Goal: Information Seeking & Learning: Compare options

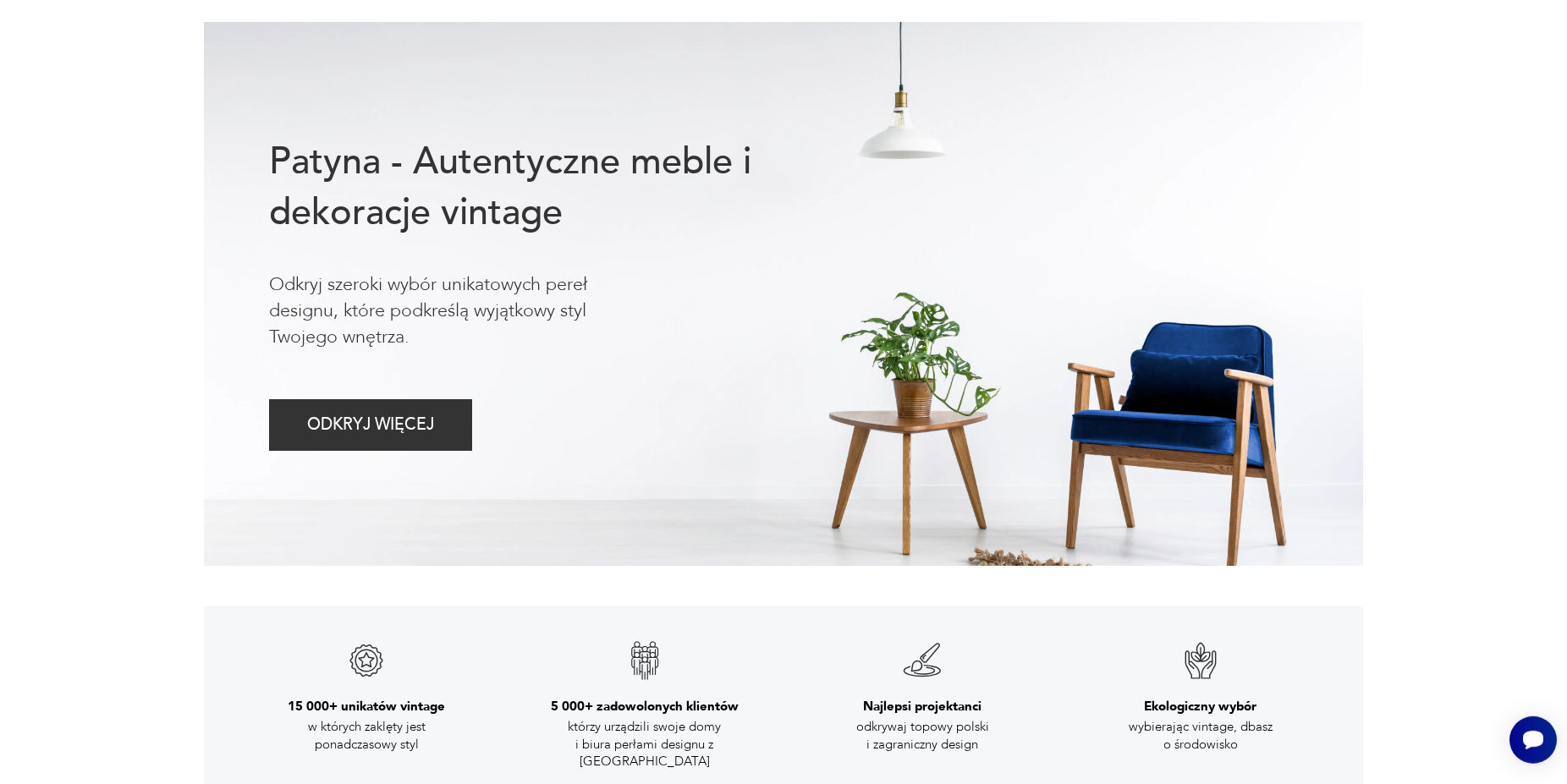
scroll to position [259, 0]
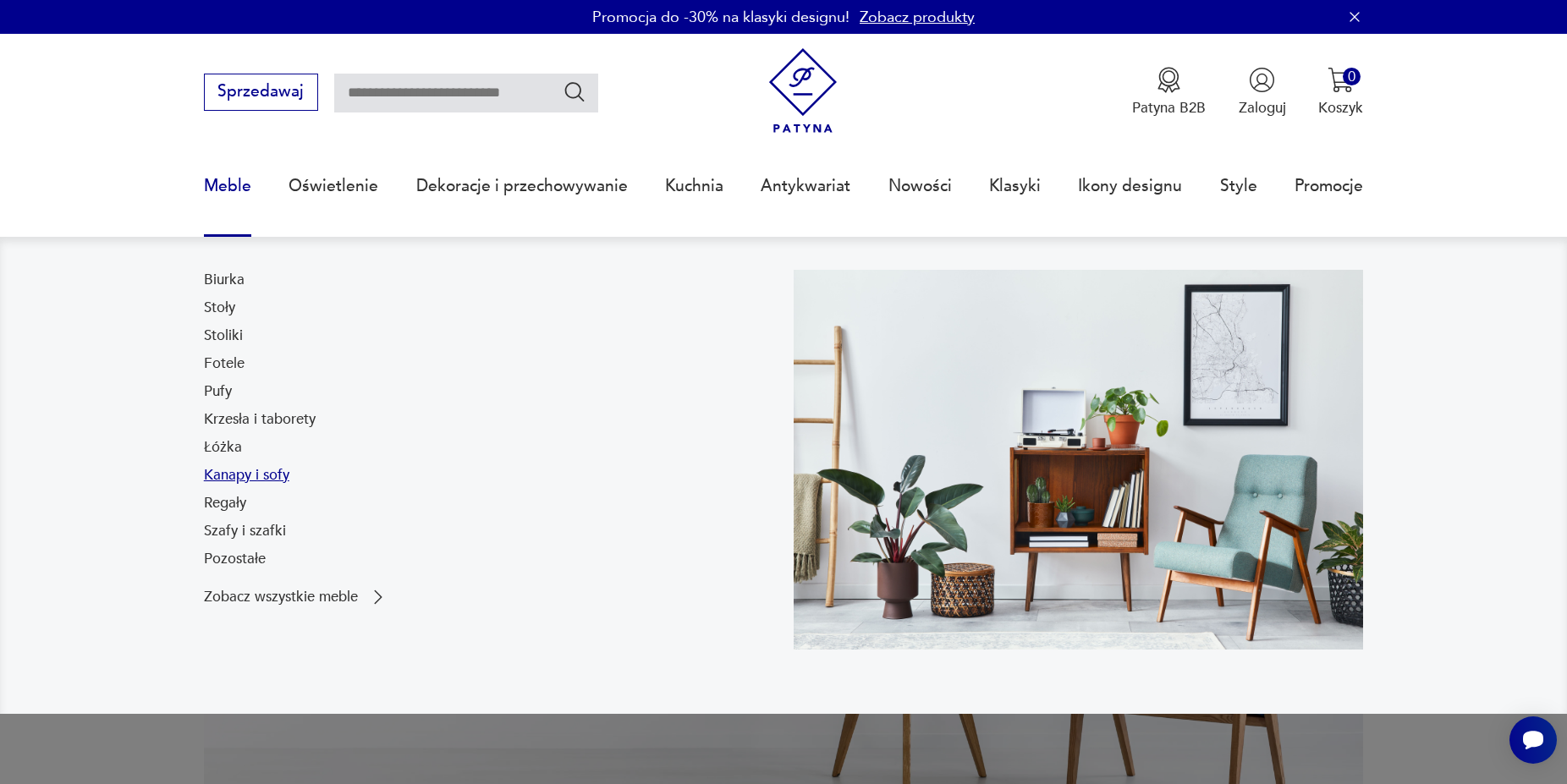
click at [249, 484] on link "Kanapy i sofy" at bounding box center [246, 476] width 86 height 21
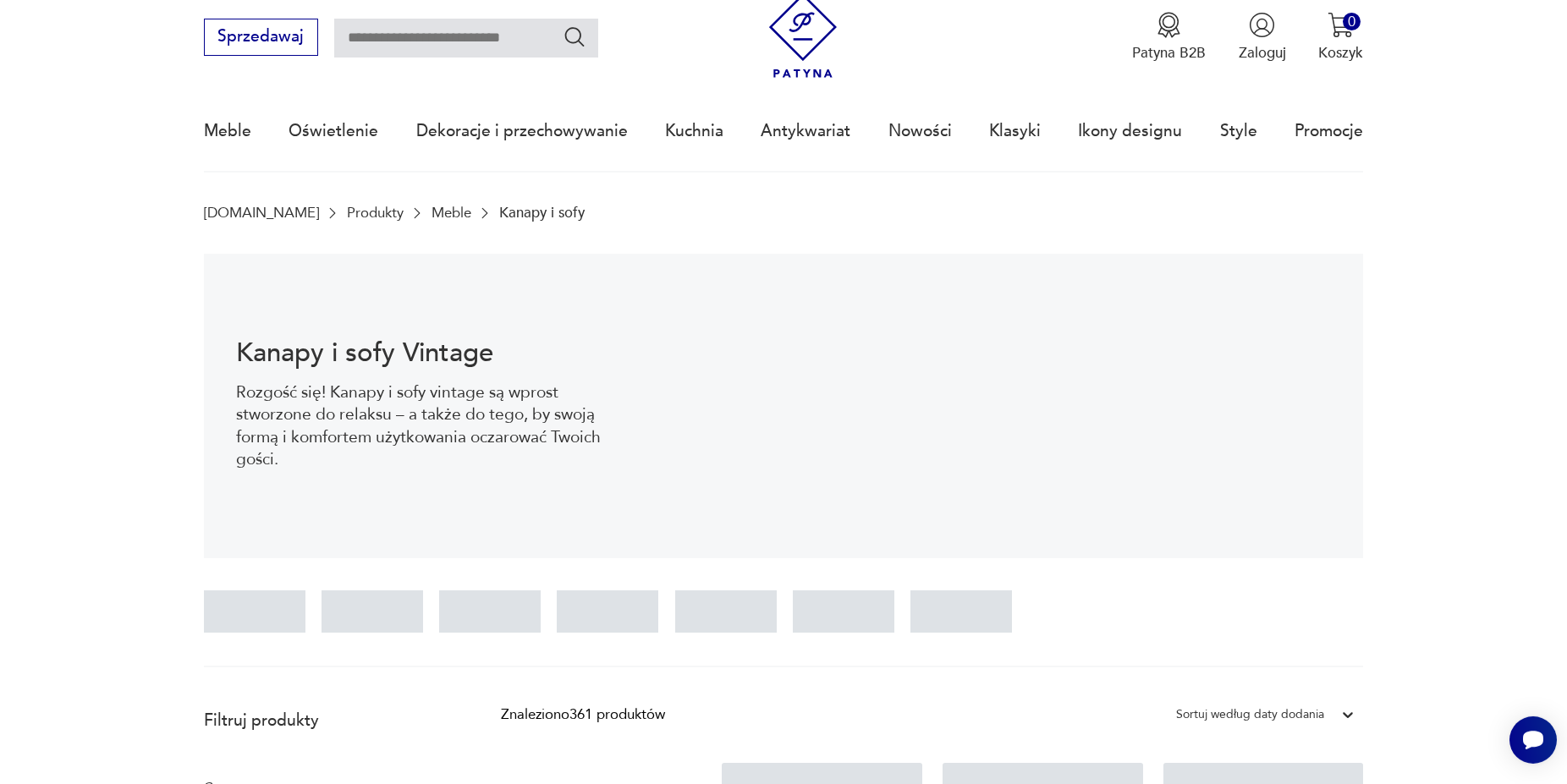
scroll to position [400, 0]
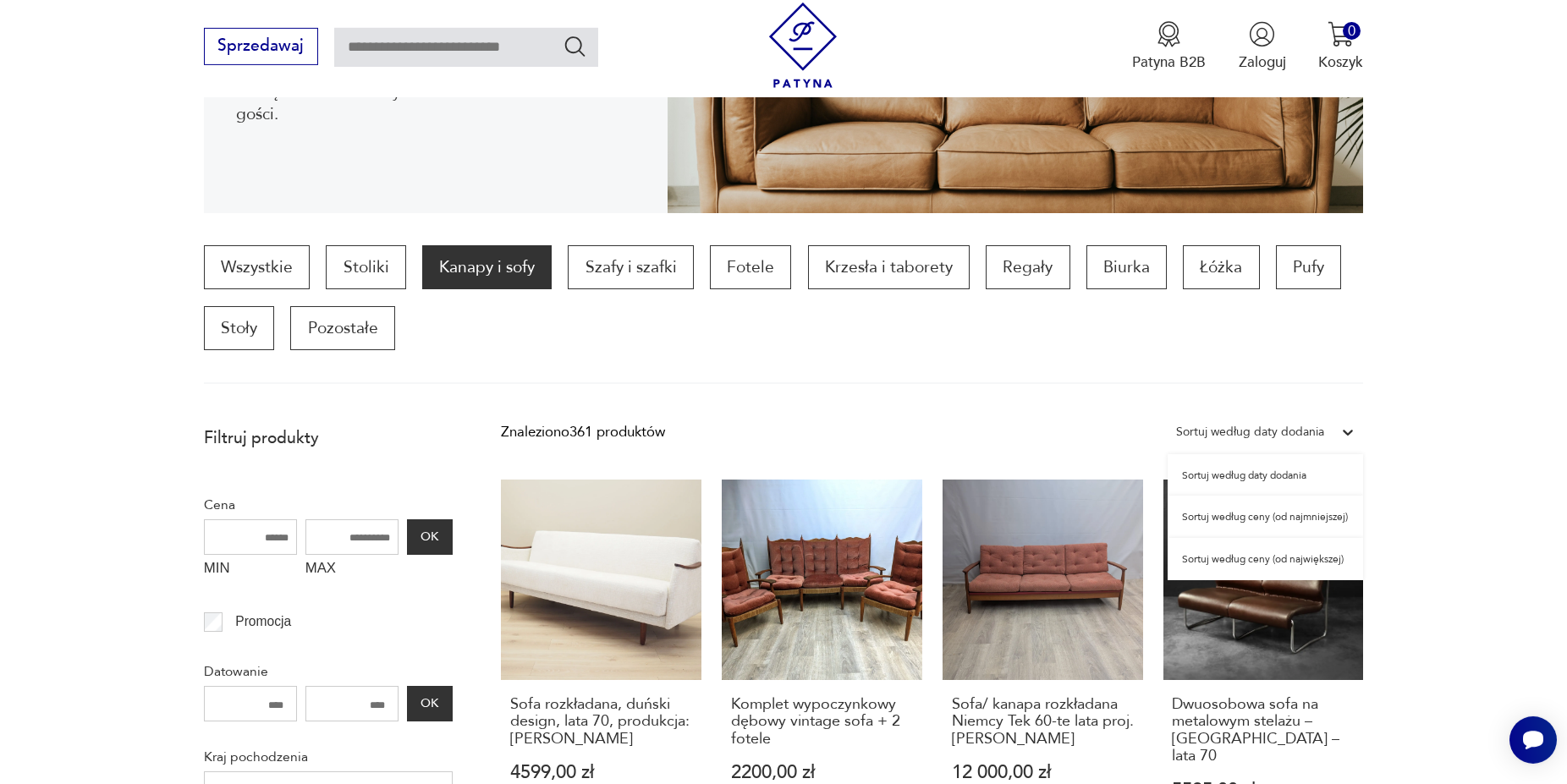
click at [1331, 432] on div "Sortuj według daty dodania" at bounding box center [1250, 431] width 165 height 25
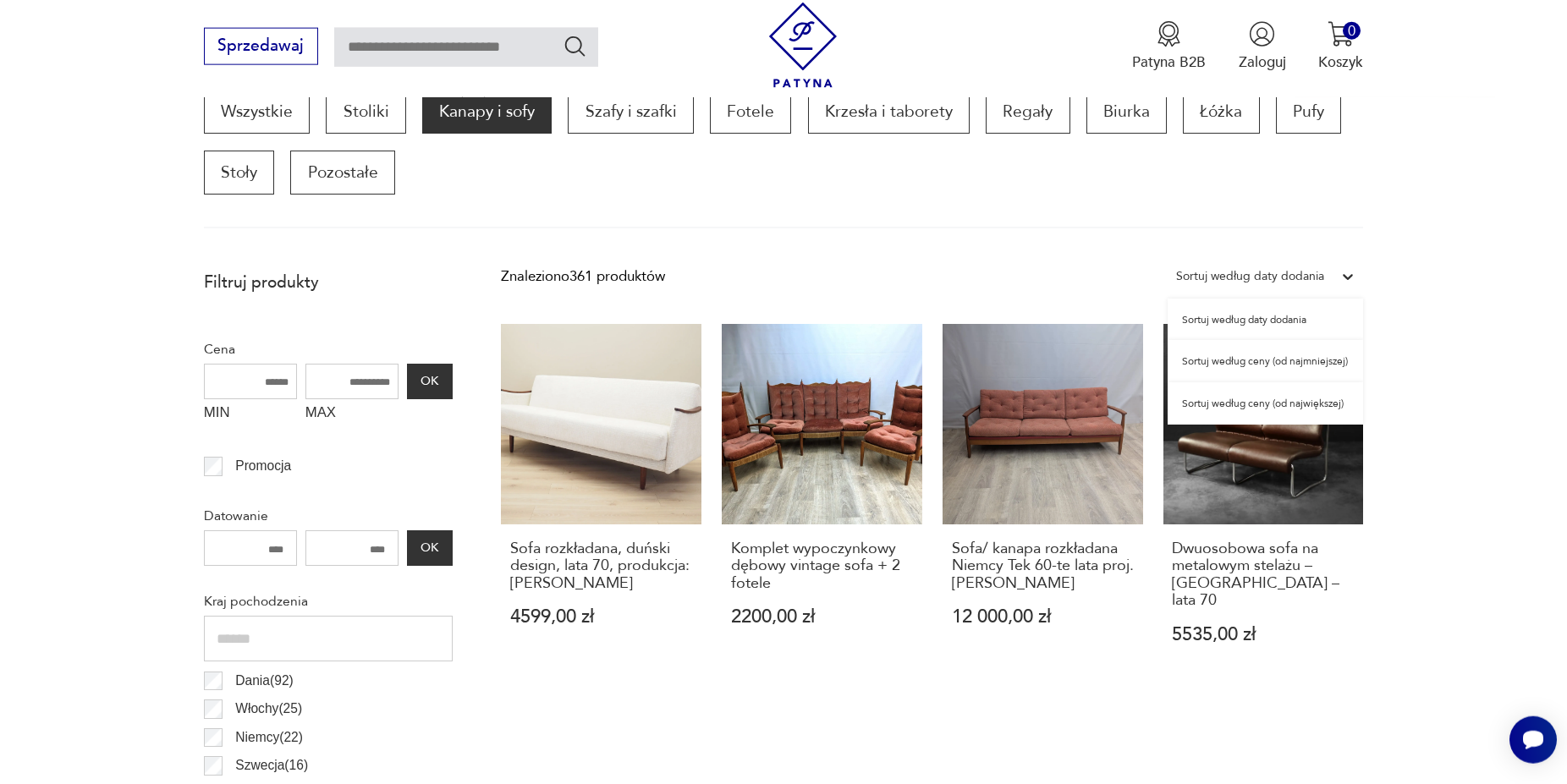
scroll to position [578, 0]
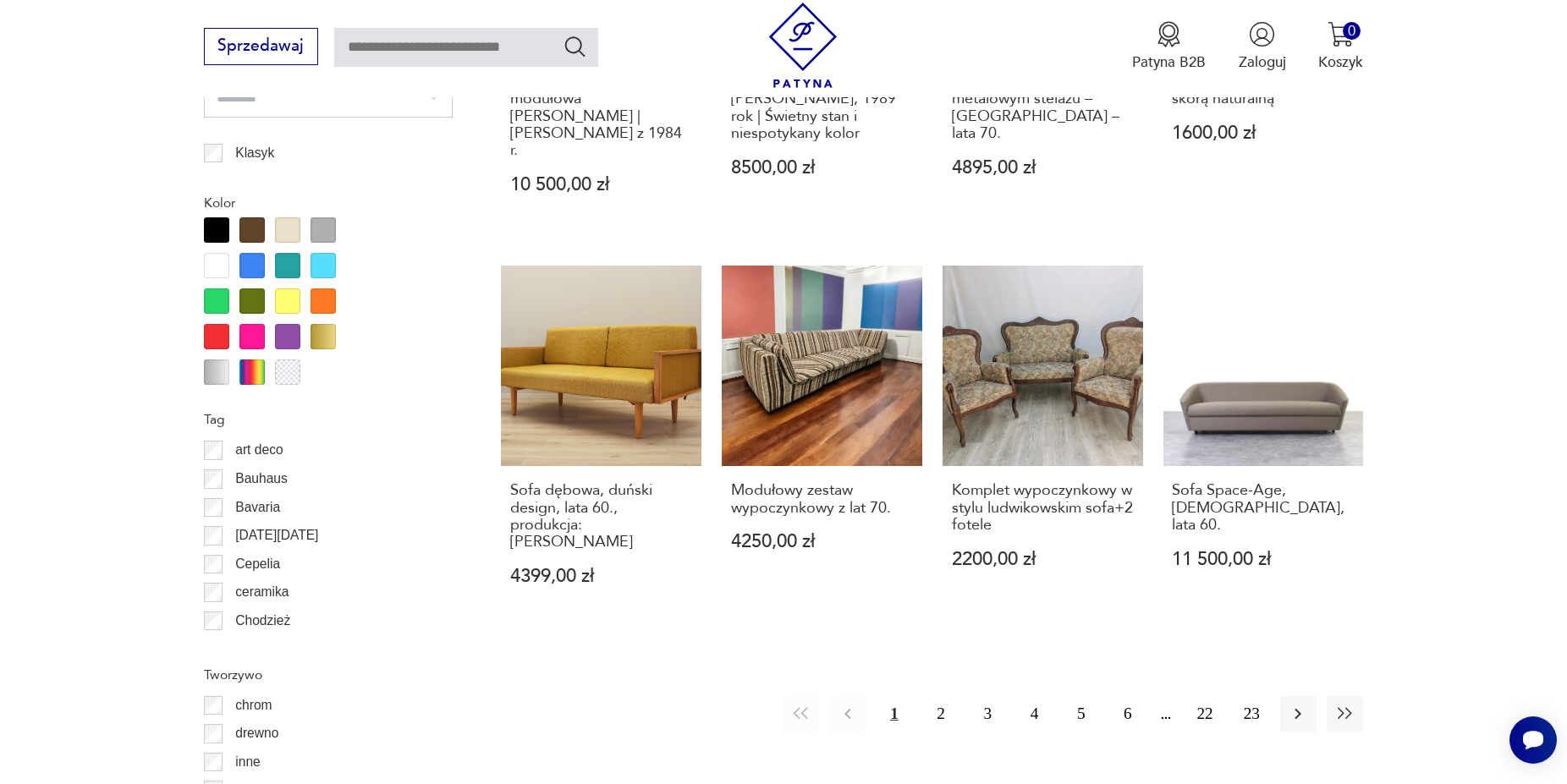
scroll to position [1873, 0]
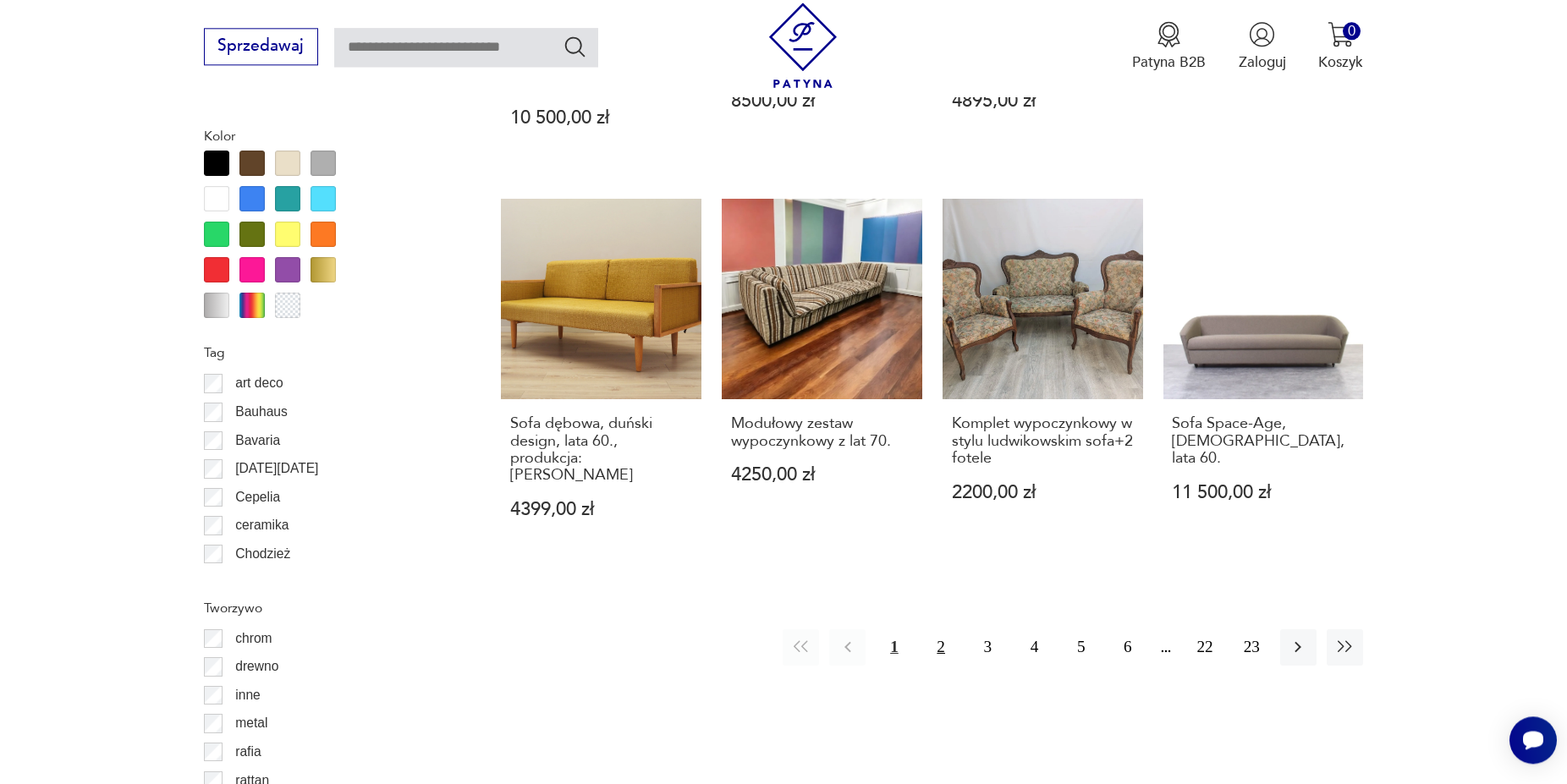
click at [941, 629] on button "2" at bounding box center [942, 647] width 37 height 37
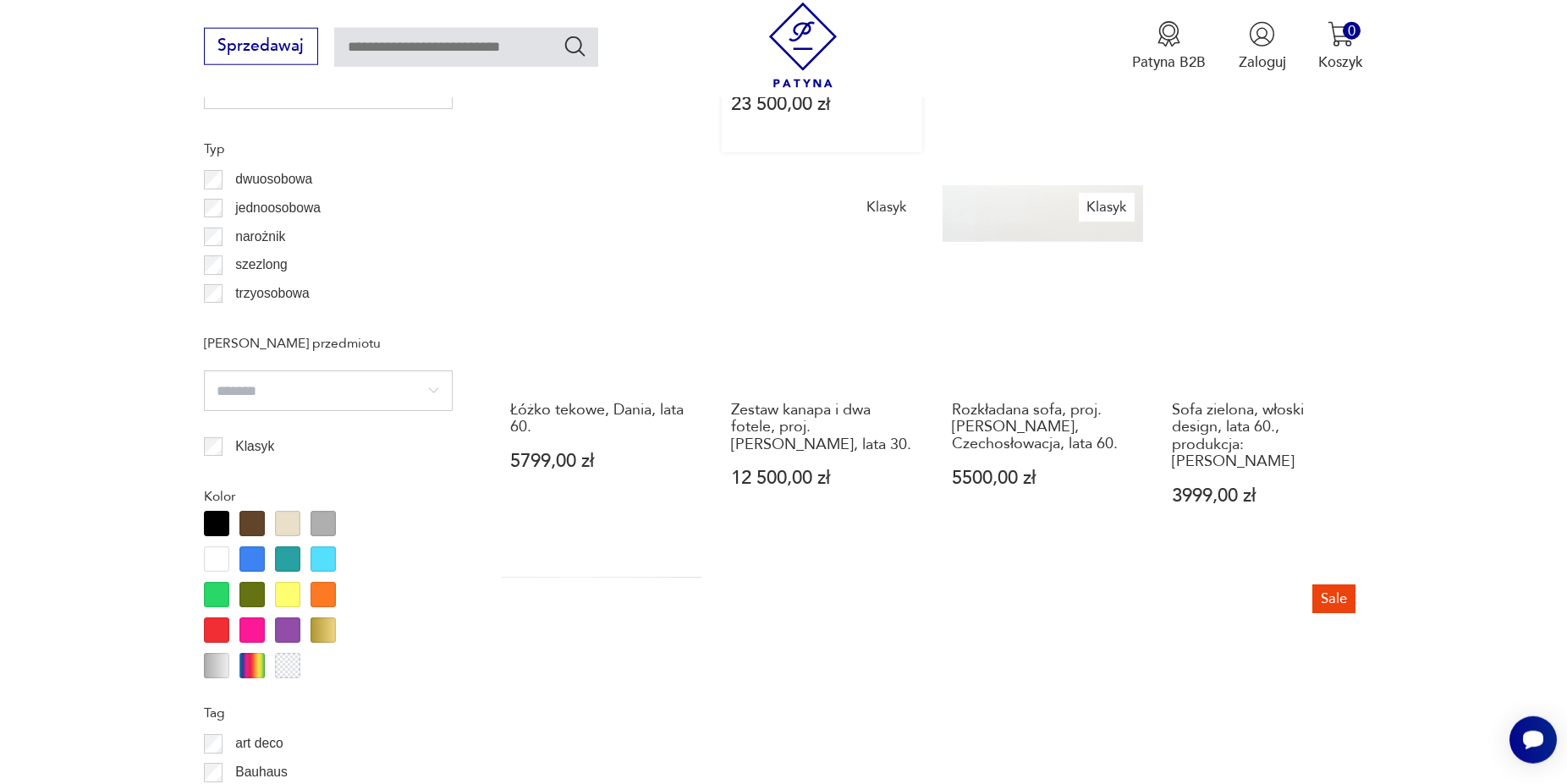
scroll to position [1771, 0]
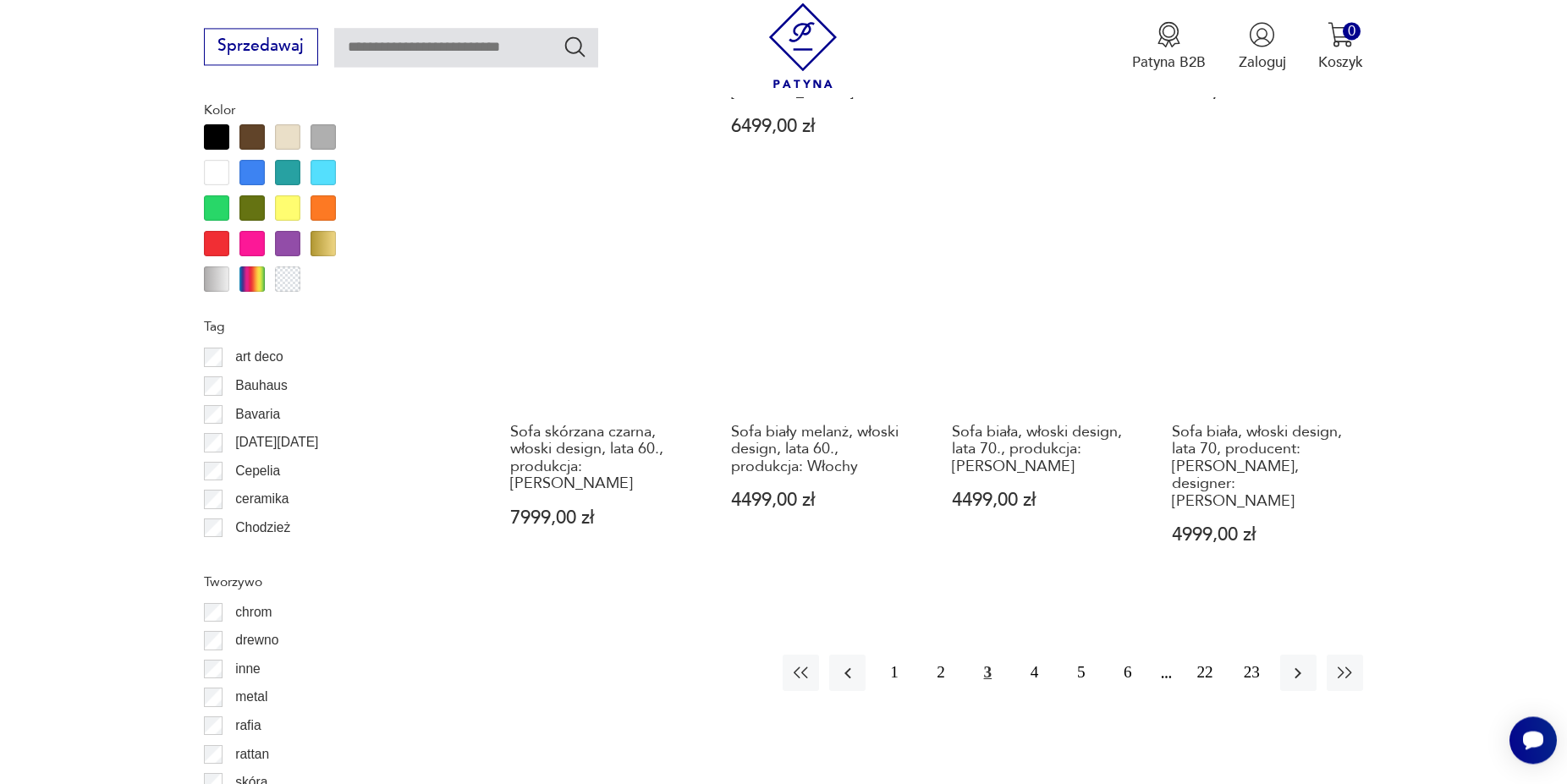
scroll to position [1900, 0]
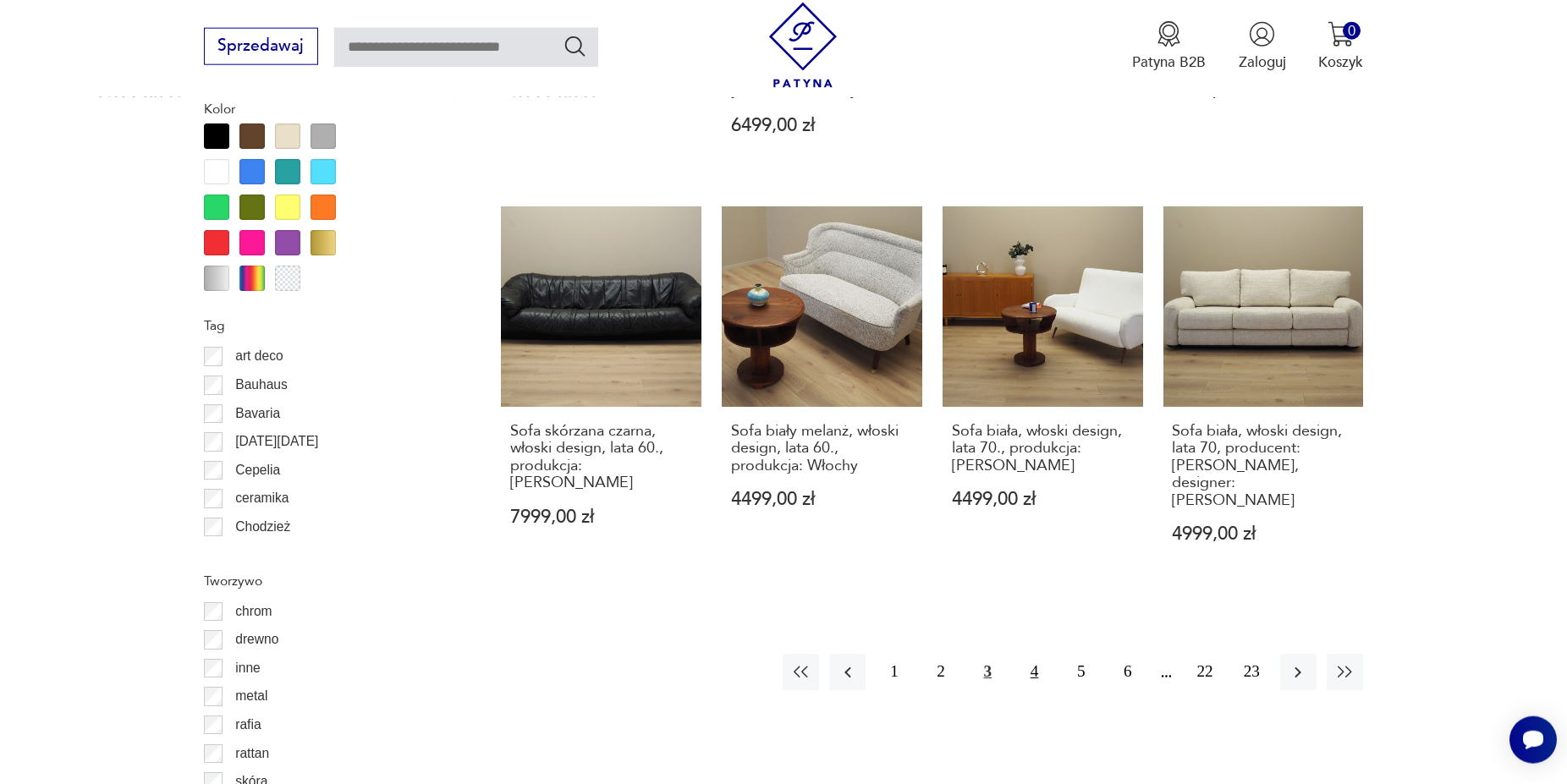
click at [1034, 654] on button "4" at bounding box center [1035, 672] width 37 height 37
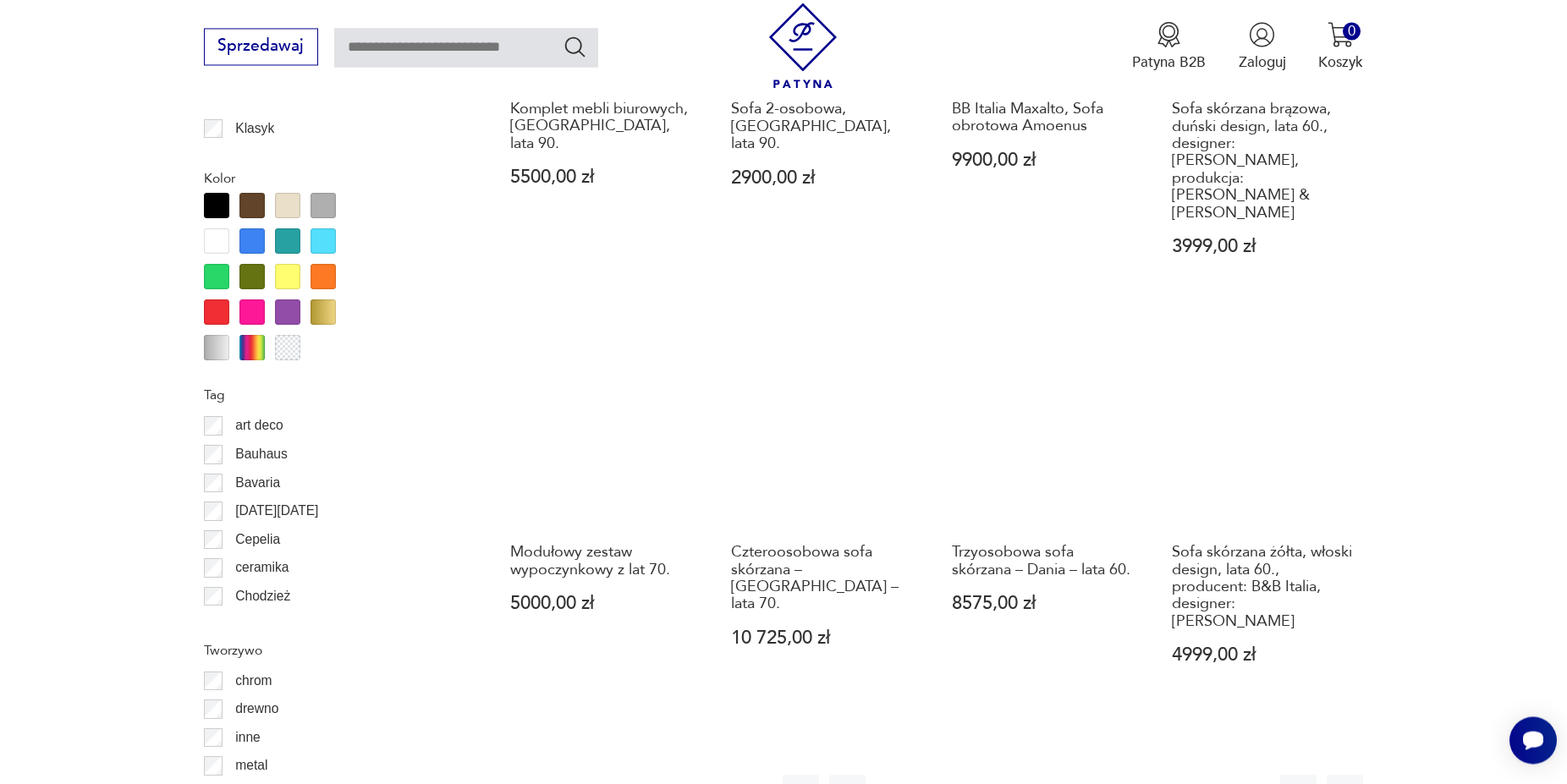
scroll to position [1858, 0]
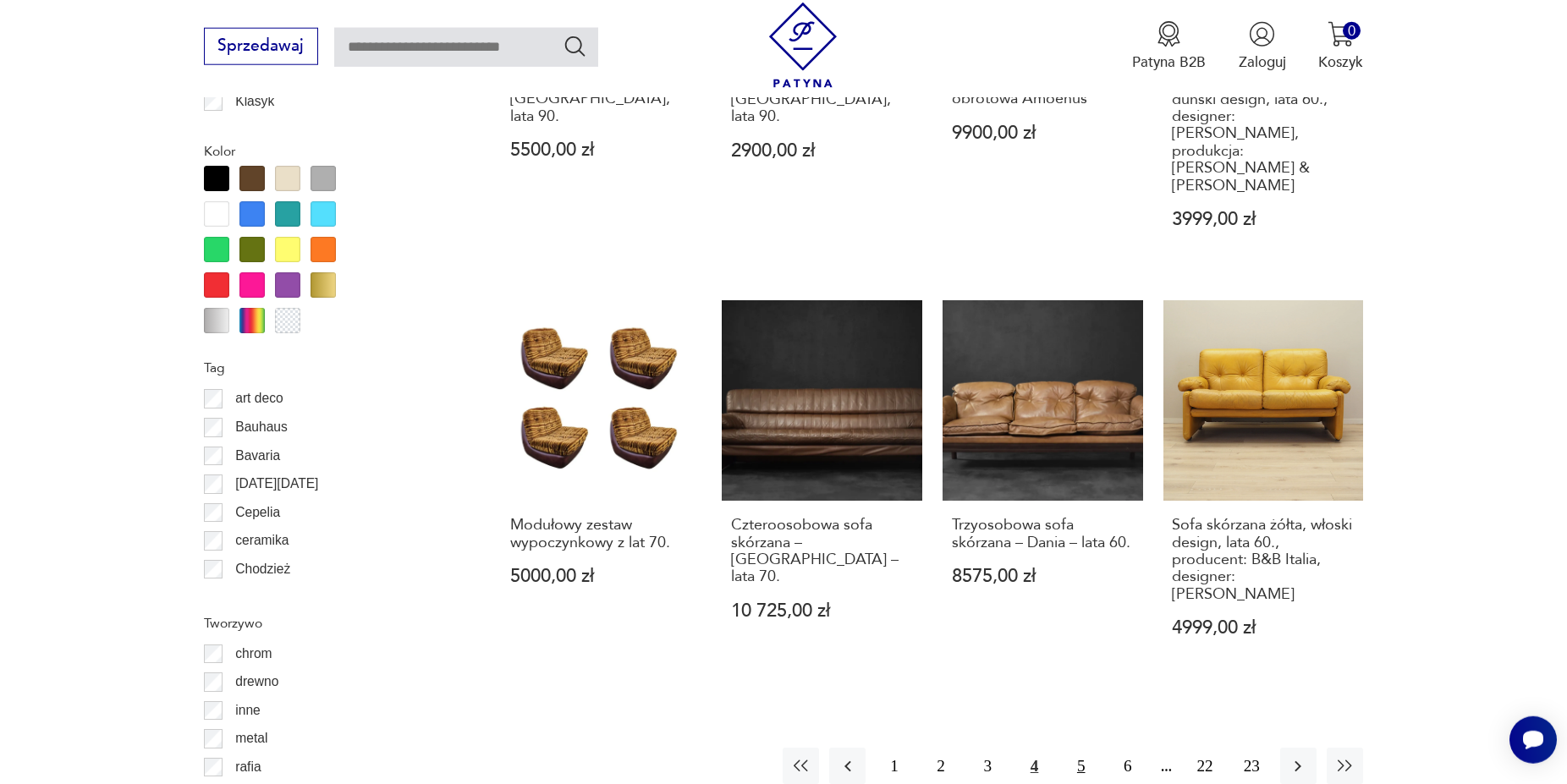
click at [1070, 747] on button "5" at bounding box center [1081, 765] width 37 height 37
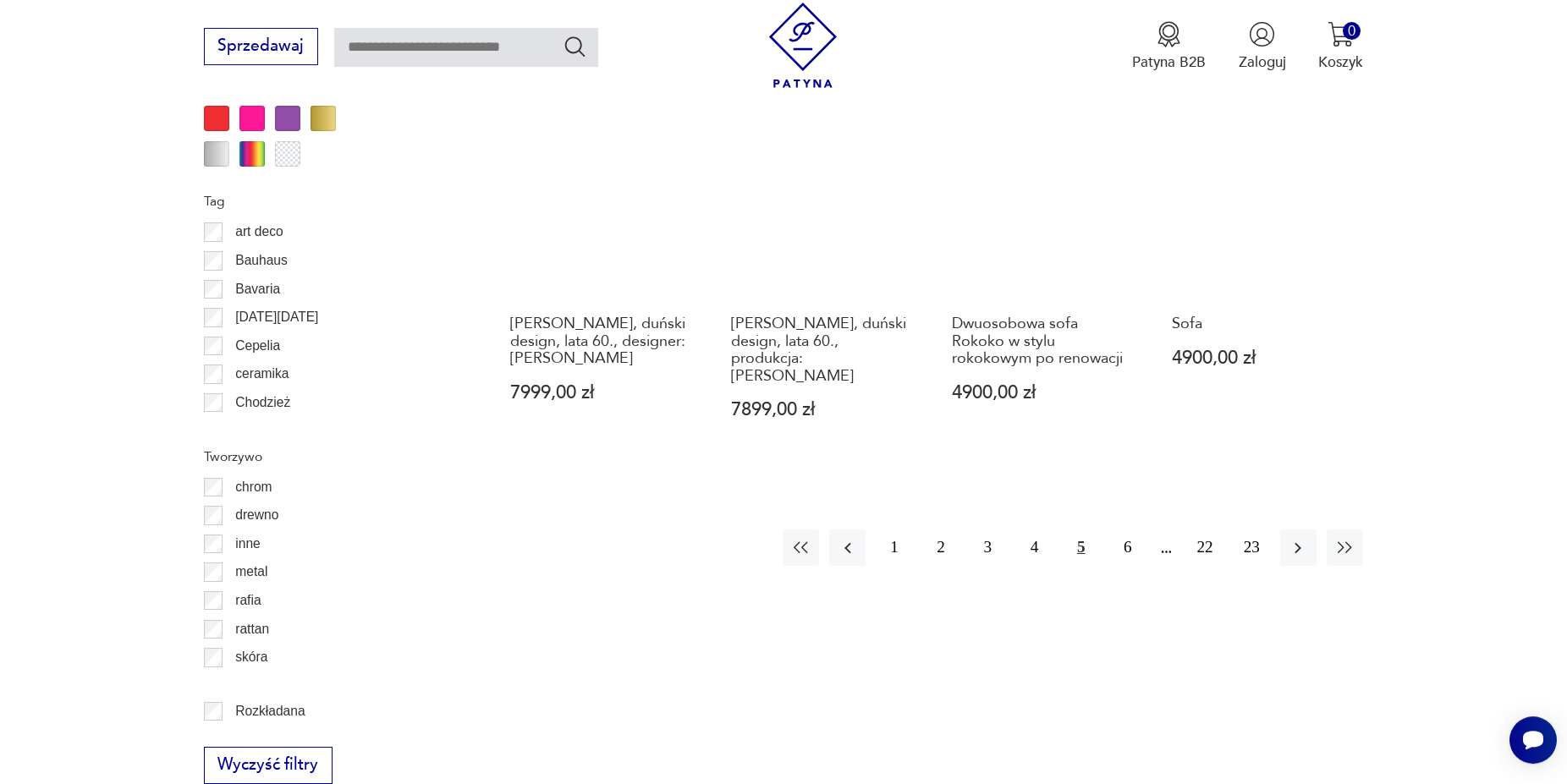
scroll to position [2031, 0]
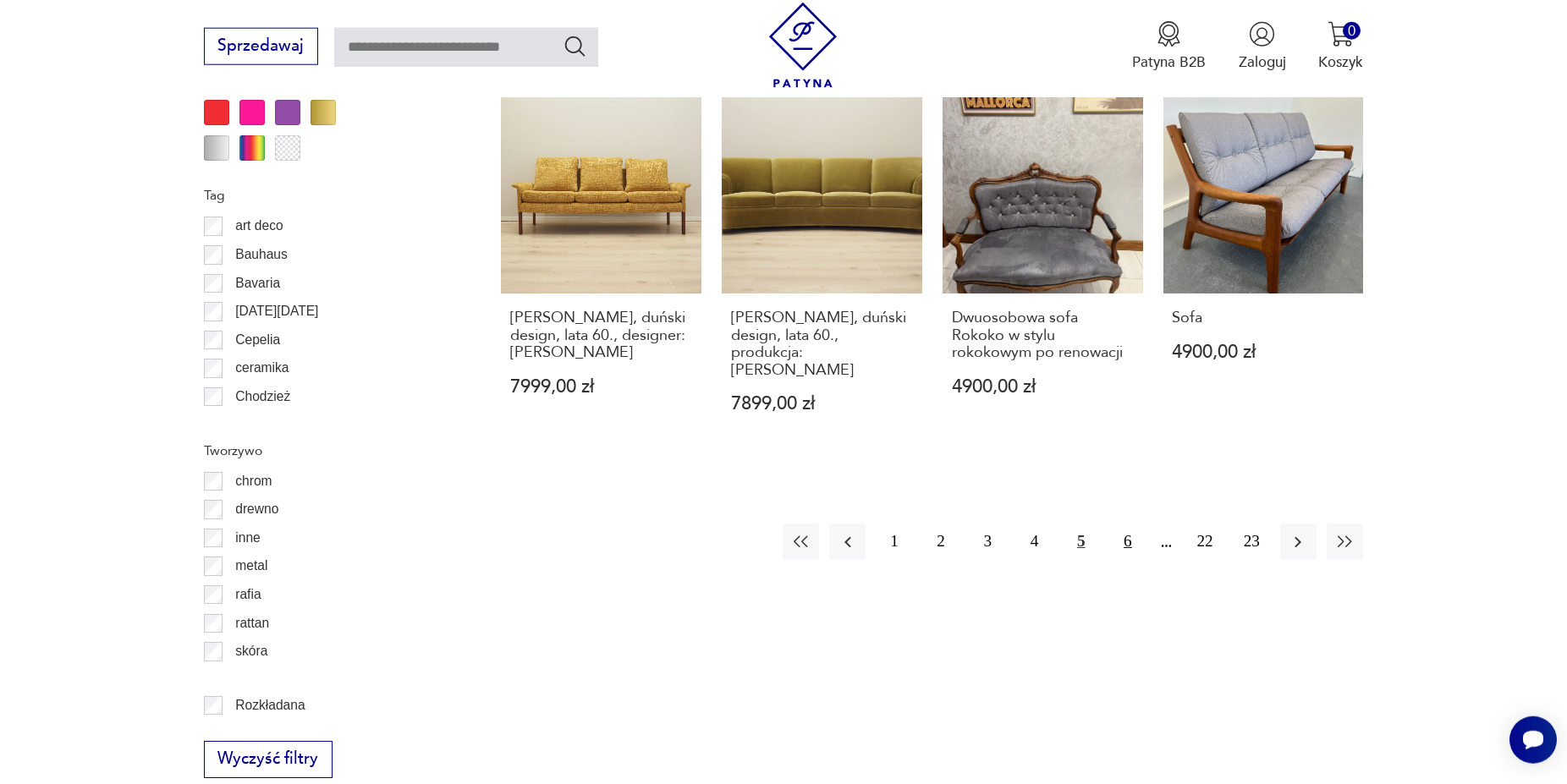
click at [1128, 524] on button "6" at bounding box center [1128, 541] width 37 height 37
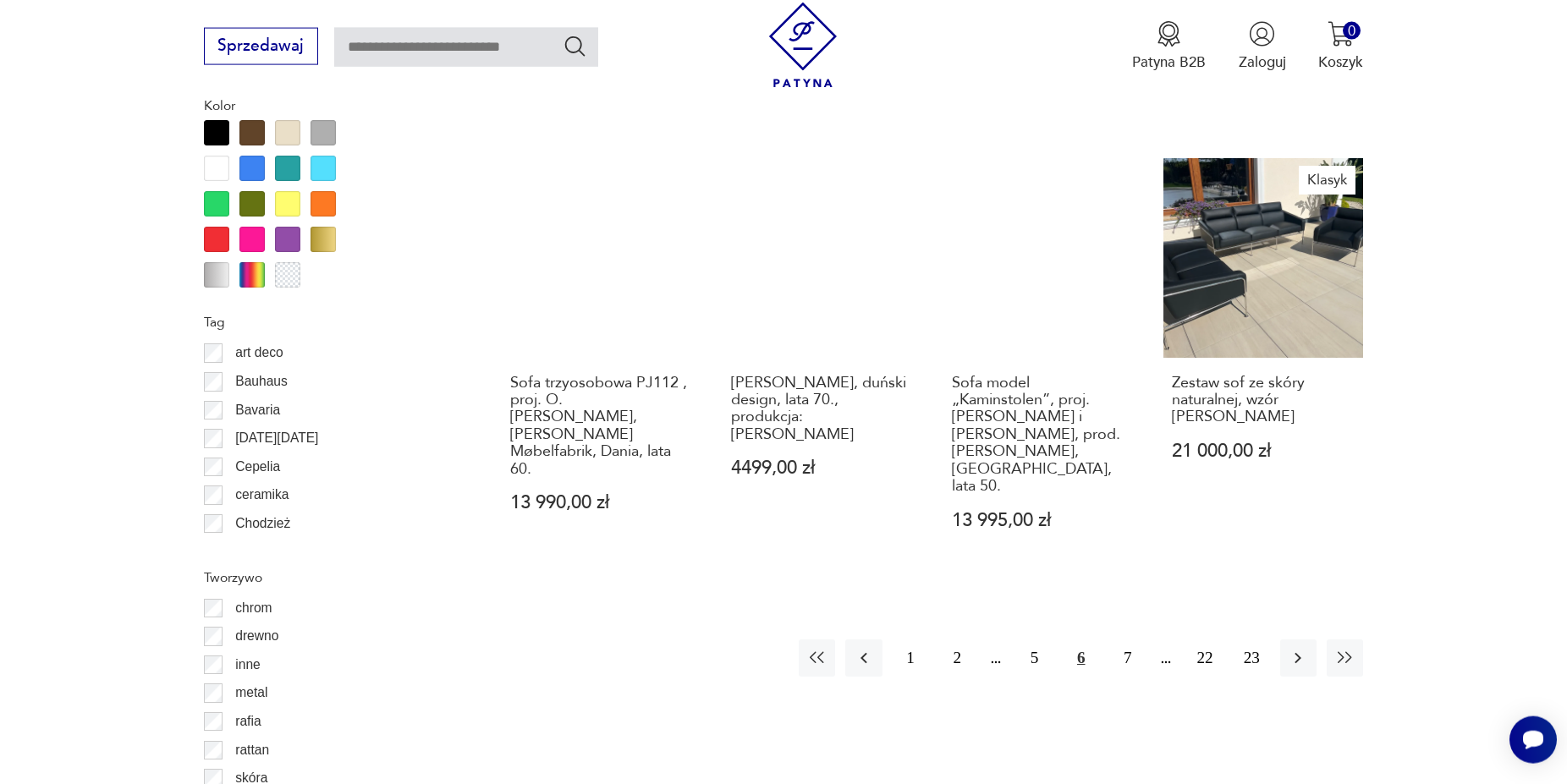
scroll to position [1944, 0]
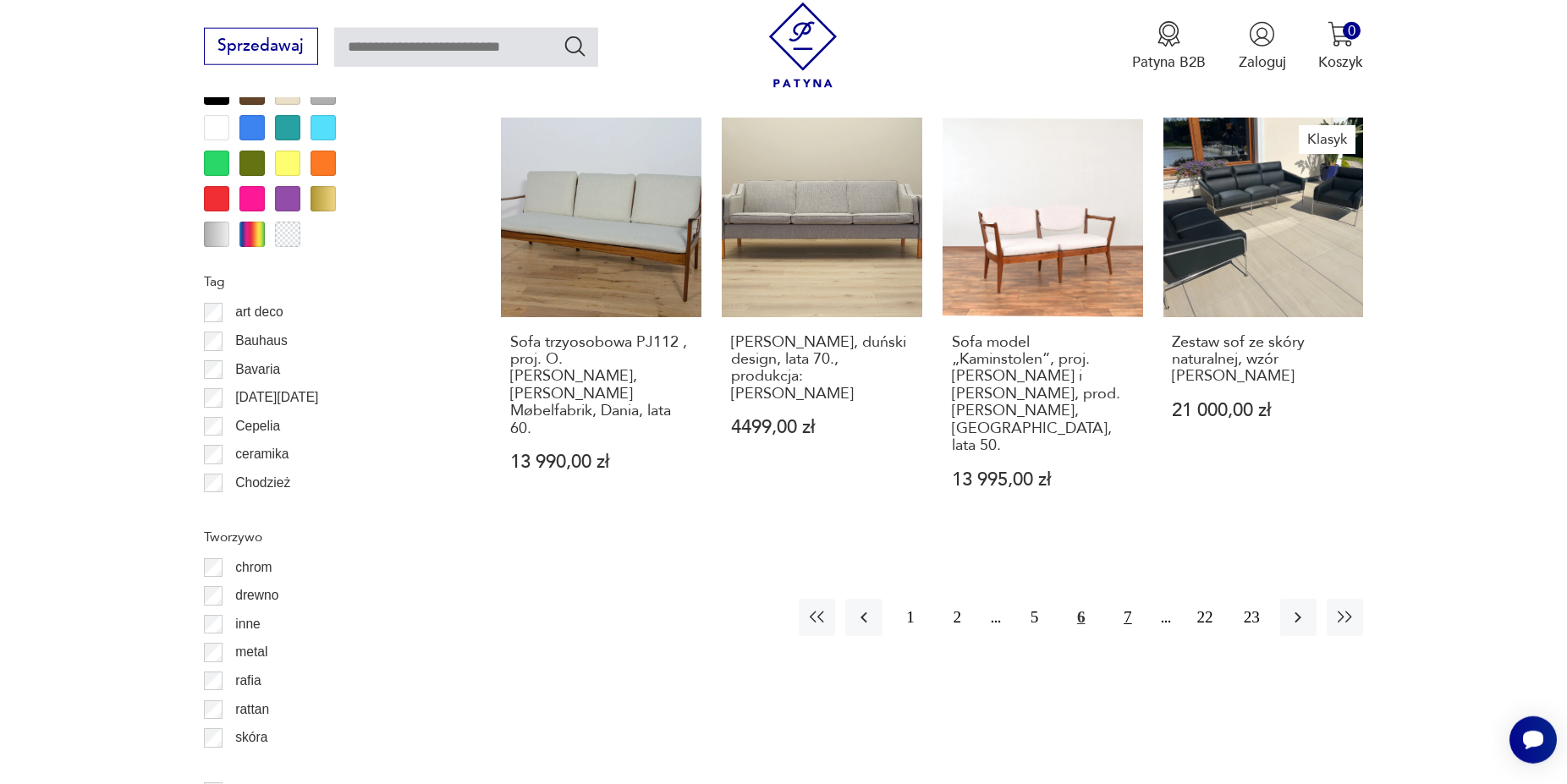
click at [1124, 599] on button "7" at bounding box center [1128, 617] width 37 height 37
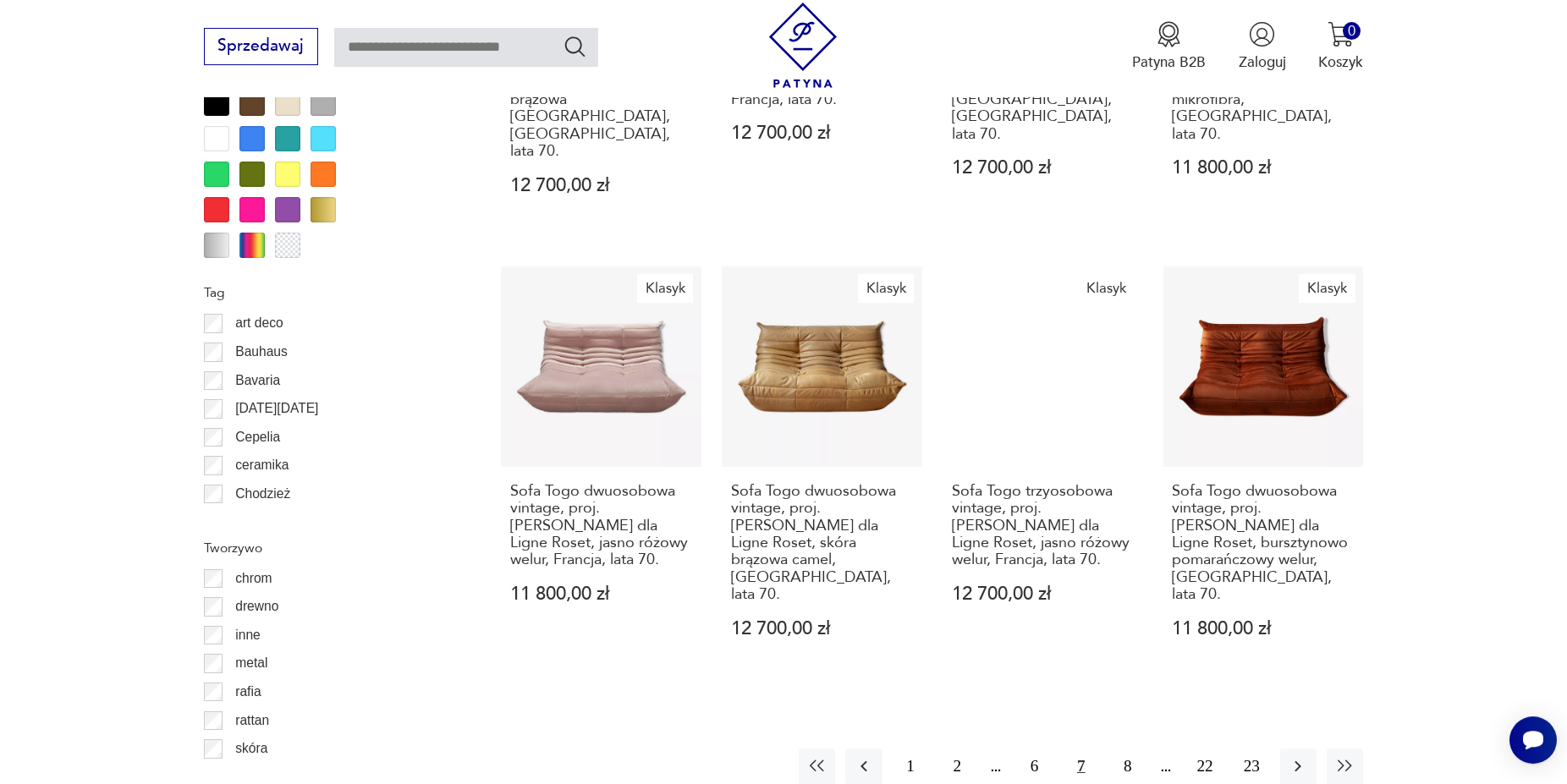
scroll to position [2031, 0]
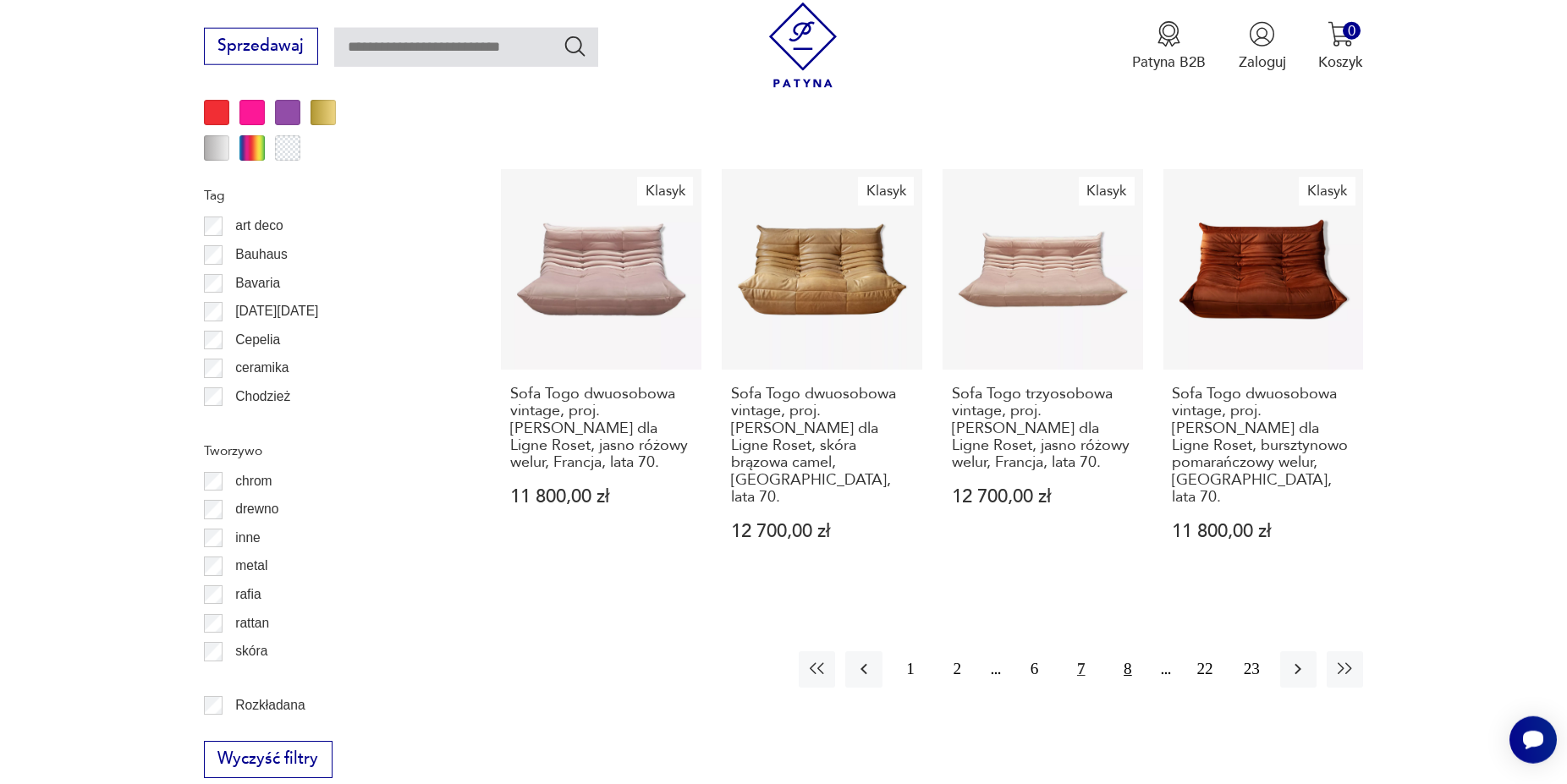
click at [1128, 651] on button "8" at bounding box center [1128, 669] width 37 height 37
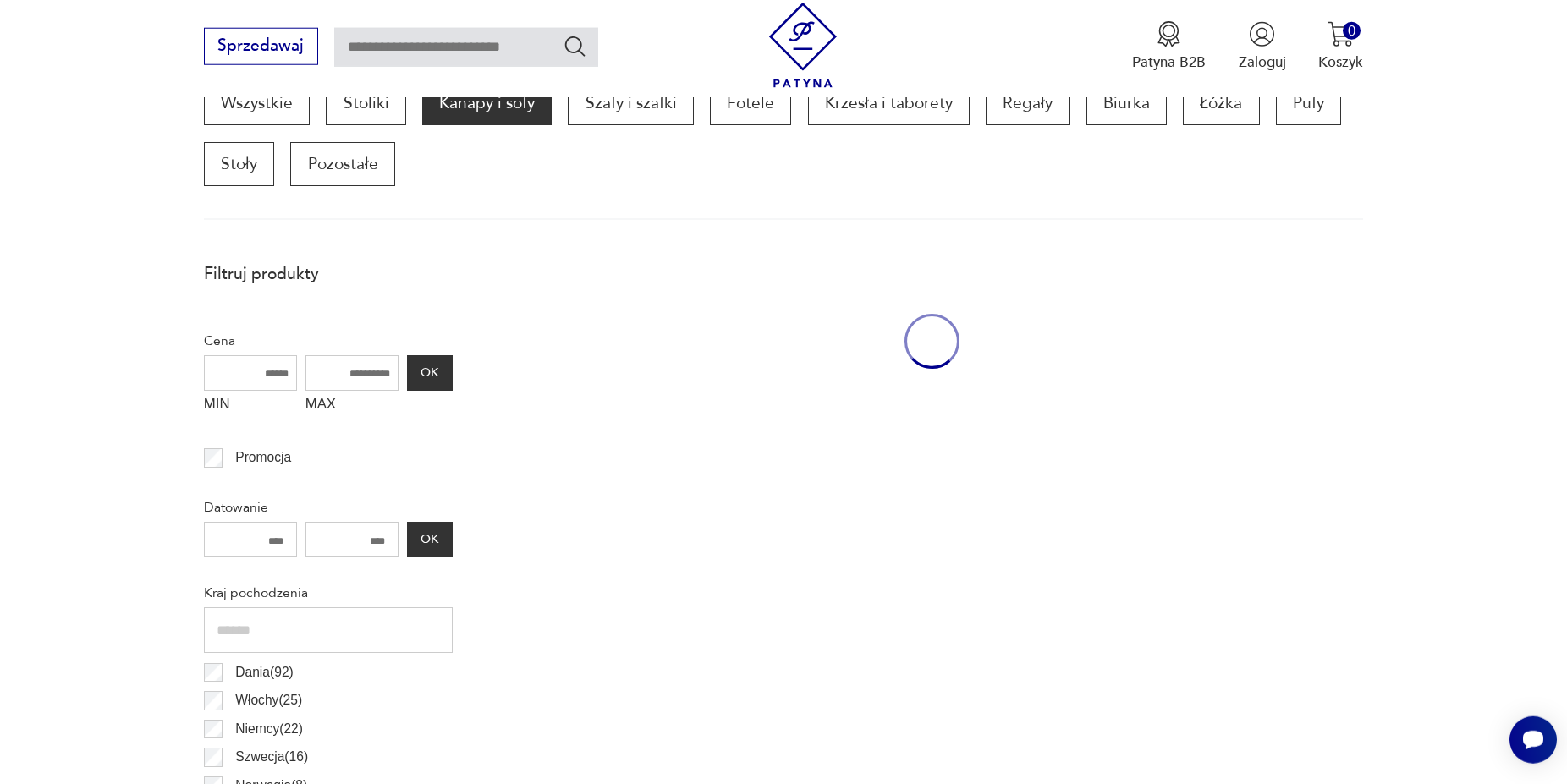
scroll to position [563, 0]
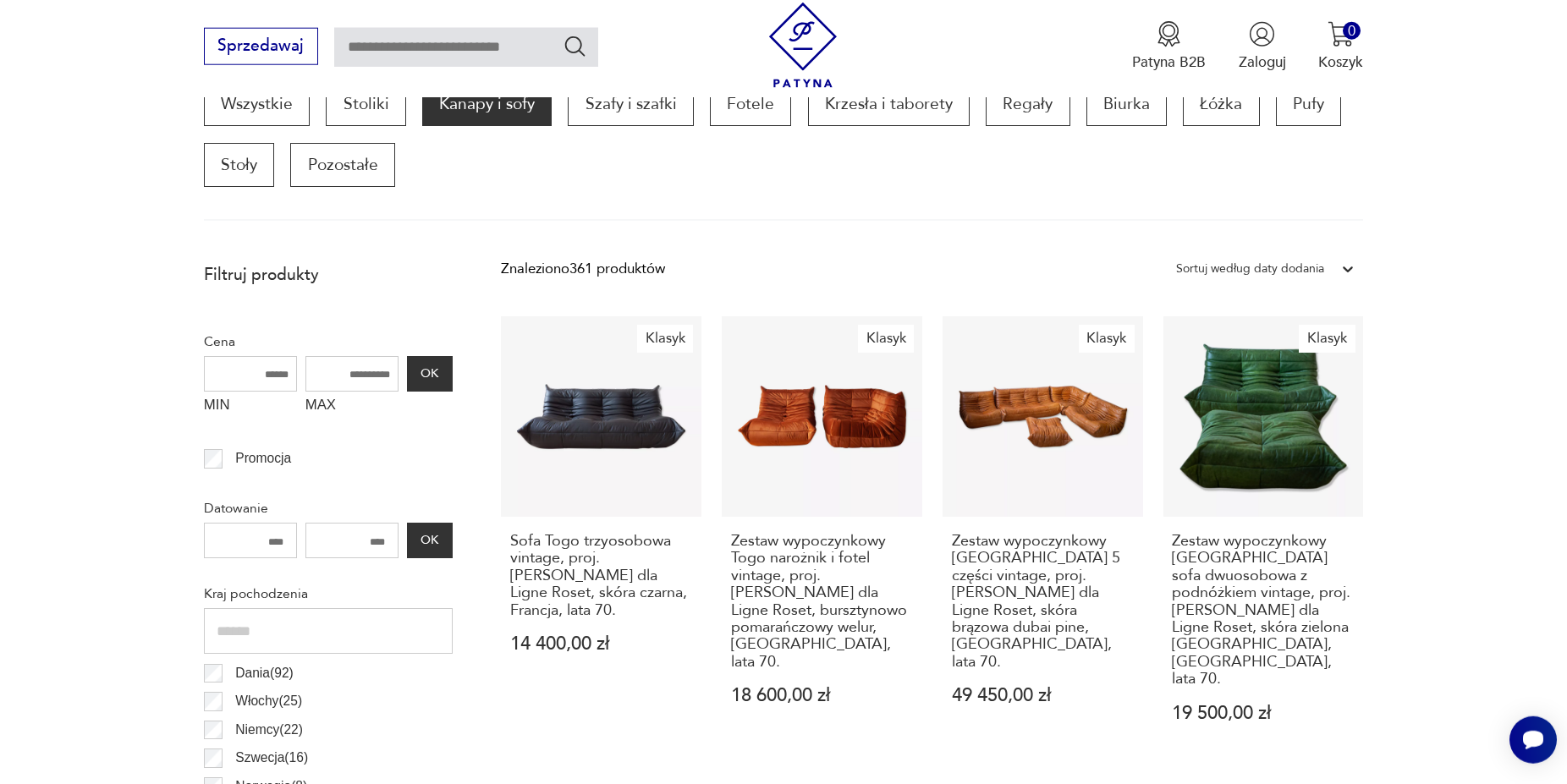
scroll to position [2031, 0]
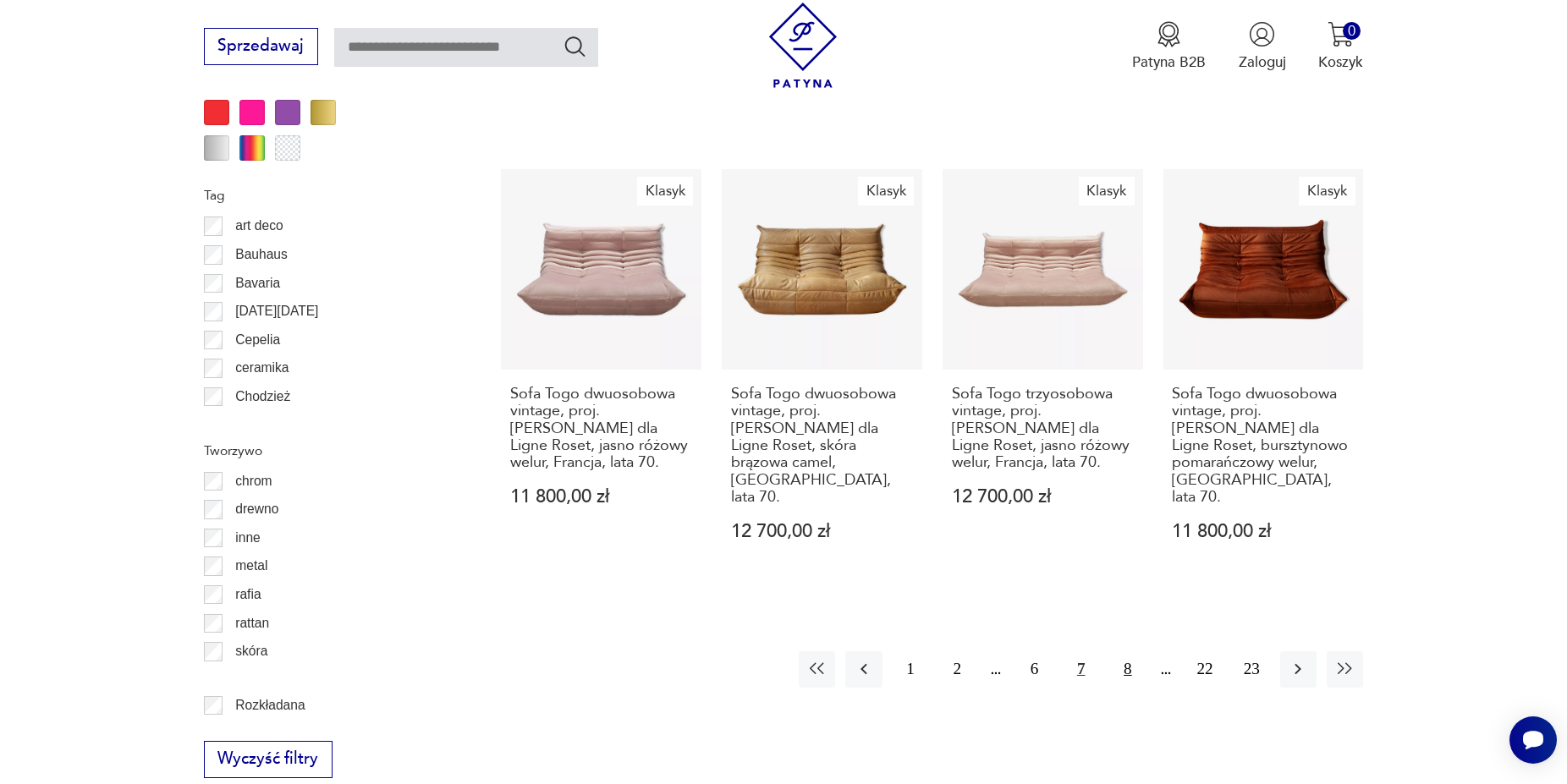
click at [1123, 651] on button "8" at bounding box center [1128, 669] width 37 height 37
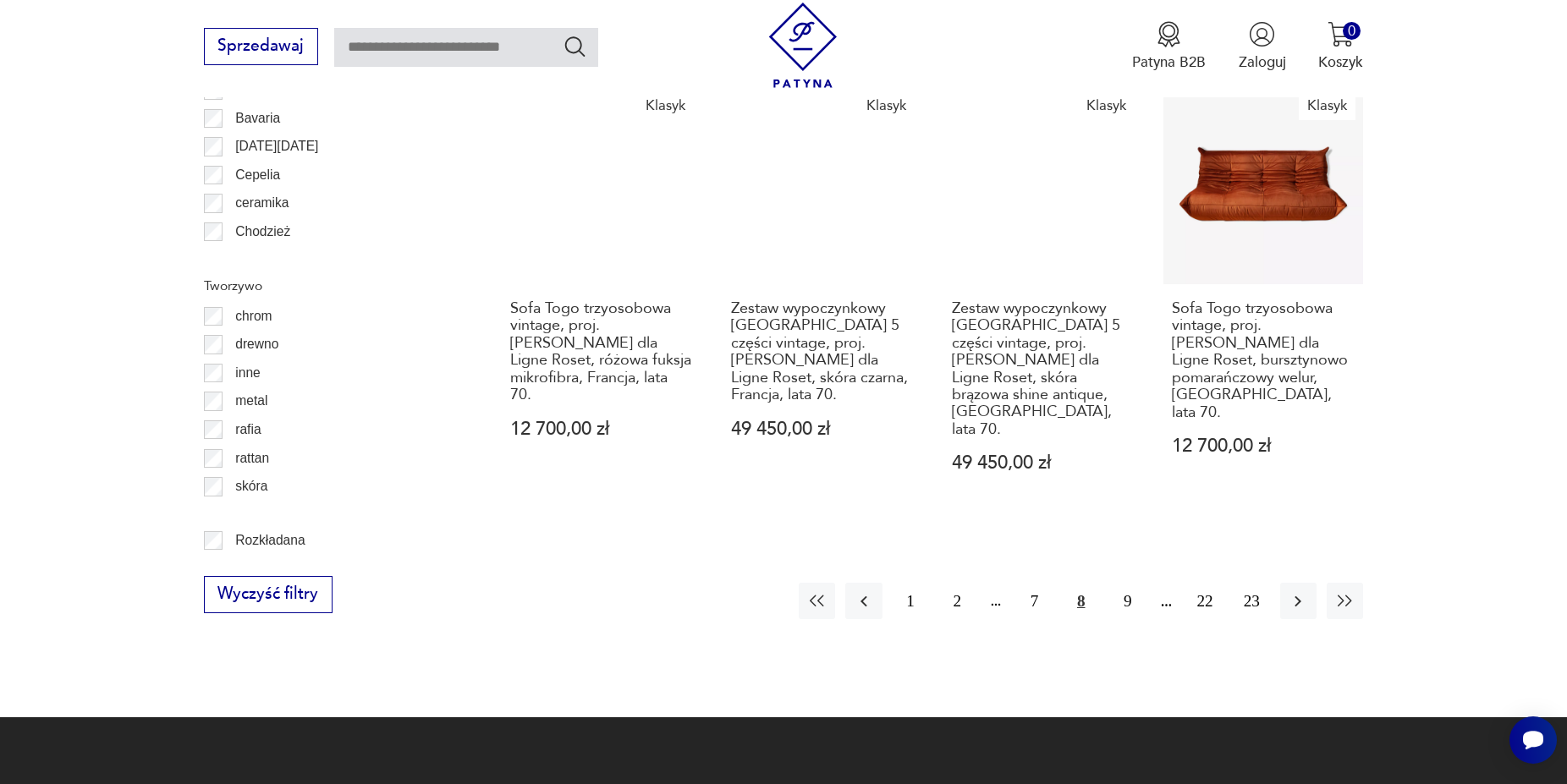
scroll to position [2203, 0]
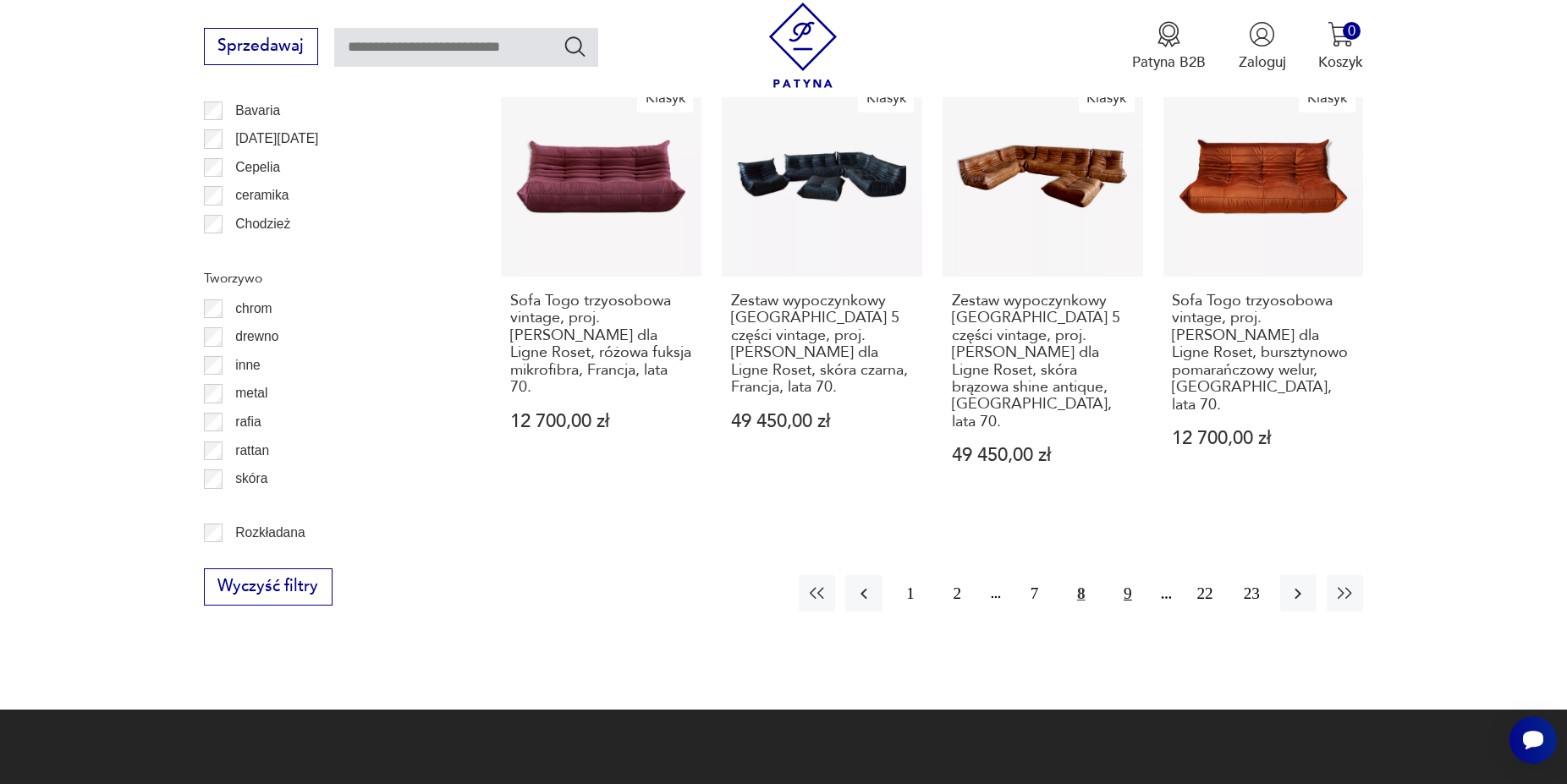
click at [1134, 575] on button "9" at bounding box center [1128, 593] width 37 height 37
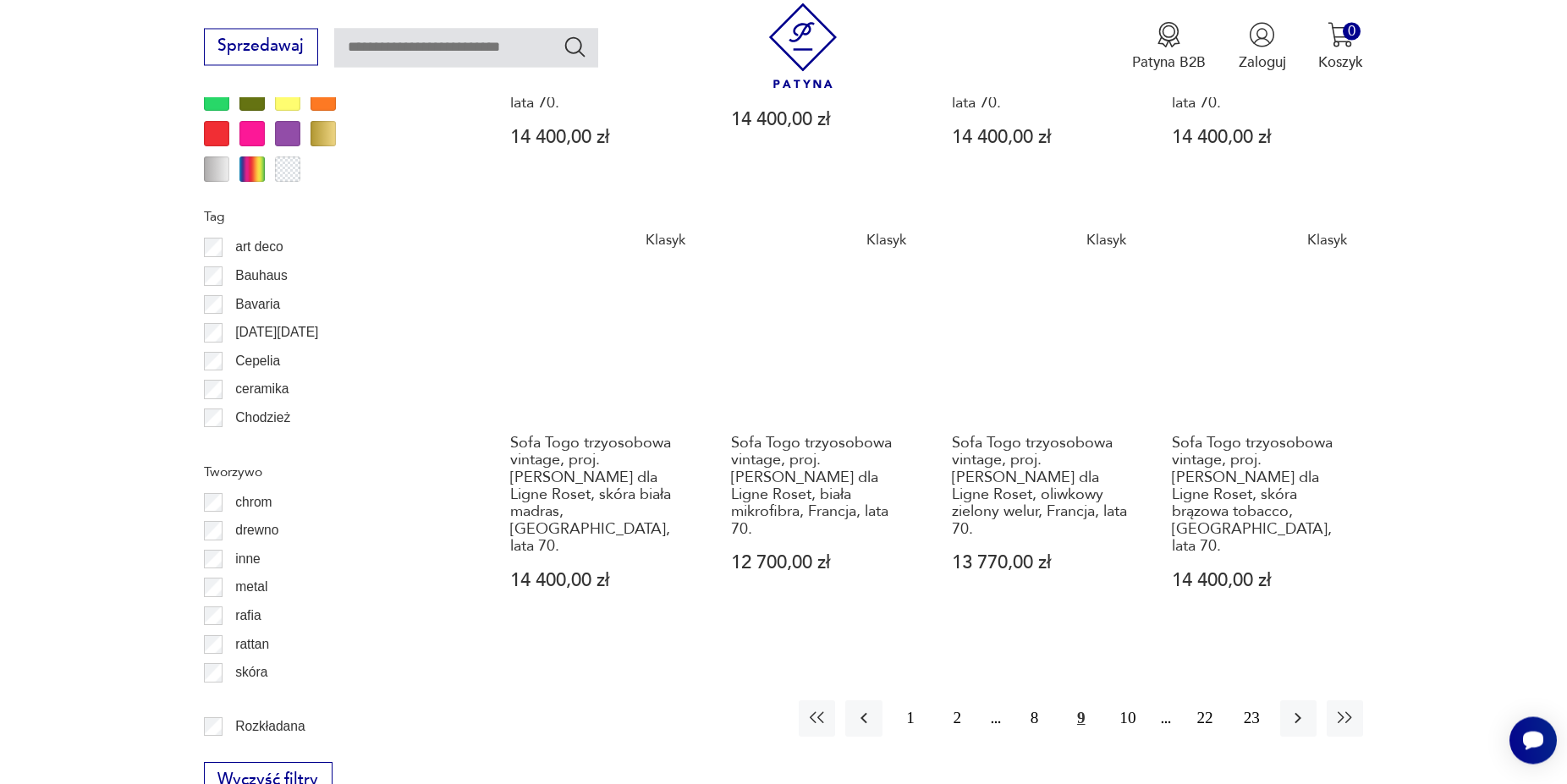
scroll to position [2010, 0]
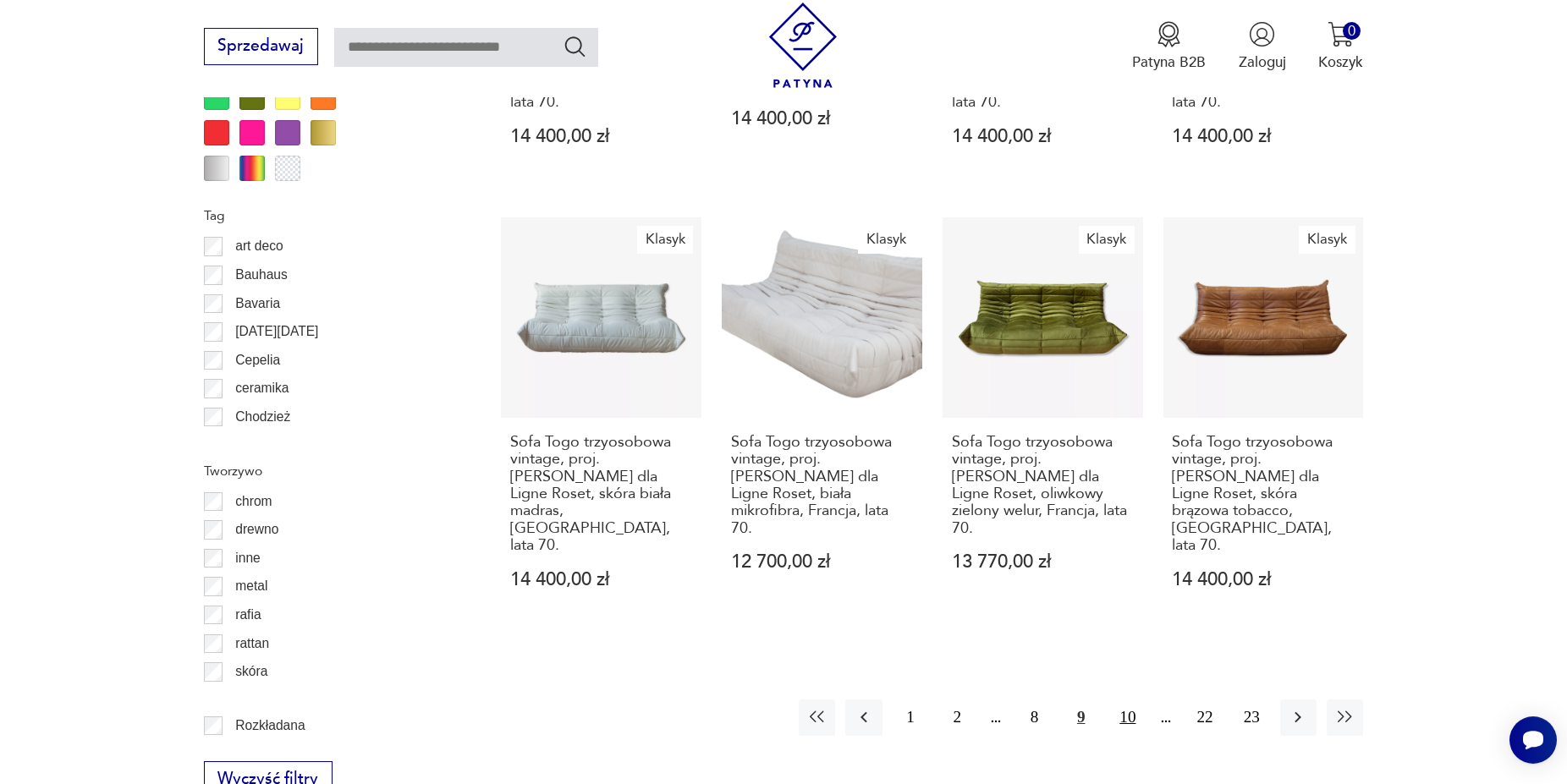
click at [1132, 699] on button "10" at bounding box center [1128, 717] width 37 height 37
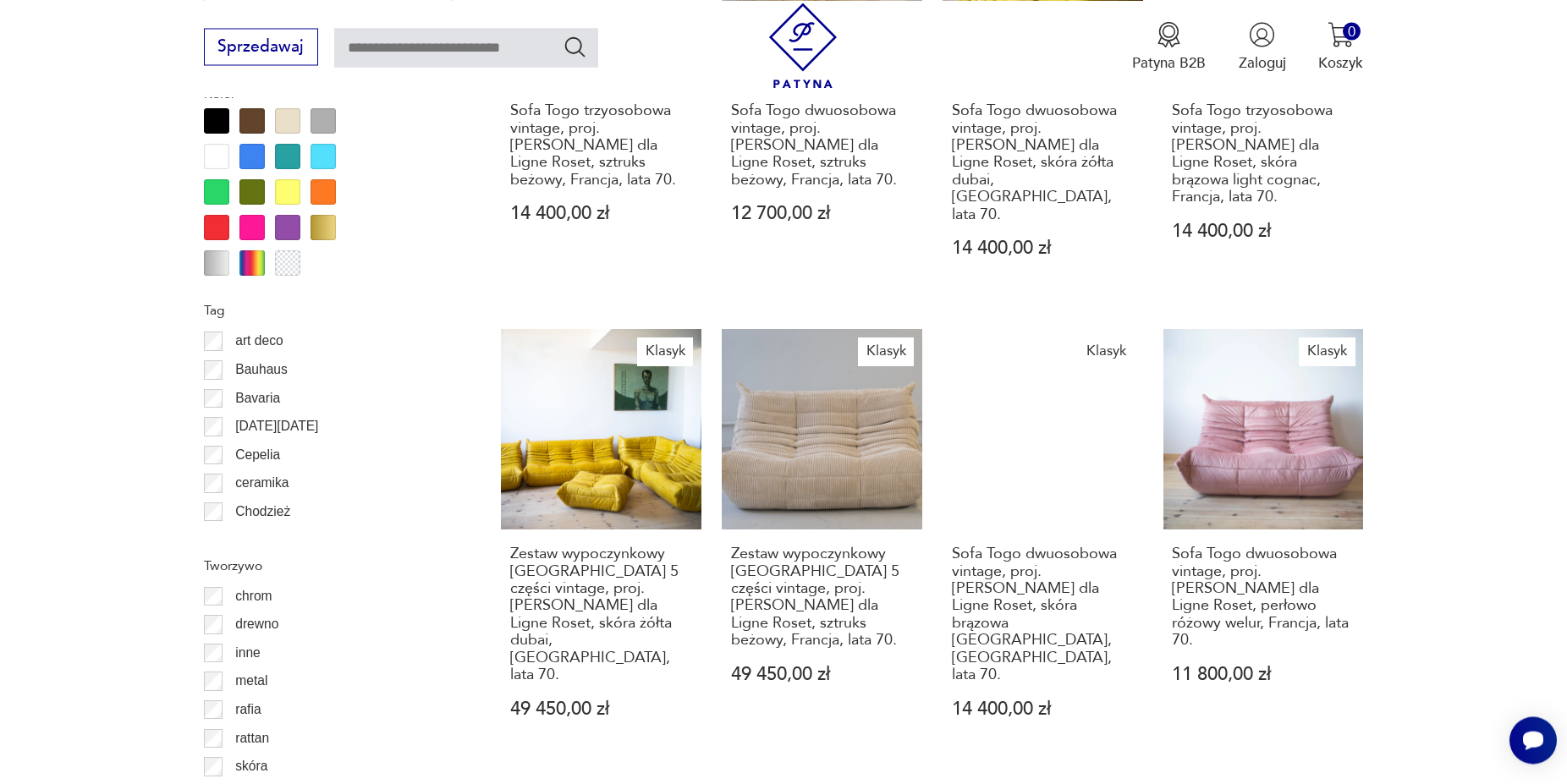
scroll to position [1944, 0]
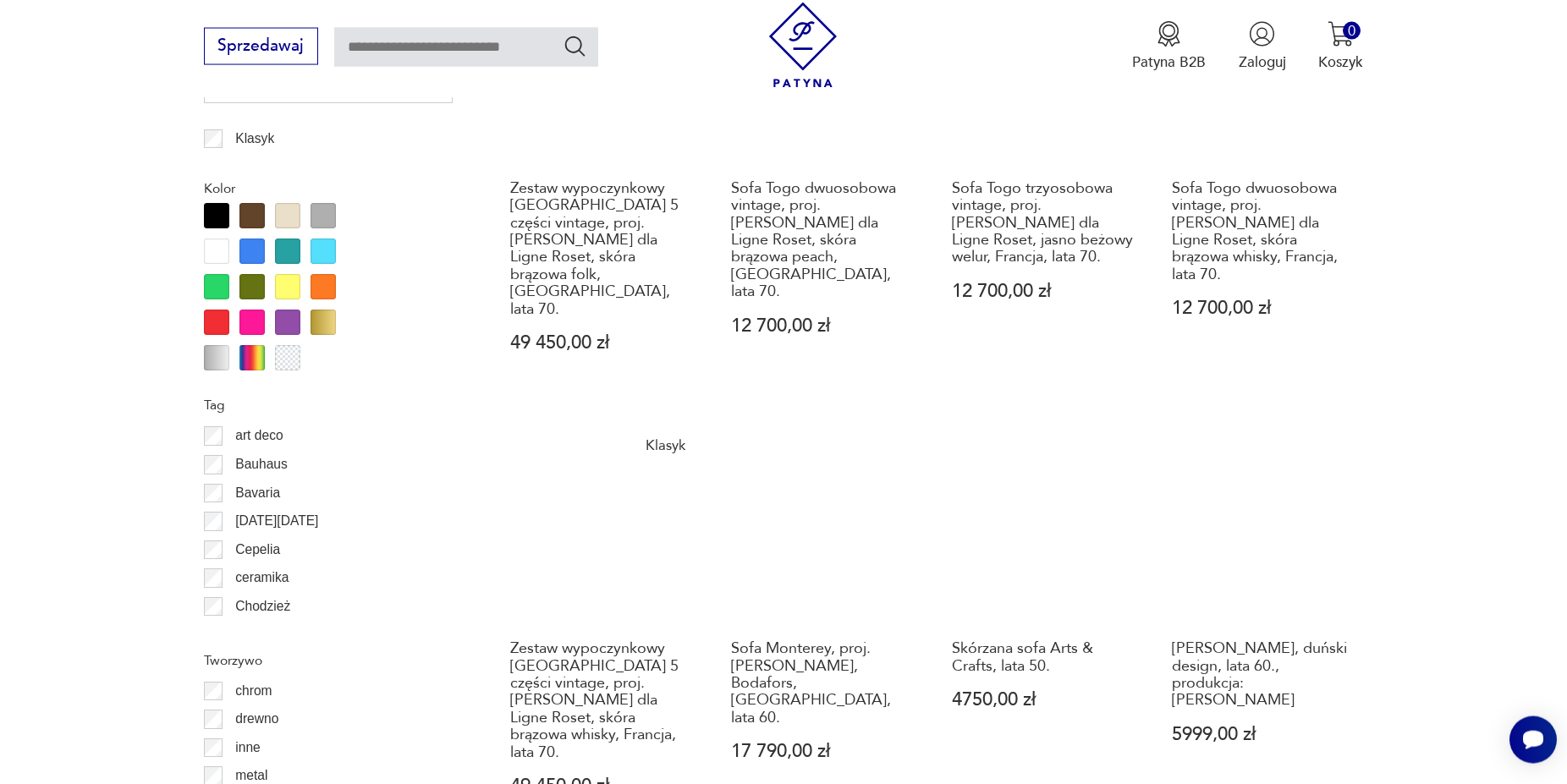
scroll to position [1858, 0]
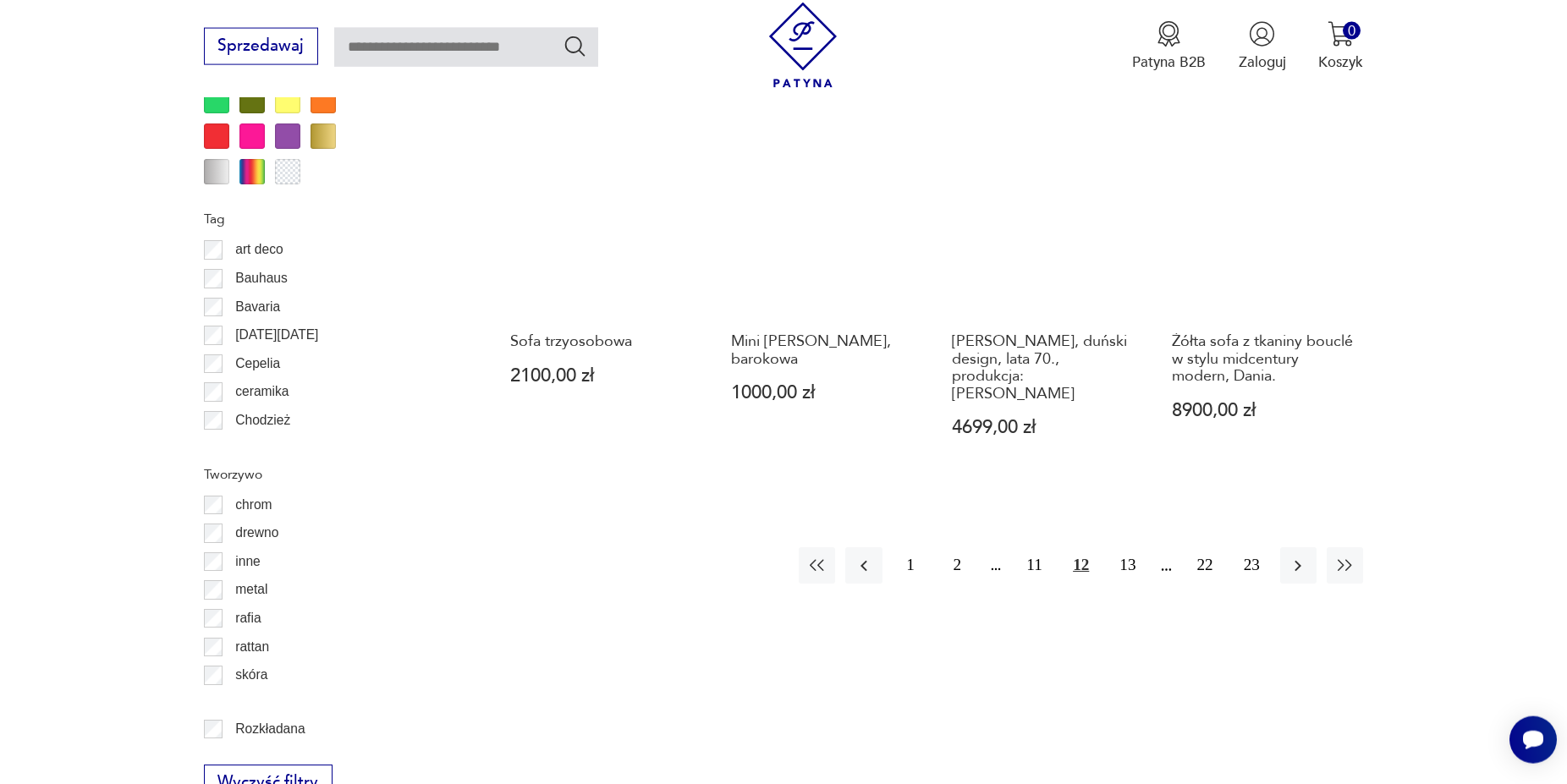
scroll to position [2031, 0]
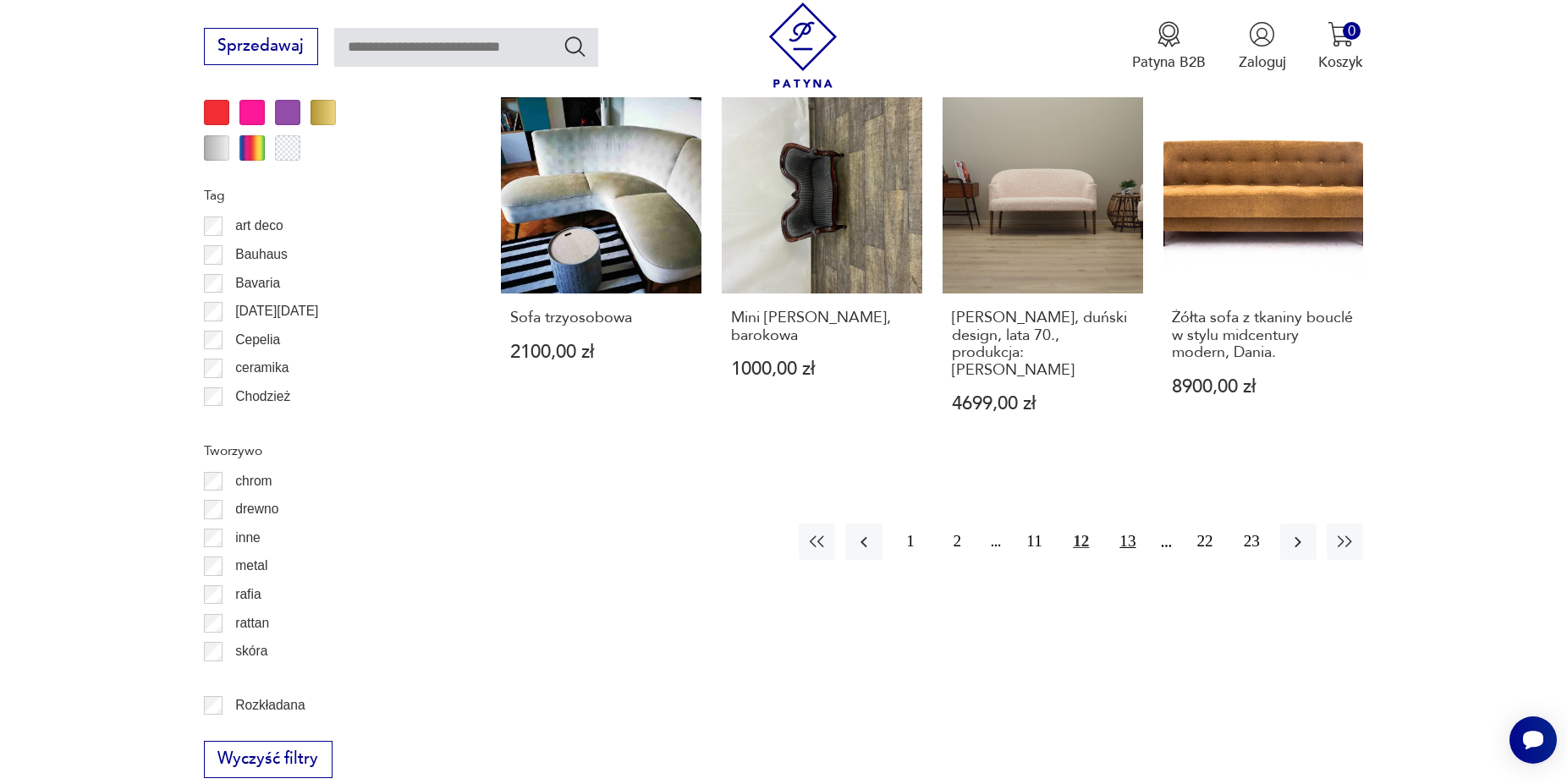
click at [1136, 524] on button "13" at bounding box center [1128, 541] width 37 height 37
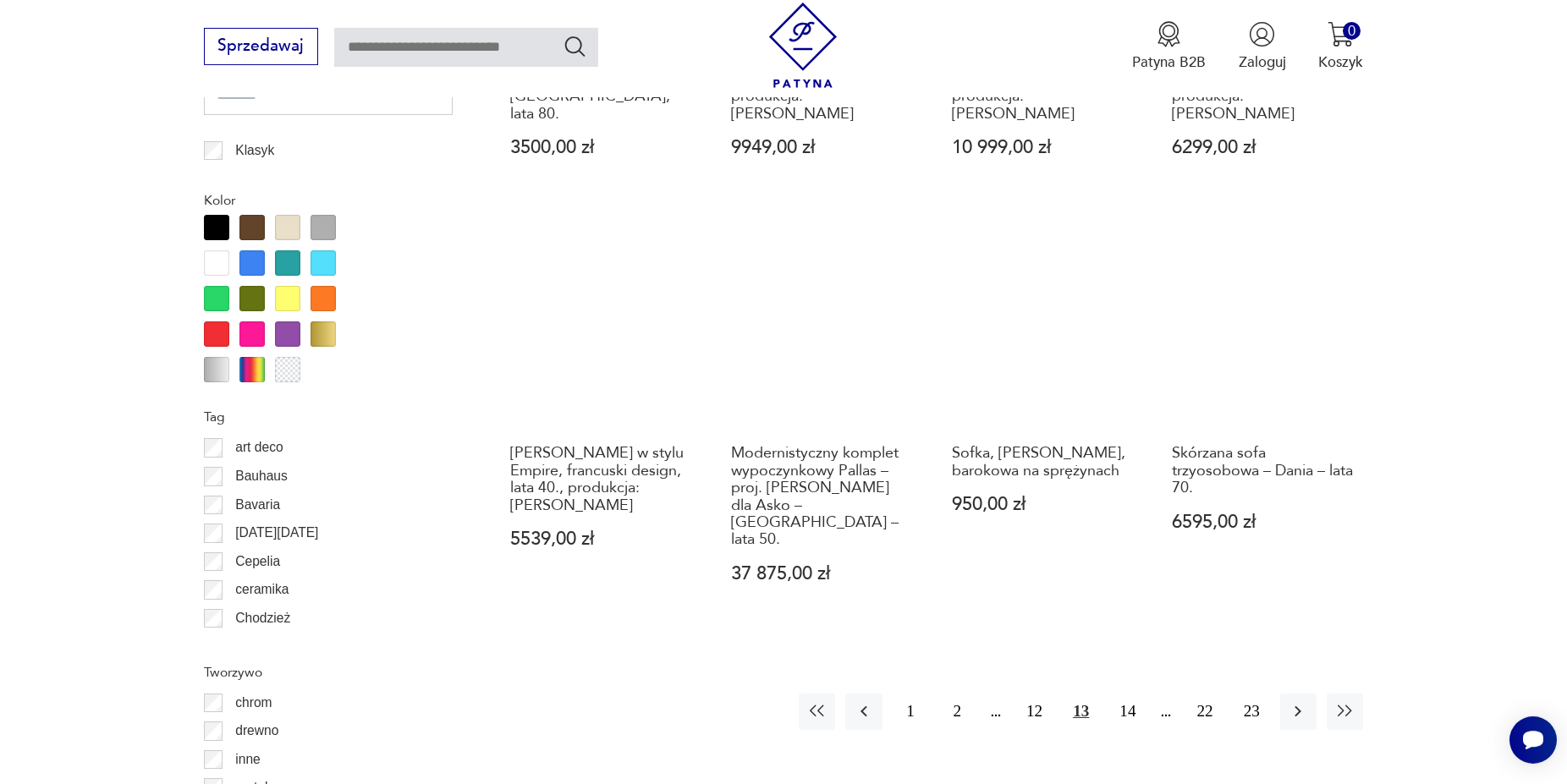
scroll to position [1944, 0]
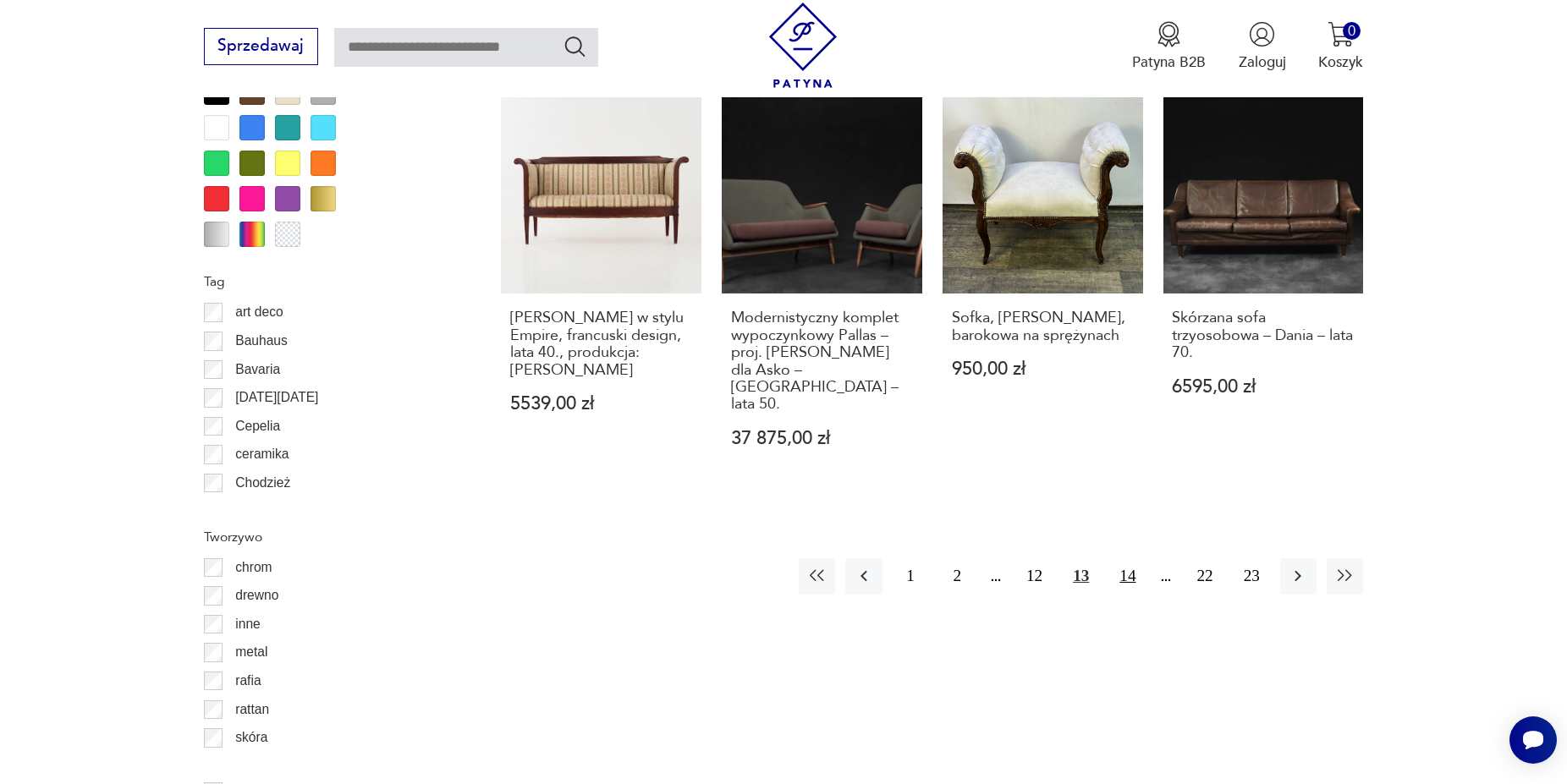
click at [1144, 558] on button "14" at bounding box center [1128, 576] width 37 height 37
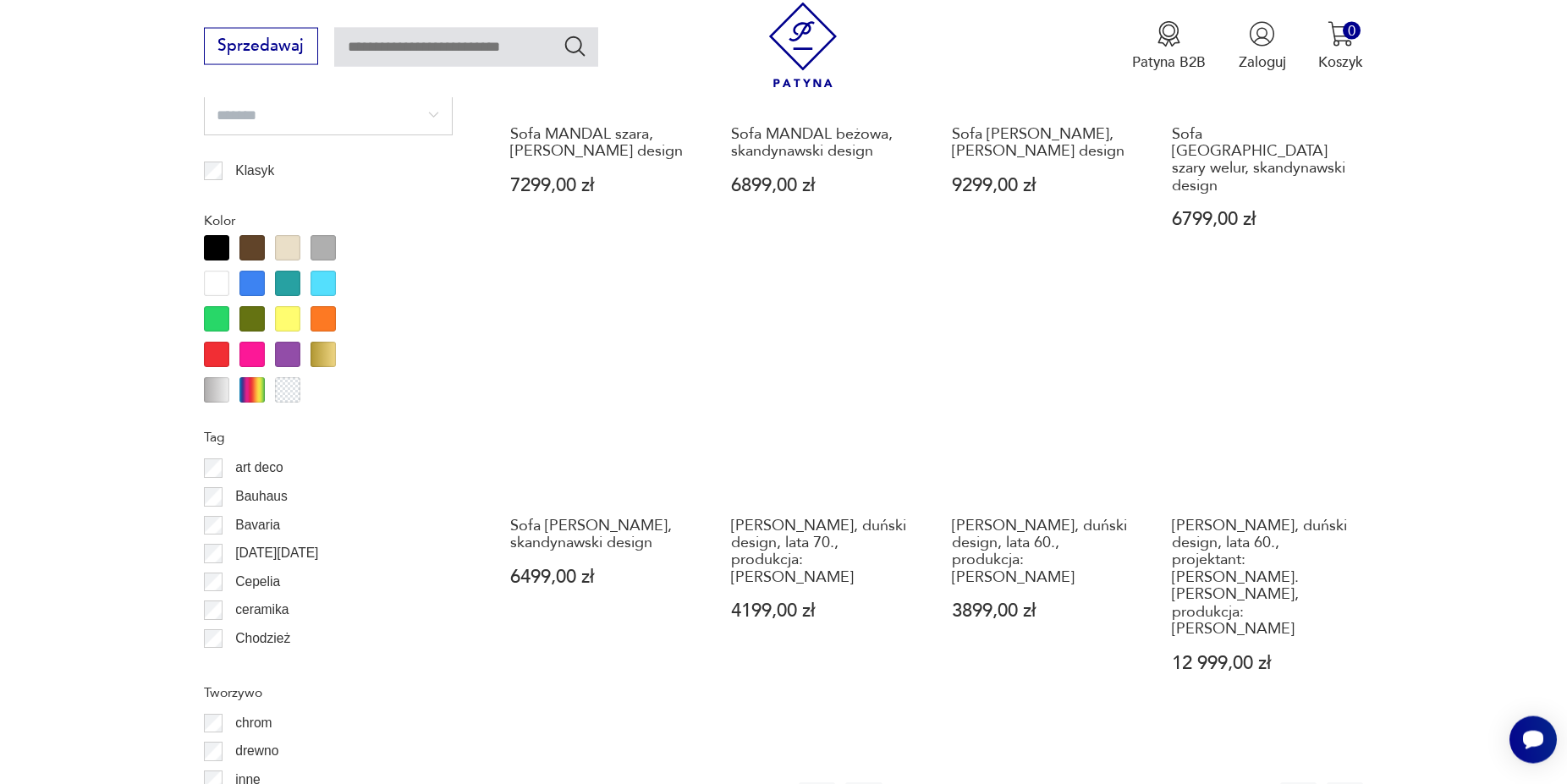
scroll to position [1858, 0]
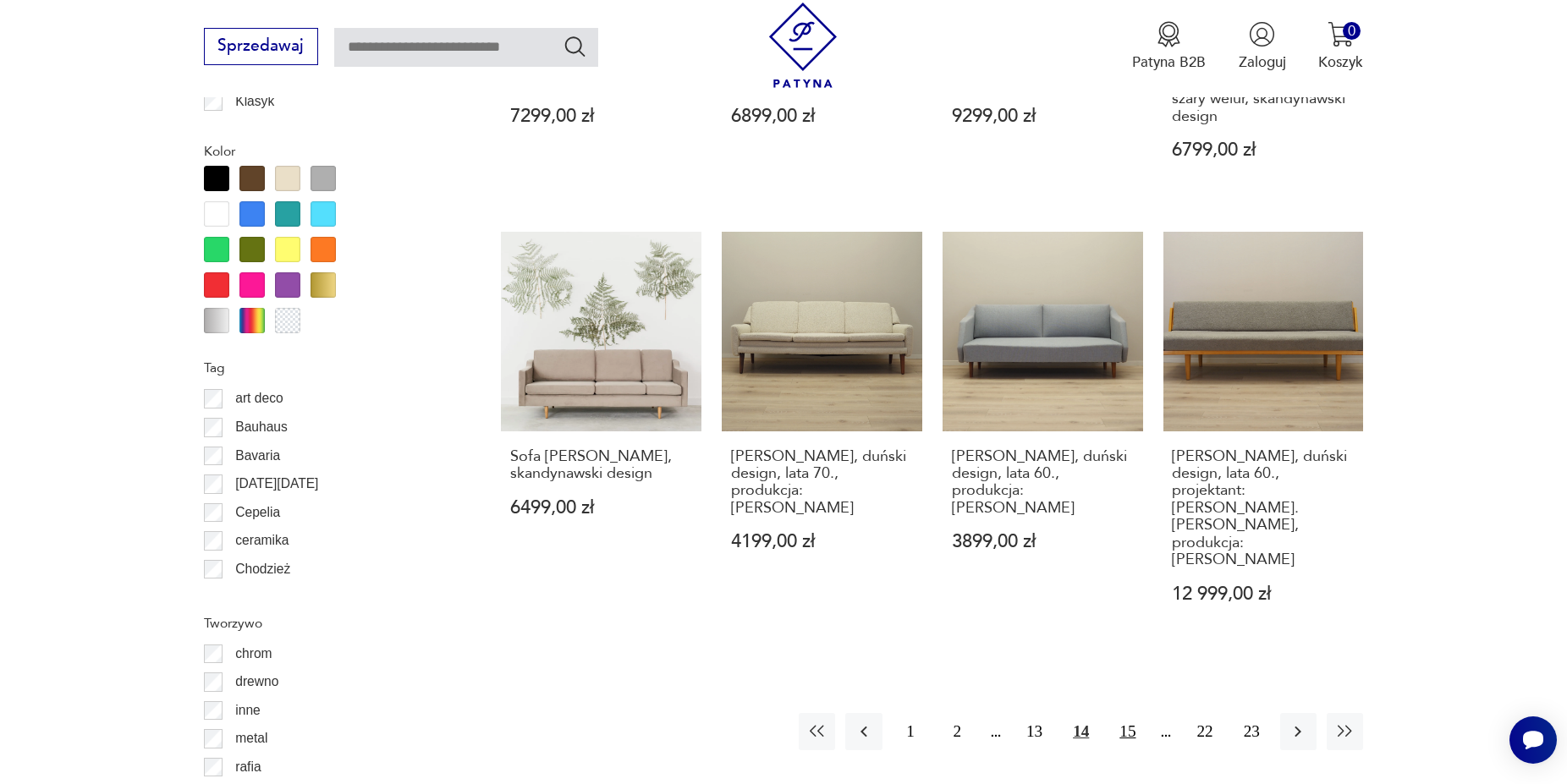
click at [1126, 713] on button "15" at bounding box center [1128, 731] width 37 height 37
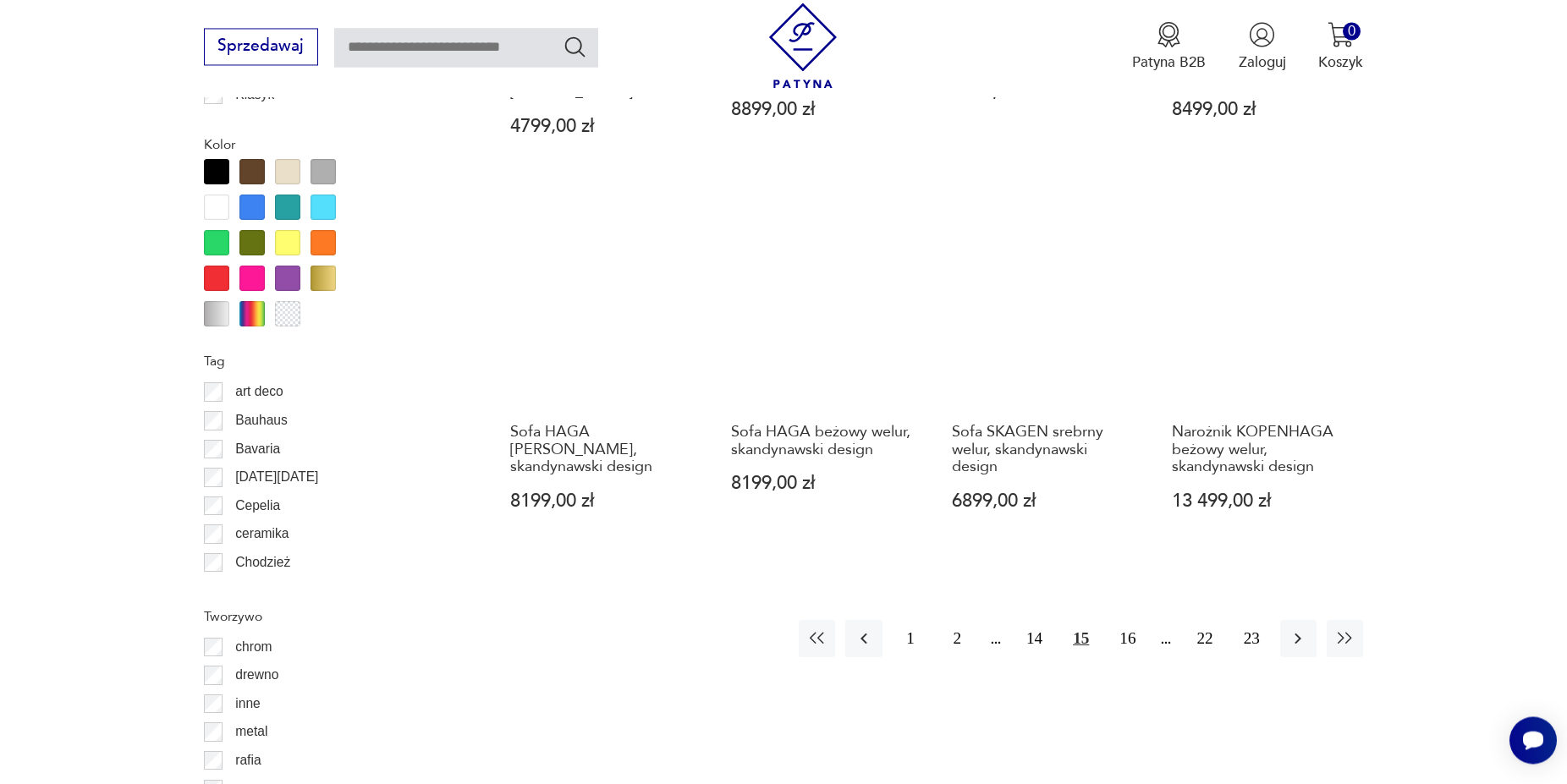
scroll to position [2031, 0]
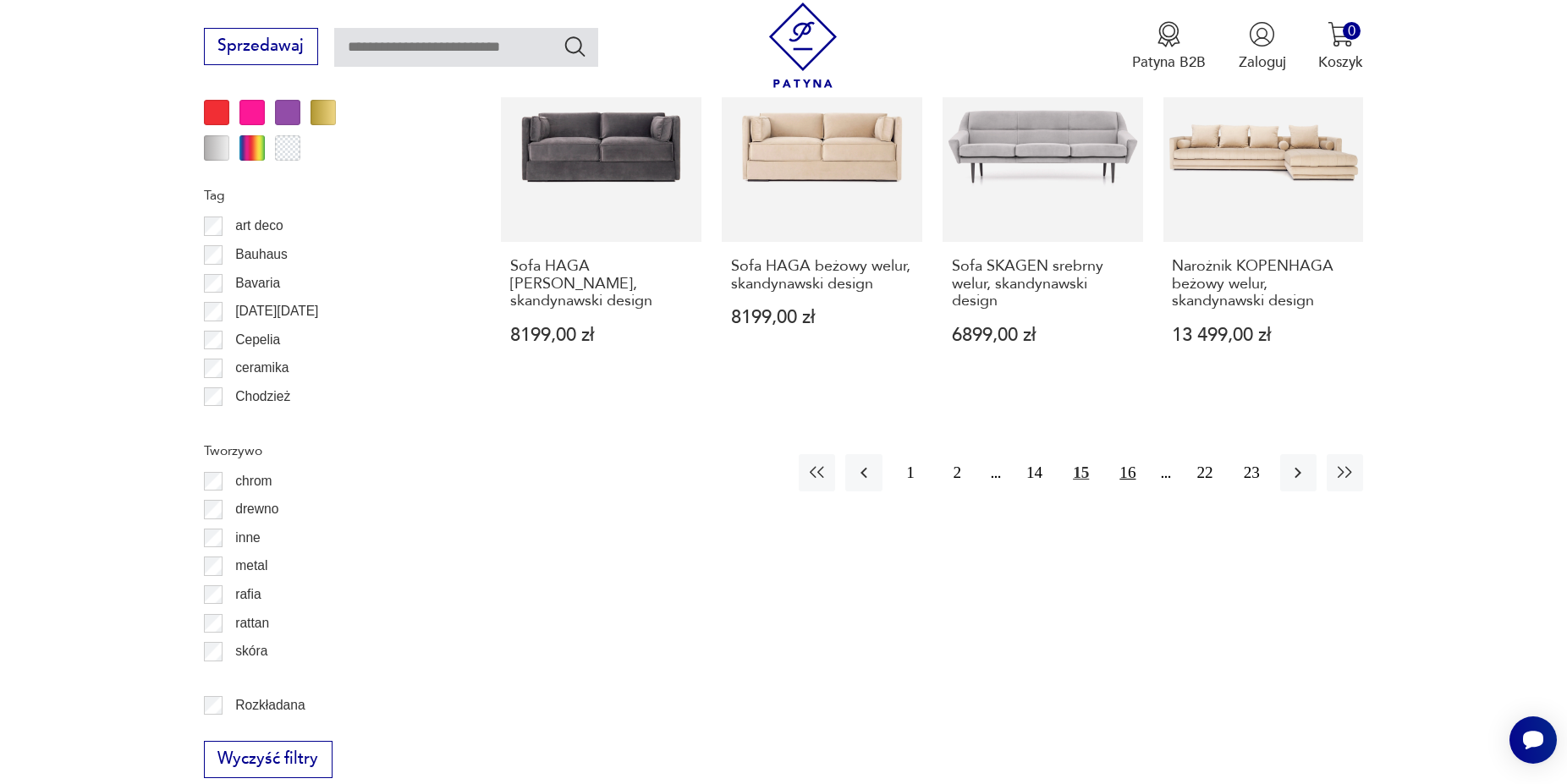
click at [1127, 454] on button "16" at bounding box center [1128, 472] width 37 height 37
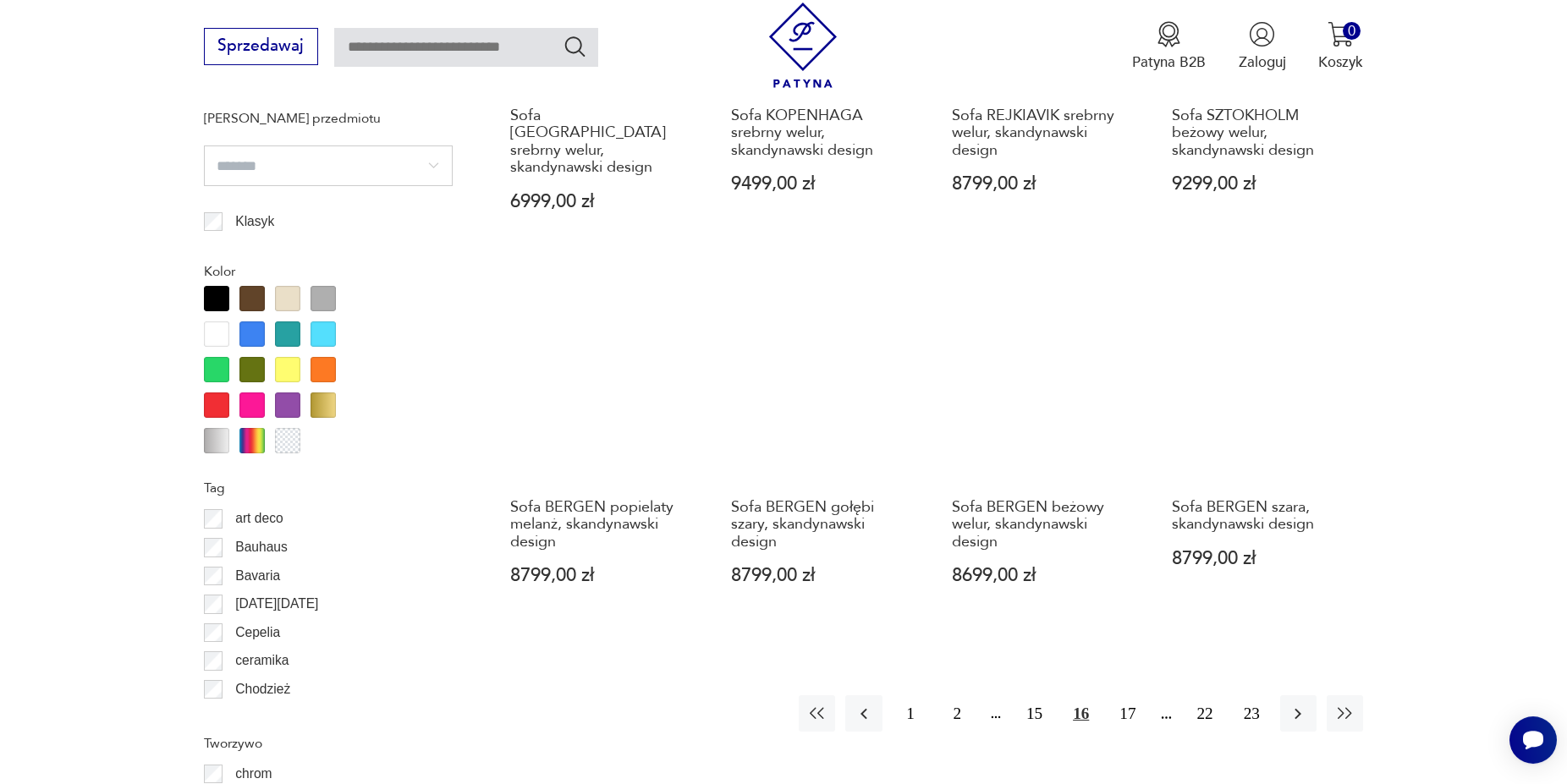
scroll to position [1771, 0]
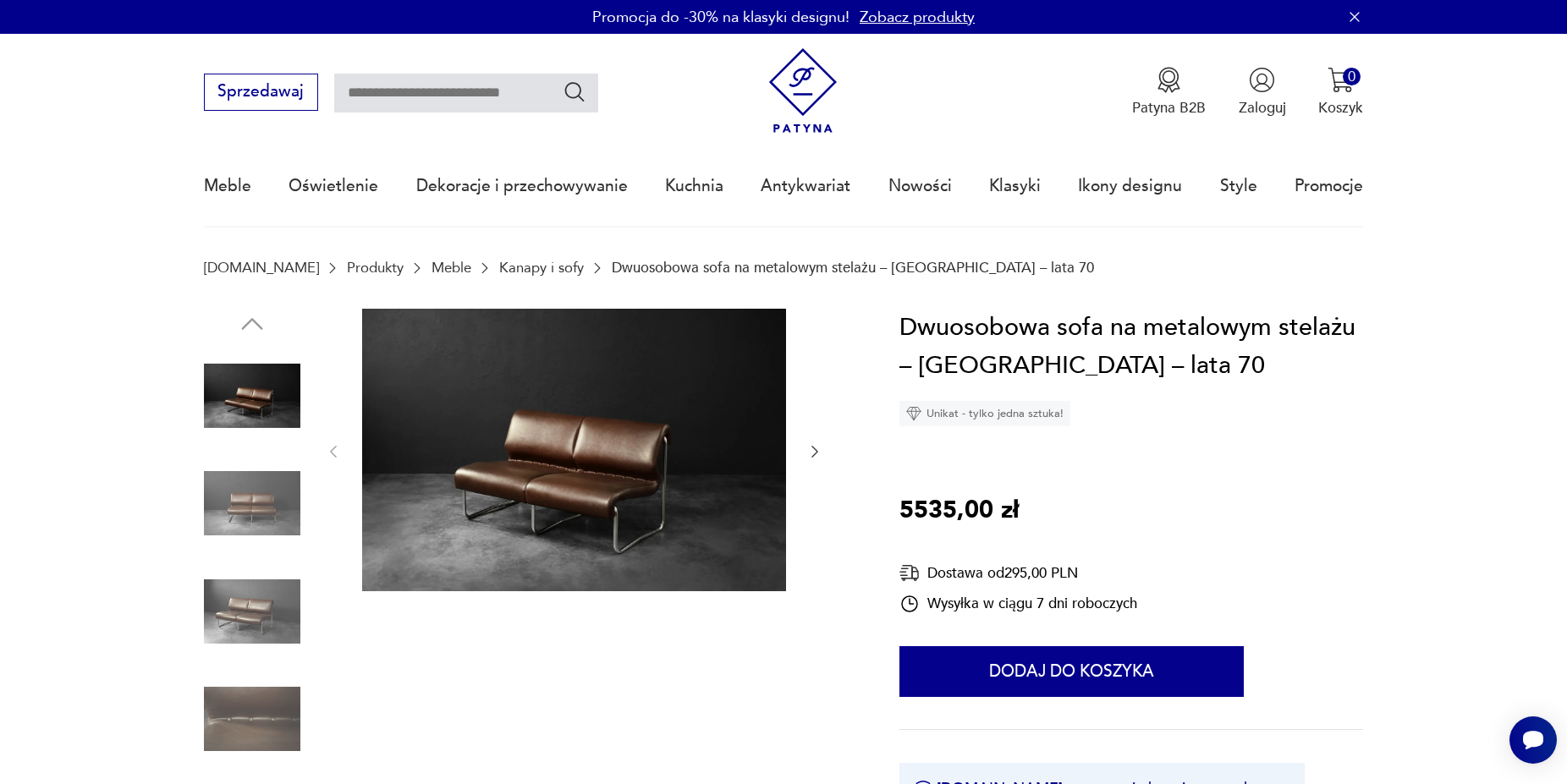
click at [821, 448] on icon "button" at bounding box center [815, 452] width 17 height 17
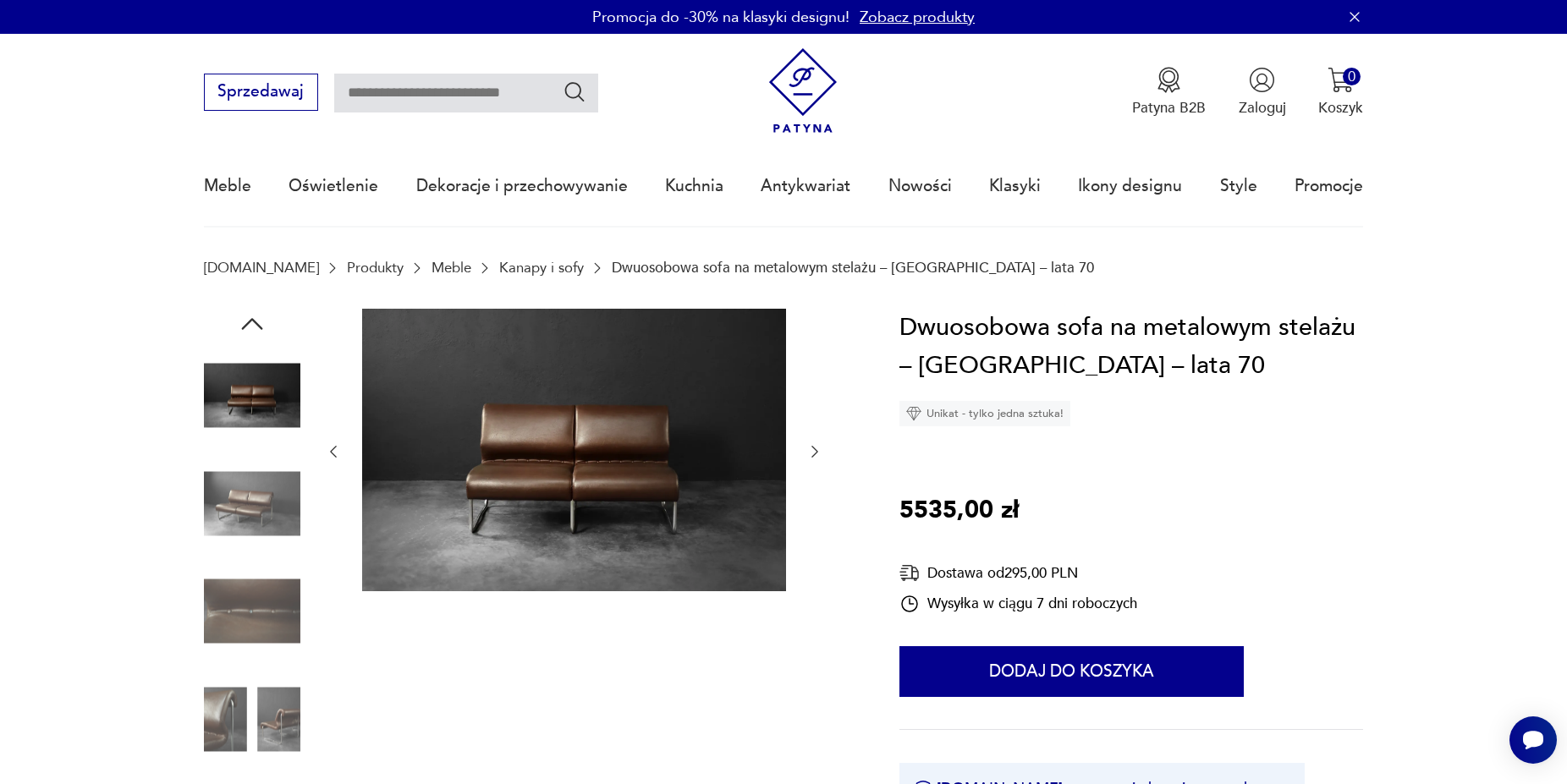
click at [821, 448] on icon "button" at bounding box center [815, 452] width 17 height 17
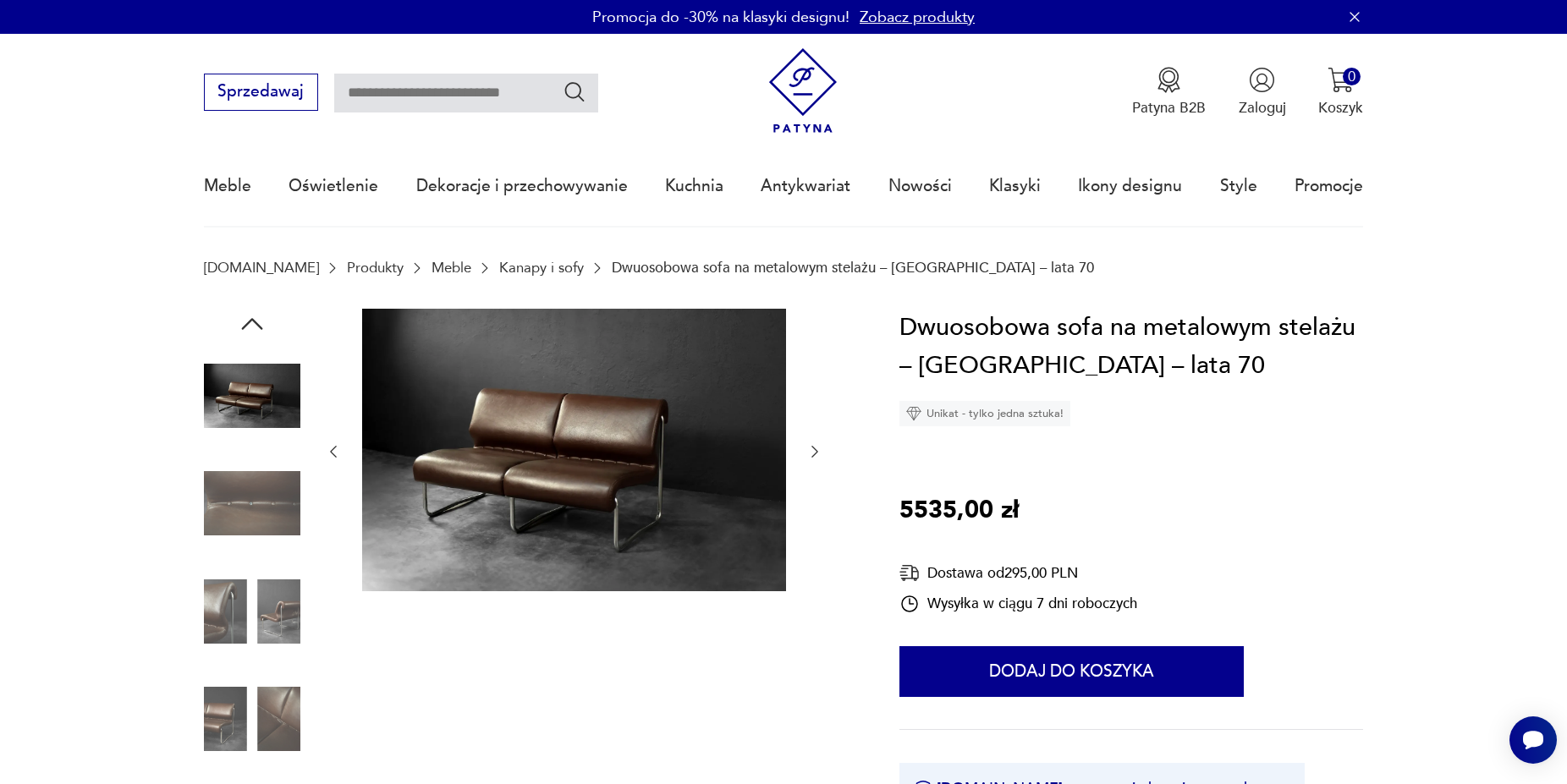
click at [821, 448] on icon "button" at bounding box center [815, 452] width 17 height 17
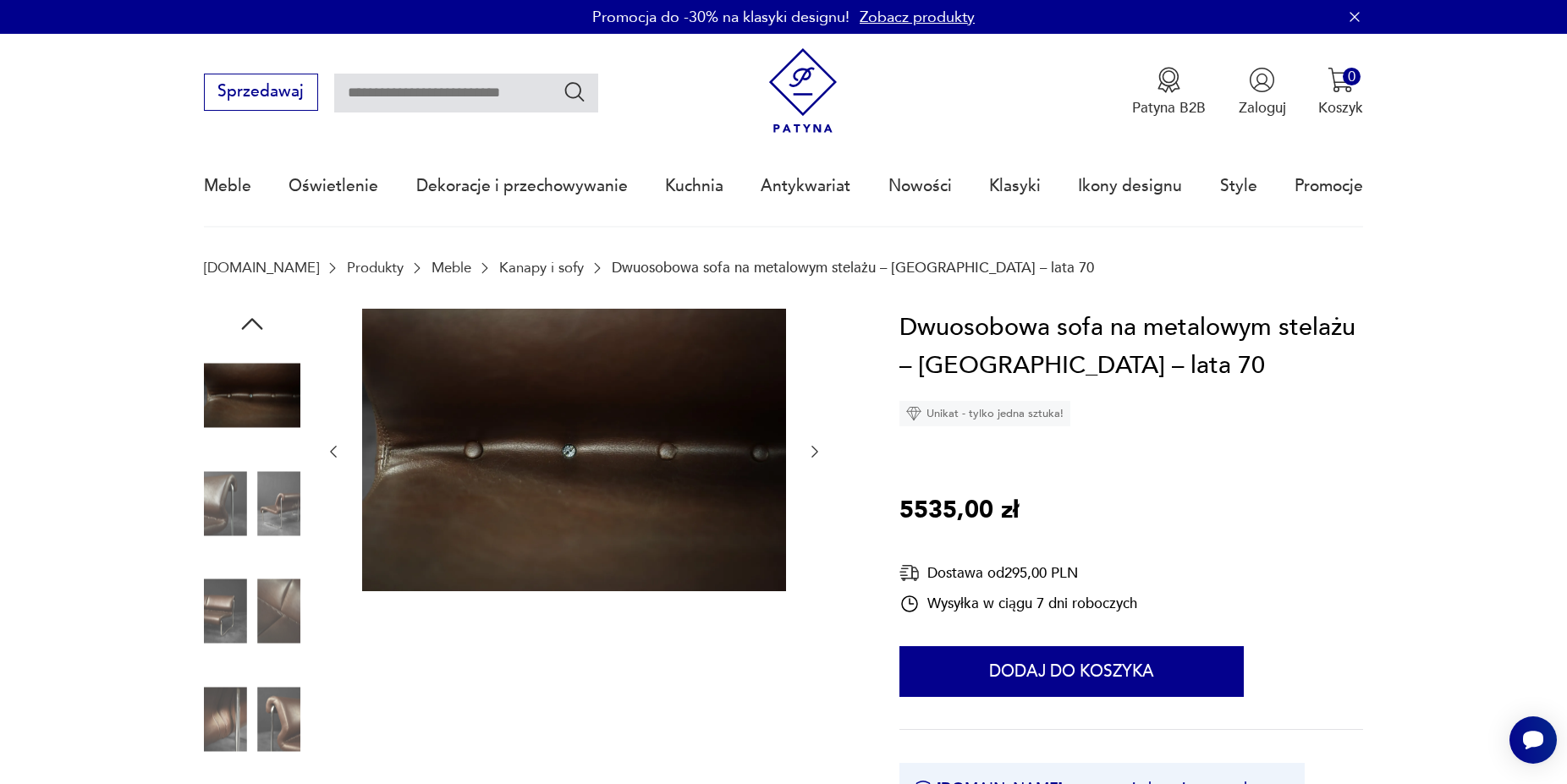
click at [821, 448] on icon "button" at bounding box center [815, 452] width 17 height 17
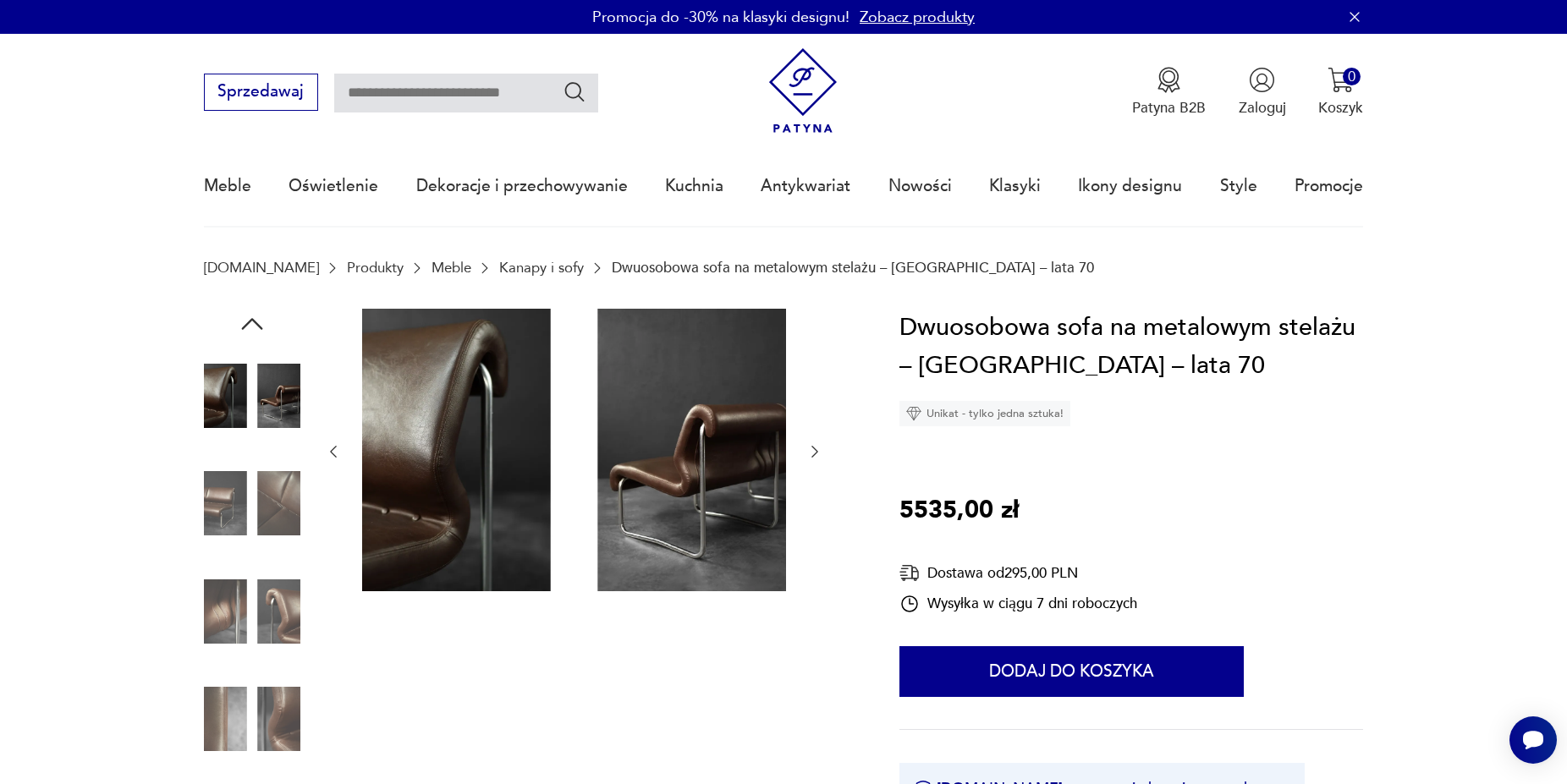
click at [821, 448] on icon "button" at bounding box center [815, 452] width 17 height 17
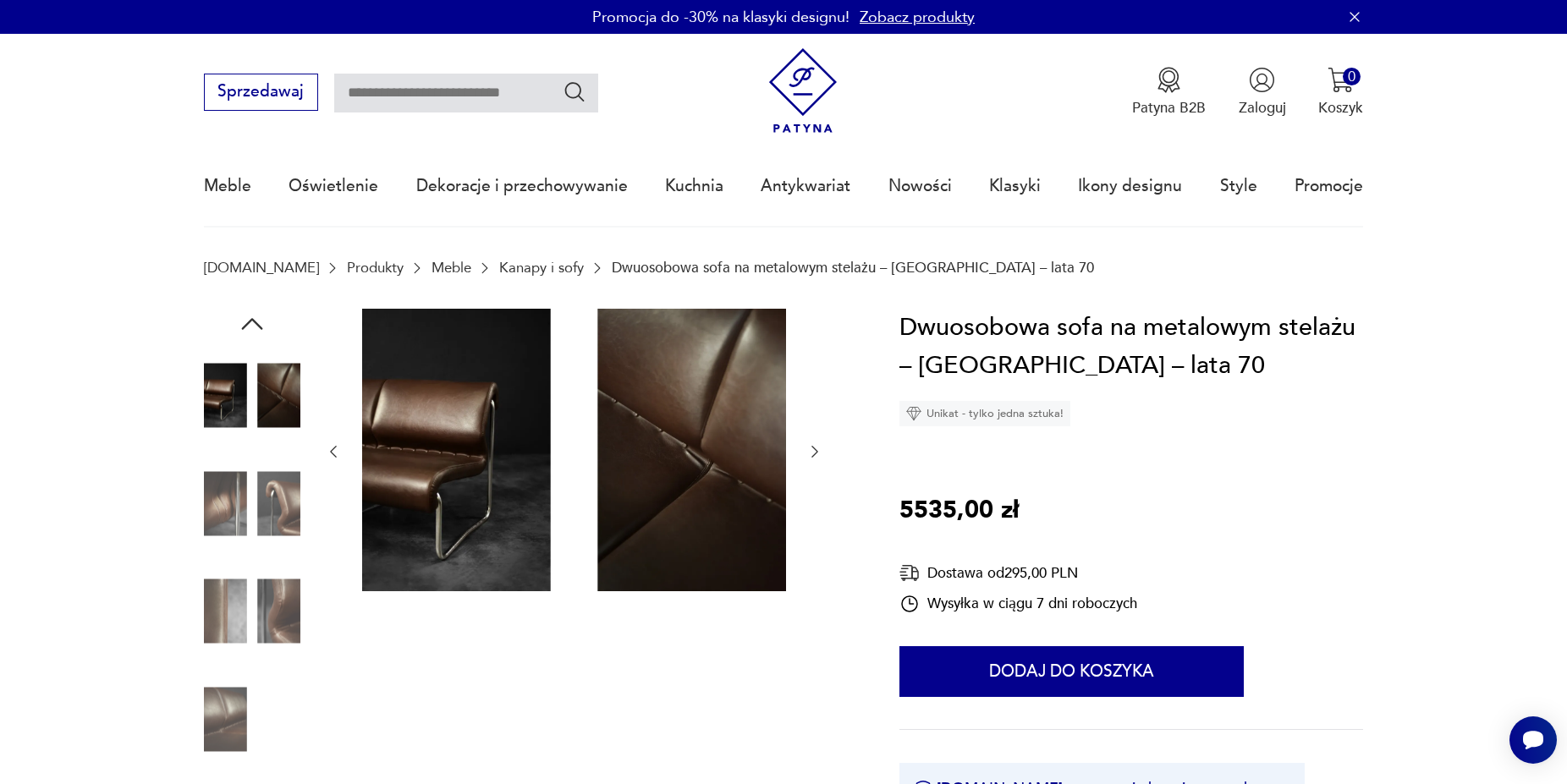
click at [821, 448] on icon "button" at bounding box center [815, 452] width 17 height 17
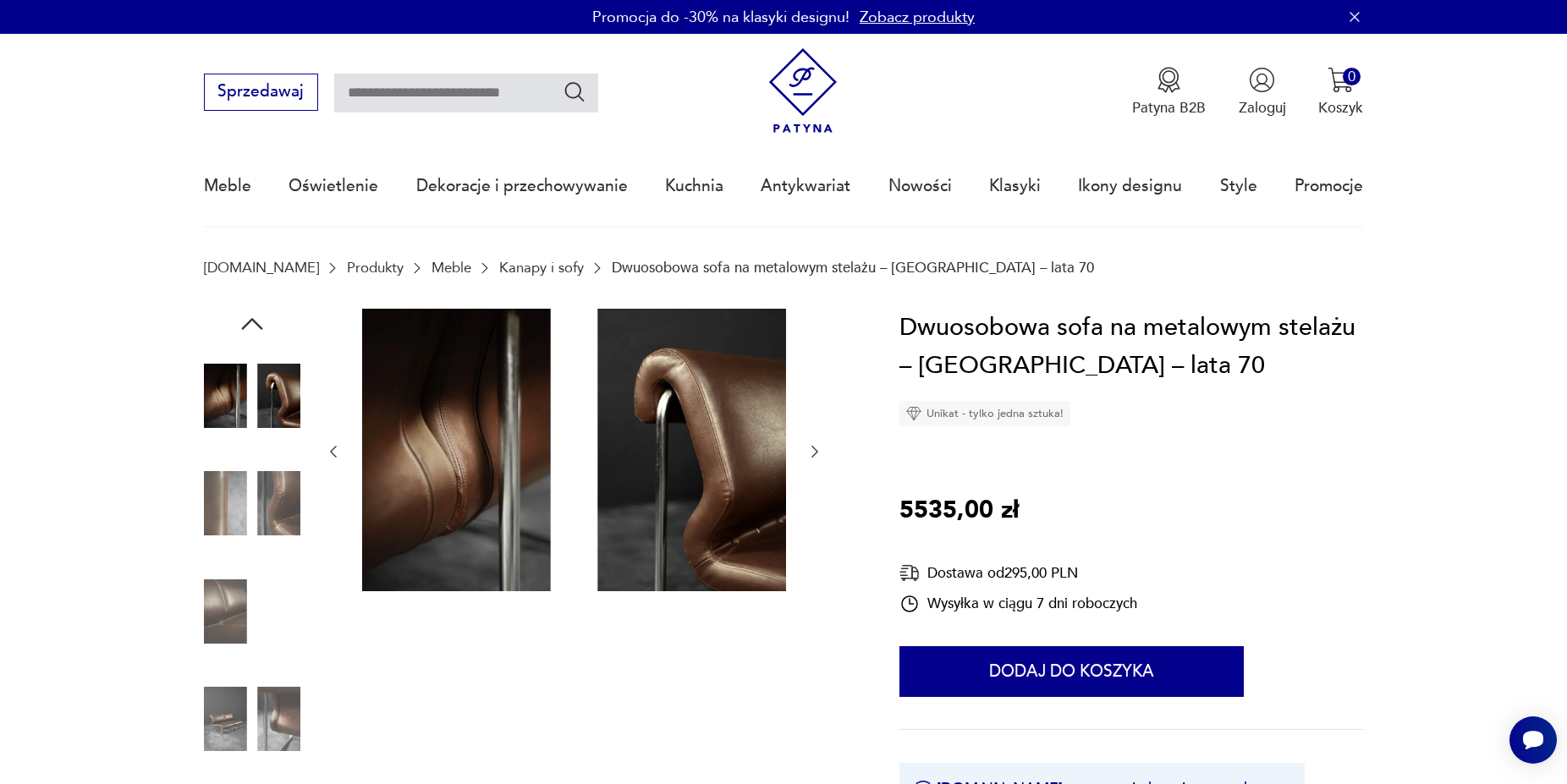
click at [821, 448] on icon "button" at bounding box center [815, 452] width 17 height 17
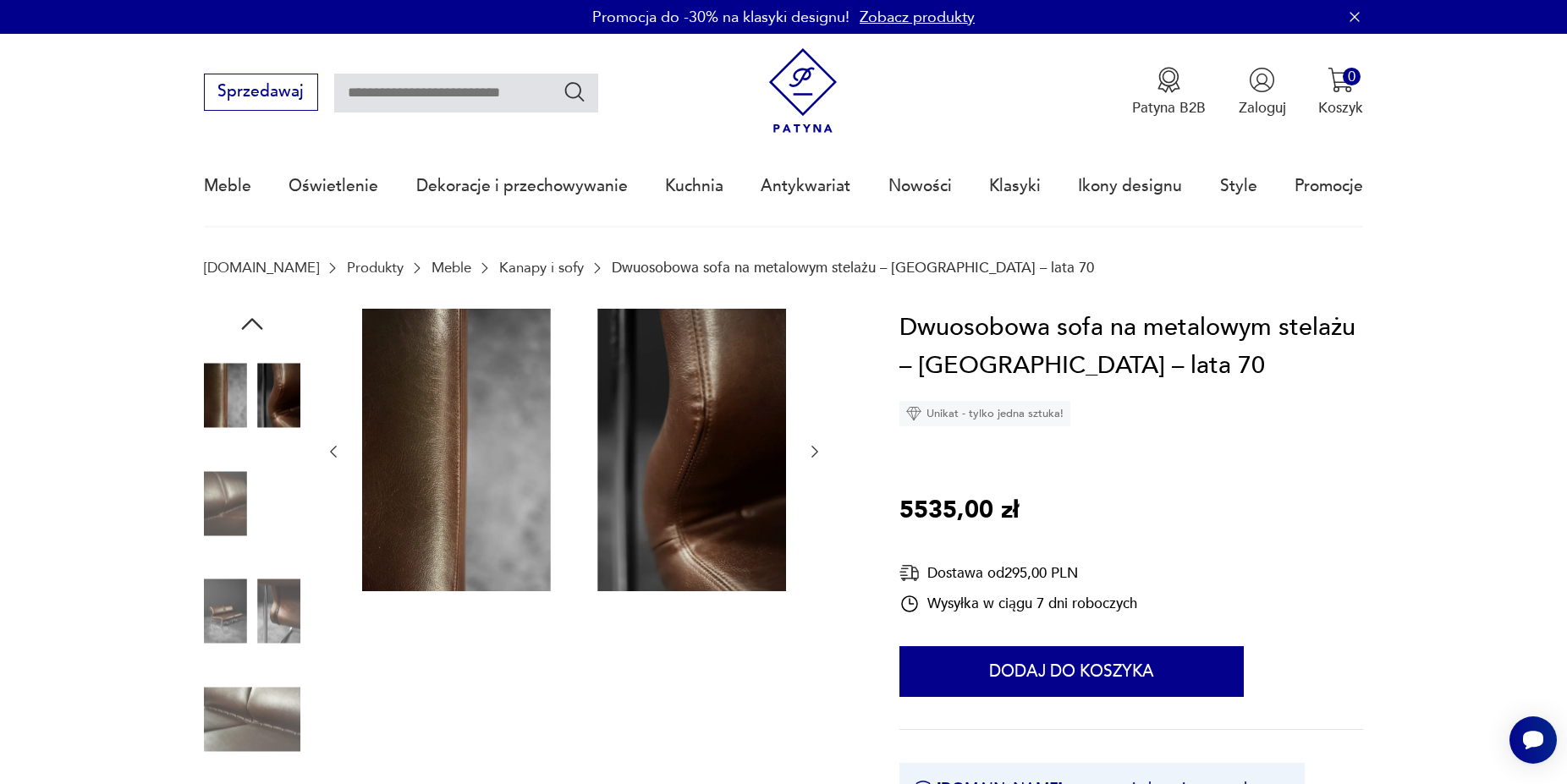
click at [821, 448] on icon "button" at bounding box center [815, 452] width 17 height 17
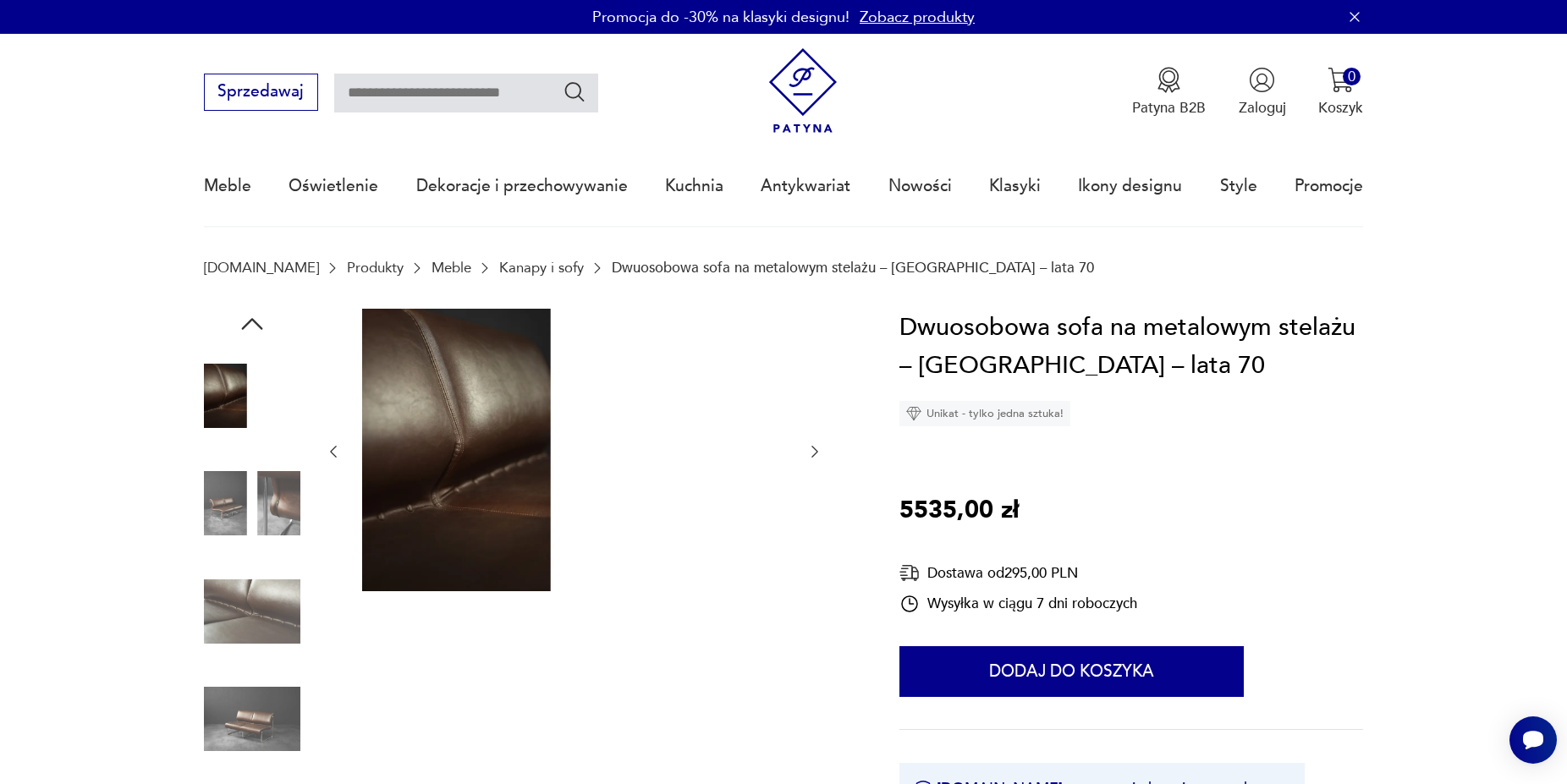
click at [821, 448] on icon "button" at bounding box center [815, 452] width 17 height 17
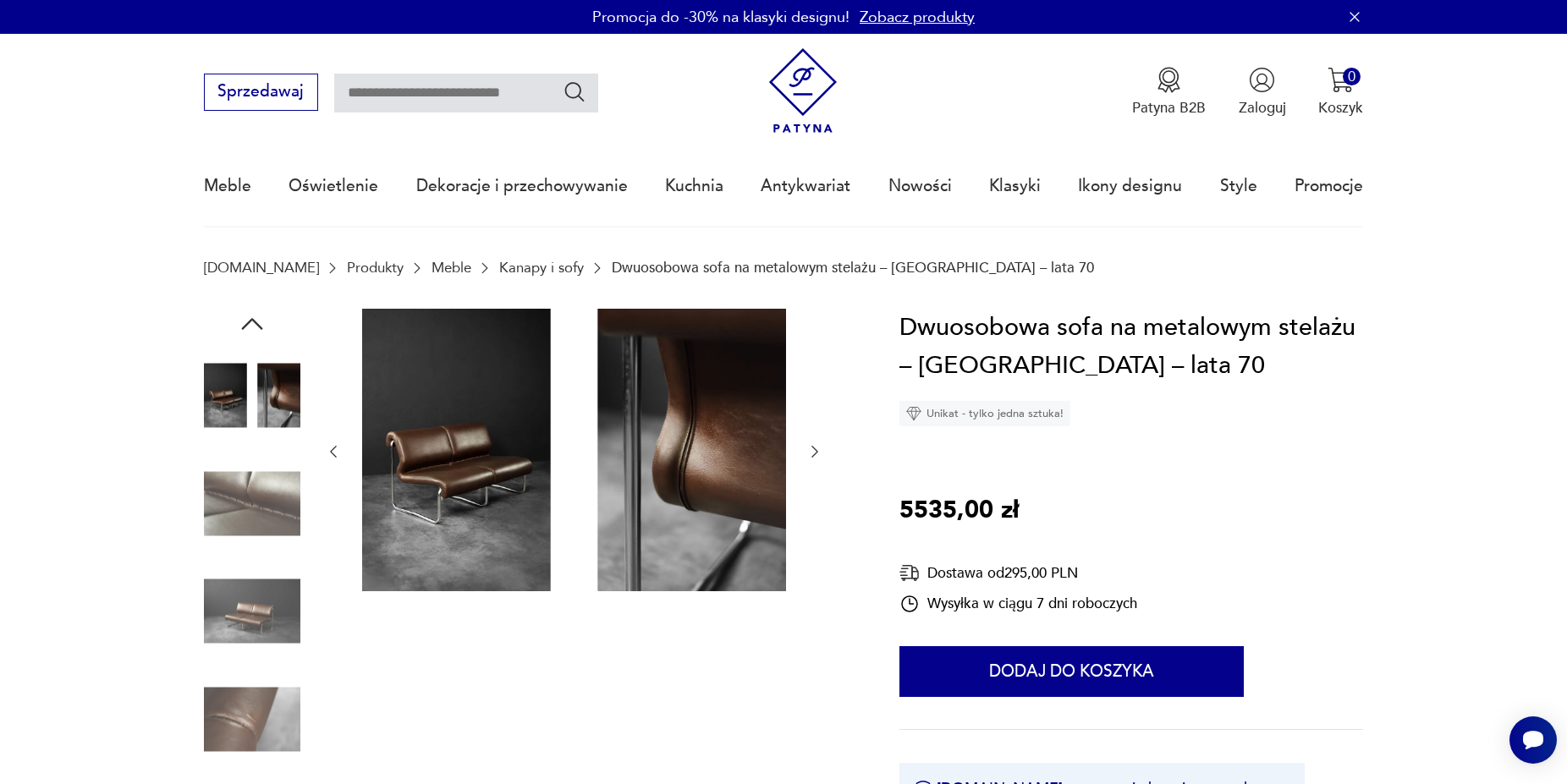
click at [821, 448] on icon "button" at bounding box center [815, 452] width 17 height 17
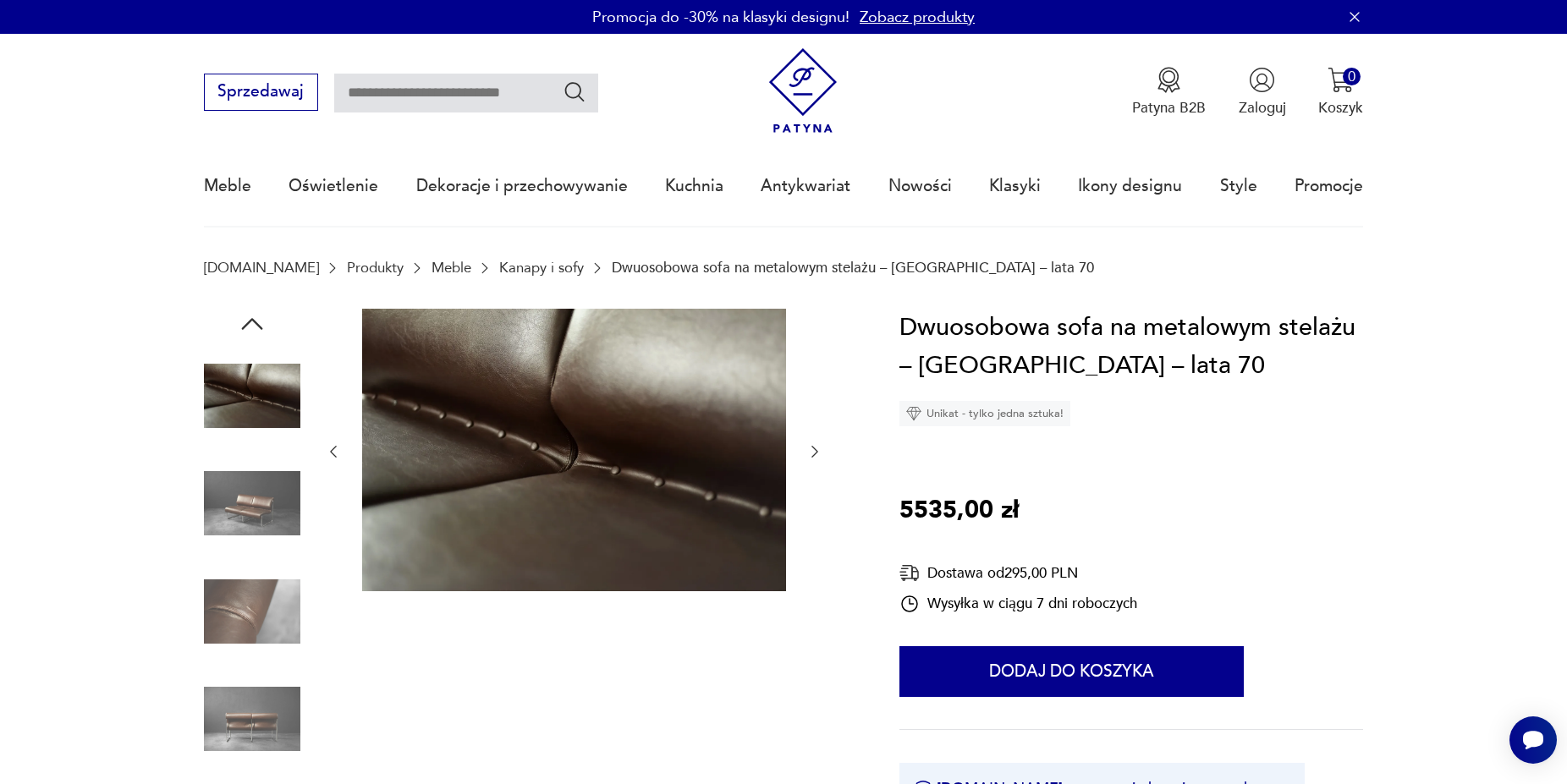
click at [821, 448] on icon "button" at bounding box center [815, 452] width 17 height 17
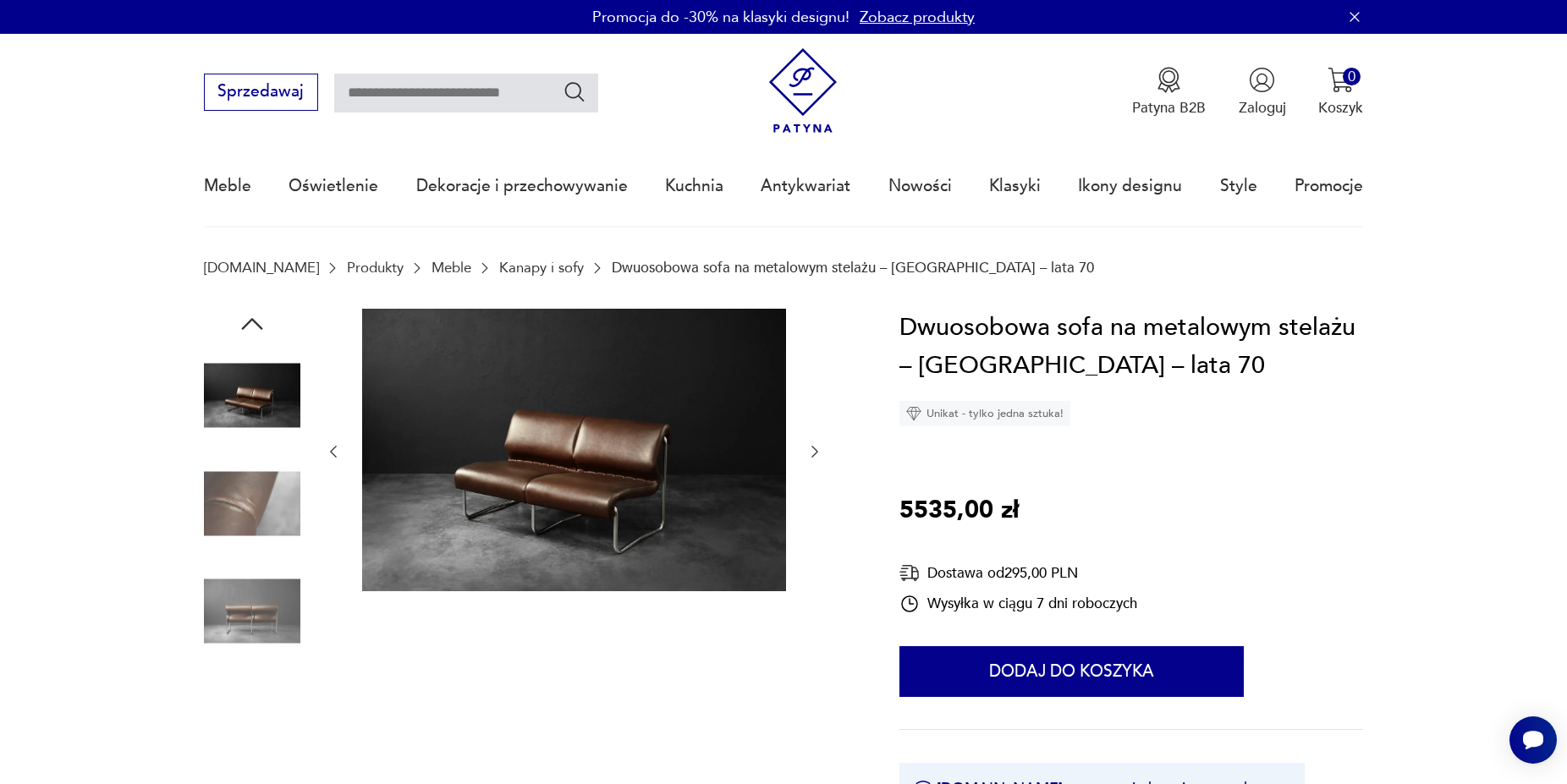
scroll to position [259, 0]
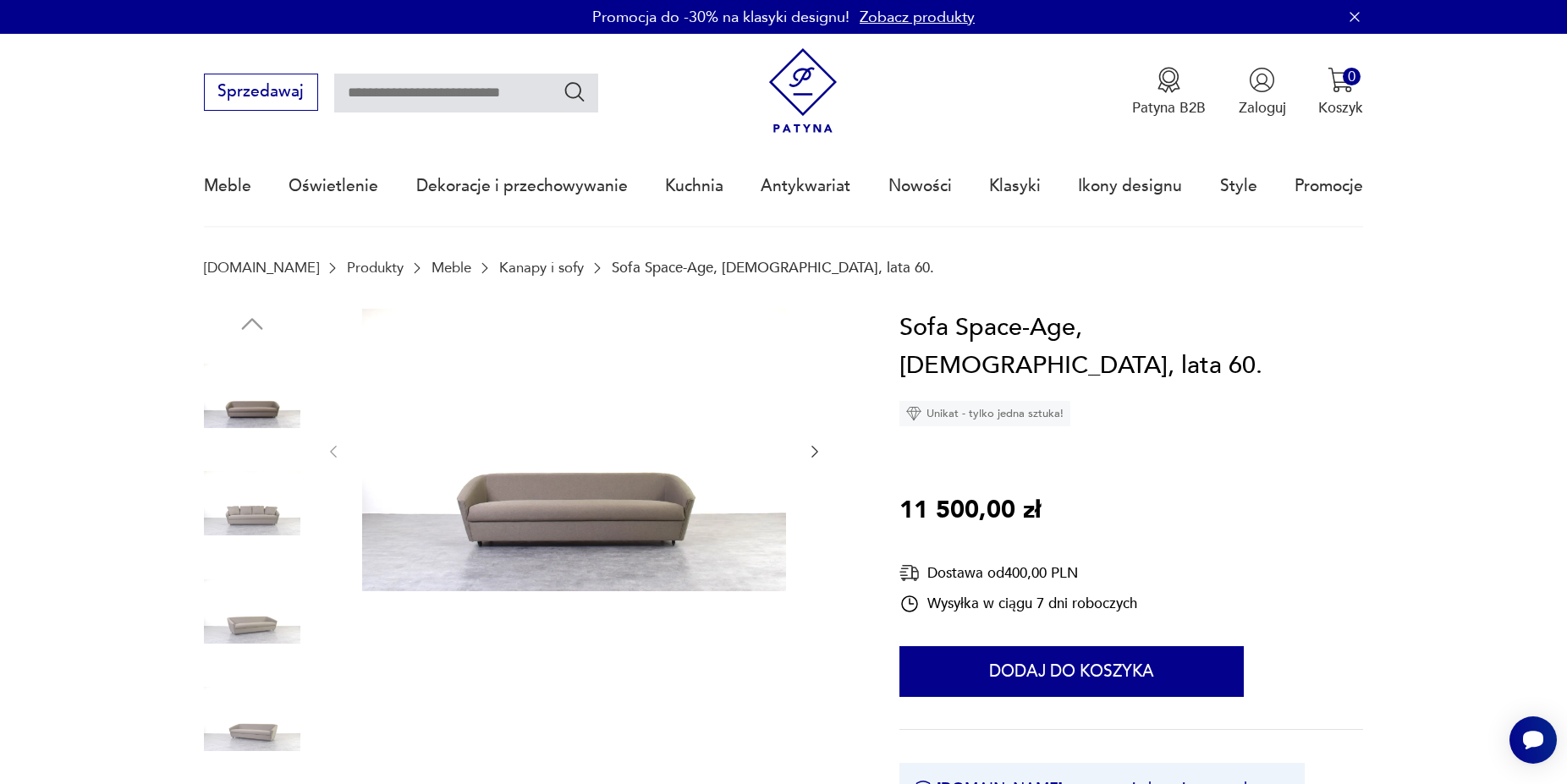
click at [291, 522] on img at bounding box center [252, 503] width 97 height 97
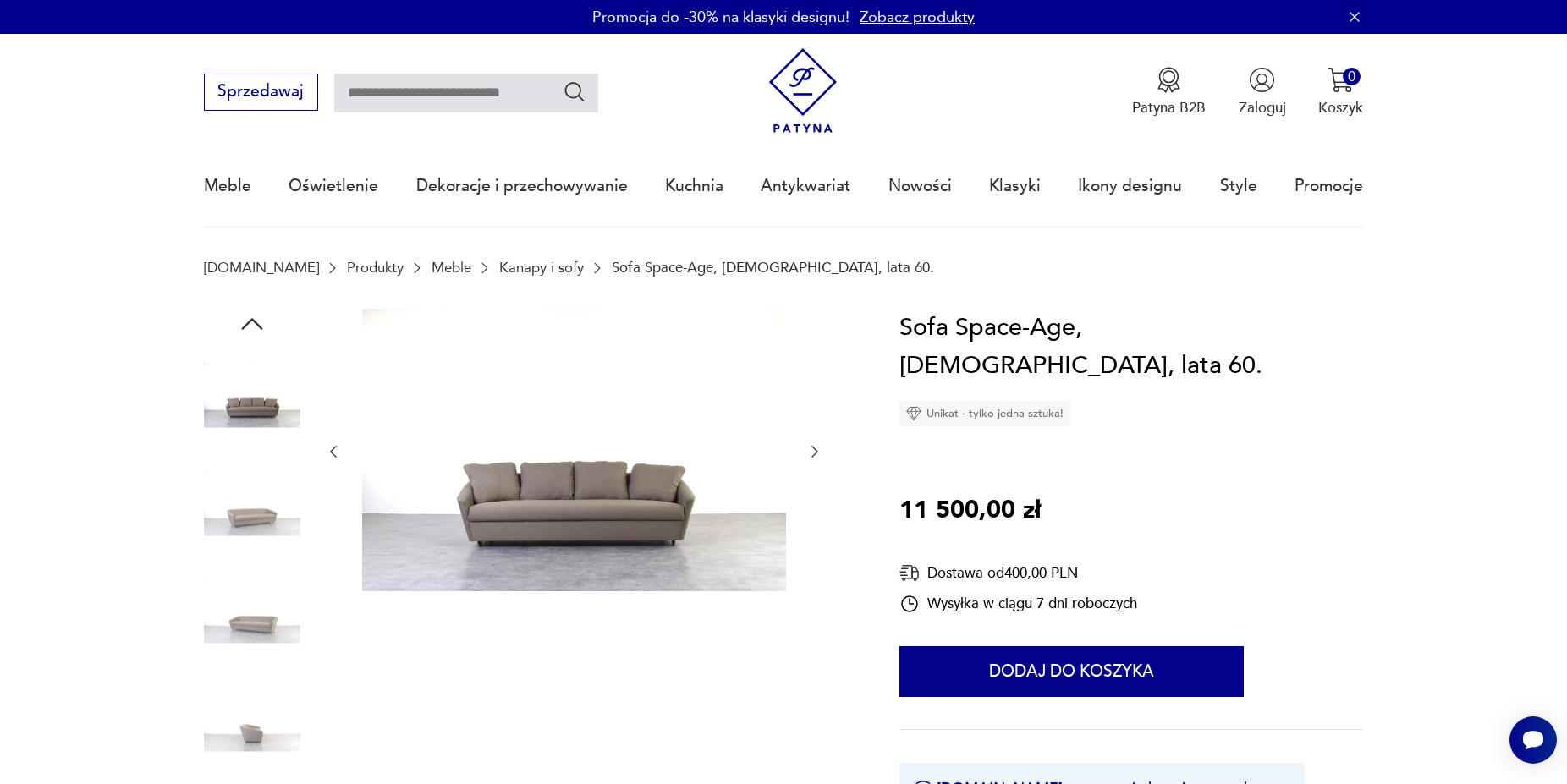
click at [241, 574] on img at bounding box center [252, 611] width 97 height 97
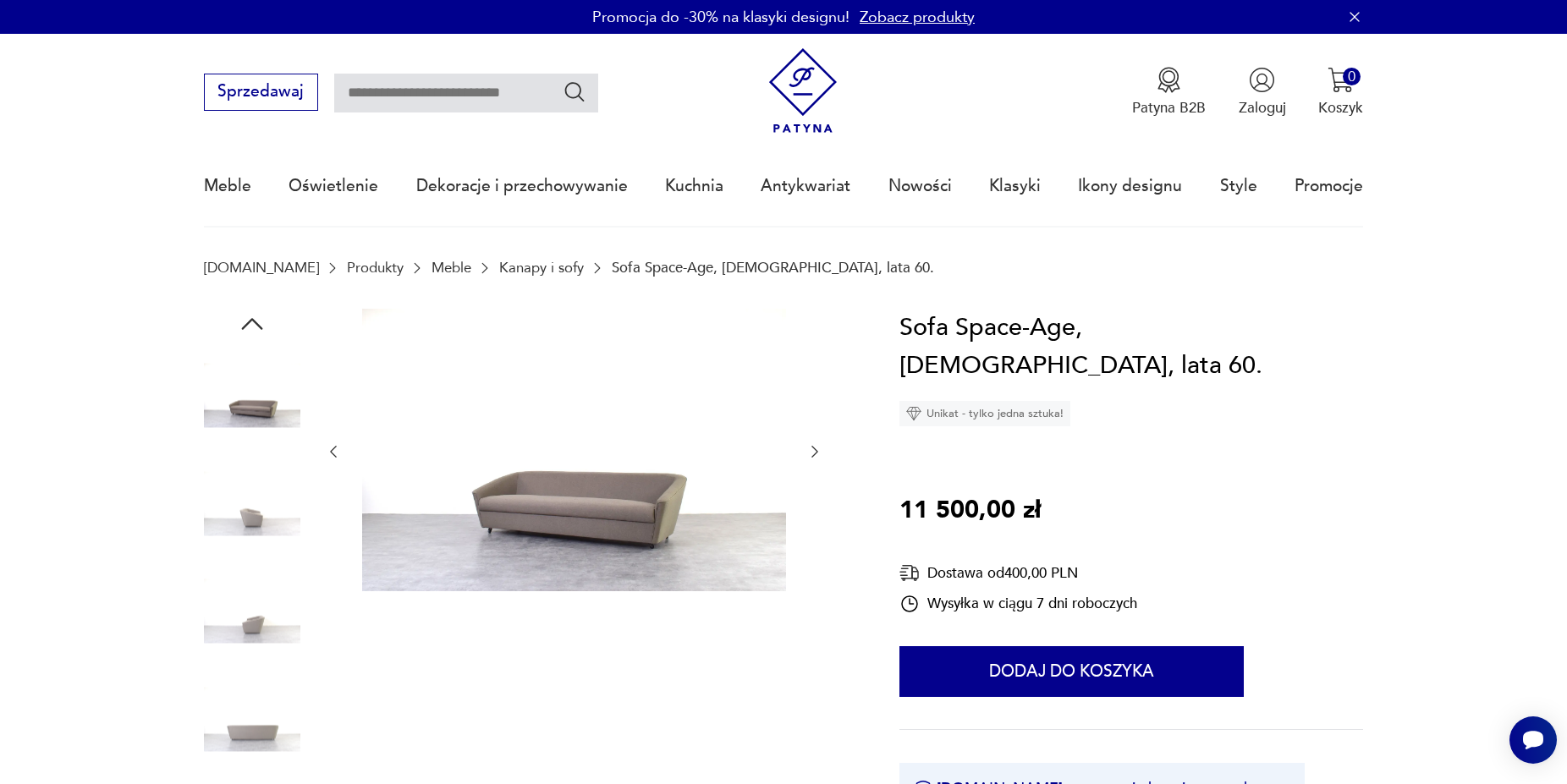
click at [244, 723] on img at bounding box center [252, 719] width 97 height 97
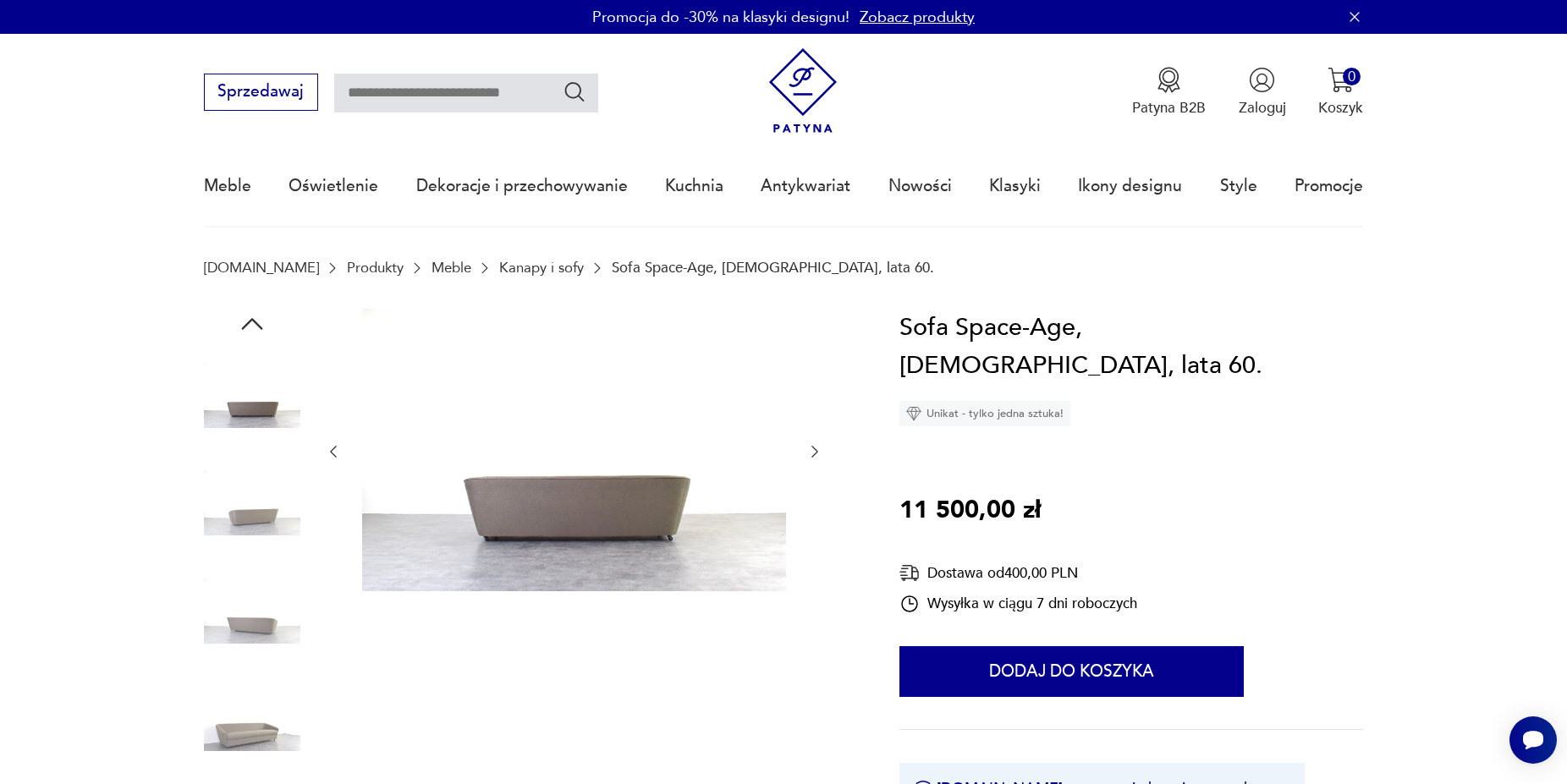
click at [217, 709] on img at bounding box center [252, 719] width 97 height 97
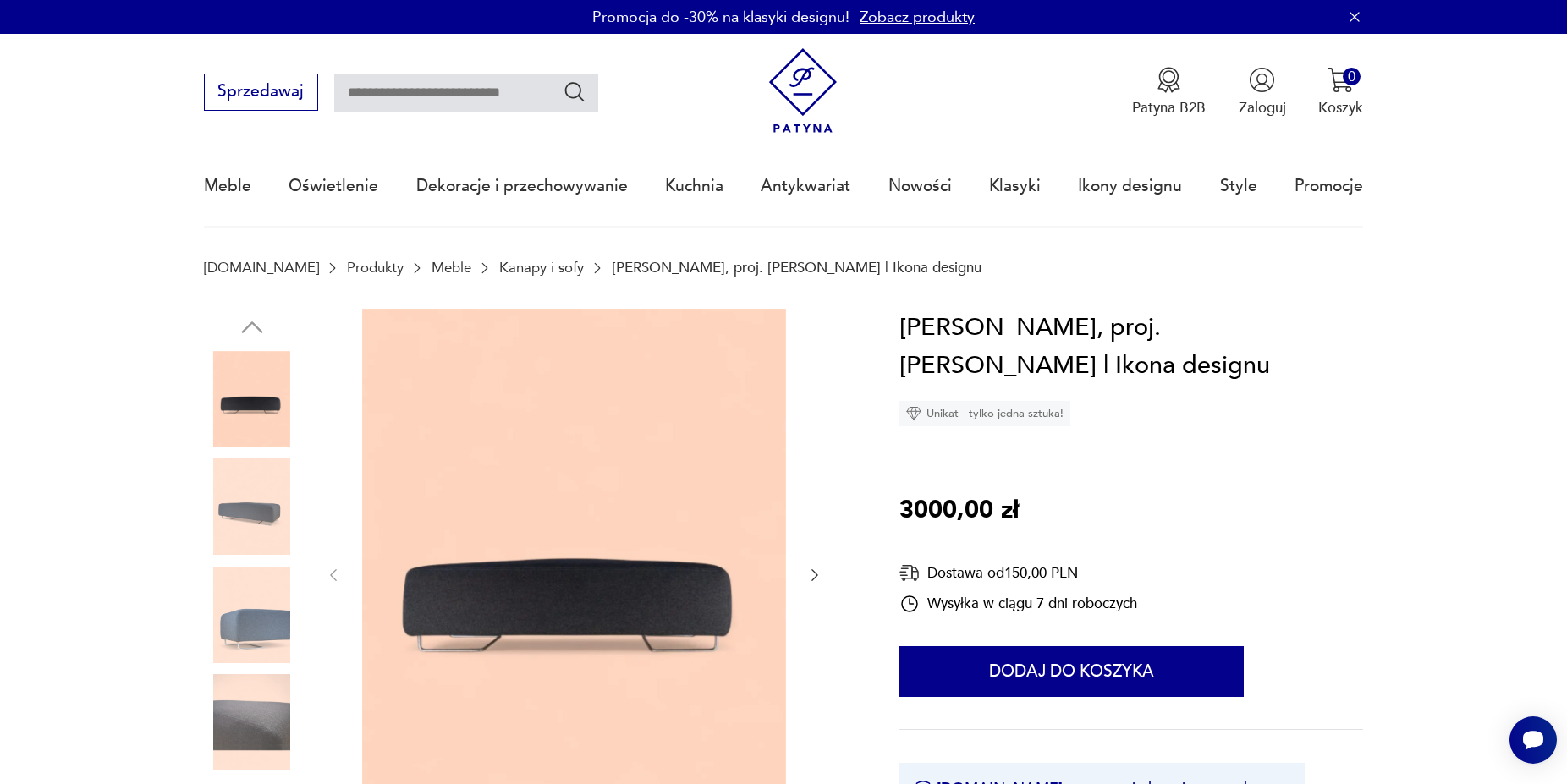
click at [262, 604] on img at bounding box center [252, 615] width 97 height 97
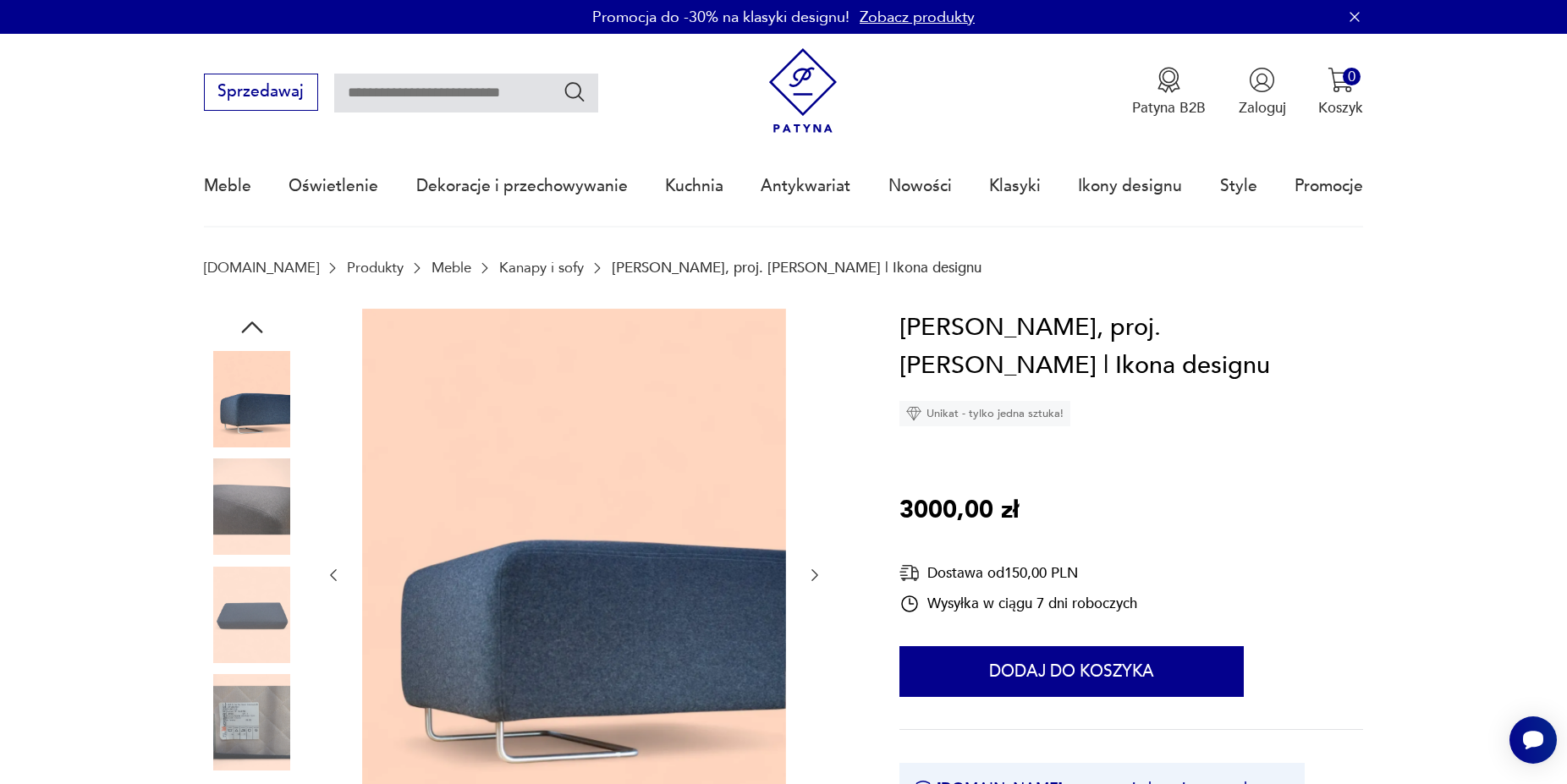
click at [253, 443] on img at bounding box center [252, 399] width 97 height 97
click at [253, 420] on img at bounding box center [252, 399] width 97 height 97
click at [251, 368] on img at bounding box center [252, 399] width 97 height 97
click at [263, 320] on icon "button" at bounding box center [252, 327] width 30 height 30
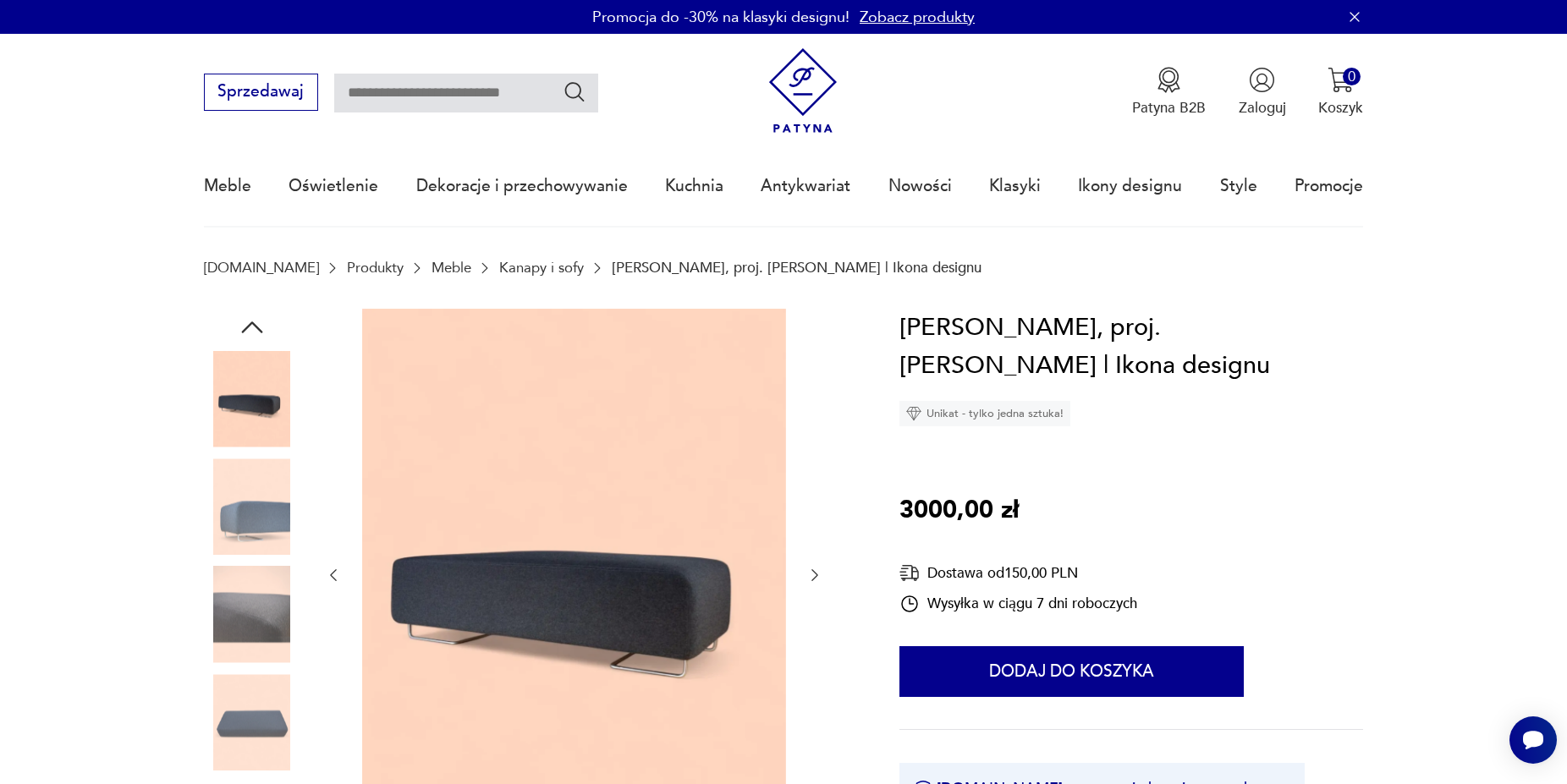
click at [245, 420] on img at bounding box center [252, 399] width 97 height 97
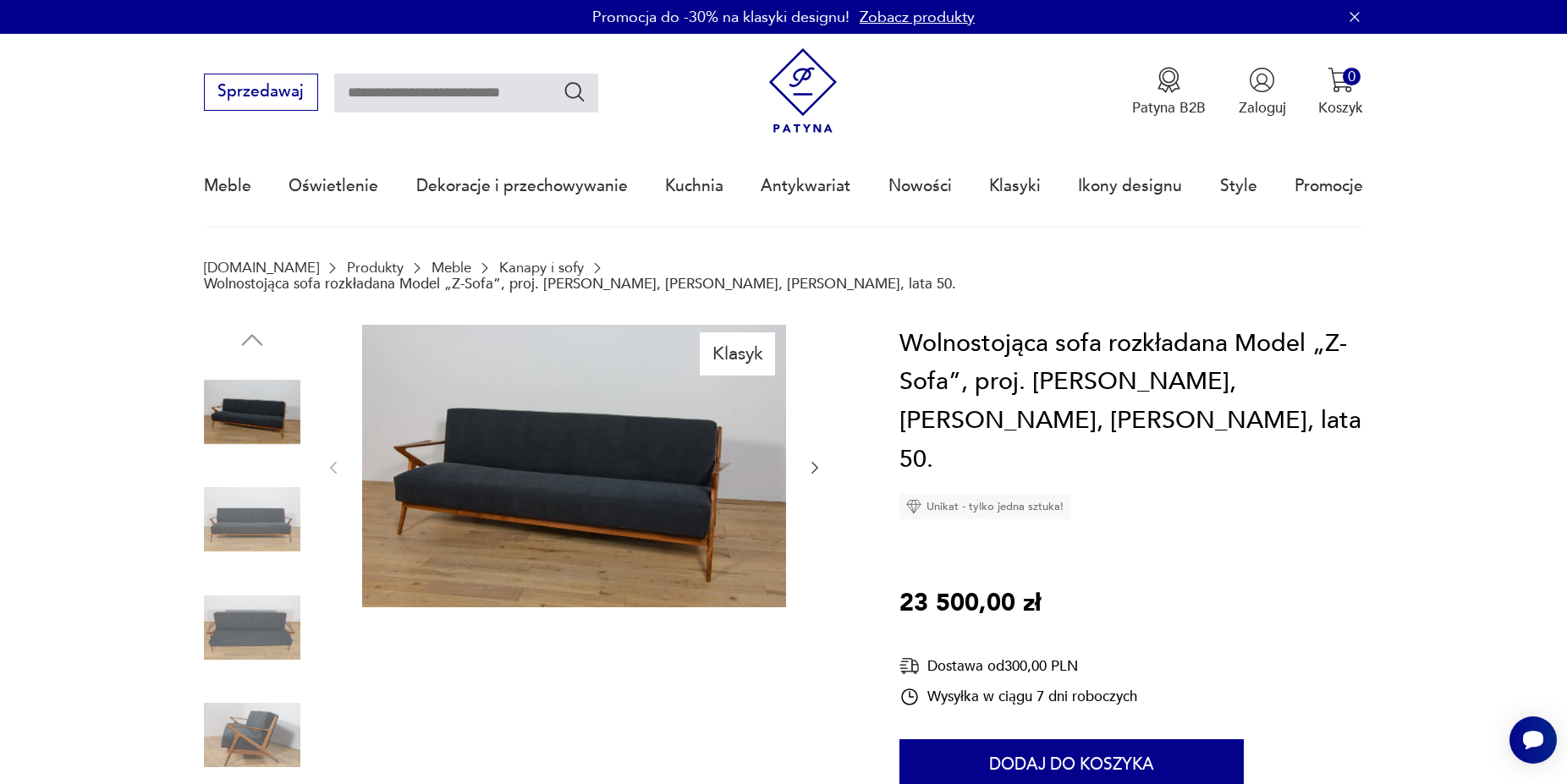
click at [260, 584] on img at bounding box center [252, 627] width 97 height 97
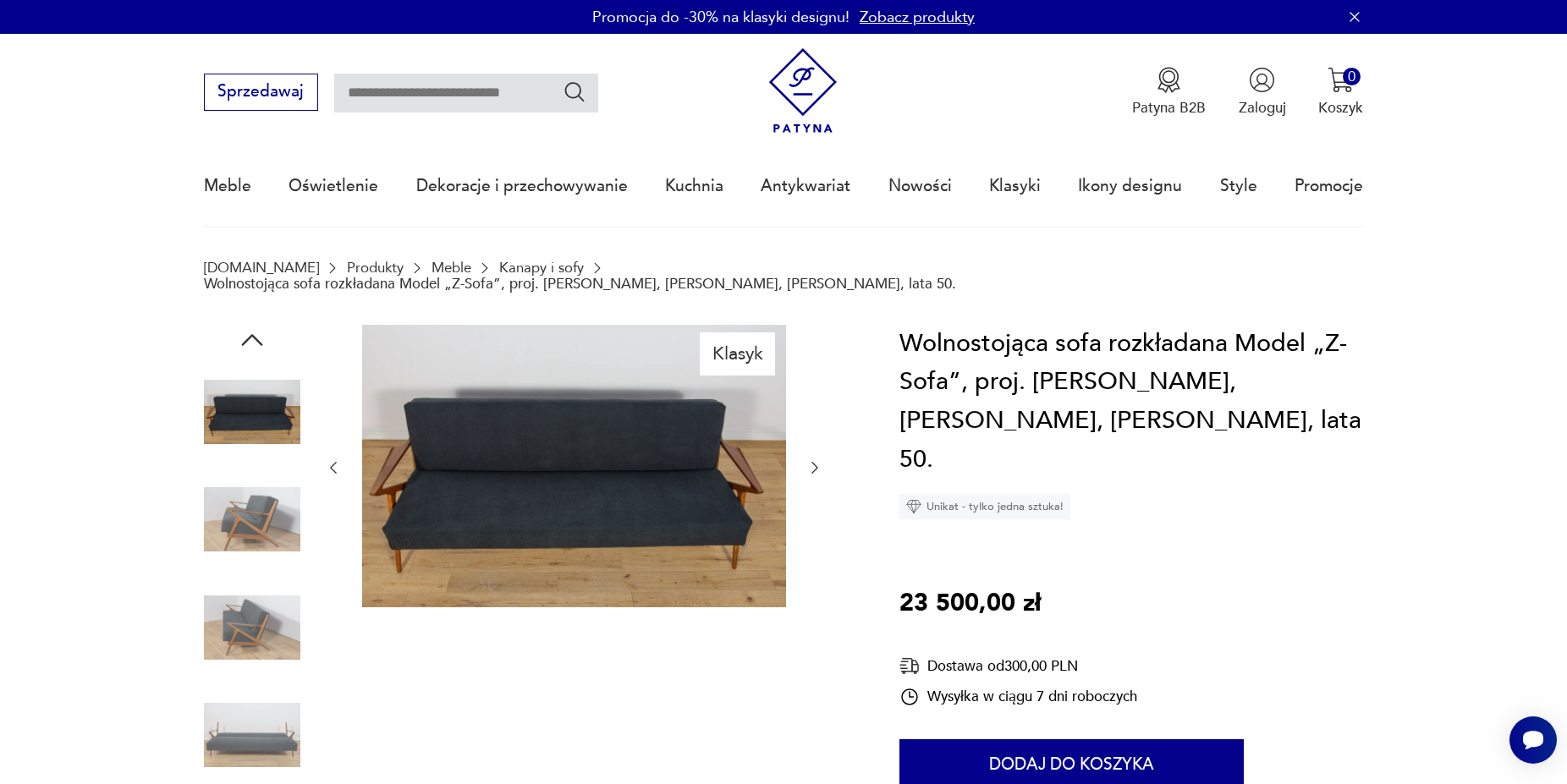
click at [234, 471] on img at bounding box center [252, 519] width 97 height 97
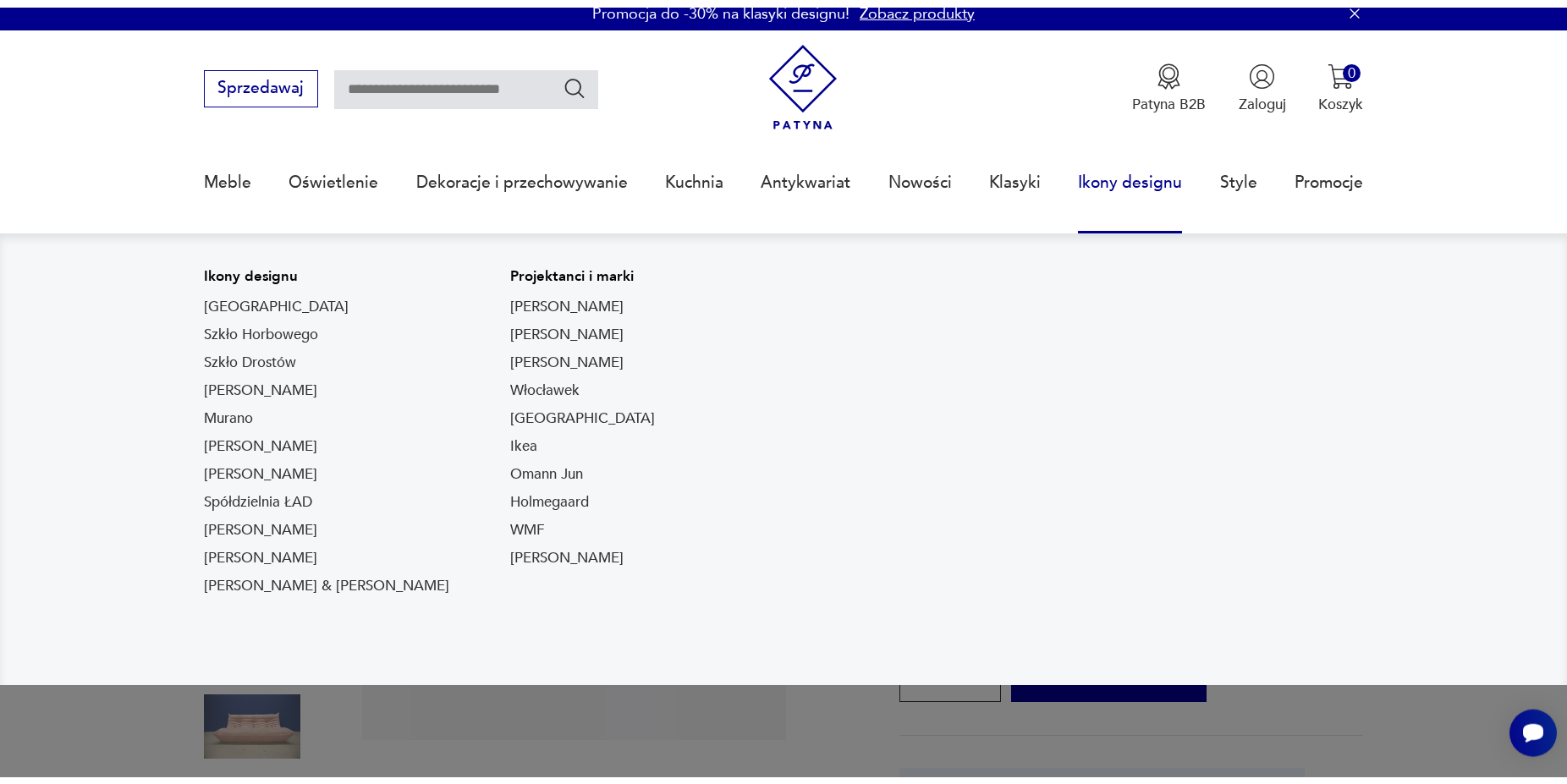
scroll to position [86, 0]
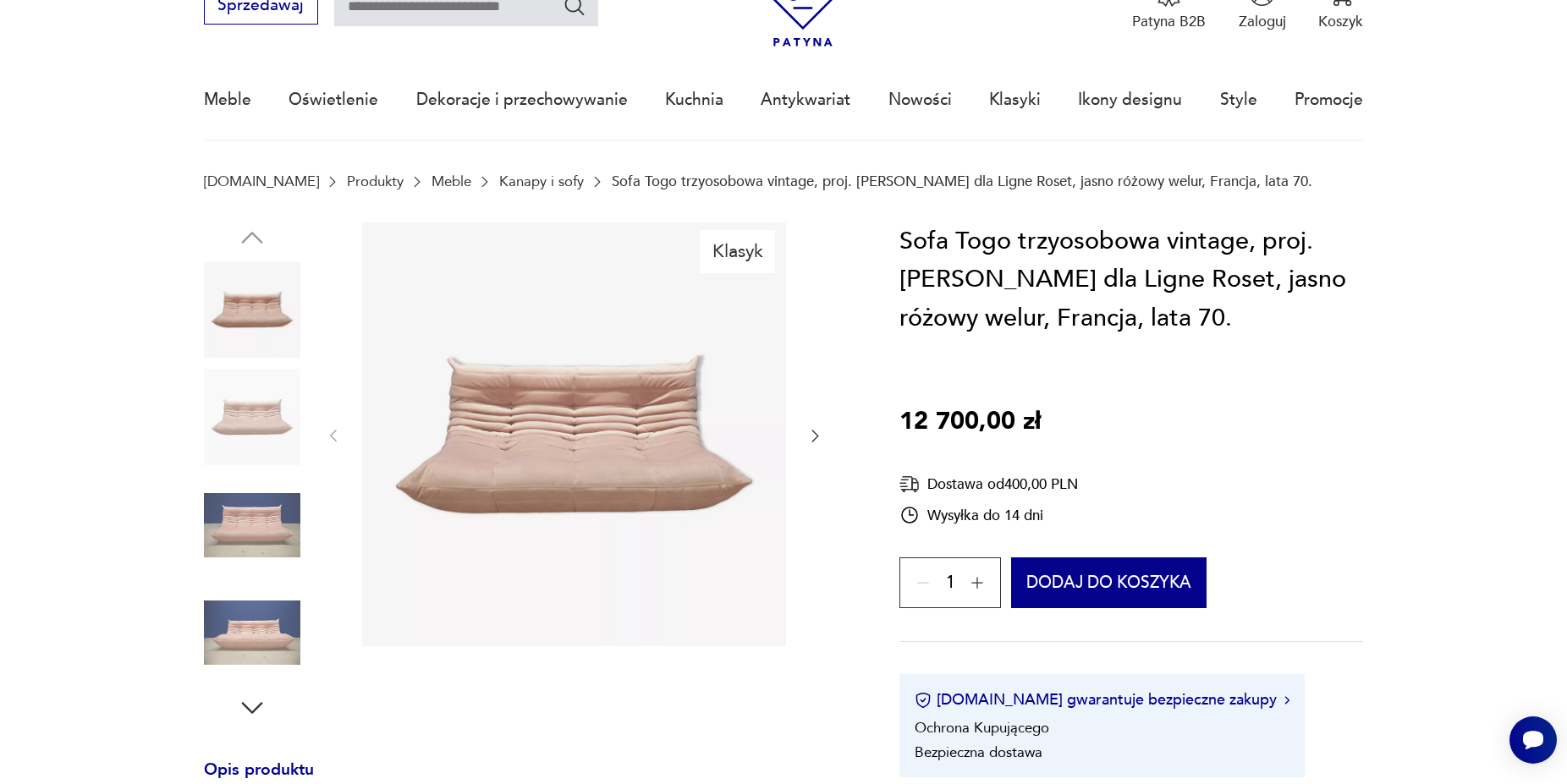
click at [815, 432] on icon "button" at bounding box center [815, 436] width 7 height 12
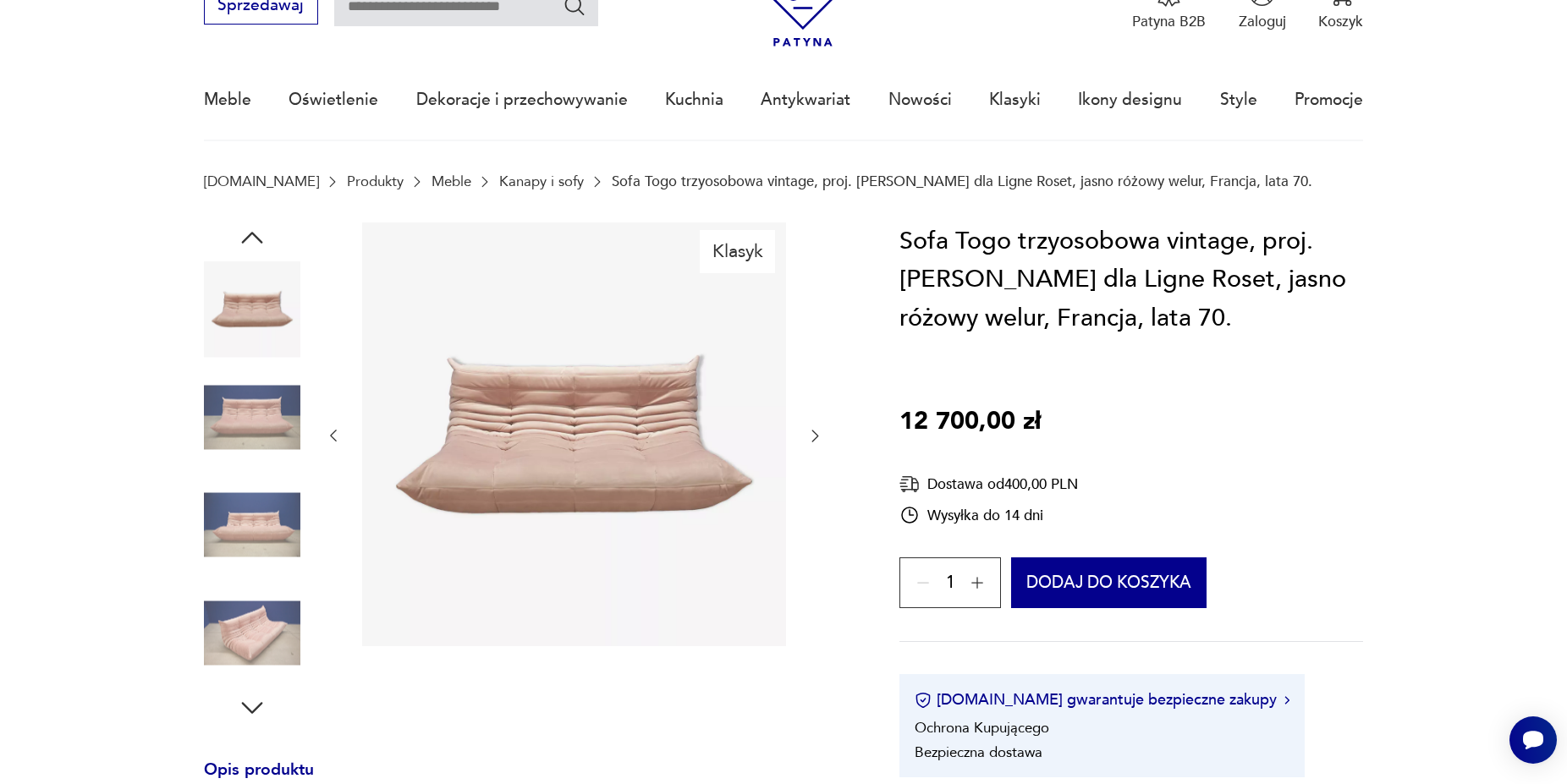
click at [815, 432] on icon "button" at bounding box center [815, 436] width 7 height 12
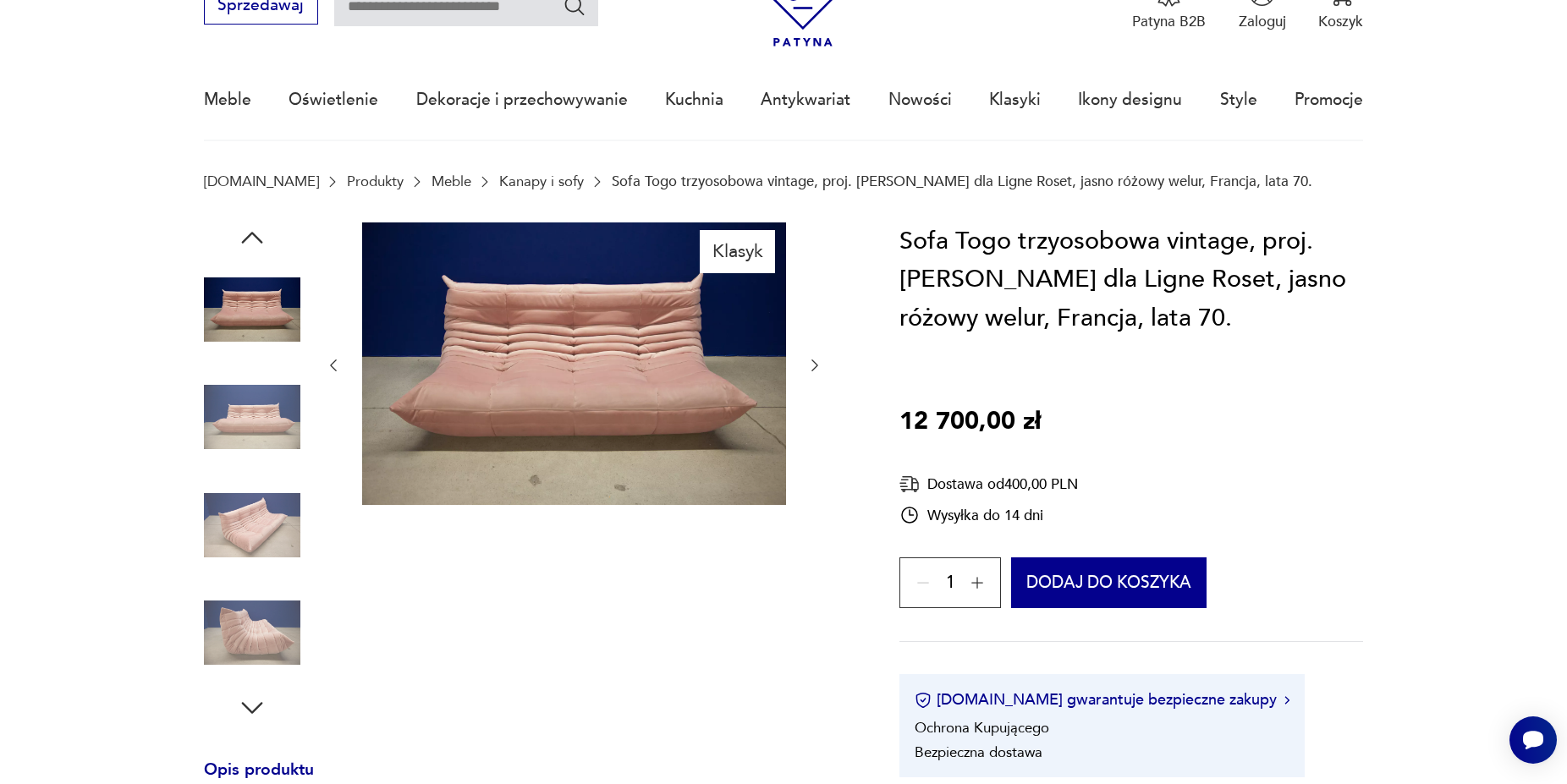
click at [815, 432] on div at bounding box center [575, 366] width 499 height 287
click at [241, 556] on img at bounding box center [252, 525] width 97 height 97
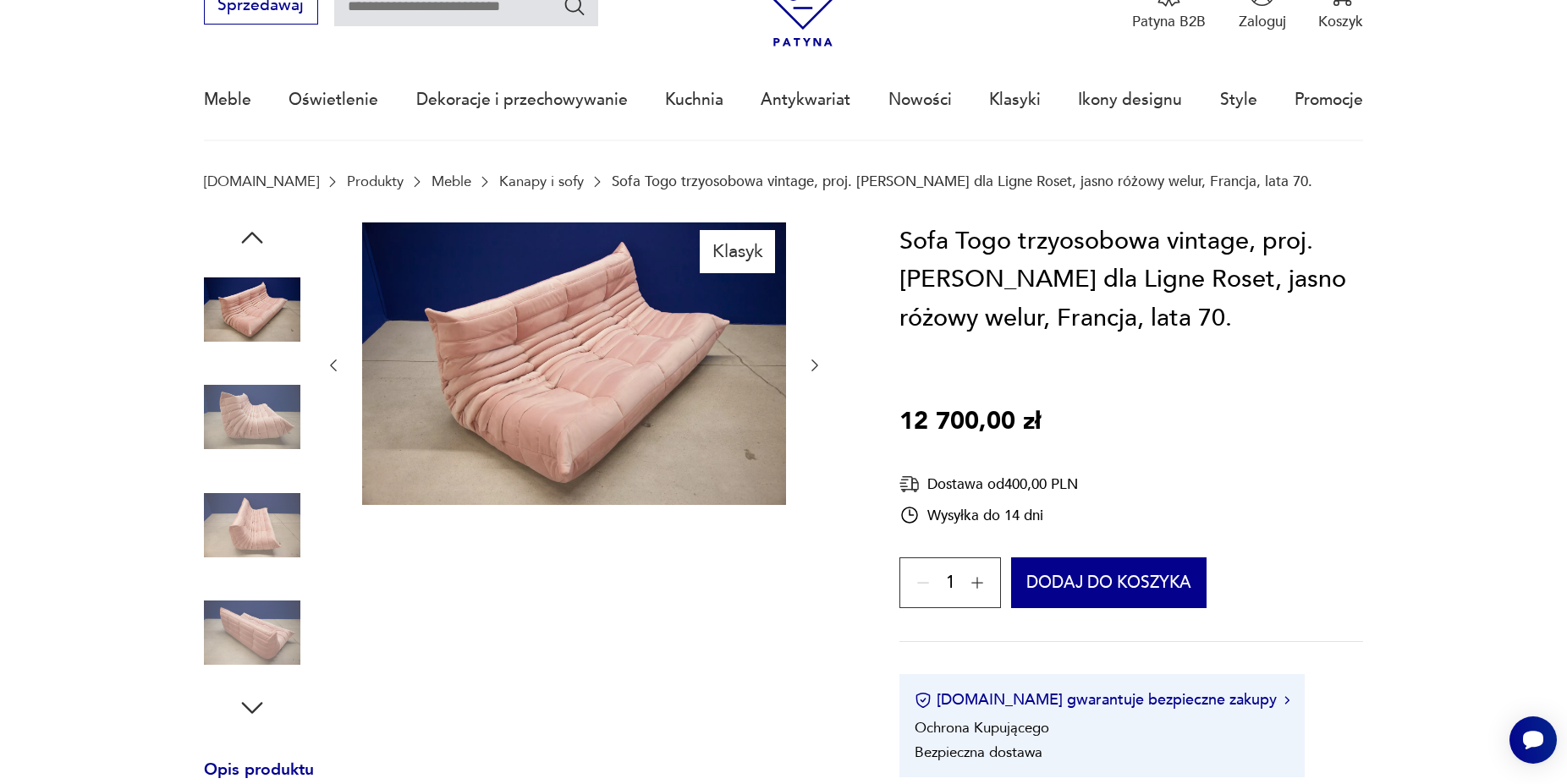
click at [232, 559] on img at bounding box center [252, 525] width 97 height 97
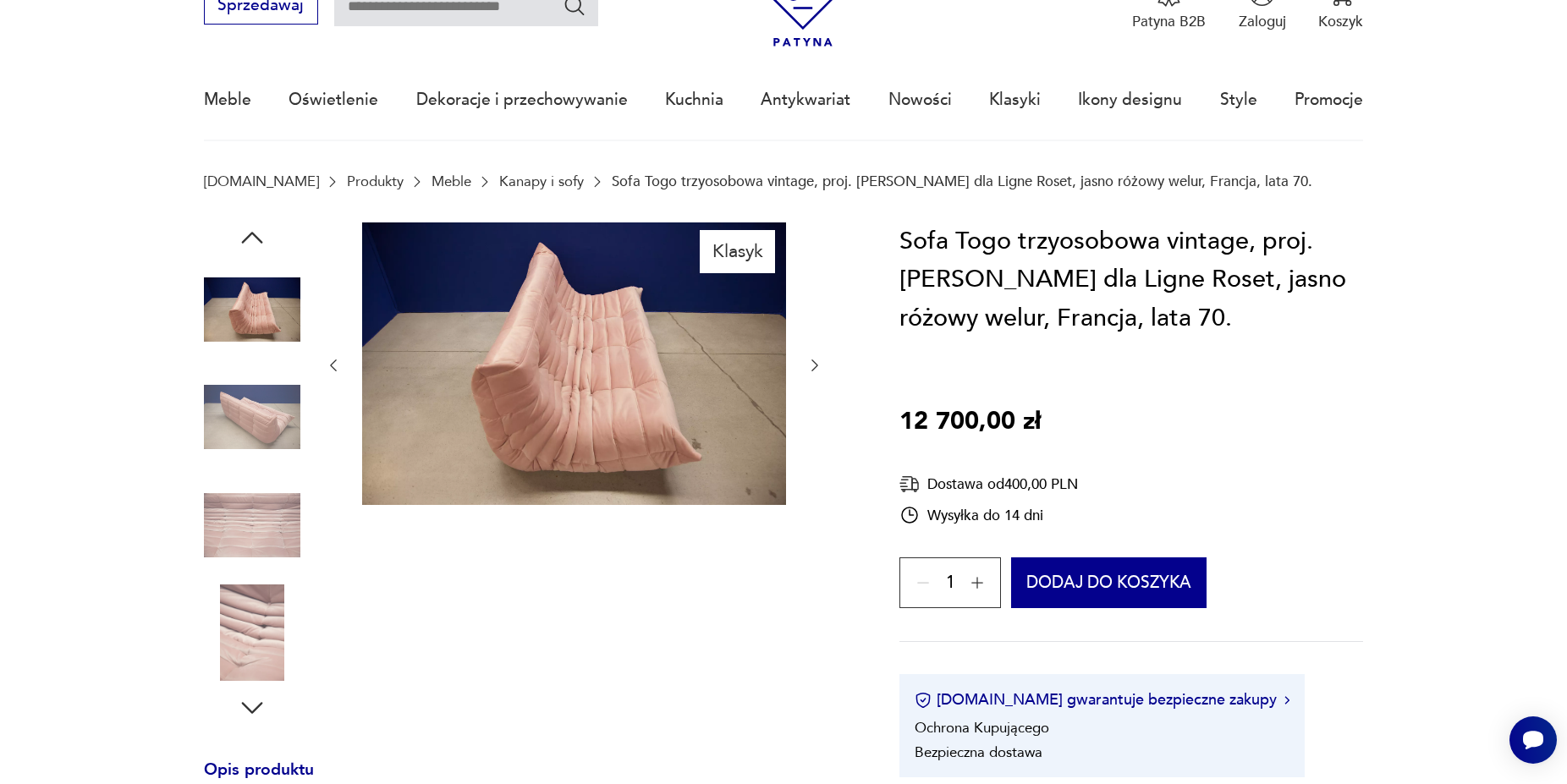
click at [232, 591] on img at bounding box center [252, 633] width 97 height 97
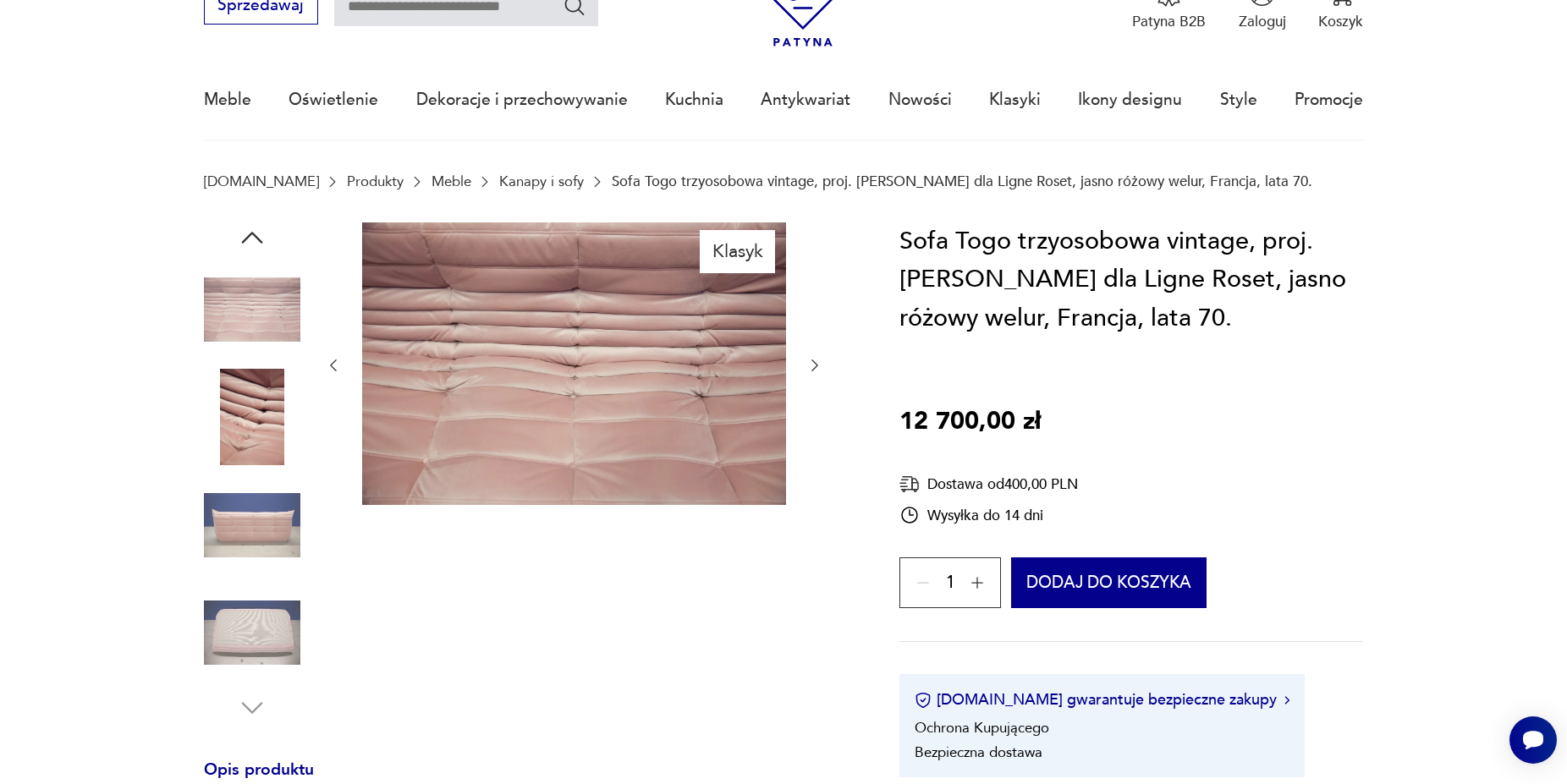
click at [238, 629] on img at bounding box center [252, 633] width 97 height 97
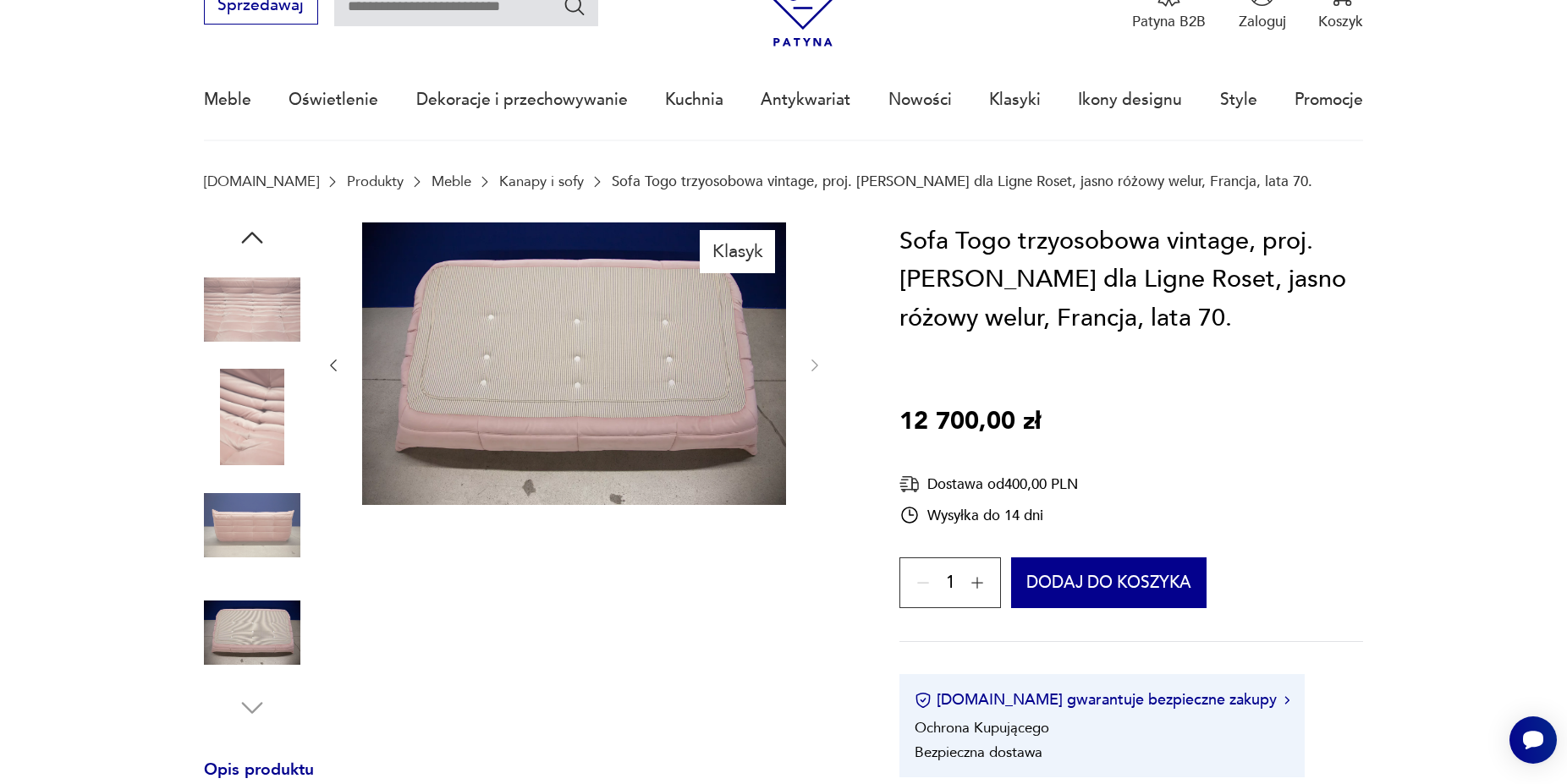
click at [268, 539] on img at bounding box center [252, 525] width 97 height 97
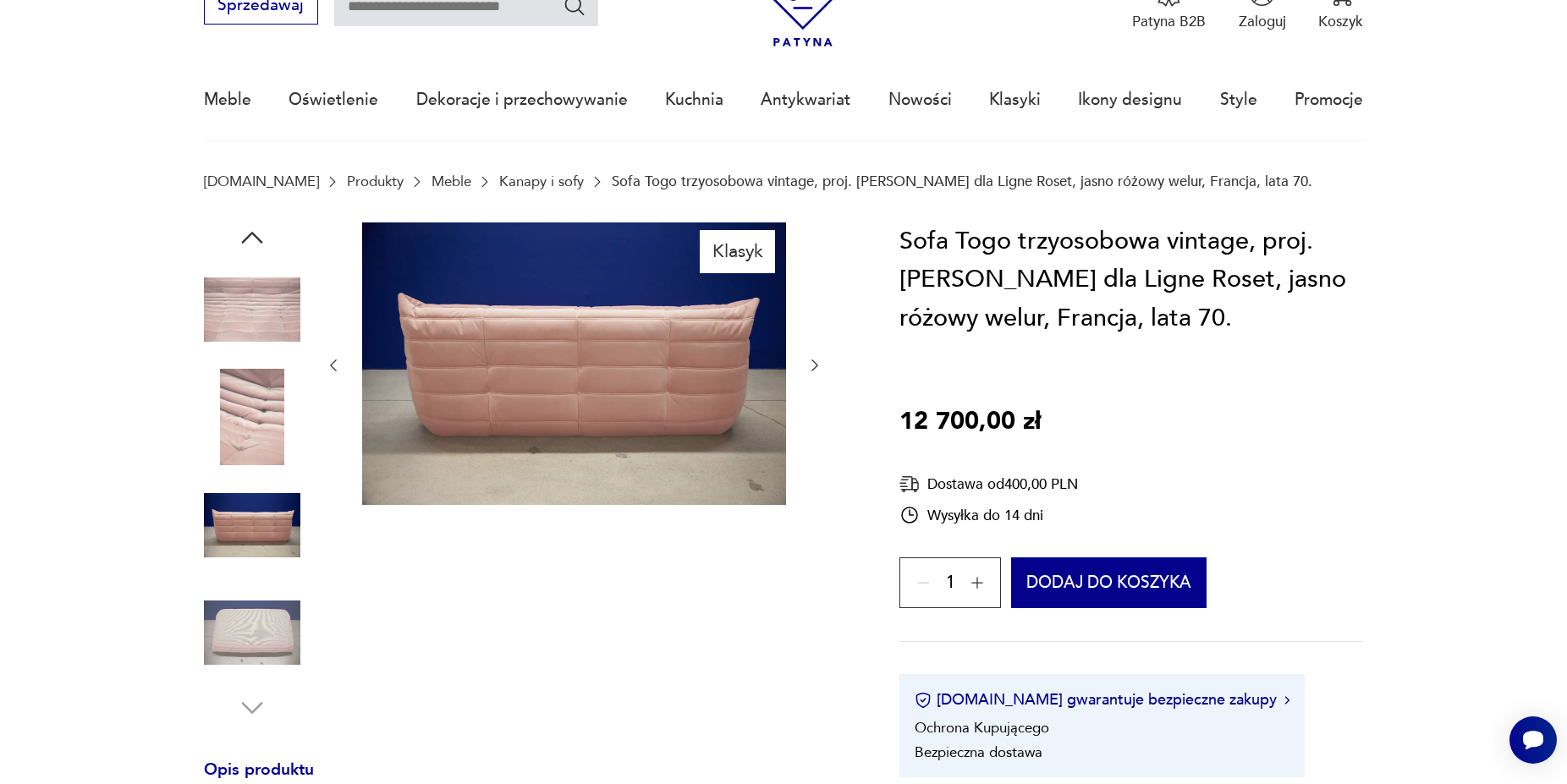
click at [268, 463] on img at bounding box center [252, 416] width 97 height 97
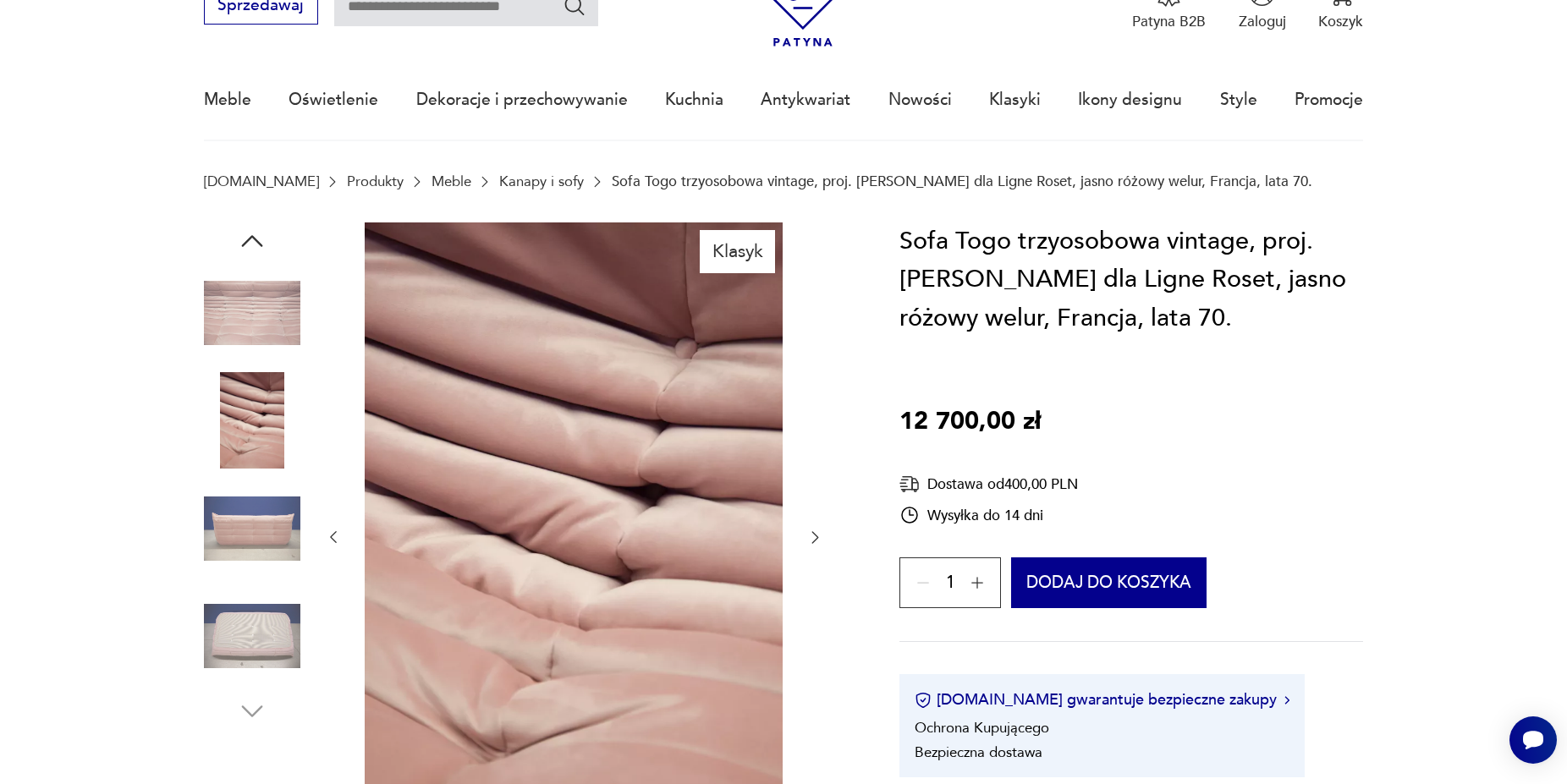
click at [275, 380] on img at bounding box center [252, 420] width 97 height 97
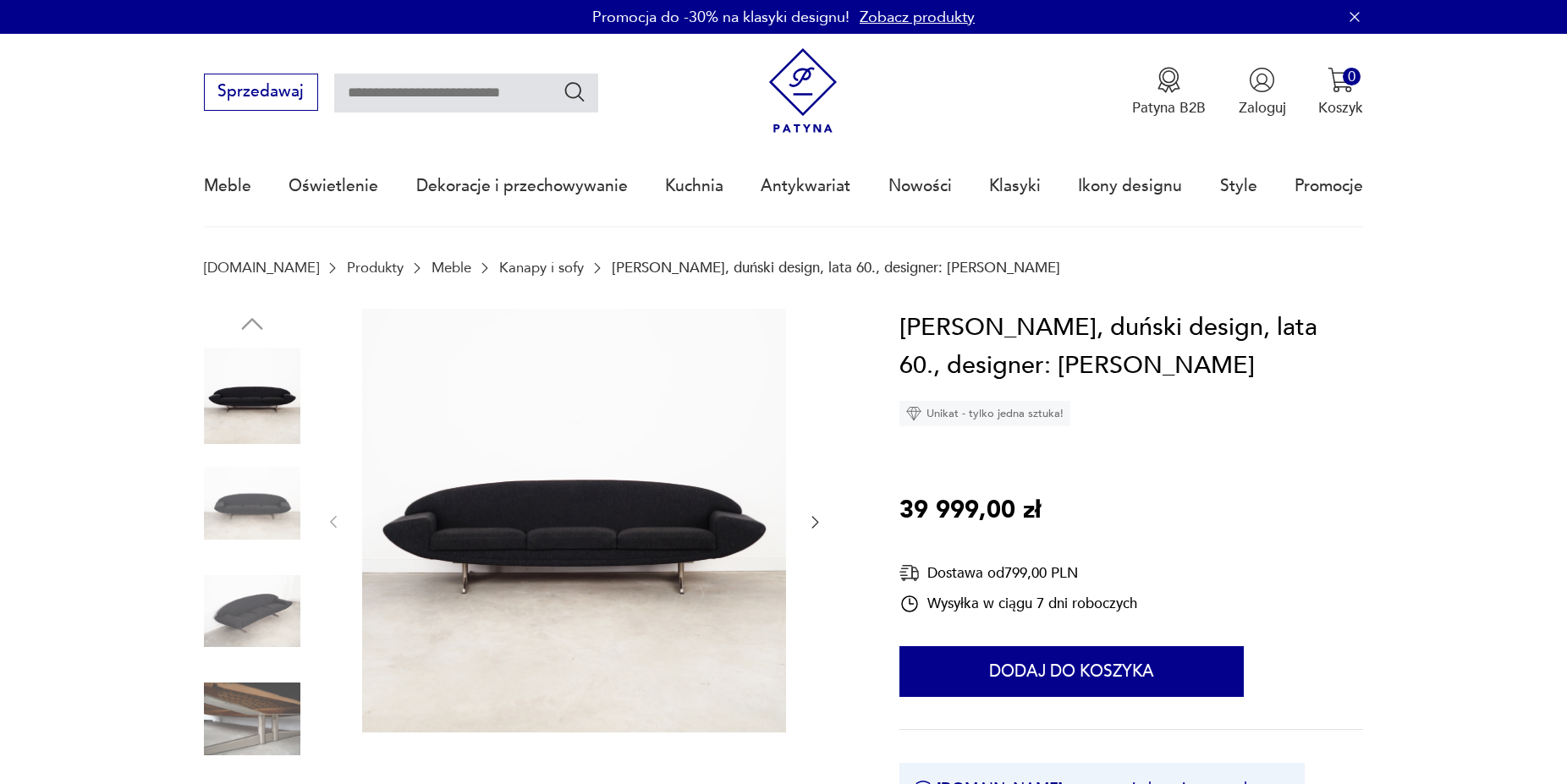
click at [245, 504] on img at bounding box center [252, 503] width 97 height 97
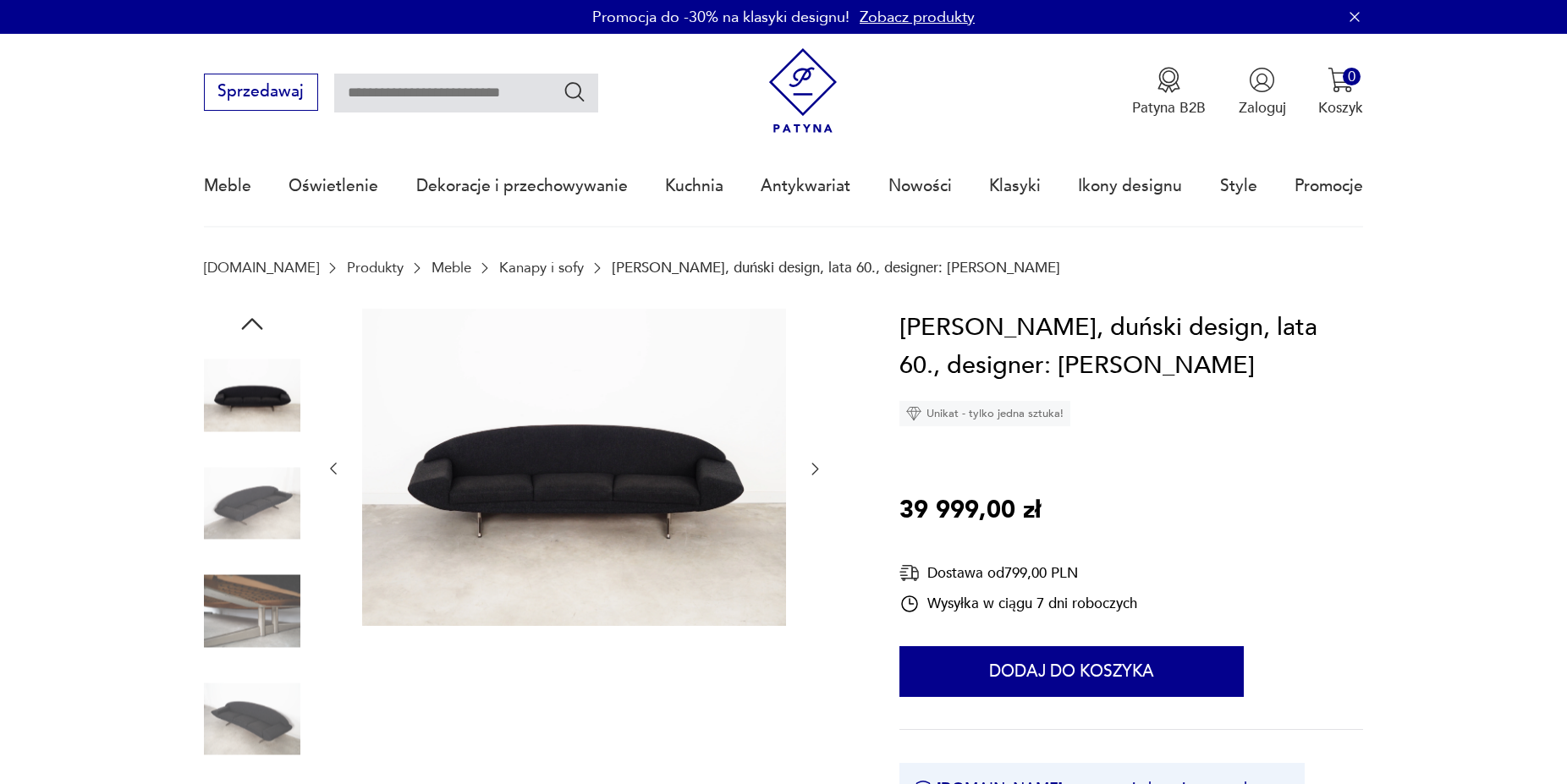
click at [258, 543] on img at bounding box center [252, 503] width 97 height 97
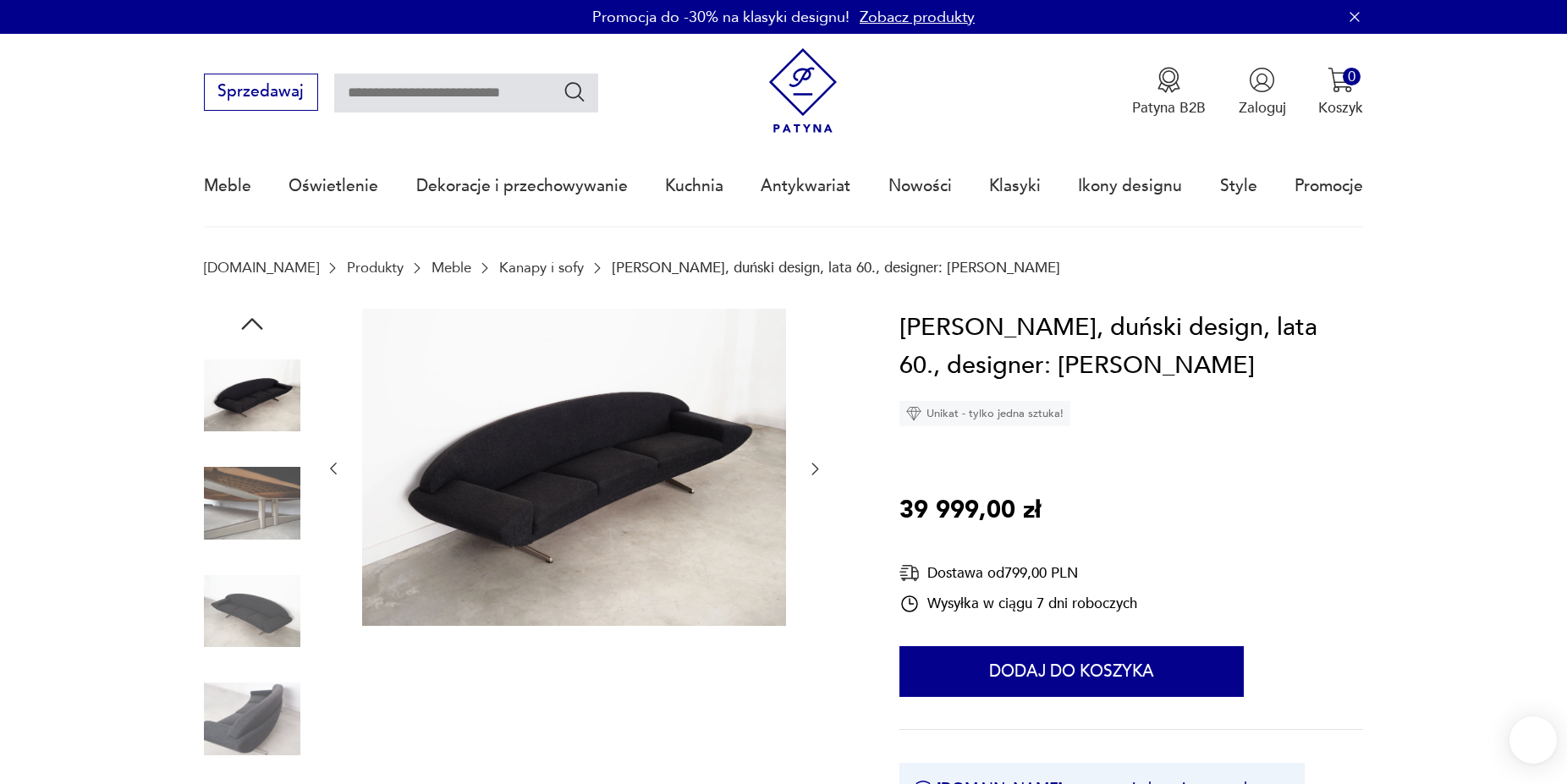
click at [258, 557] on div at bounding box center [252, 559] width 97 height 423
click at [254, 635] on img at bounding box center [252, 611] width 97 height 97
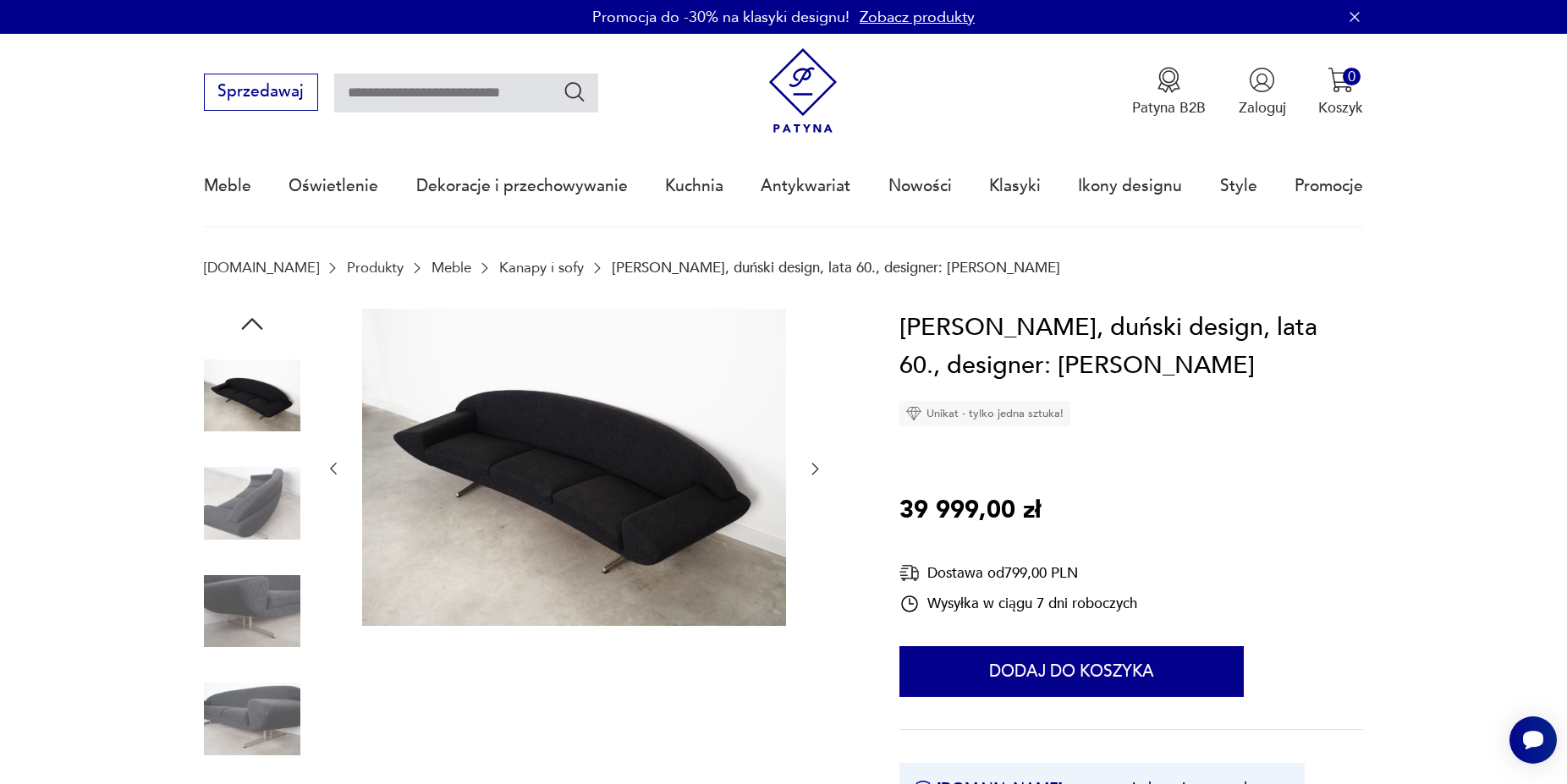
click at [259, 485] on img at bounding box center [252, 503] width 97 height 97
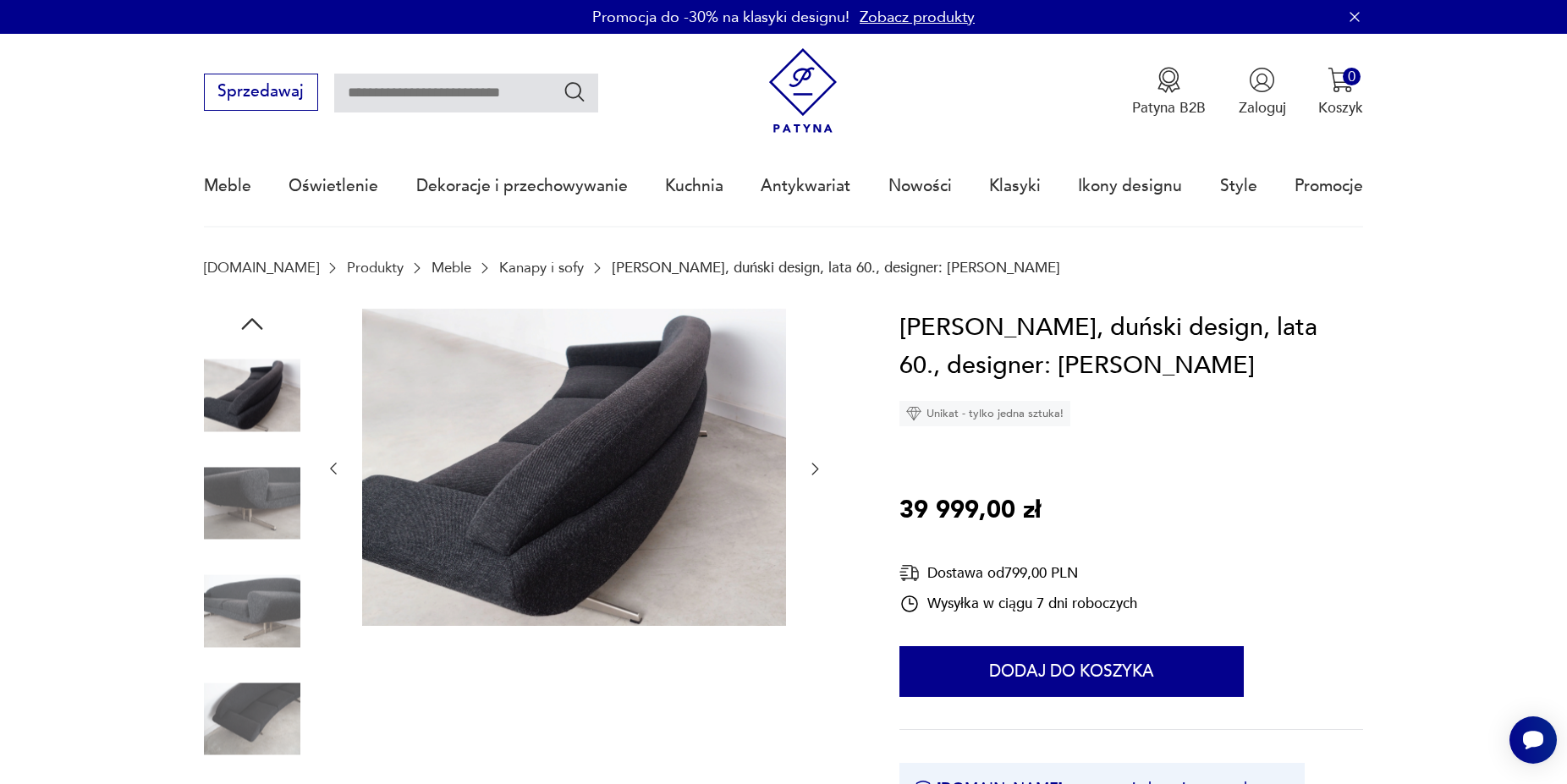
click at [253, 524] on img at bounding box center [252, 503] width 97 height 97
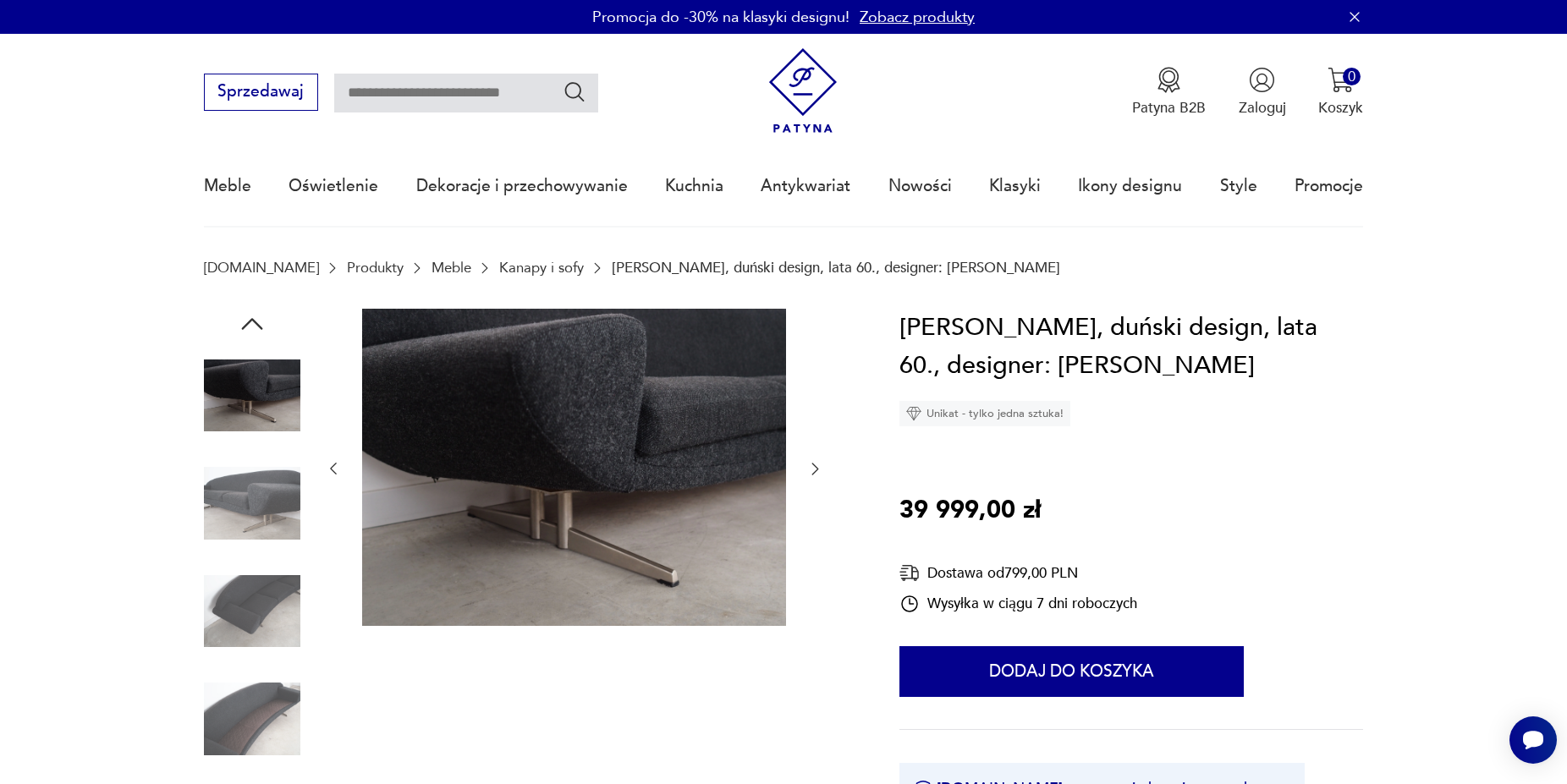
click at [250, 545] on img at bounding box center [252, 503] width 97 height 97
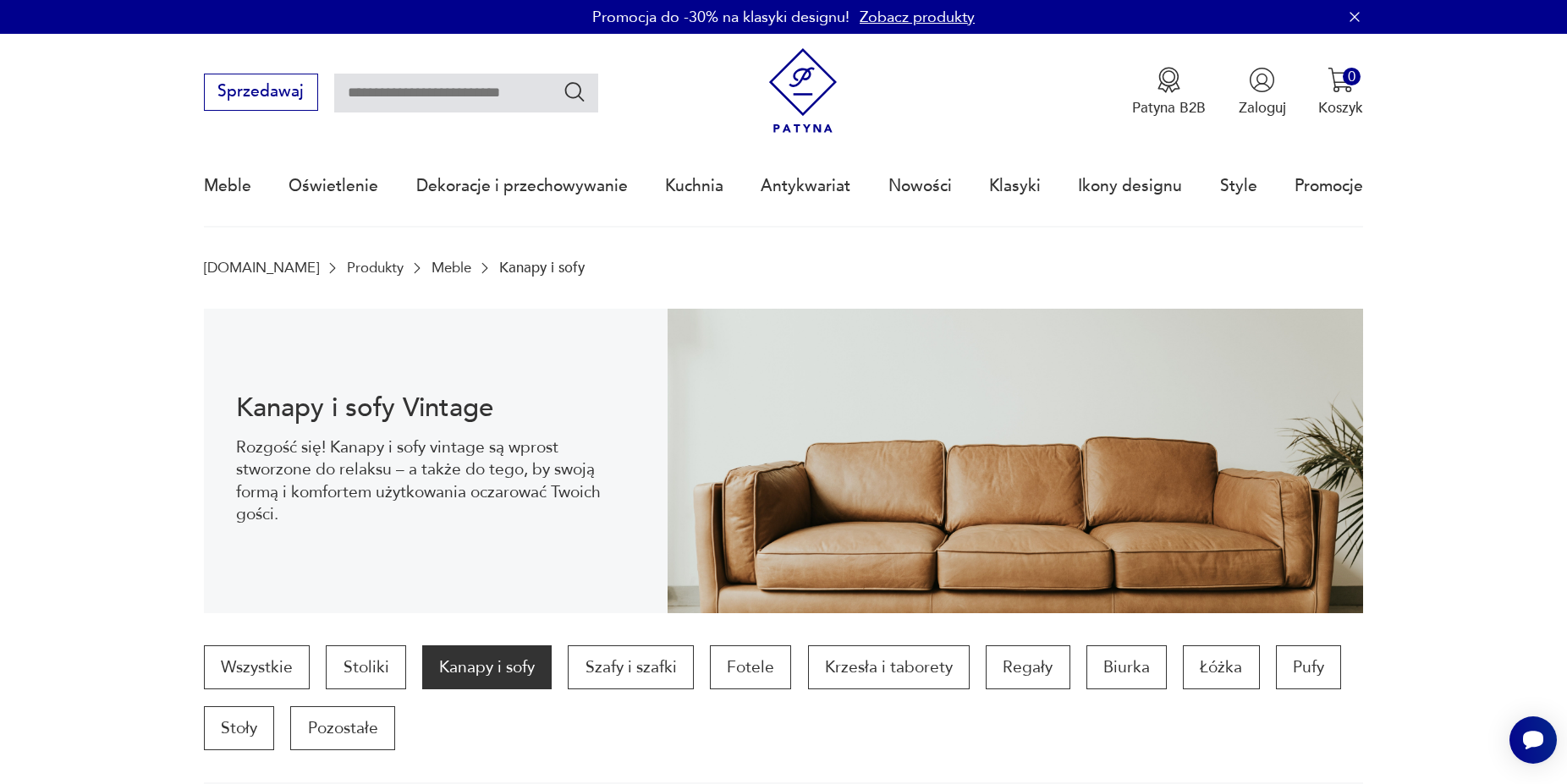
click at [520, 660] on p "Kanapy i sofy" at bounding box center [487, 667] width 130 height 44
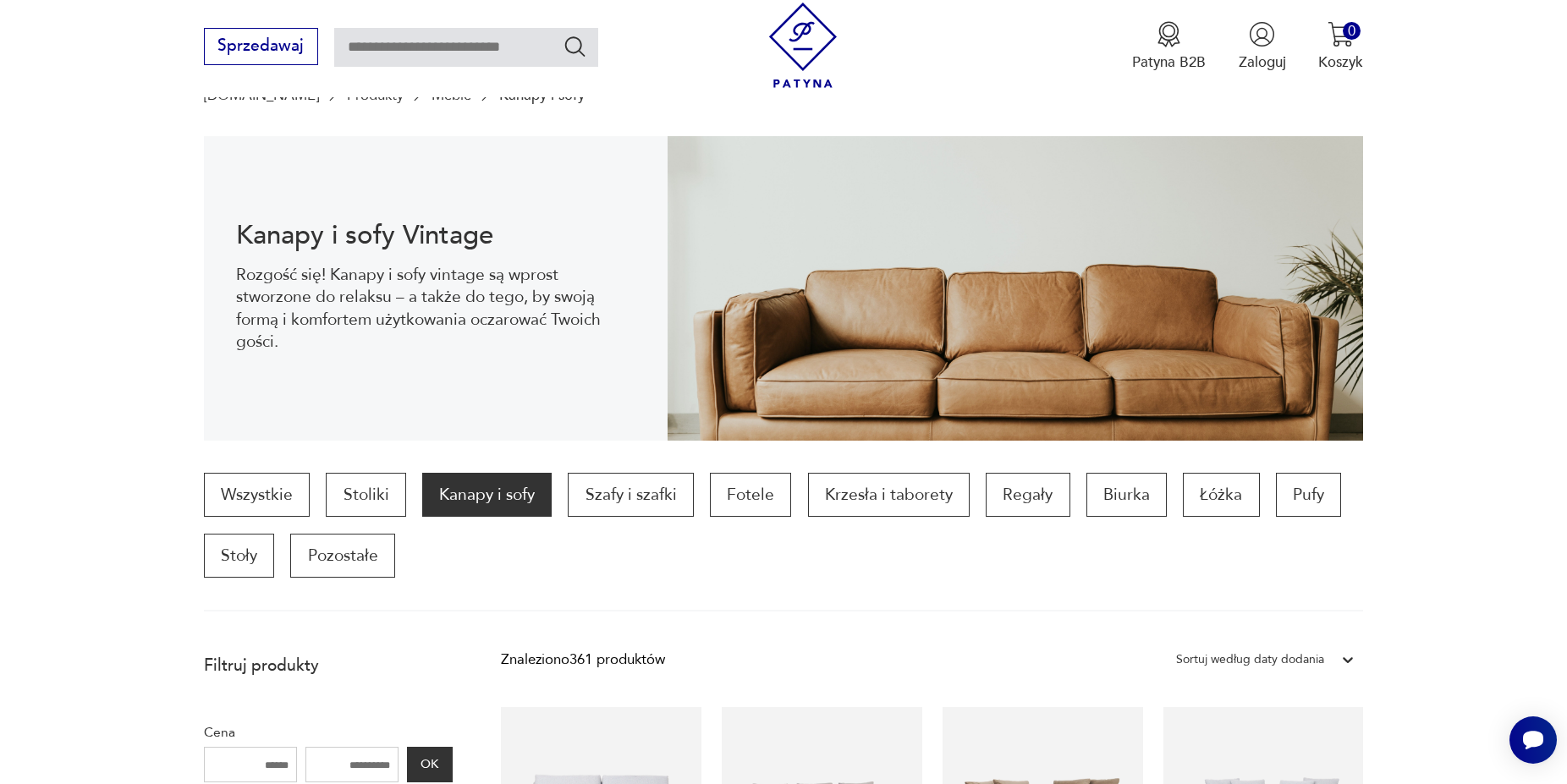
scroll to position [518, 0]
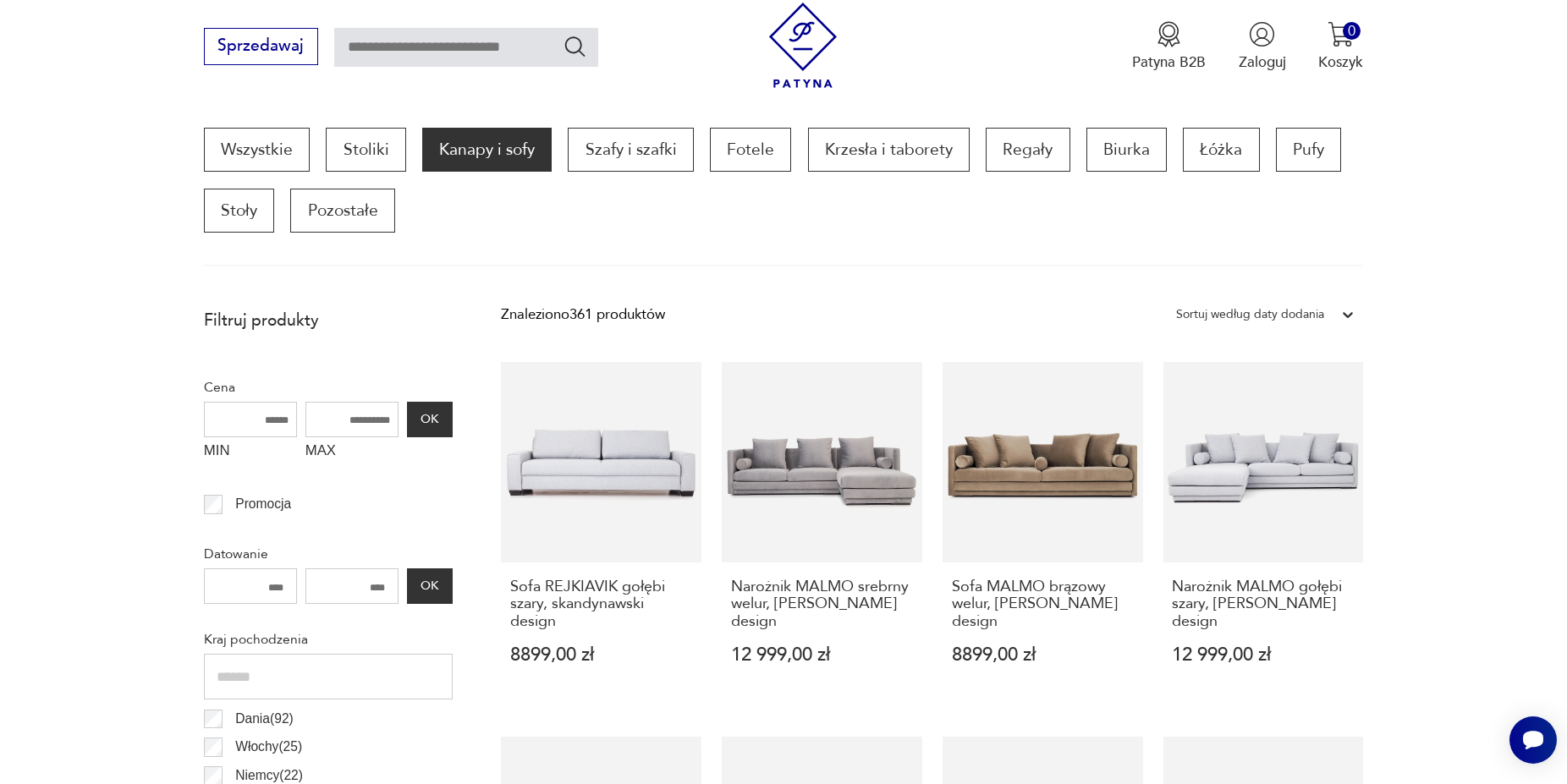
click at [1308, 319] on div "Sortuj według daty dodania" at bounding box center [1250, 314] width 148 height 22
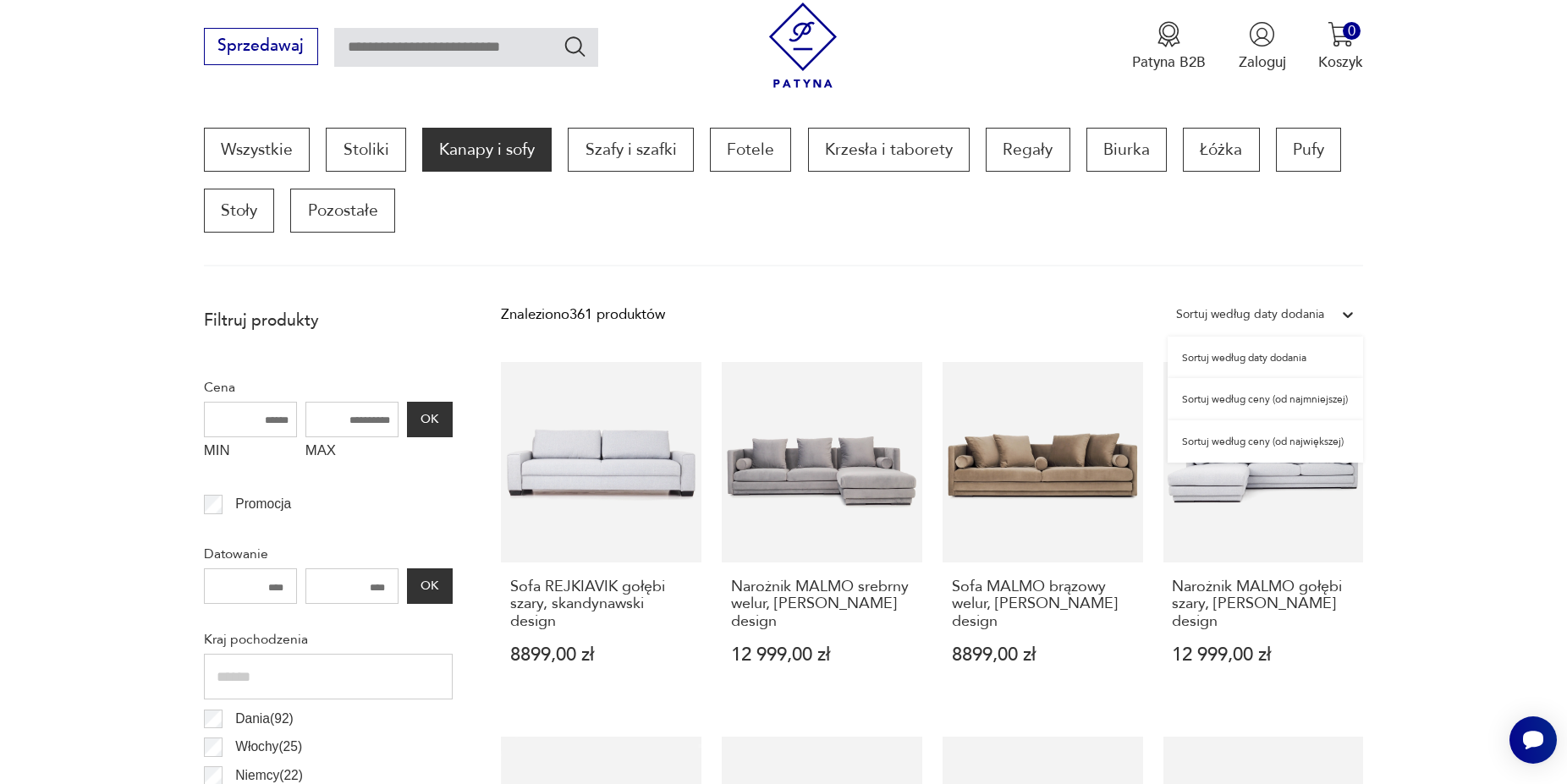
click at [1292, 365] on div "Sortuj według daty dodania" at bounding box center [1266, 357] width 196 height 42
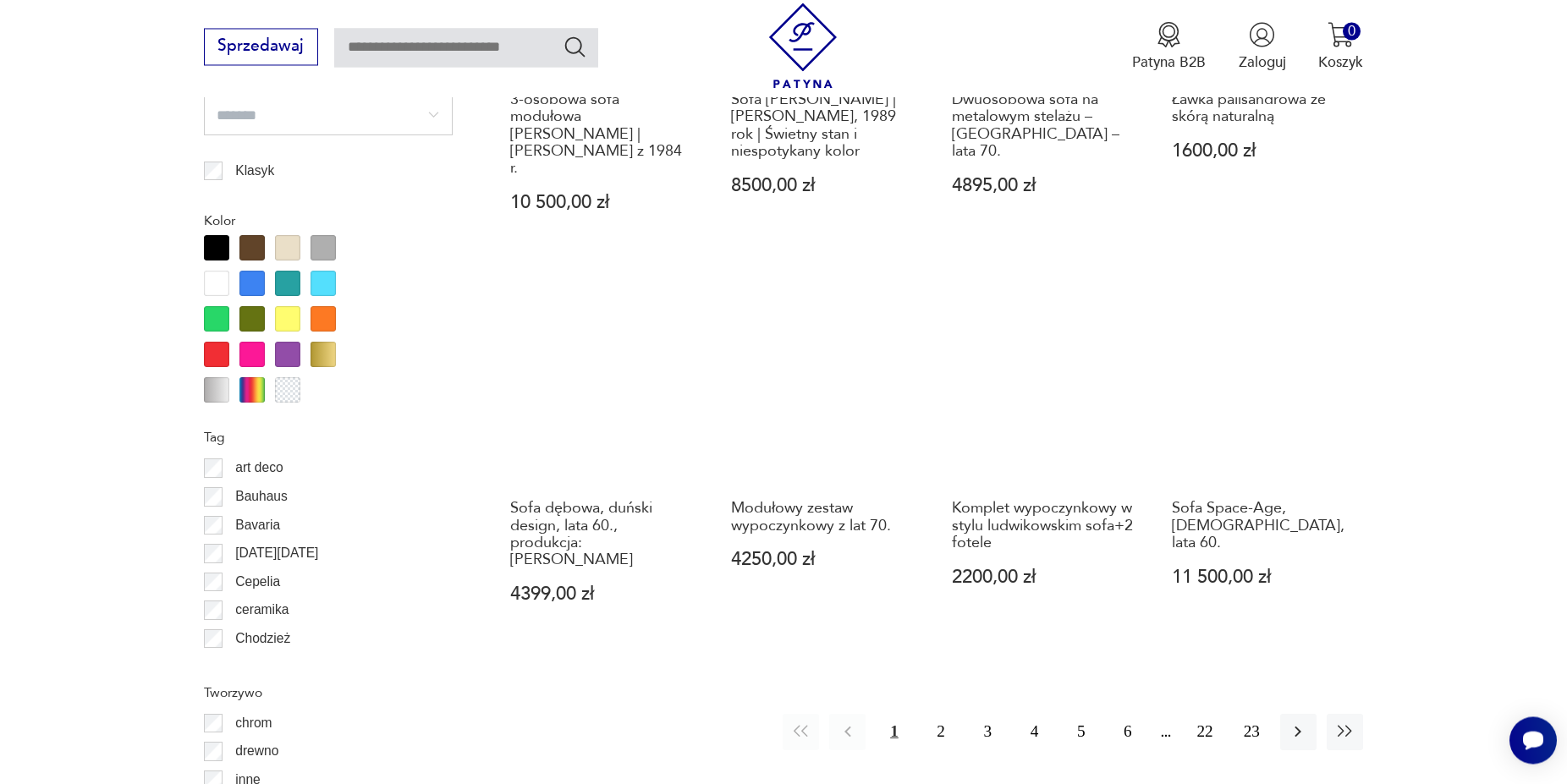
scroll to position [2029, 0]
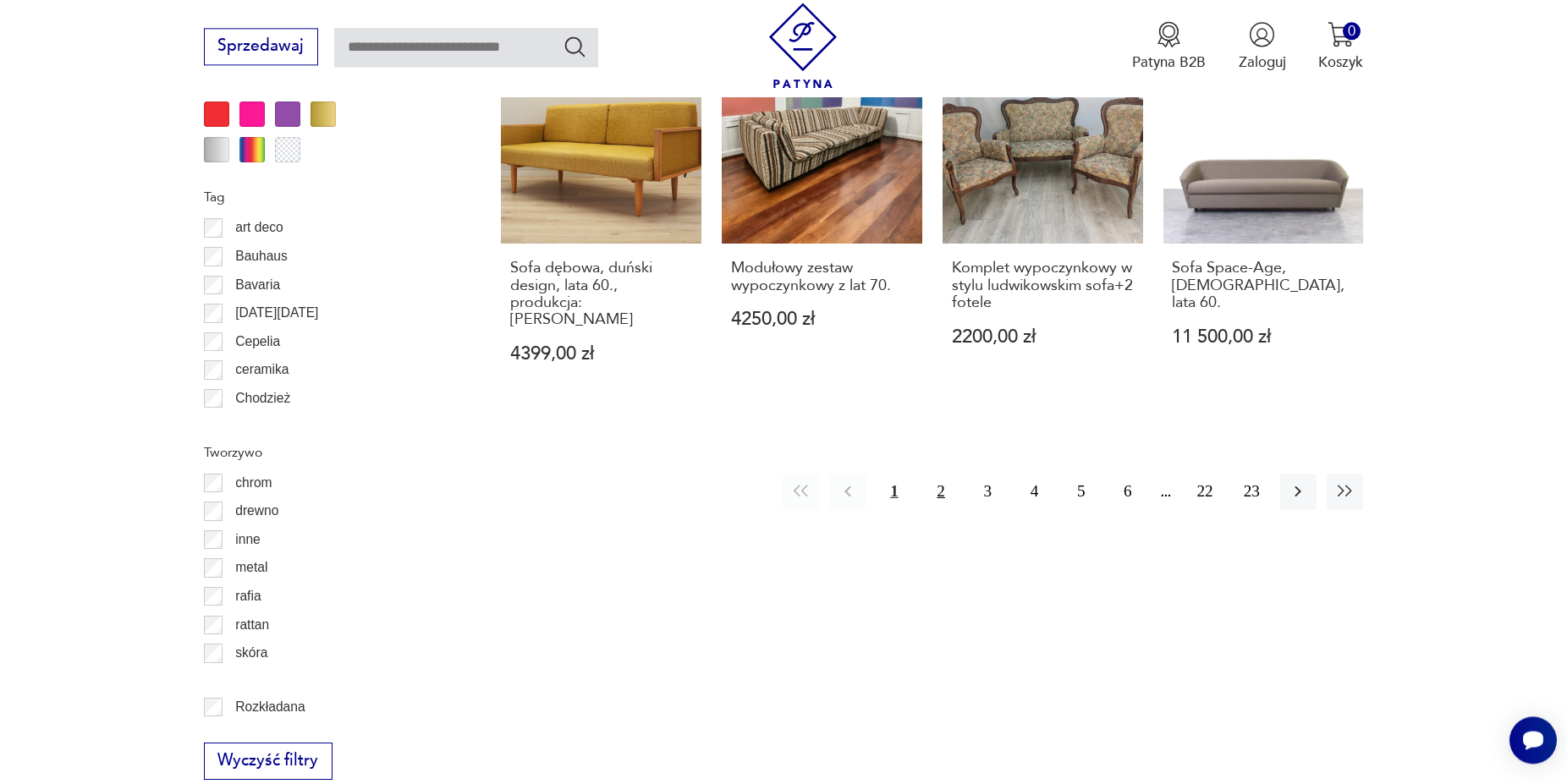
click at [945, 474] on button "2" at bounding box center [942, 492] width 37 height 37
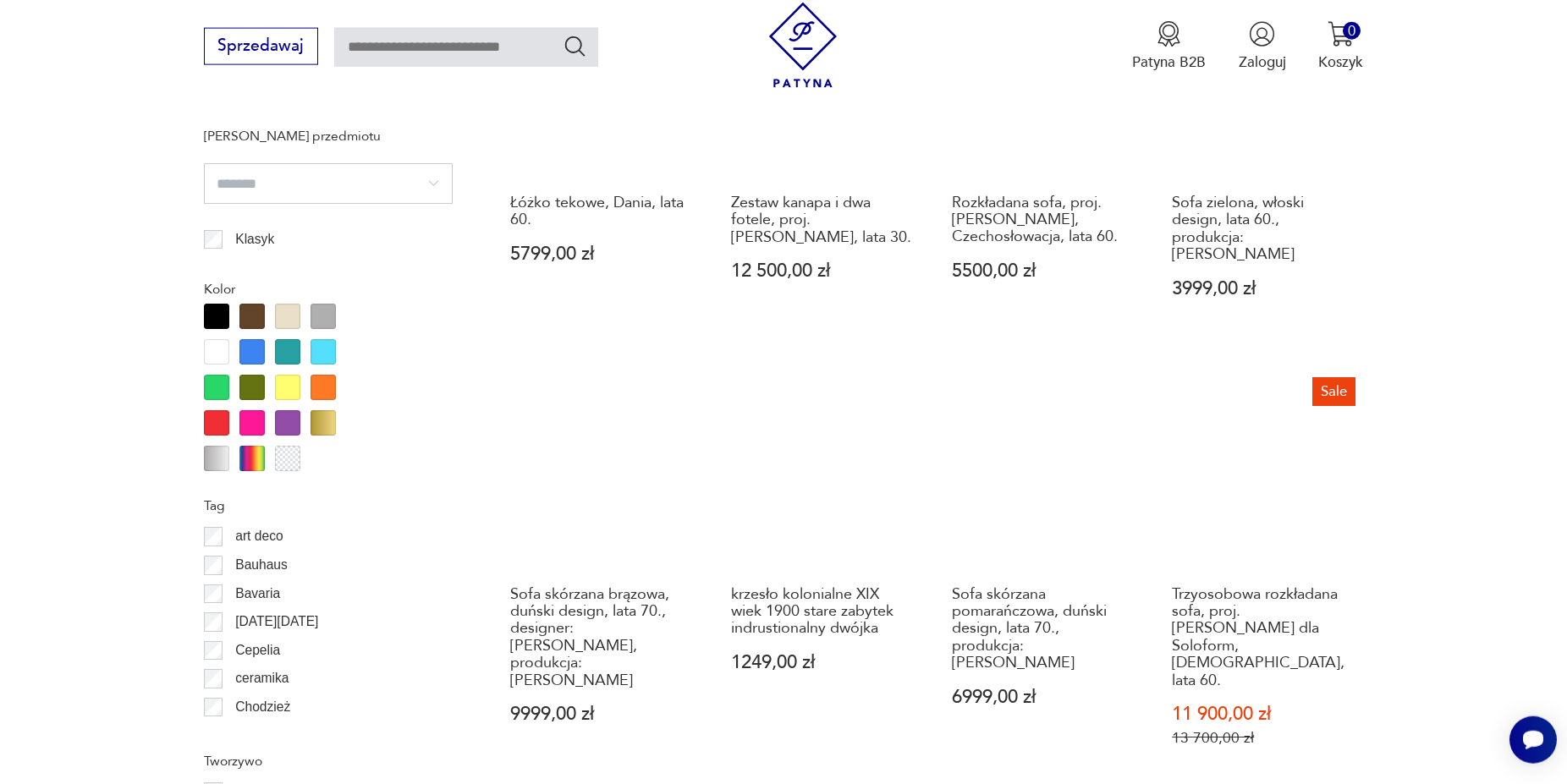
scroll to position [1858, 0]
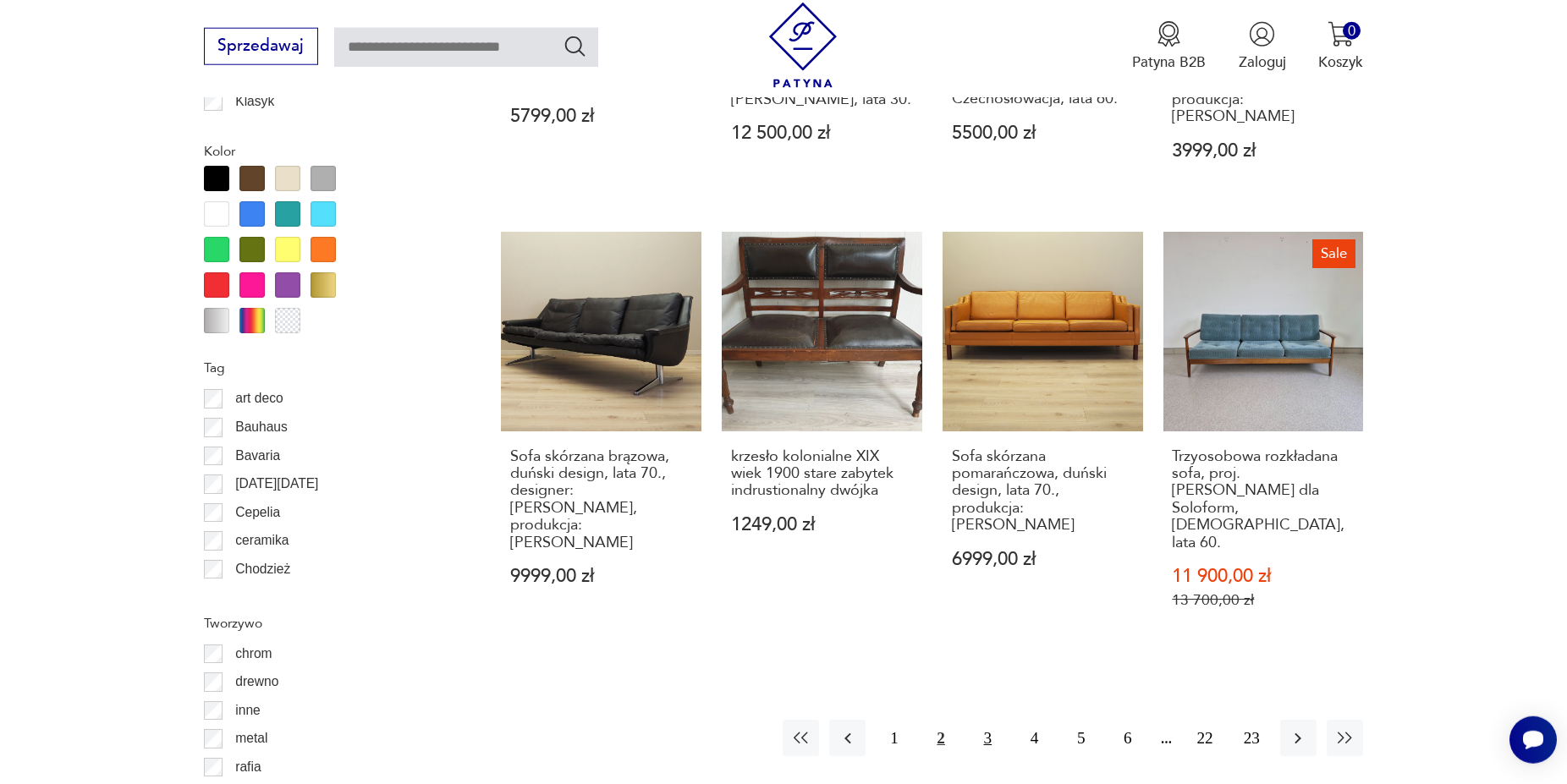
click at [984, 720] on button "3" at bounding box center [988, 738] width 37 height 37
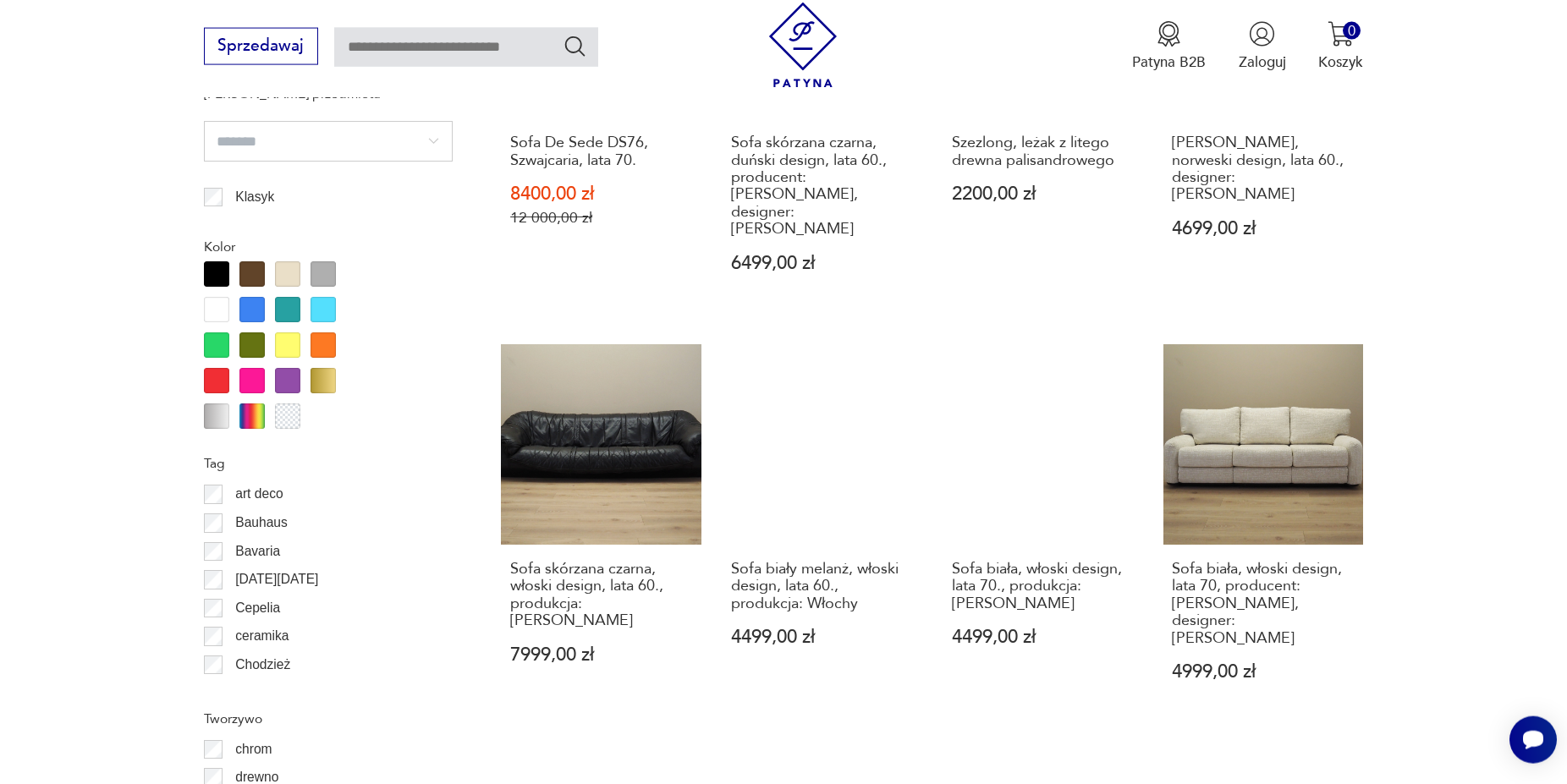
scroll to position [1771, 0]
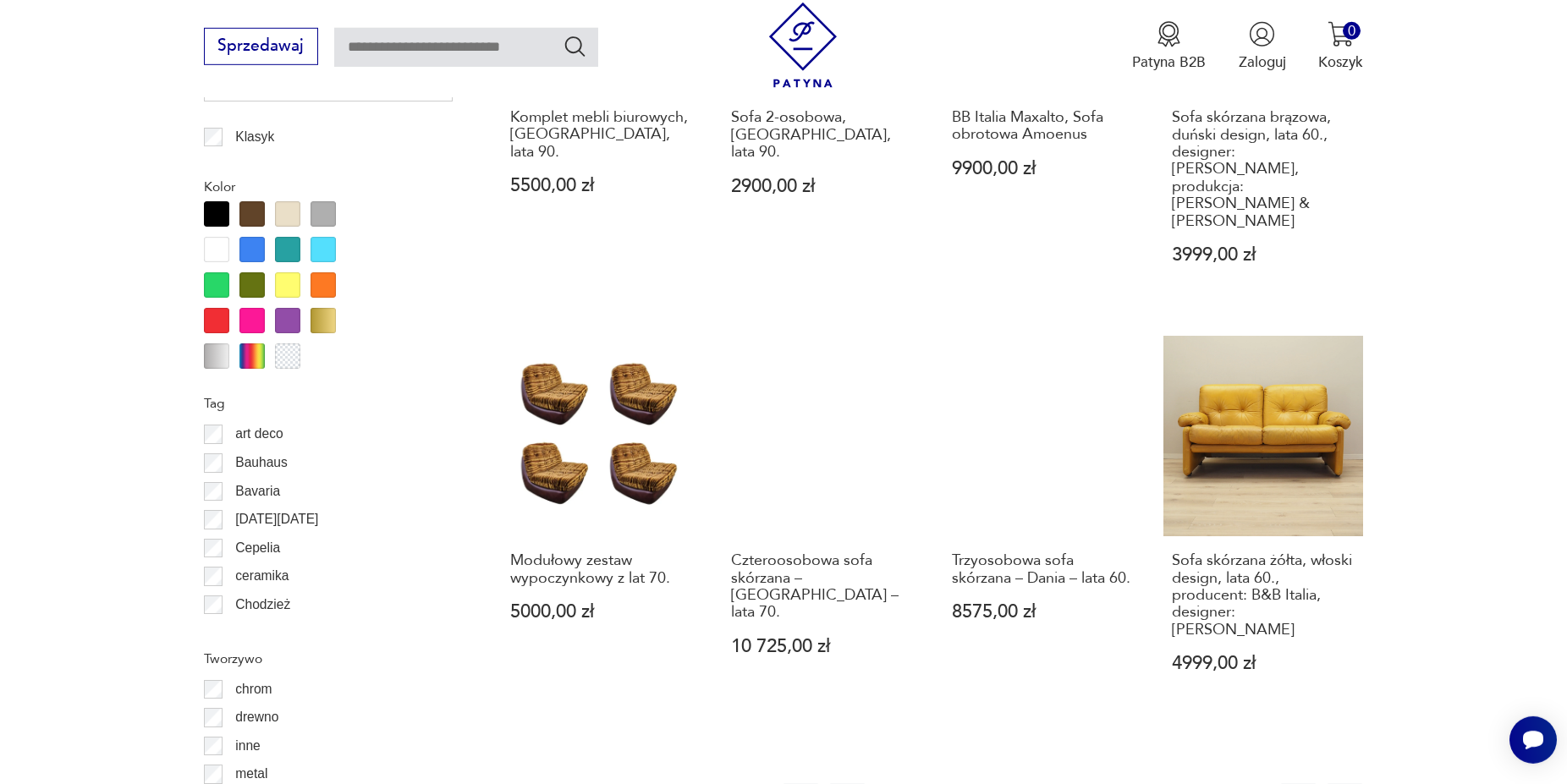
scroll to position [1944, 0]
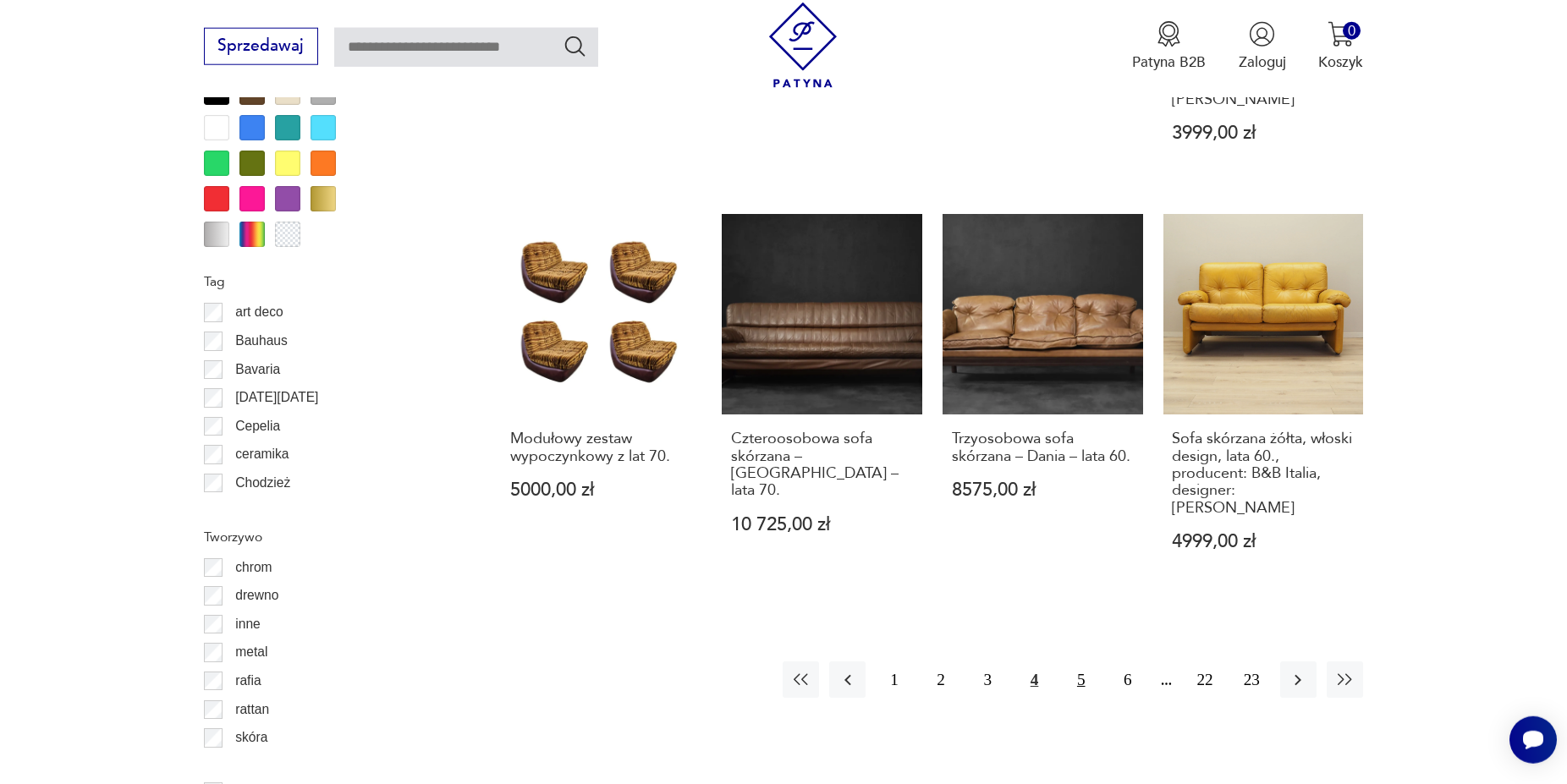
click at [1070, 662] on button "5" at bounding box center [1081, 680] width 37 height 37
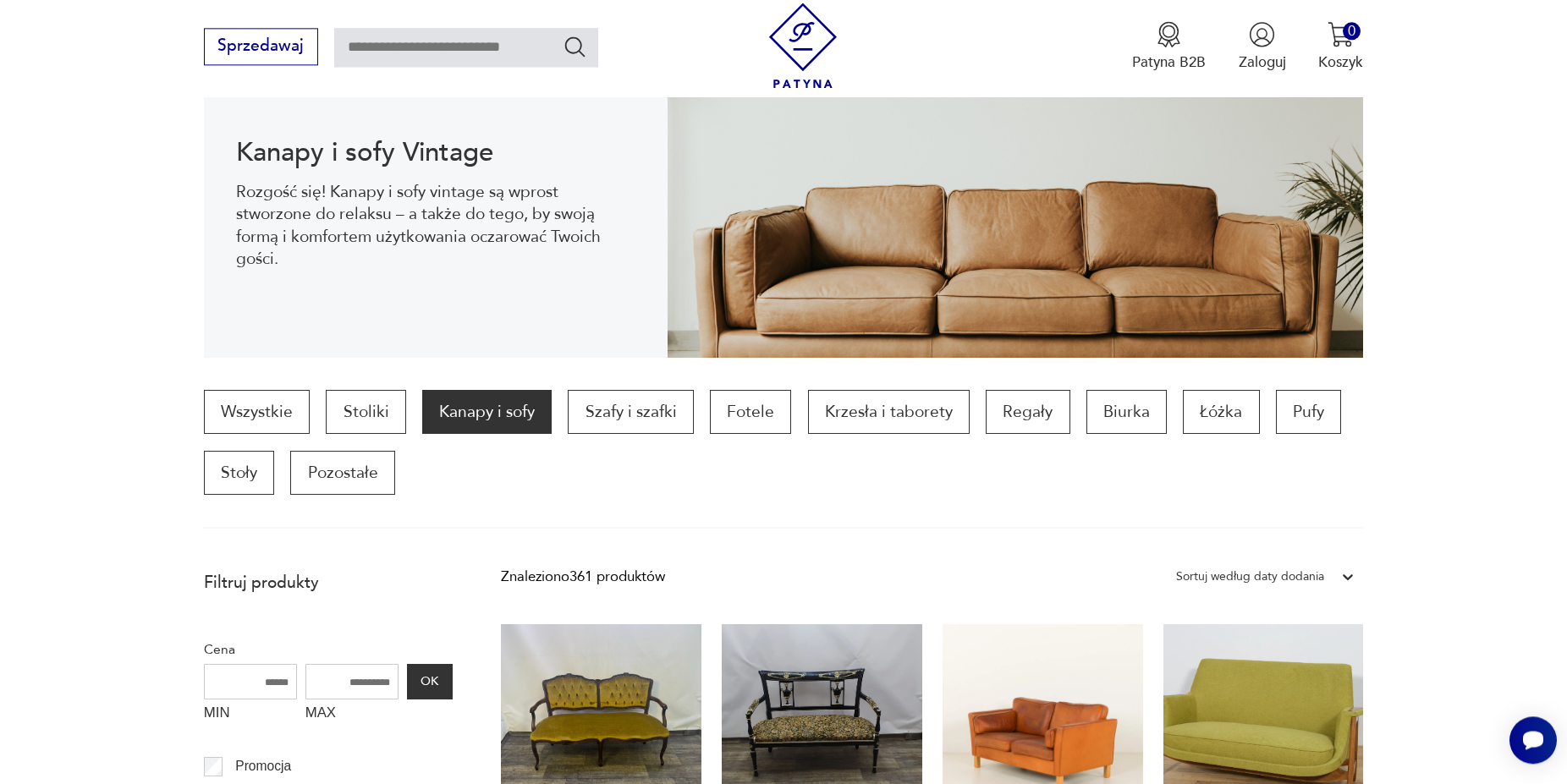
scroll to position [259, 0]
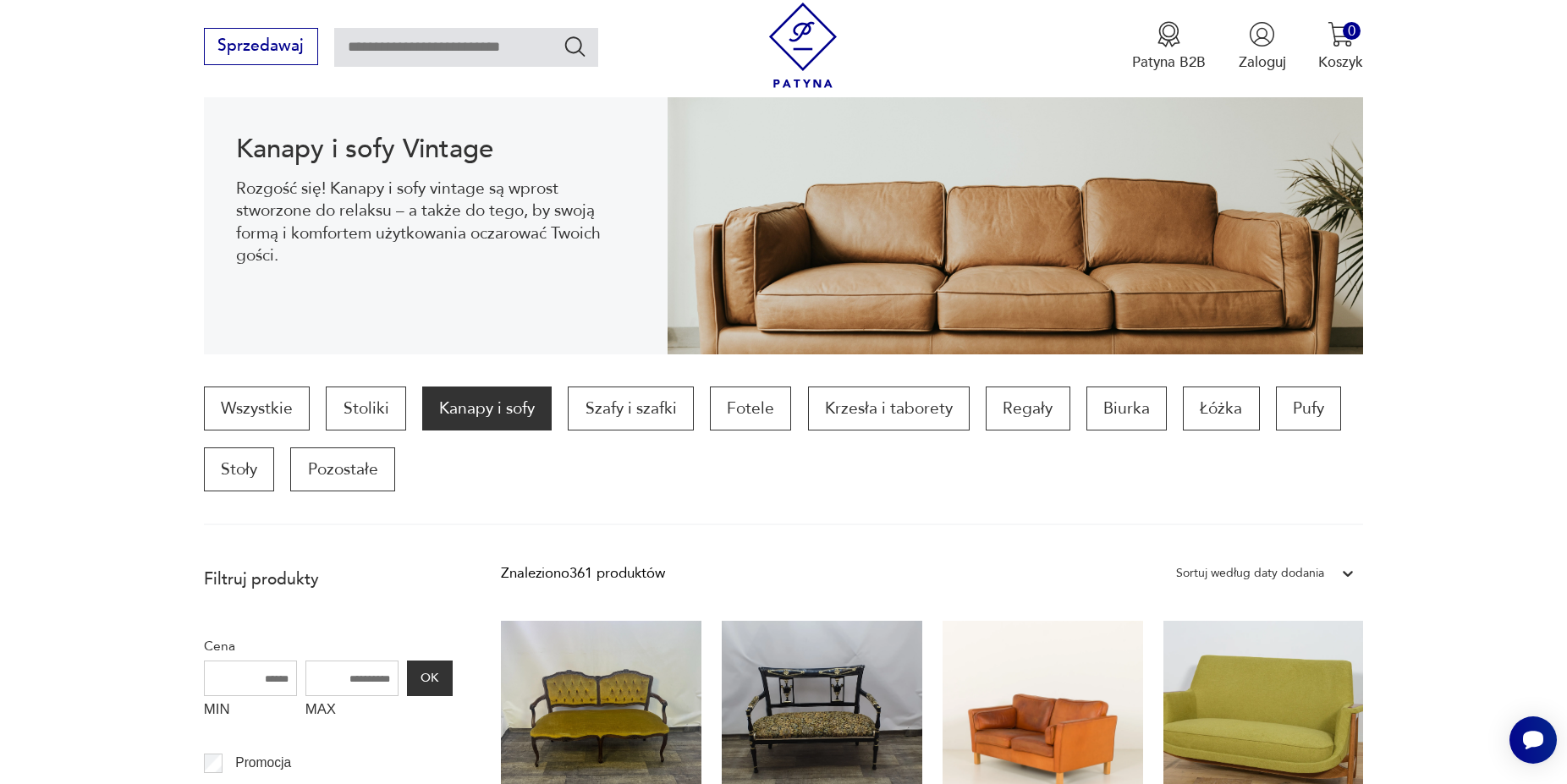
click at [1347, 576] on icon at bounding box center [1348, 573] width 17 height 17
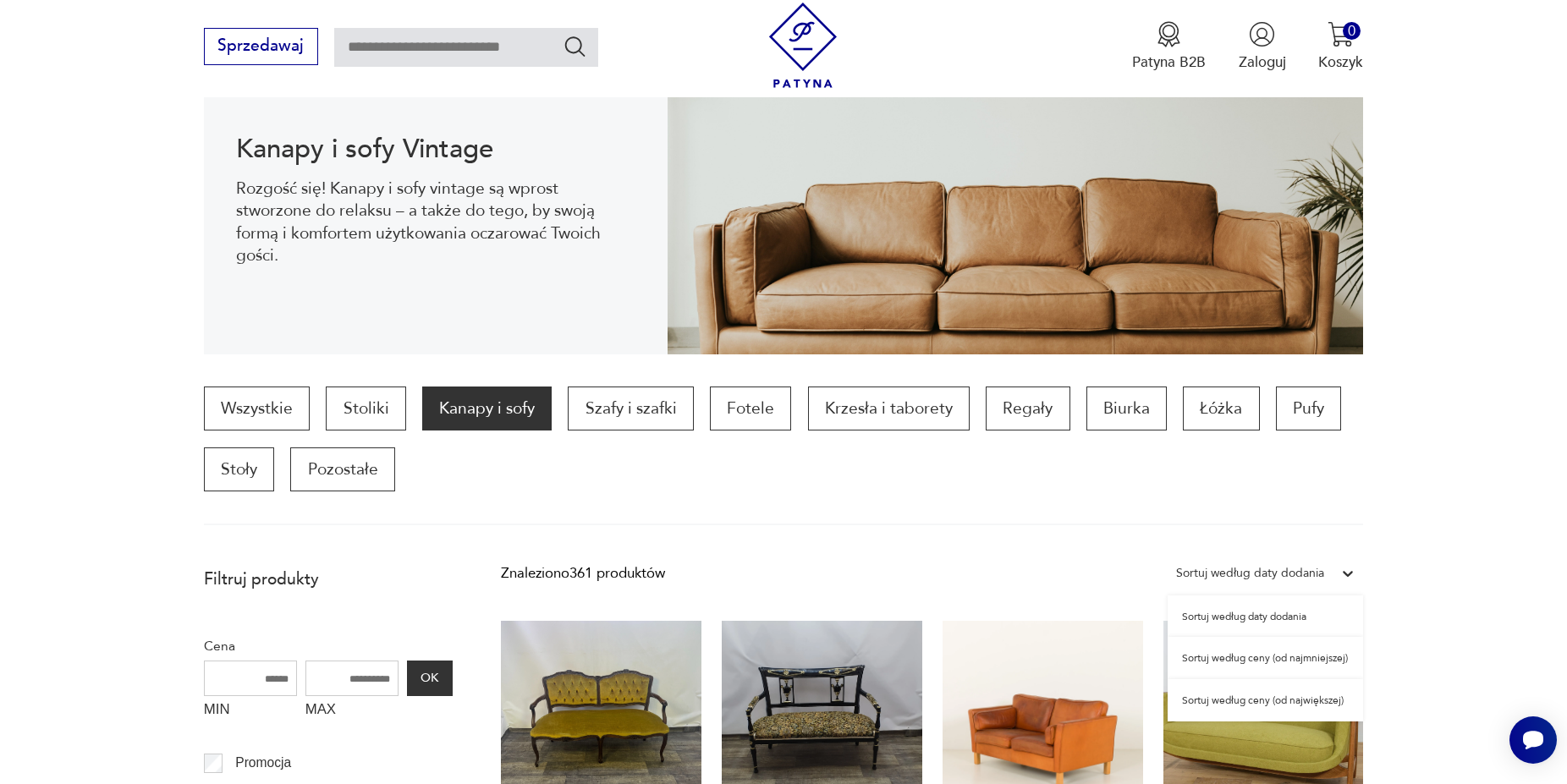
click at [1318, 663] on div "Sortuj według ceny (od najmniejszej)" at bounding box center [1266, 658] width 196 height 42
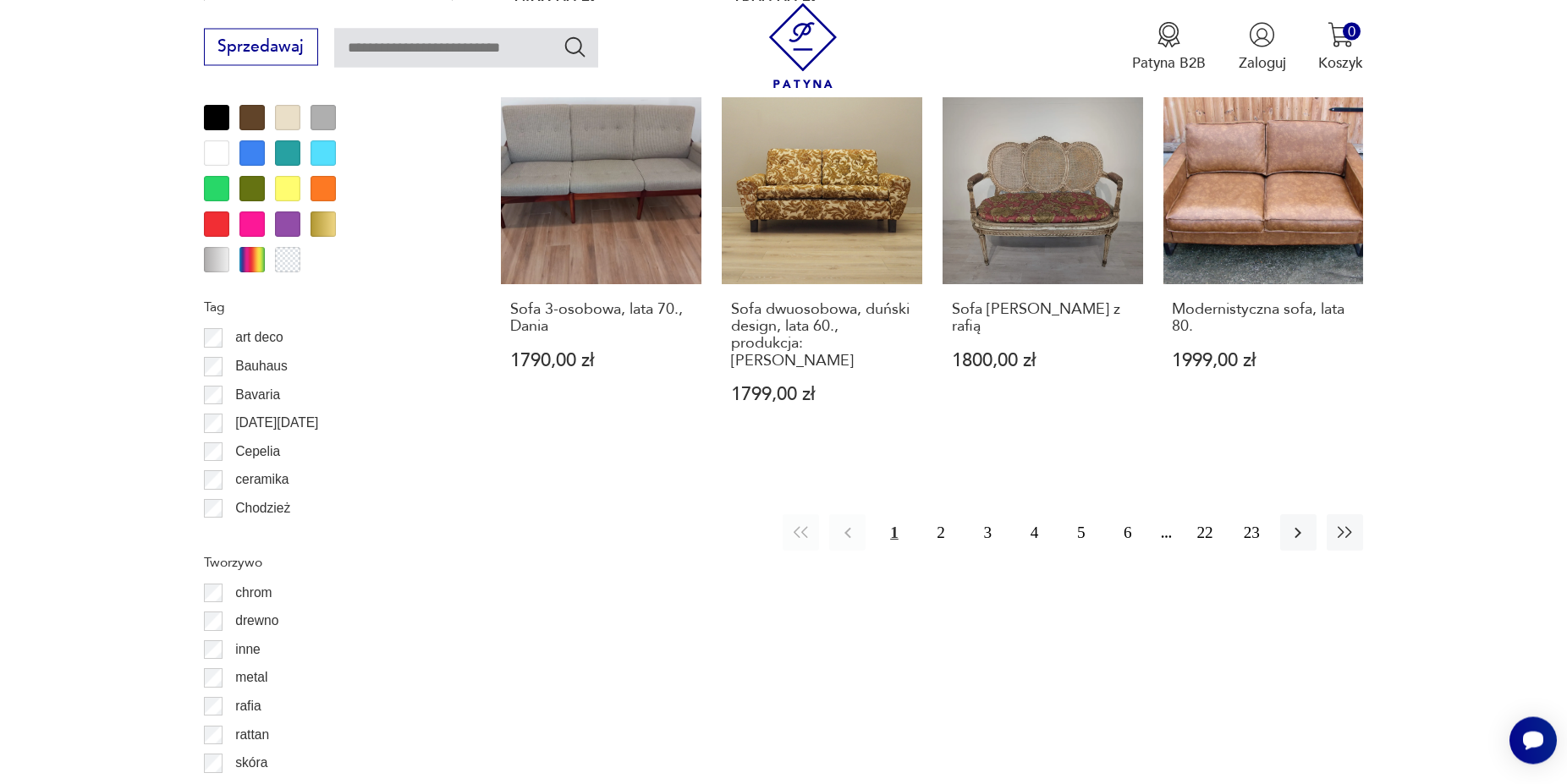
scroll to position [1944, 0]
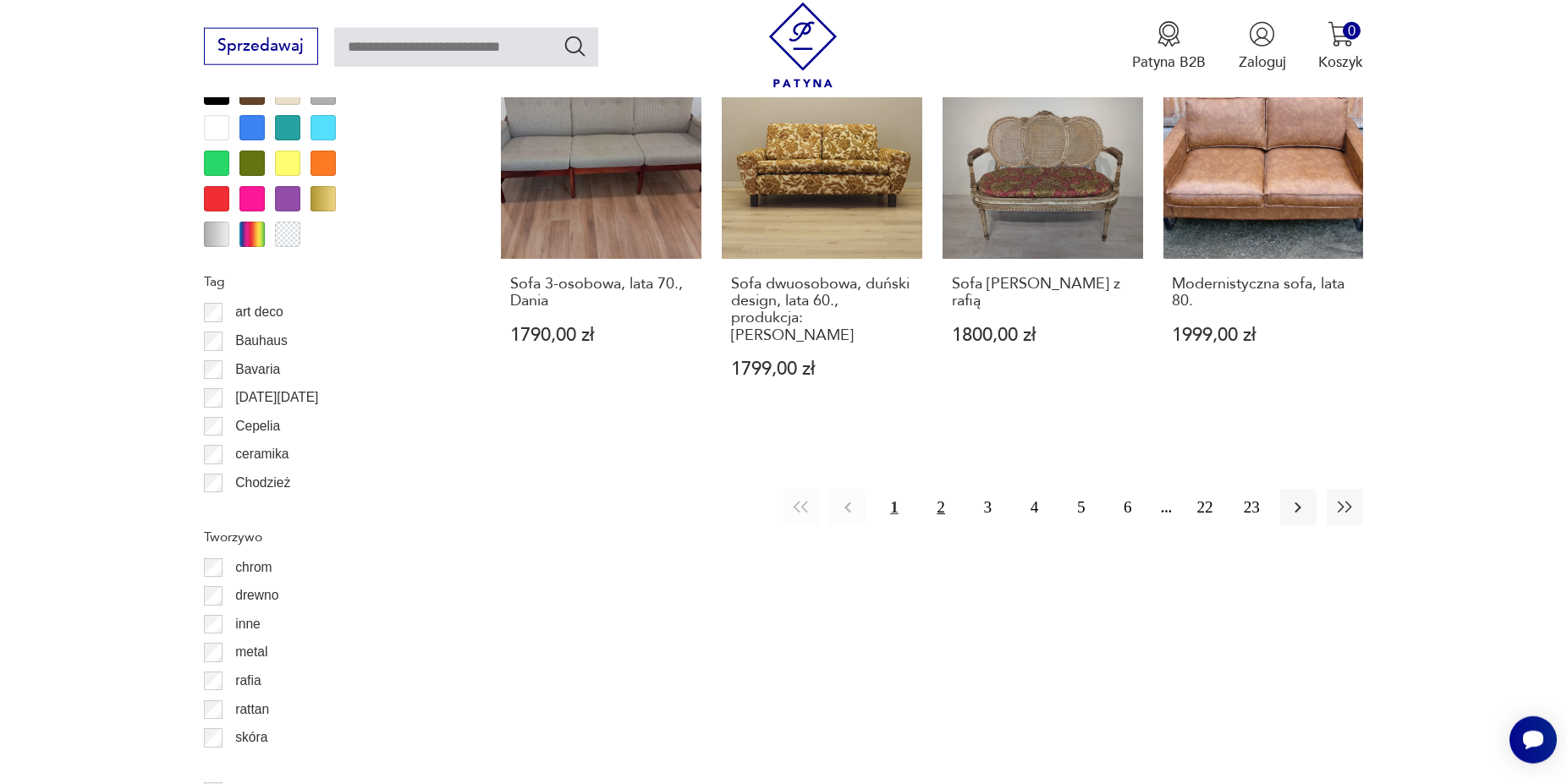
click at [948, 489] on button "2" at bounding box center [942, 507] width 37 height 37
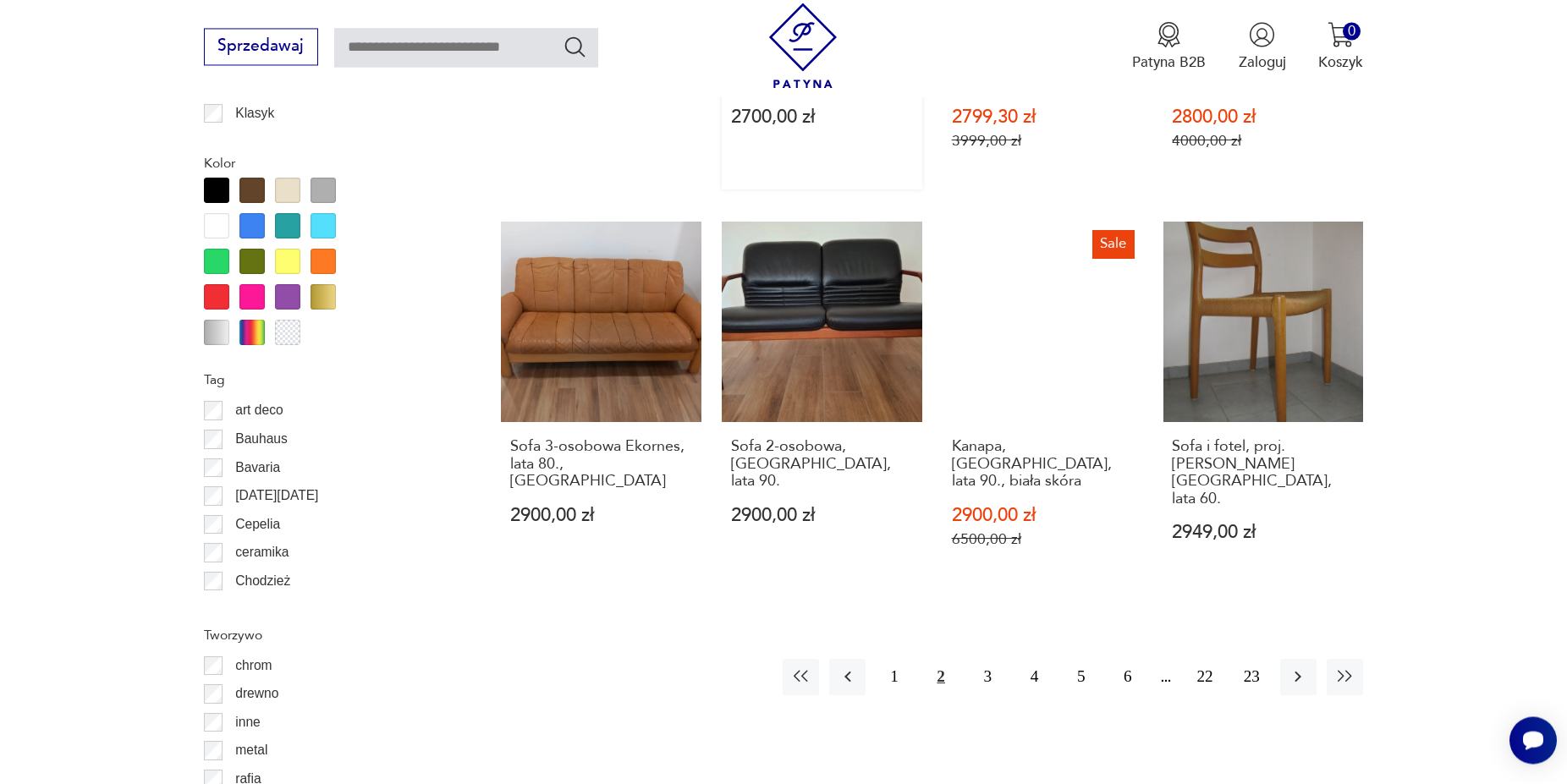
scroll to position [1858, 0]
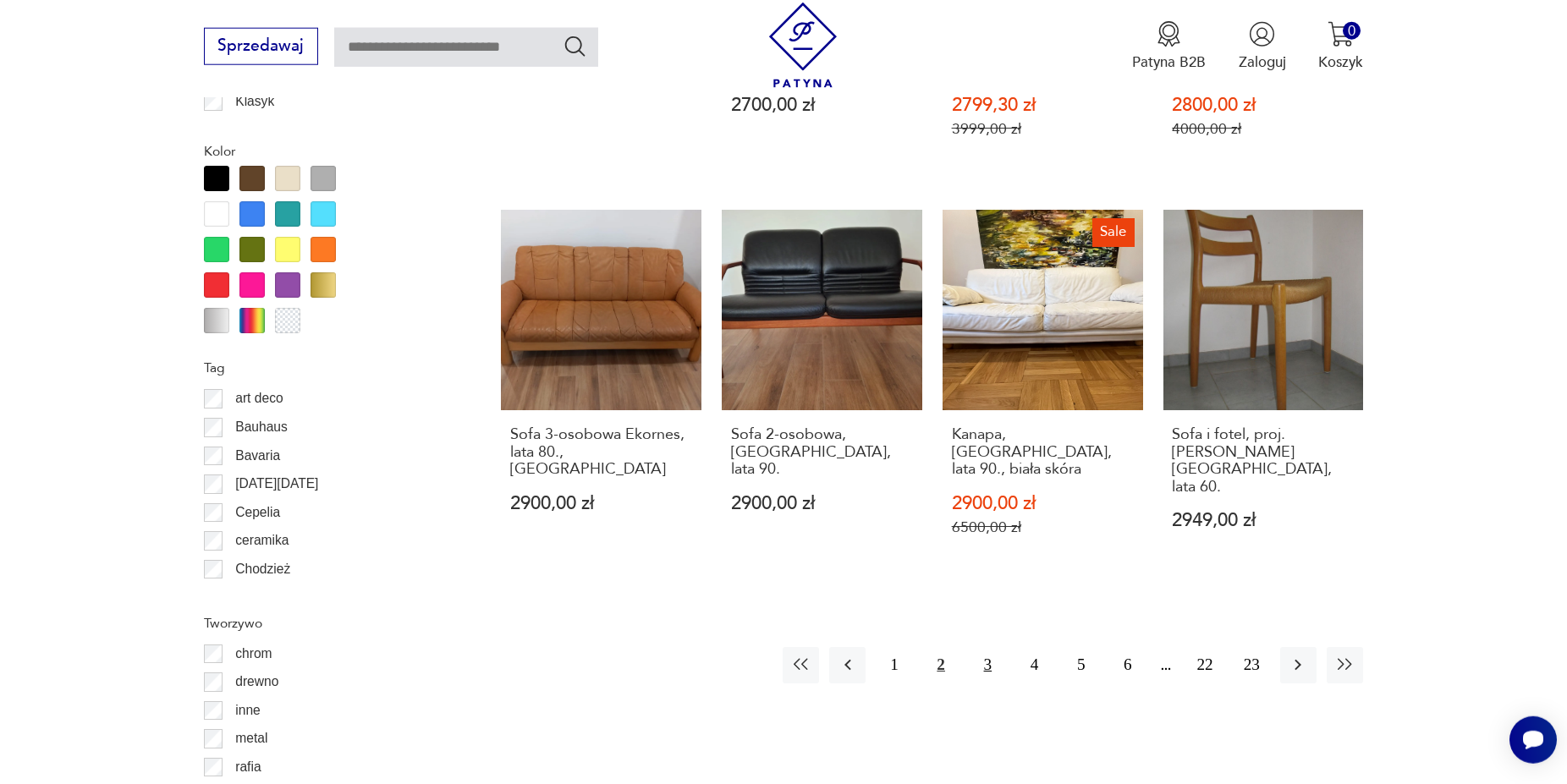
click at [994, 647] on button "3" at bounding box center [988, 665] width 37 height 37
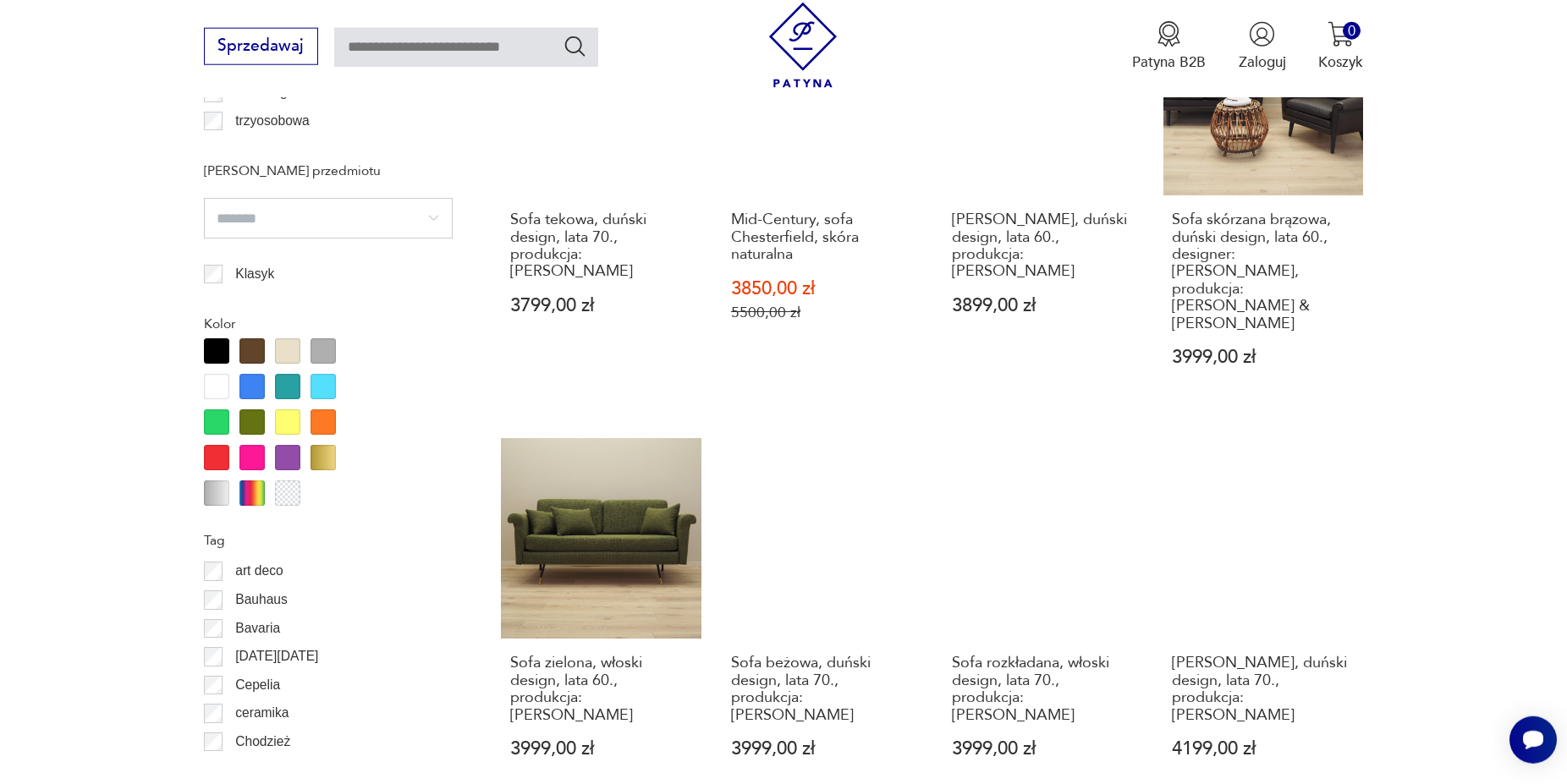
scroll to position [1858, 0]
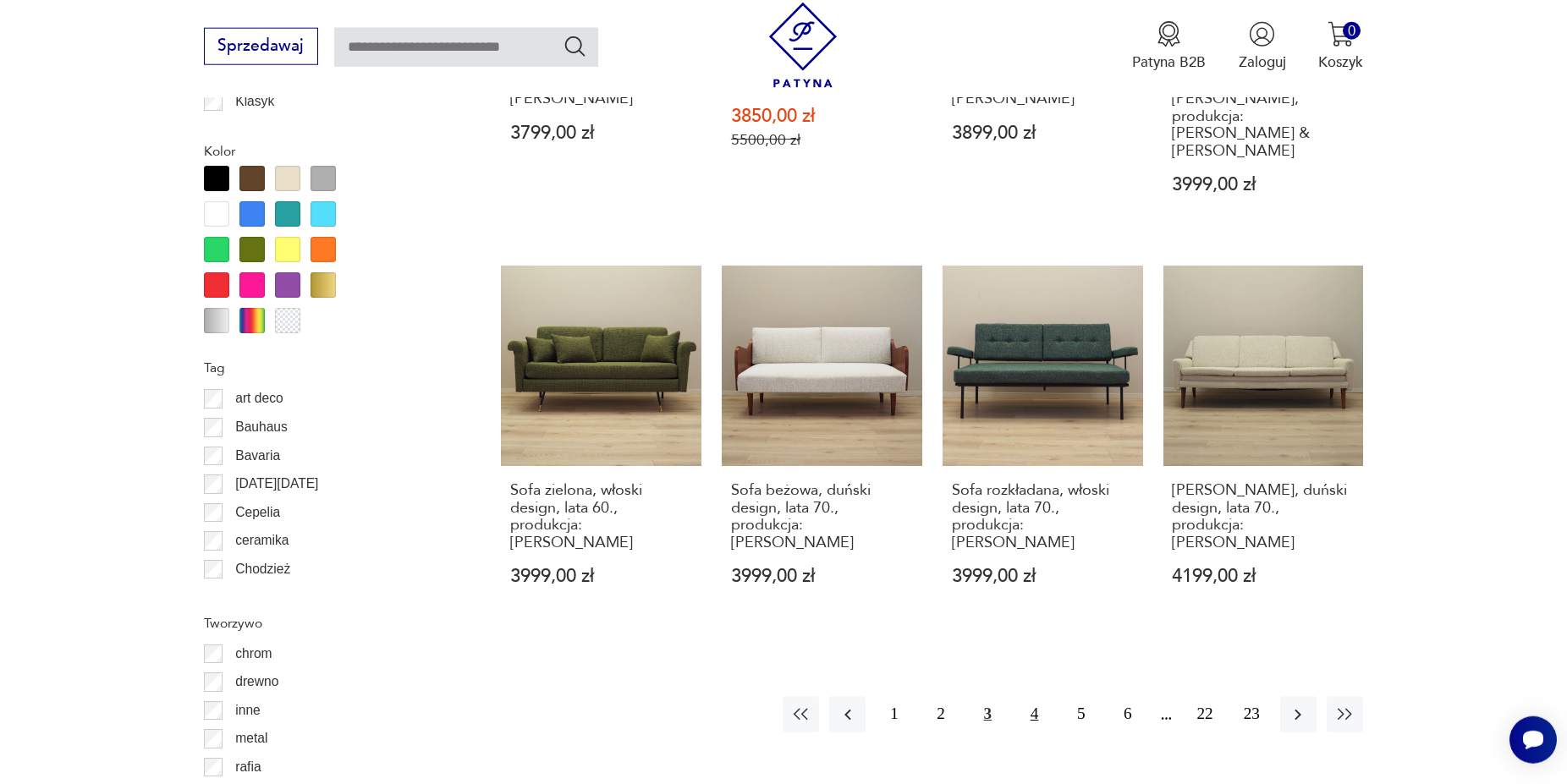
click at [1029, 697] on button "4" at bounding box center [1035, 714] width 37 height 37
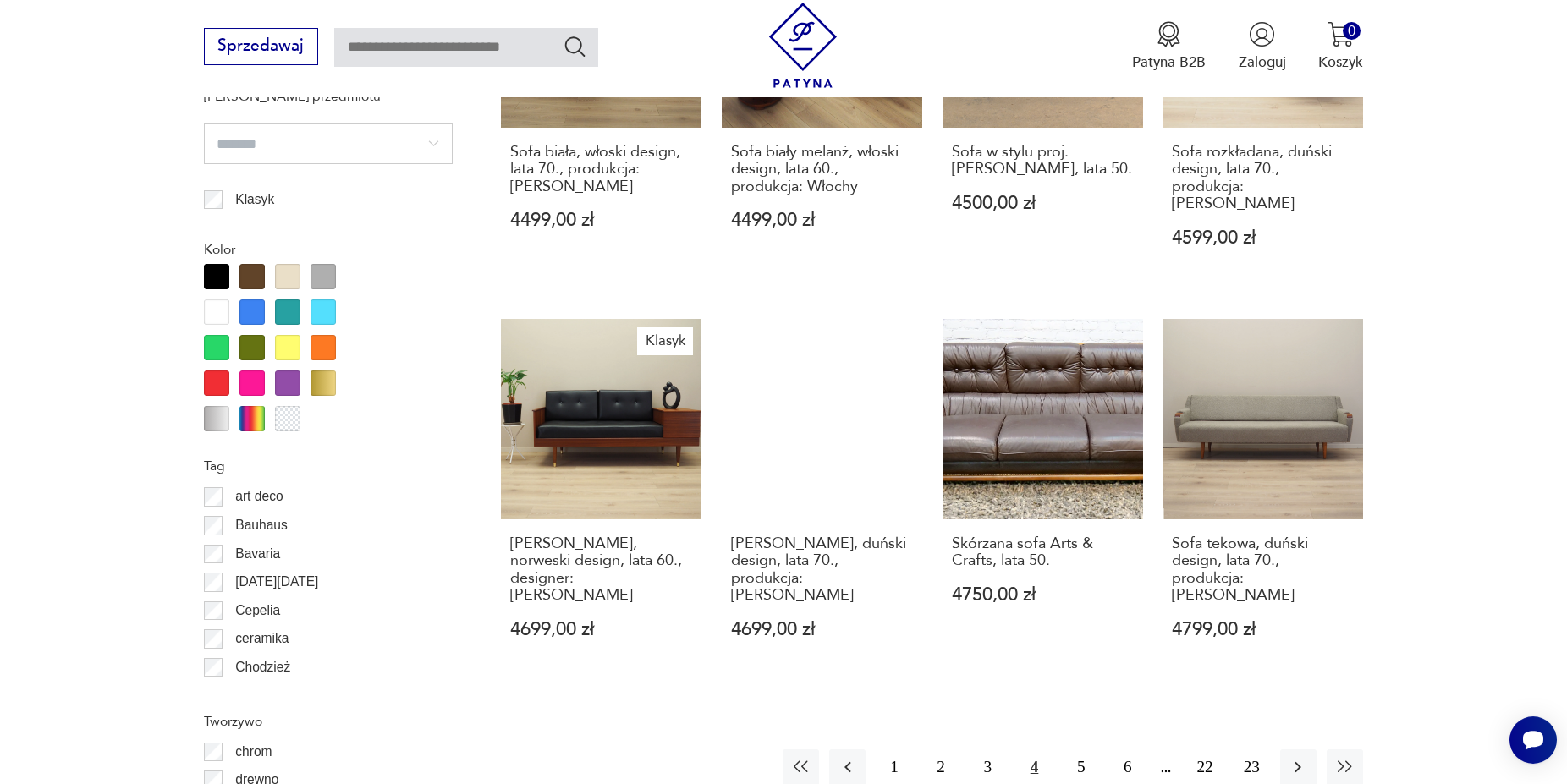
scroll to position [1771, 0]
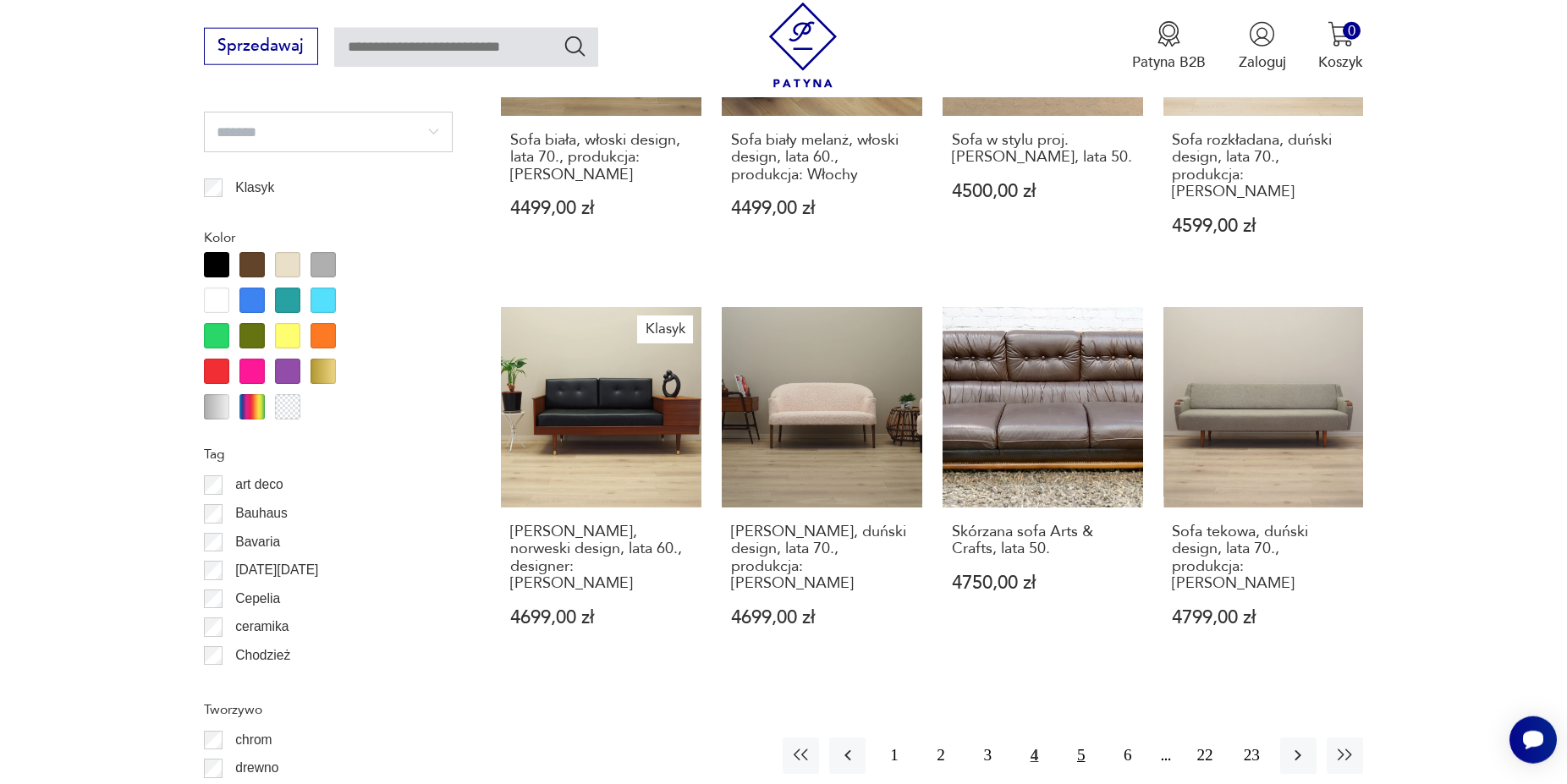
click at [1077, 738] on button "5" at bounding box center [1081, 756] width 37 height 37
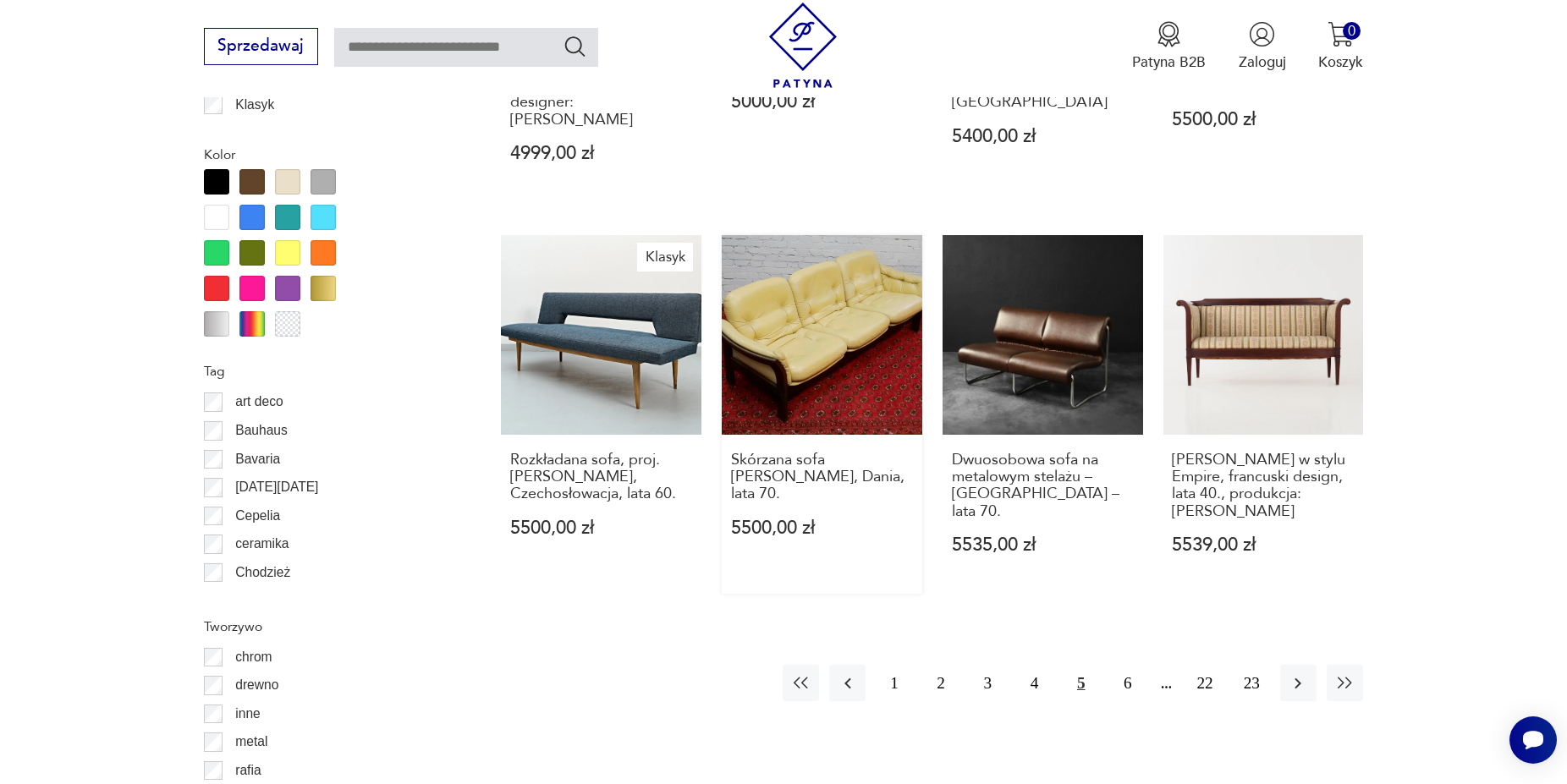
scroll to position [1858, 0]
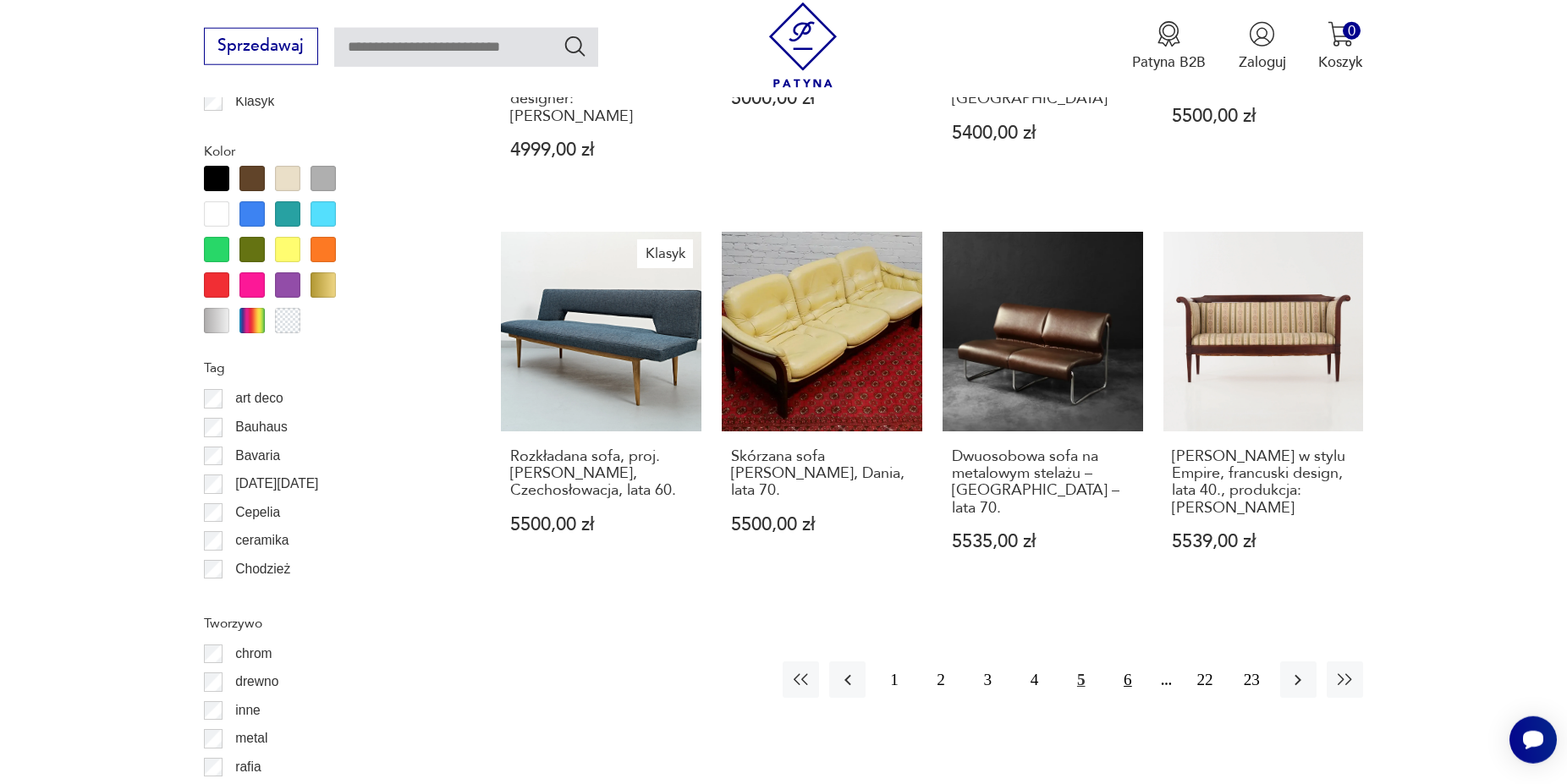
click at [1133, 662] on button "6" at bounding box center [1128, 680] width 37 height 37
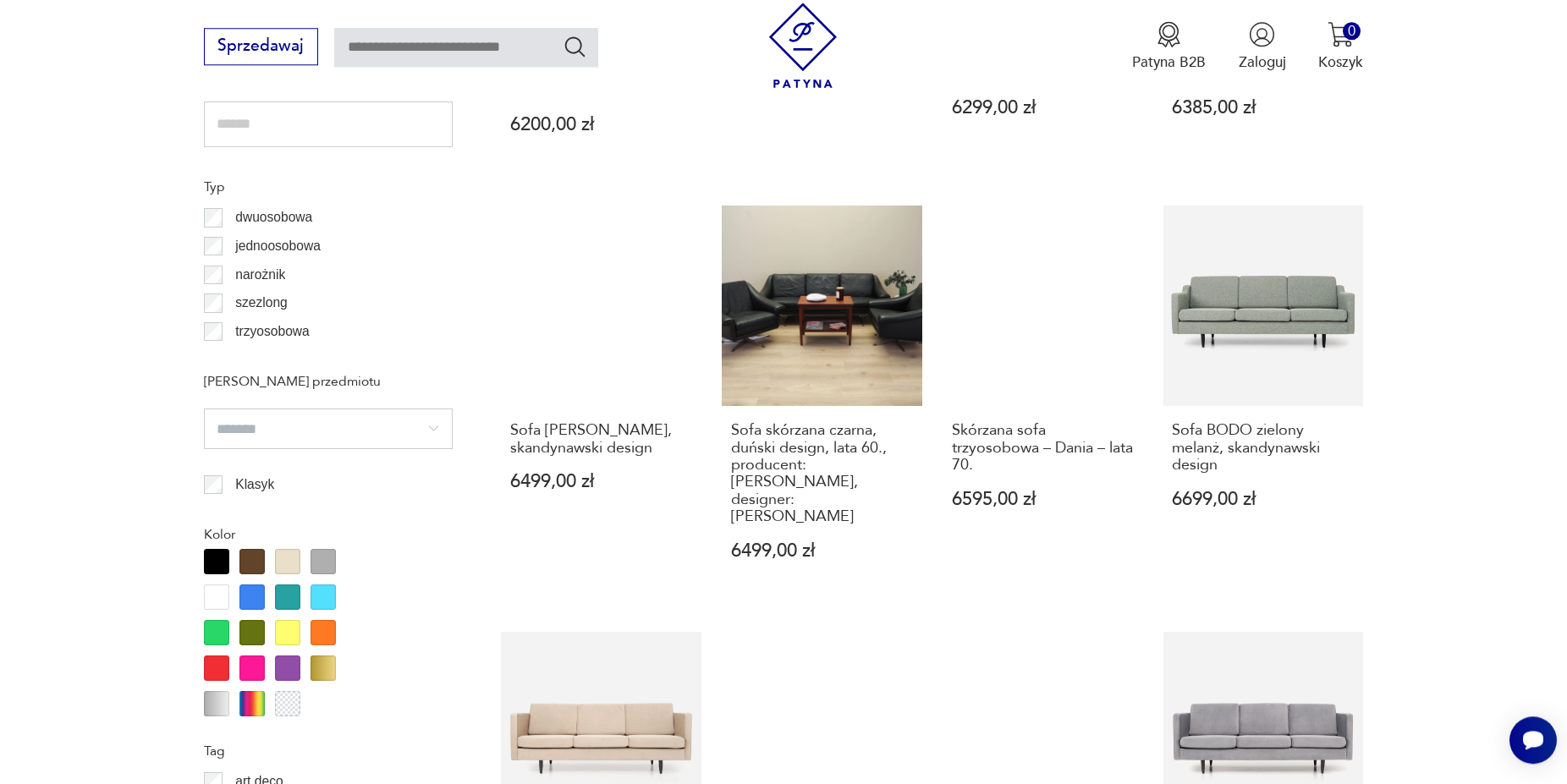
scroll to position [1513, 0]
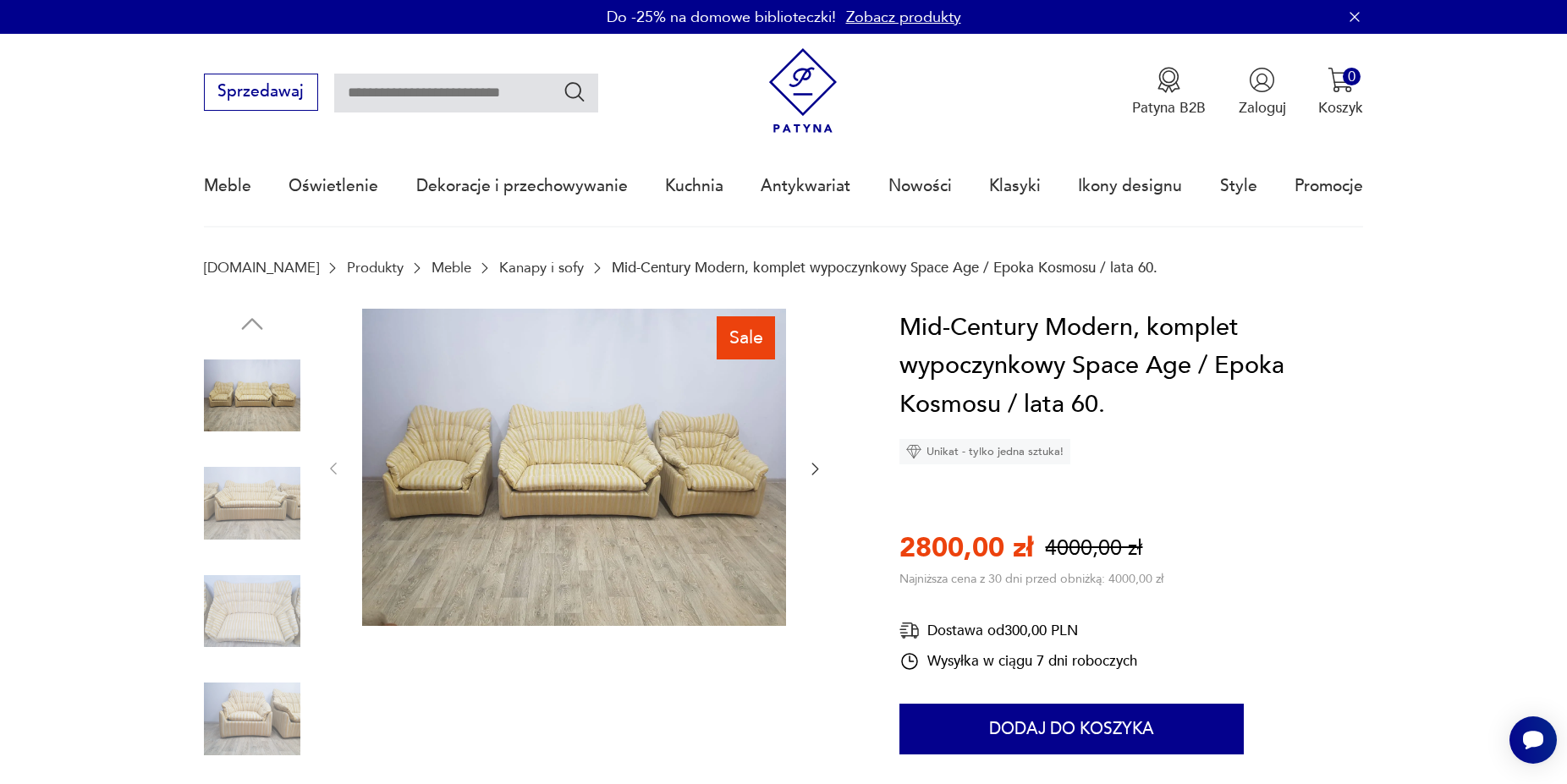
click at [243, 494] on img at bounding box center [252, 503] width 97 height 97
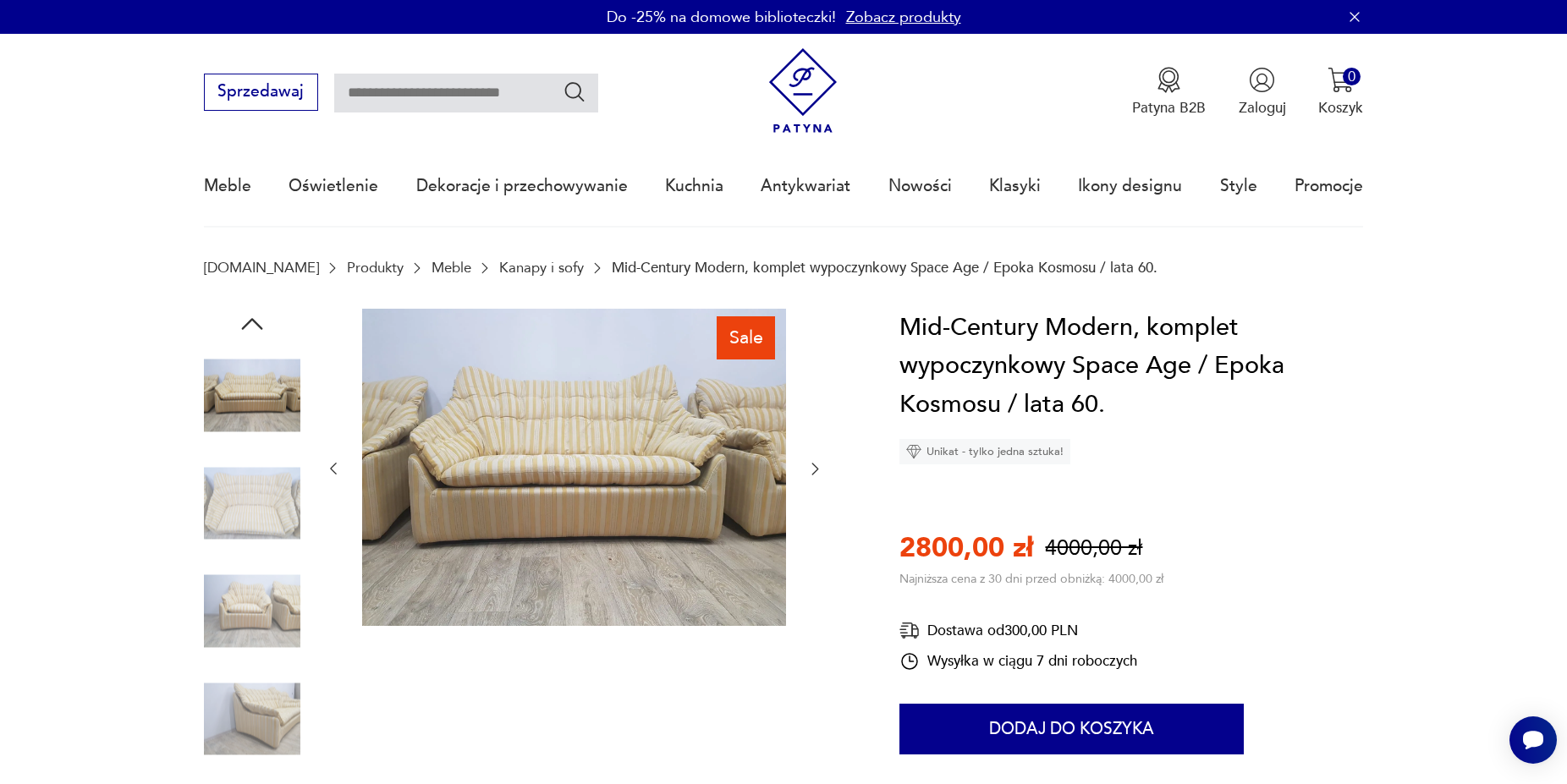
click at [489, 415] on img at bounding box center [574, 467] width 424 height 318
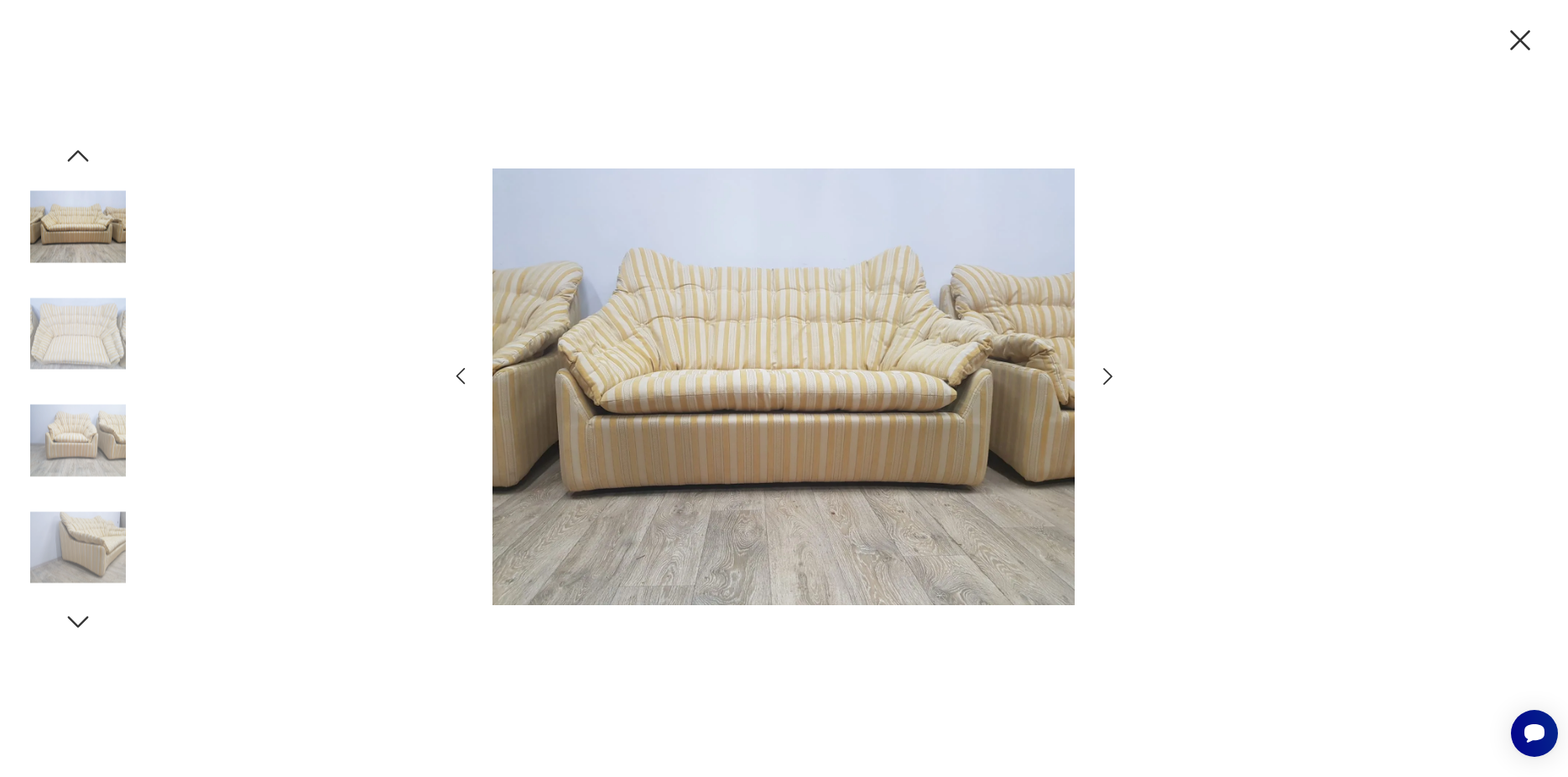
click at [1110, 374] on icon "button" at bounding box center [1107, 376] width 24 height 24
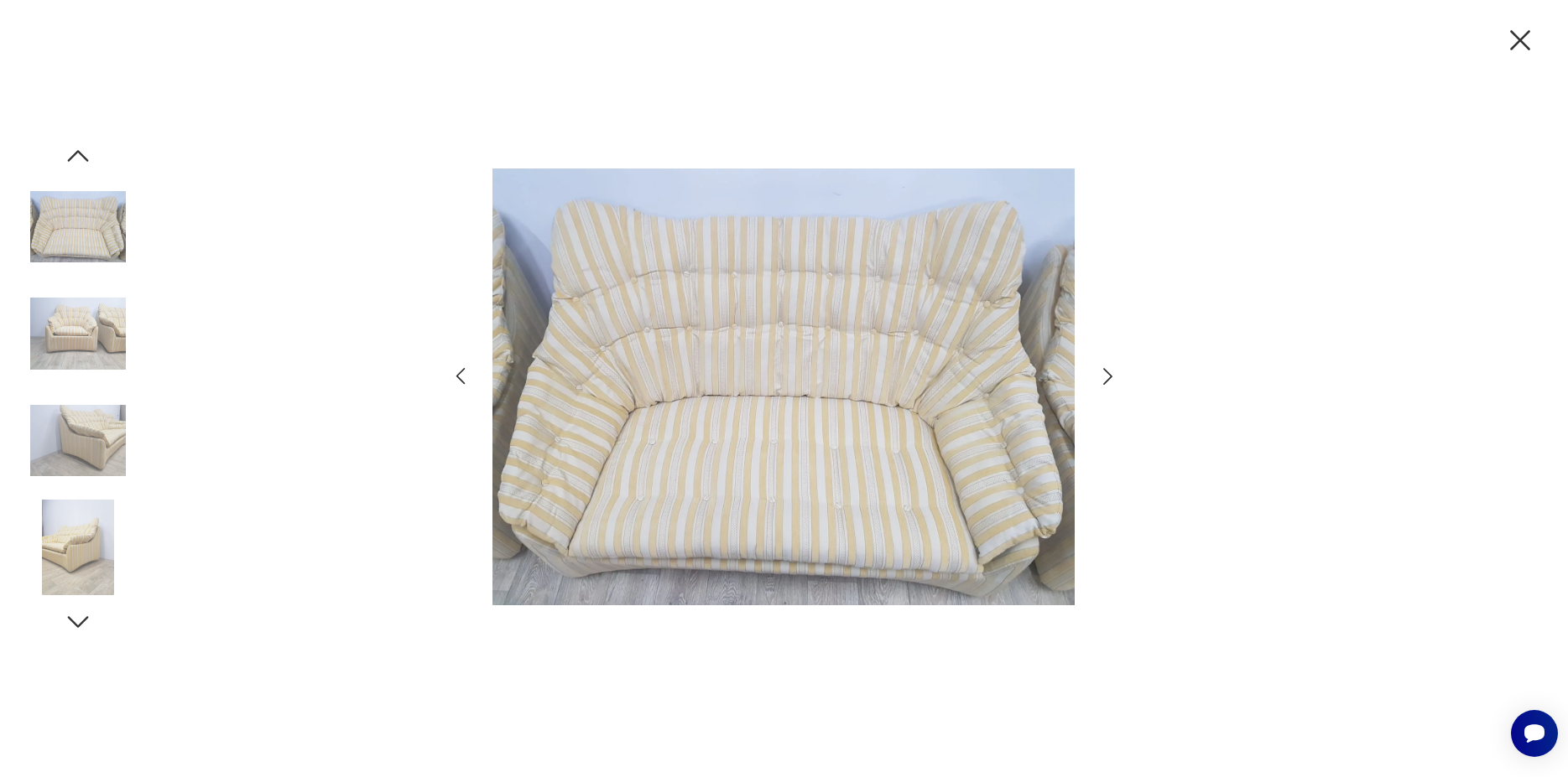
click at [1110, 374] on icon "button" at bounding box center [1107, 376] width 24 height 24
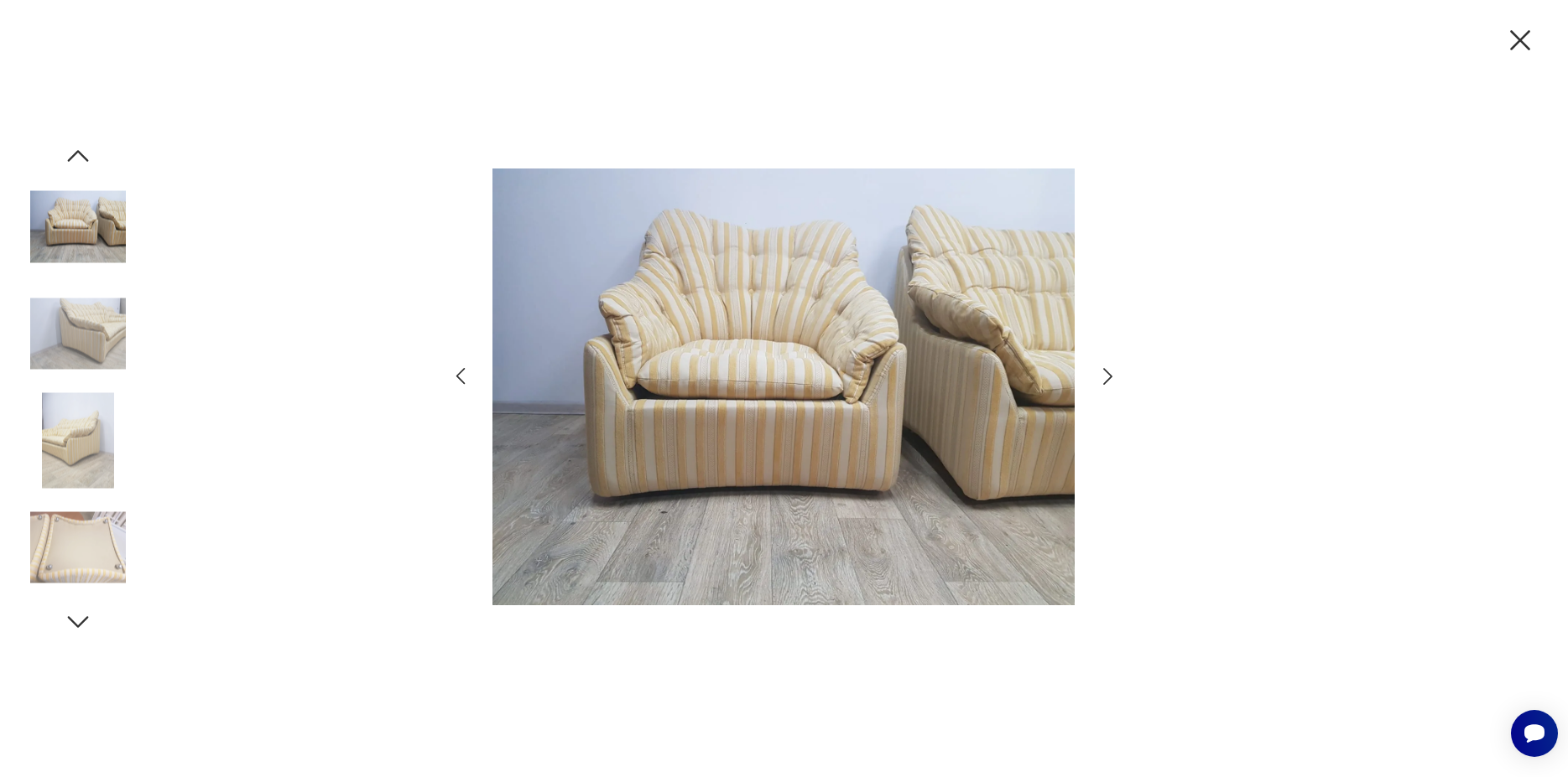
click at [1110, 374] on icon "button" at bounding box center [1107, 376] width 24 height 24
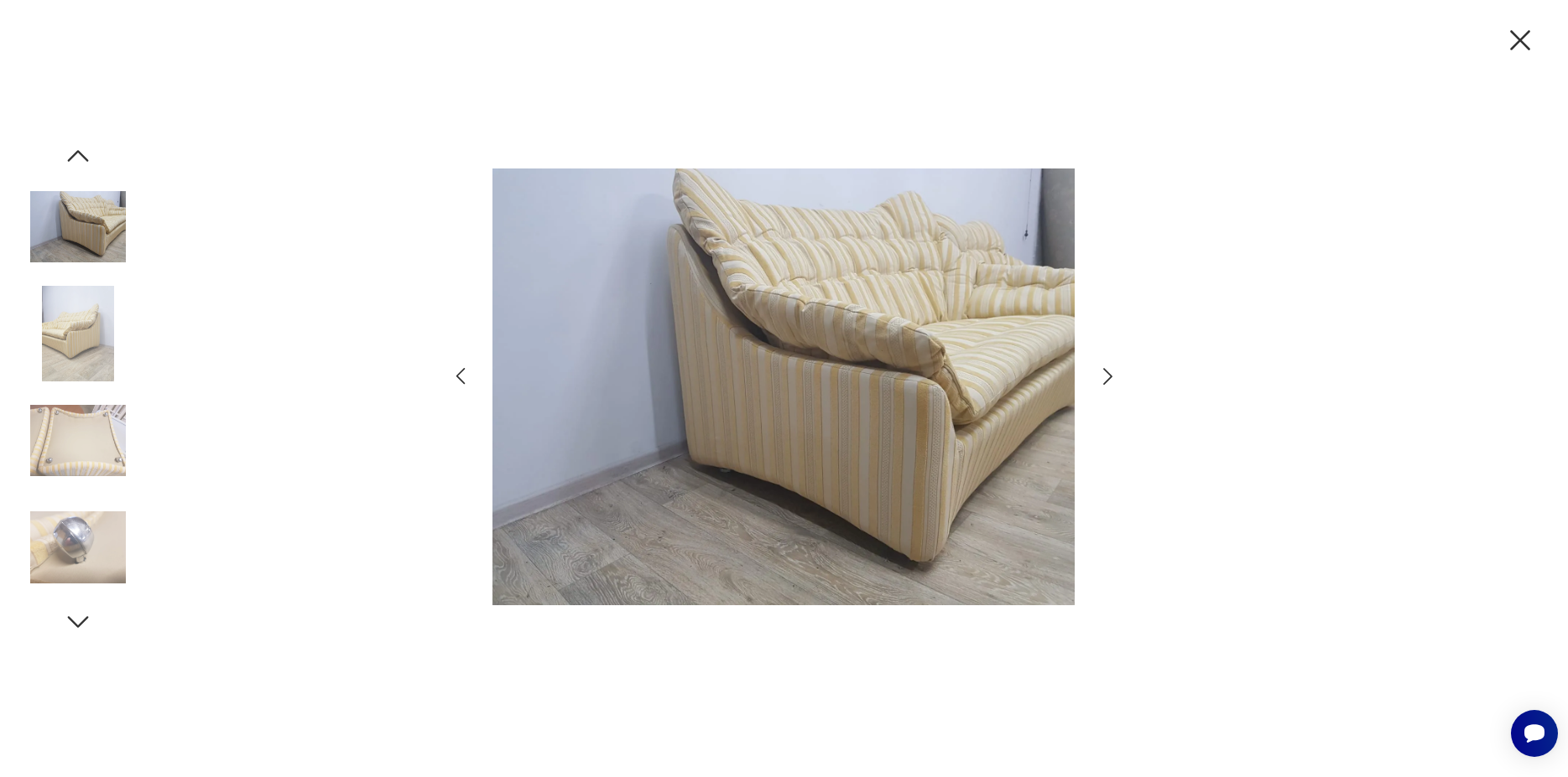
click at [1110, 374] on icon "button" at bounding box center [1107, 376] width 24 height 24
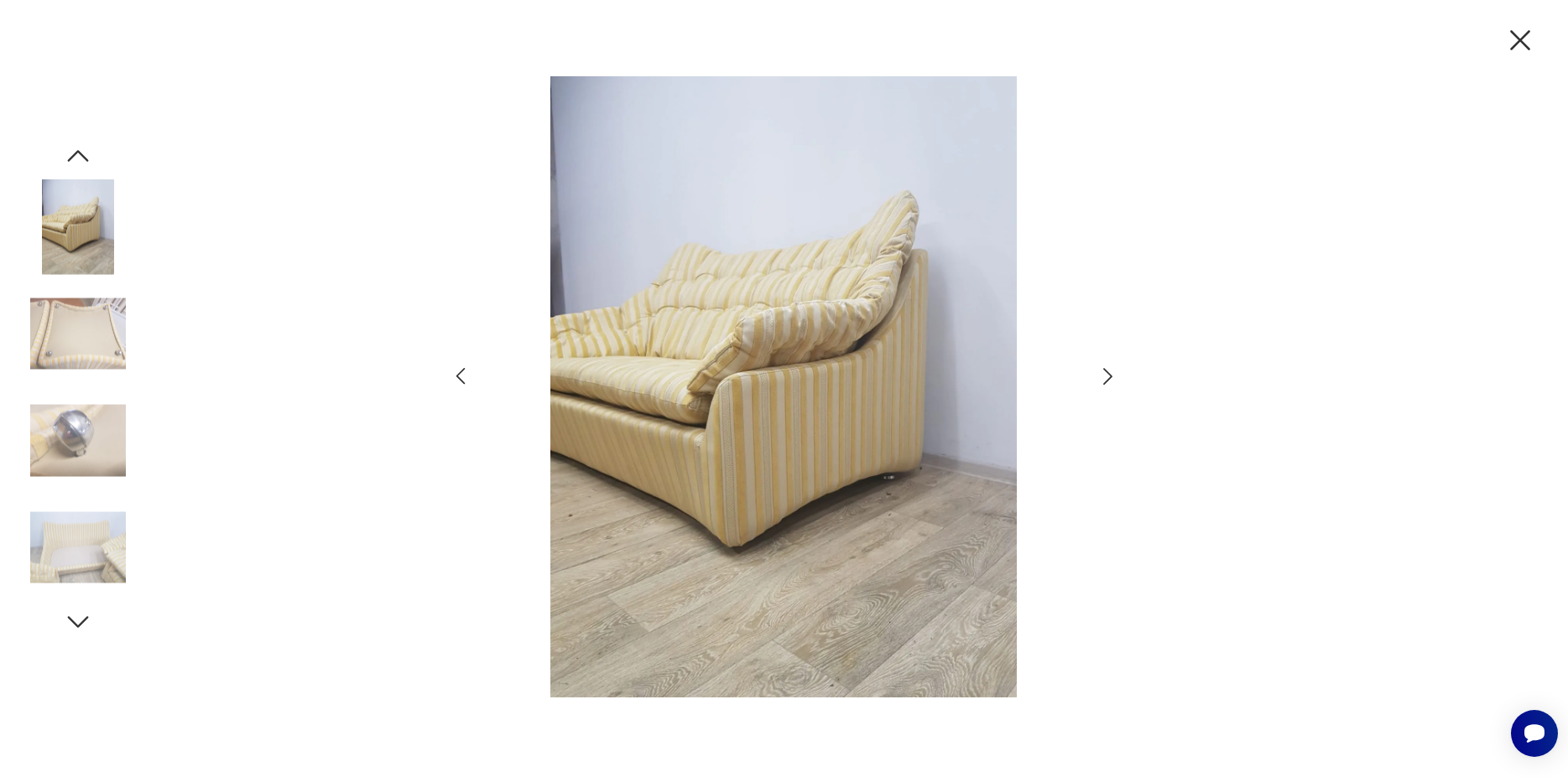
click at [1110, 374] on icon "button" at bounding box center [1107, 376] width 24 height 24
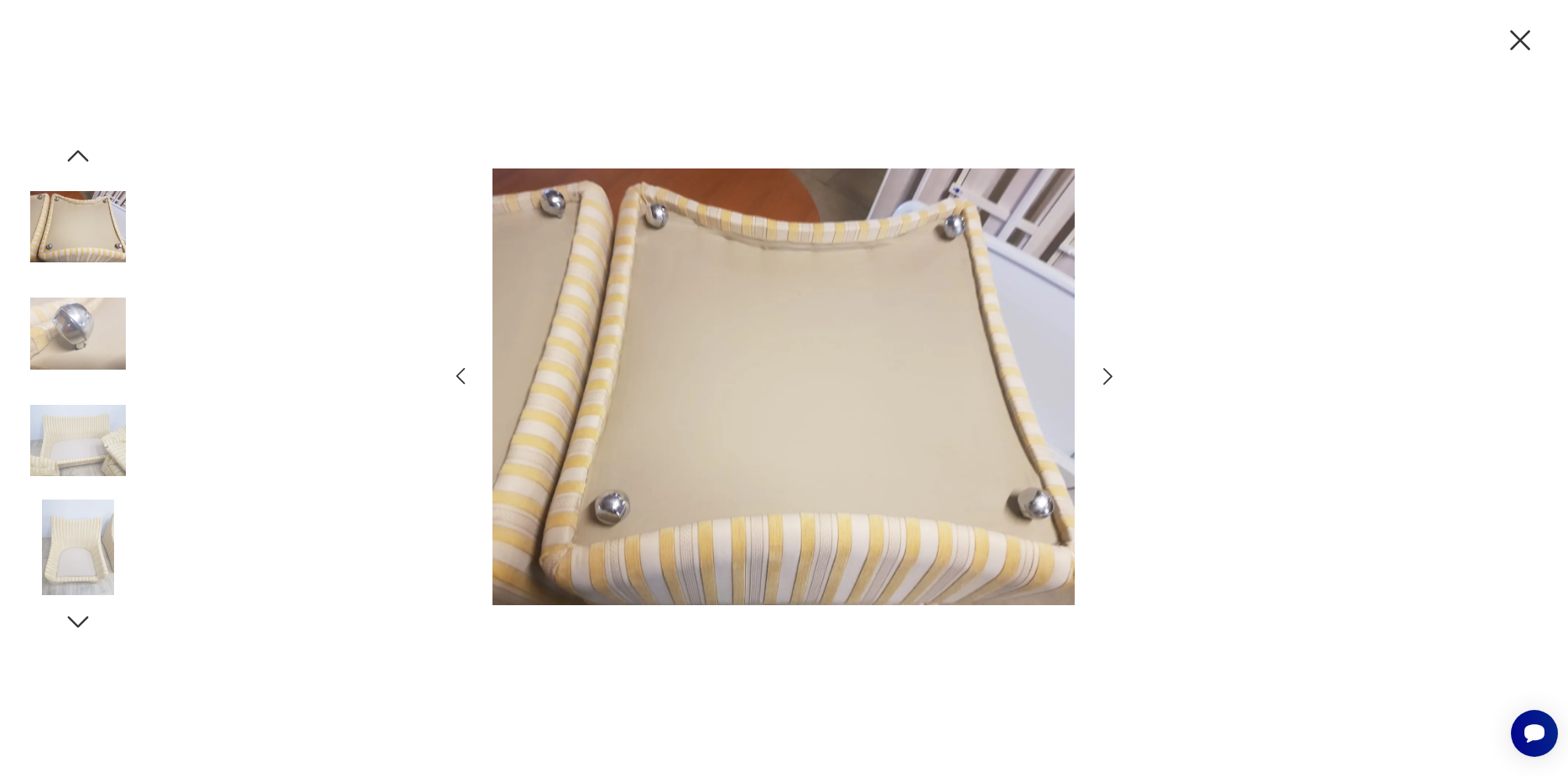
click at [1110, 374] on icon "button" at bounding box center [1107, 376] width 24 height 24
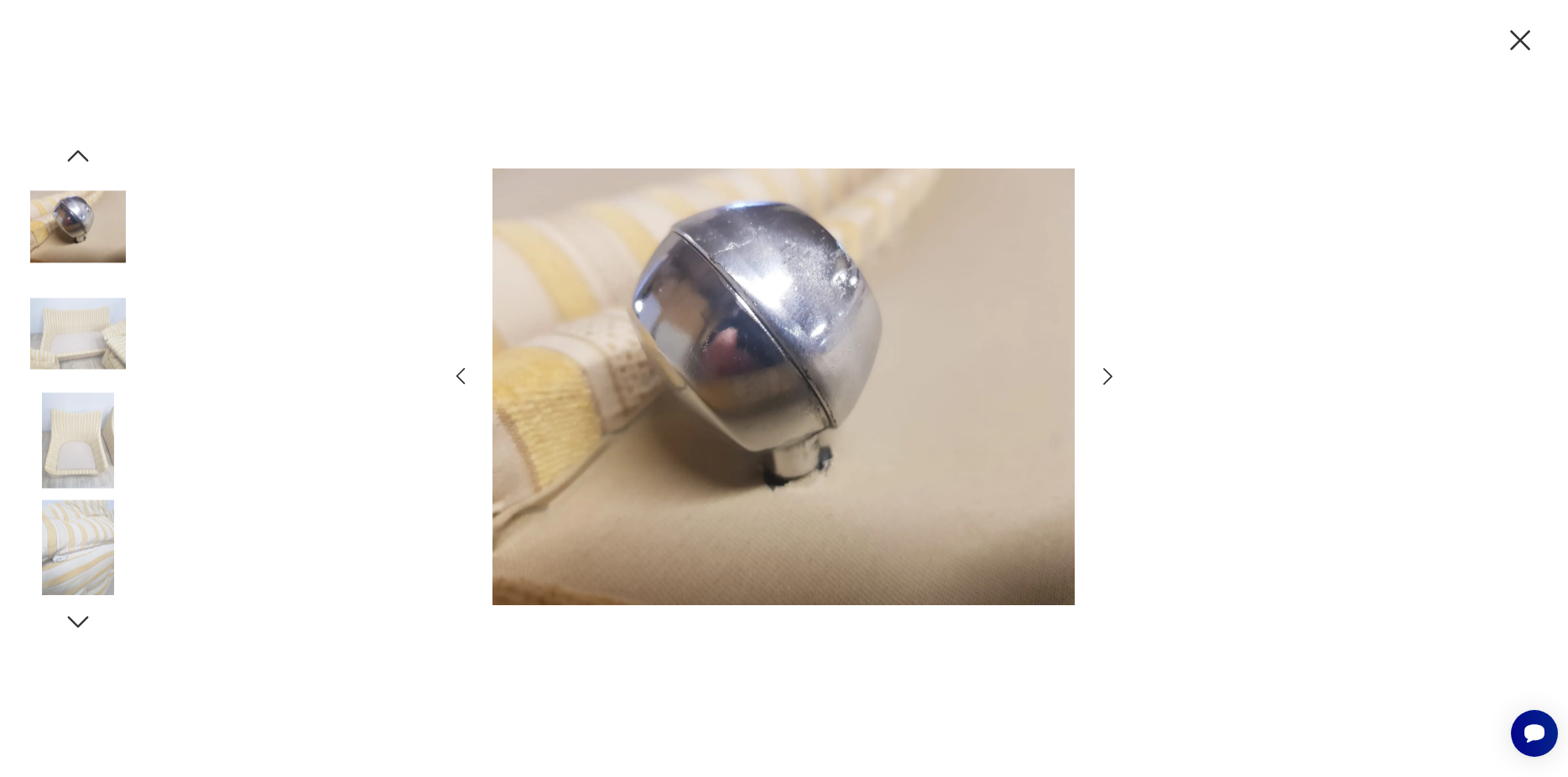
click at [1110, 374] on icon "button" at bounding box center [1107, 376] width 24 height 24
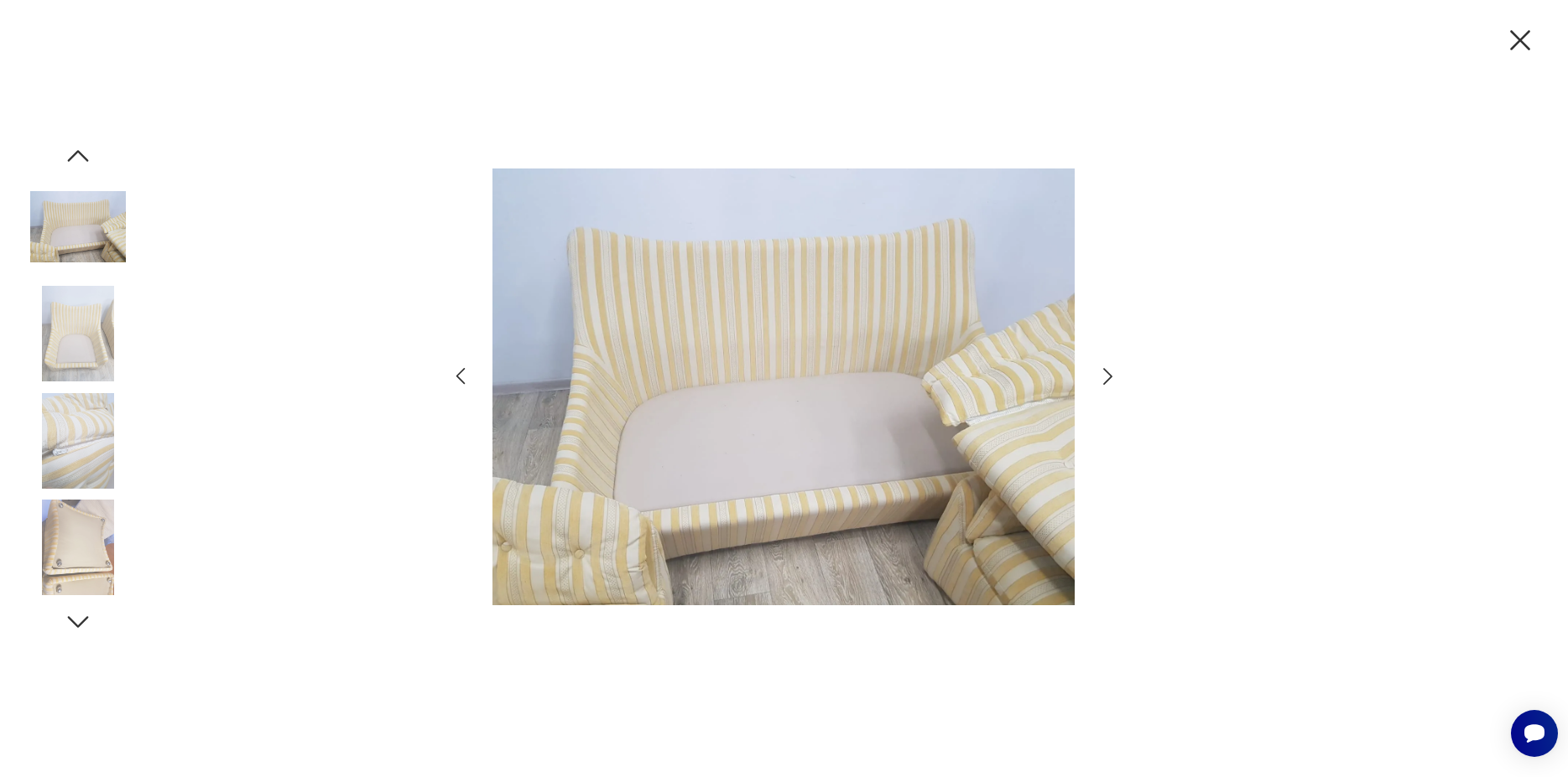
click at [1110, 374] on icon "button" at bounding box center [1107, 376] width 24 height 24
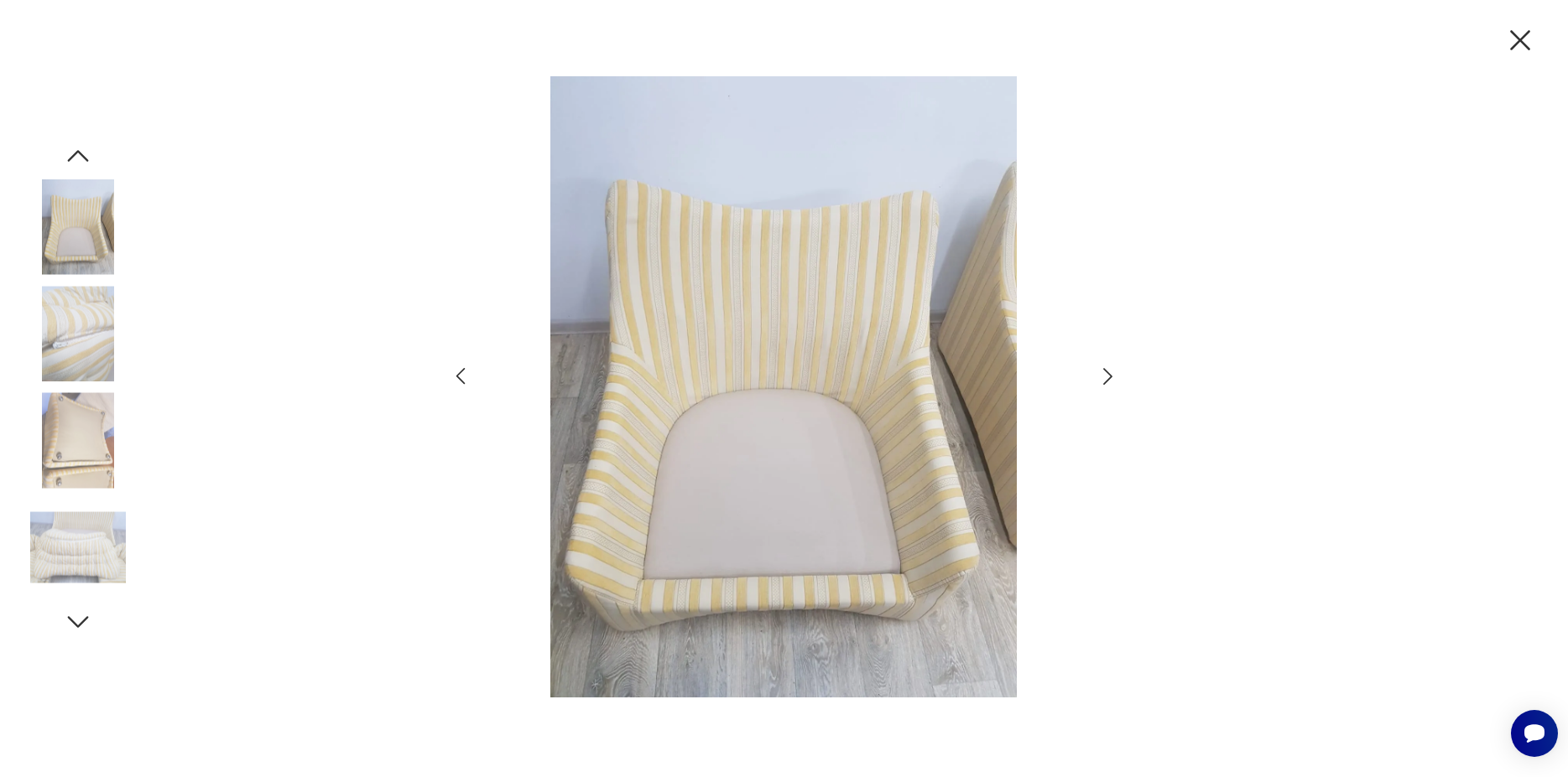
click at [1110, 374] on icon "button" at bounding box center [1107, 376] width 24 height 24
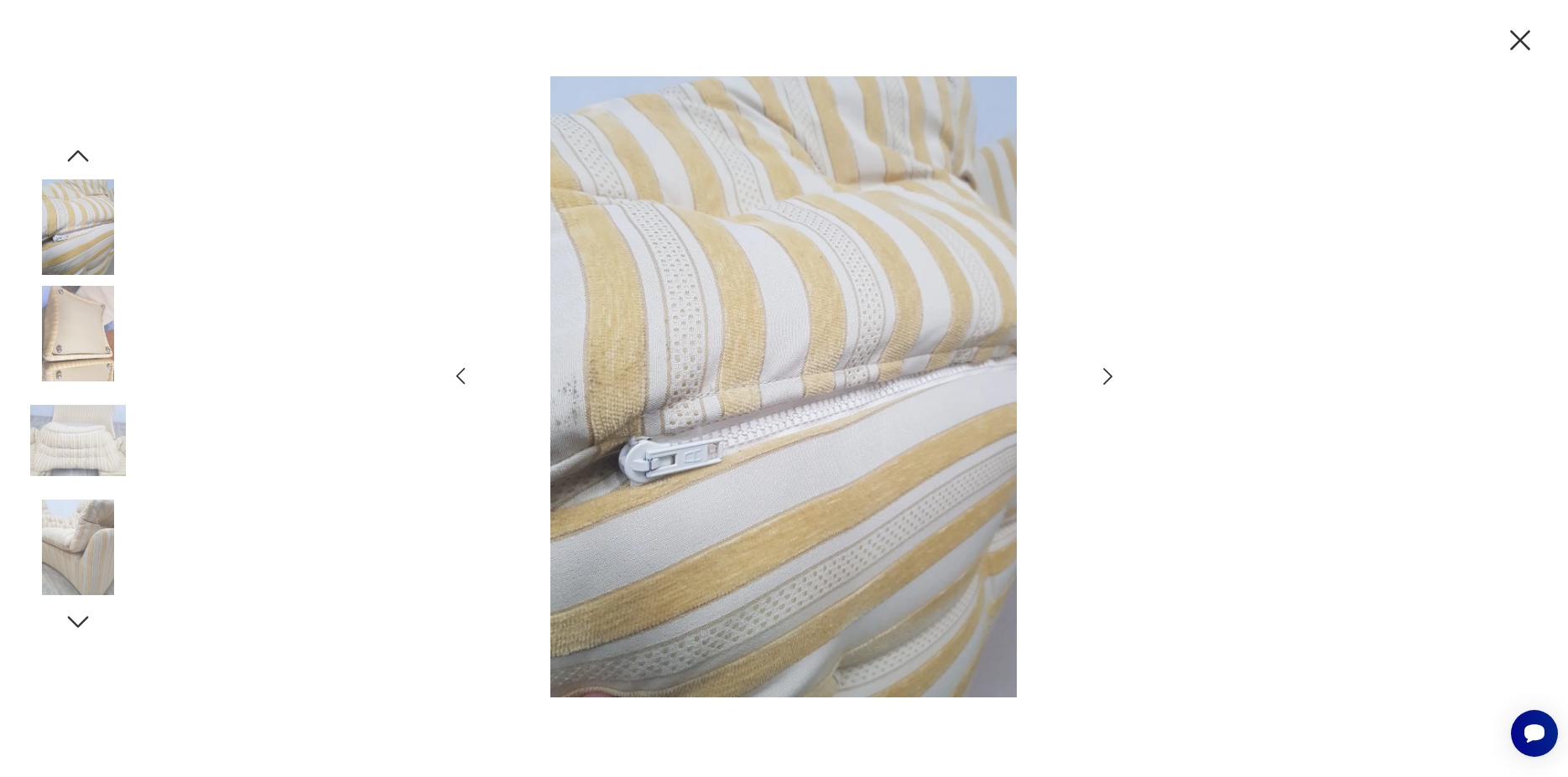
click at [1110, 374] on icon "button" at bounding box center [1107, 376] width 24 height 24
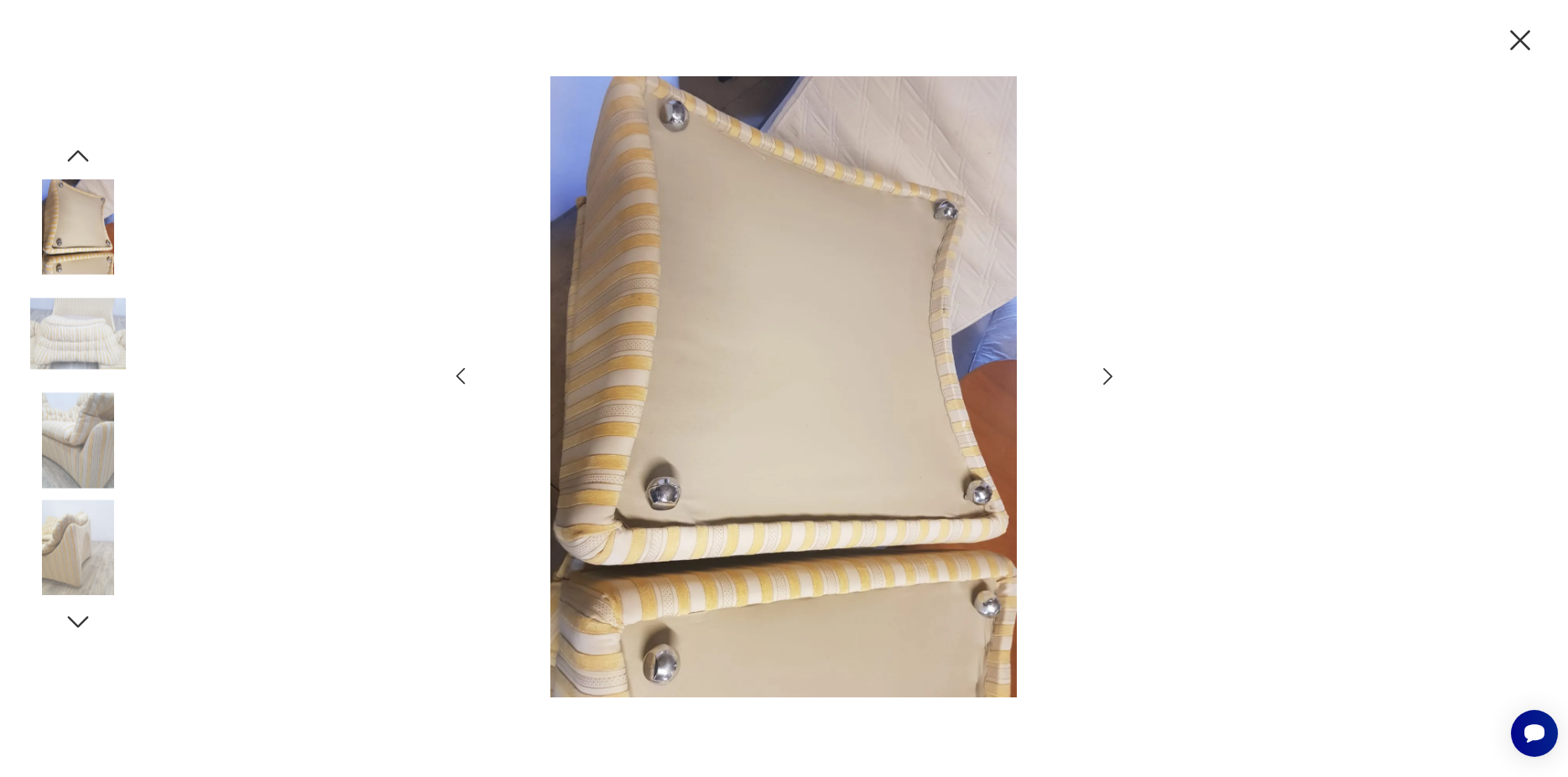
click at [1110, 374] on icon "button" at bounding box center [1107, 376] width 24 height 24
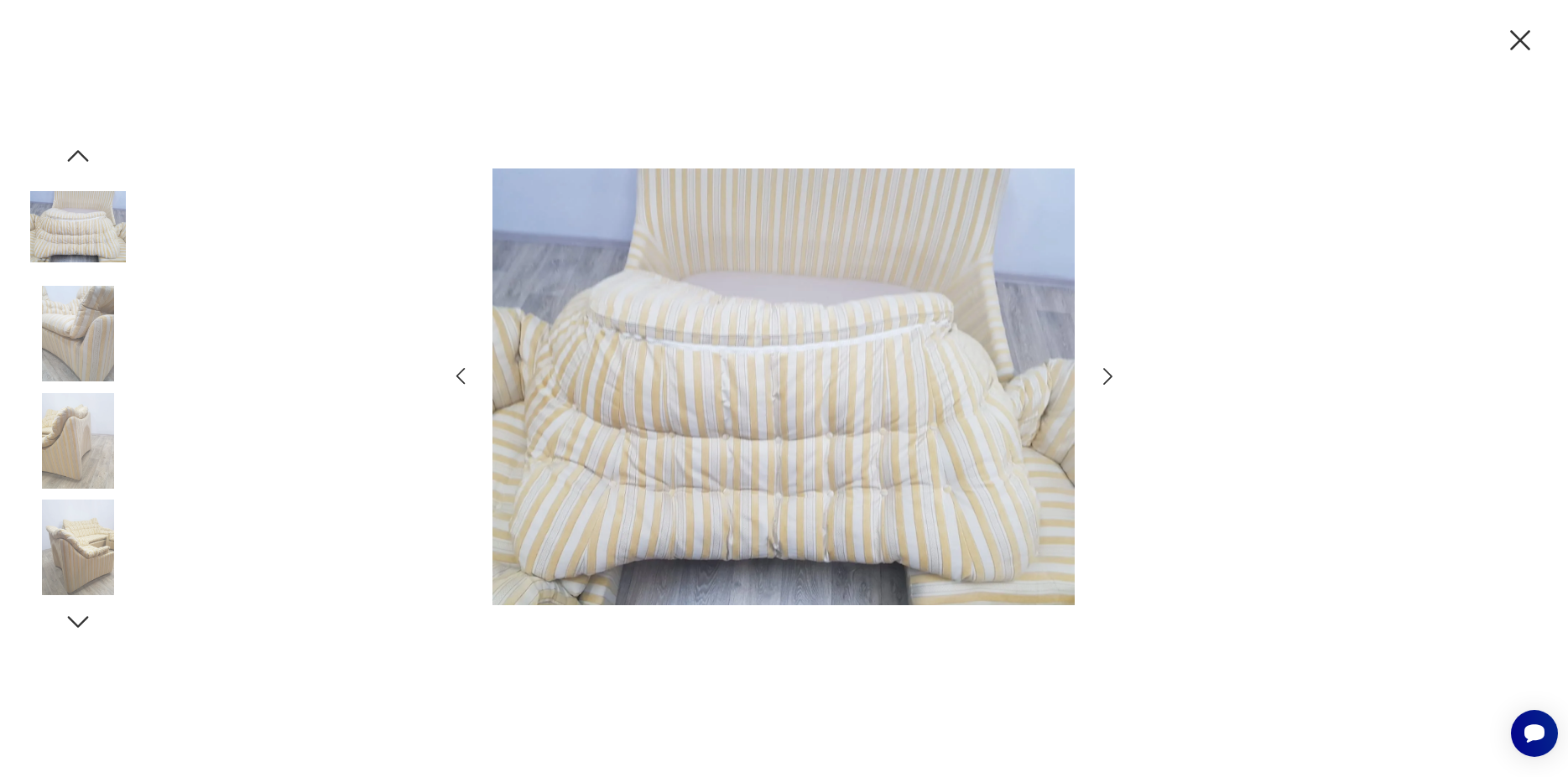
click at [1110, 374] on icon "button" at bounding box center [1107, 376] width 24 height 24
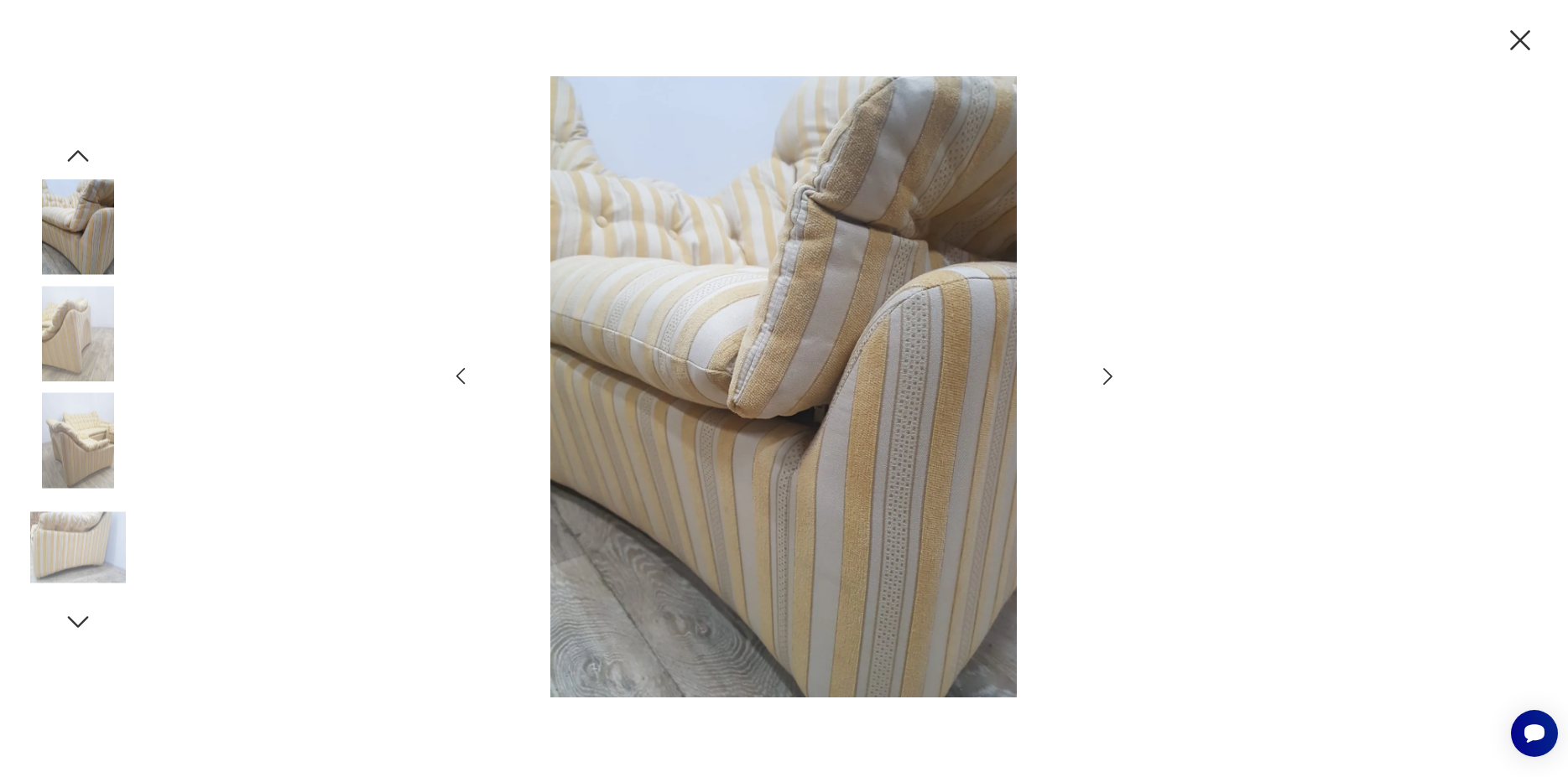
click at [1110, 374] on icon "button" at bounding box center [1107, 376] width 24 height 24
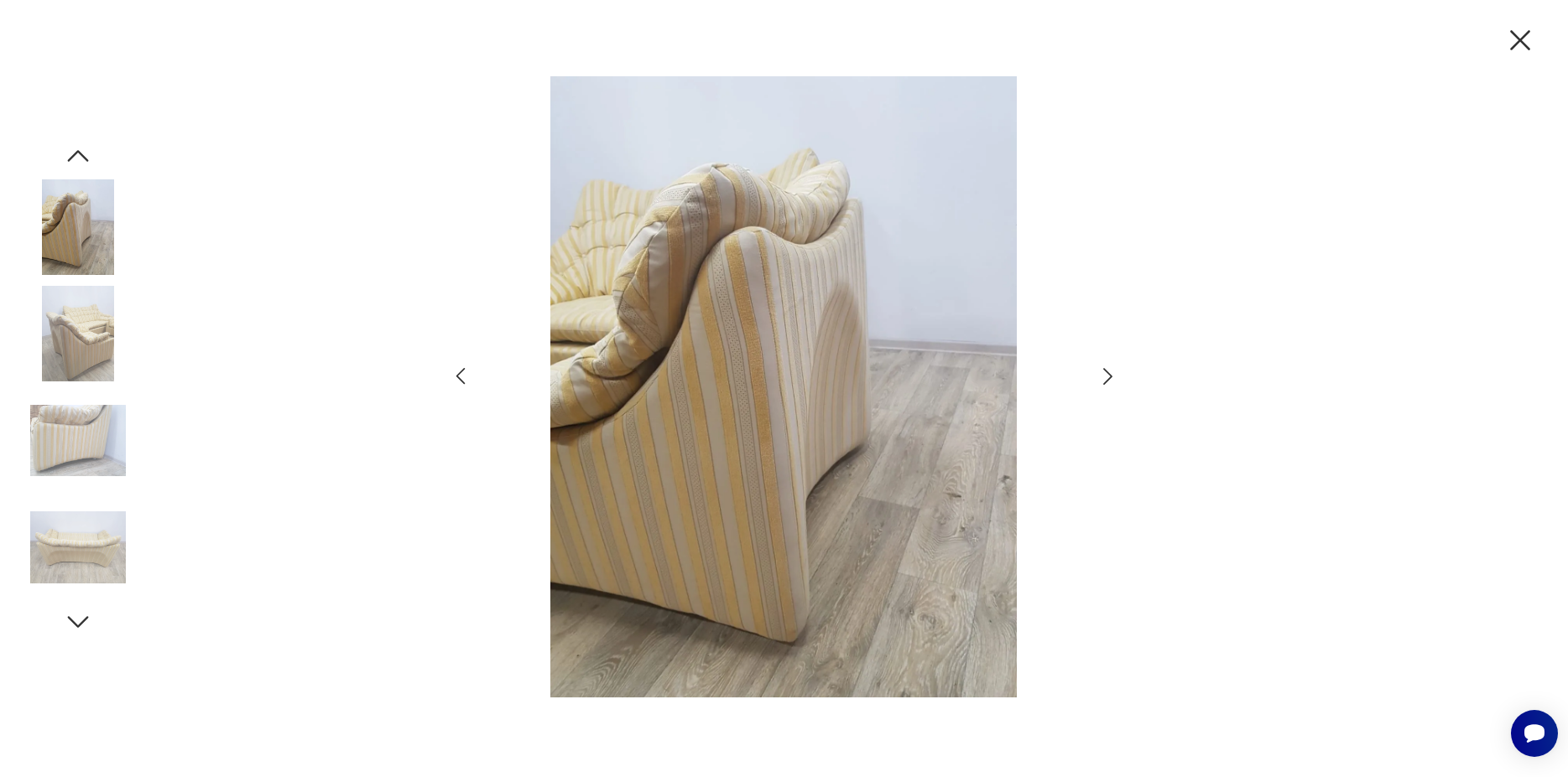
click at [1110, 374] on icon "button" at bounding box center [1107, 376] width 24 height 24
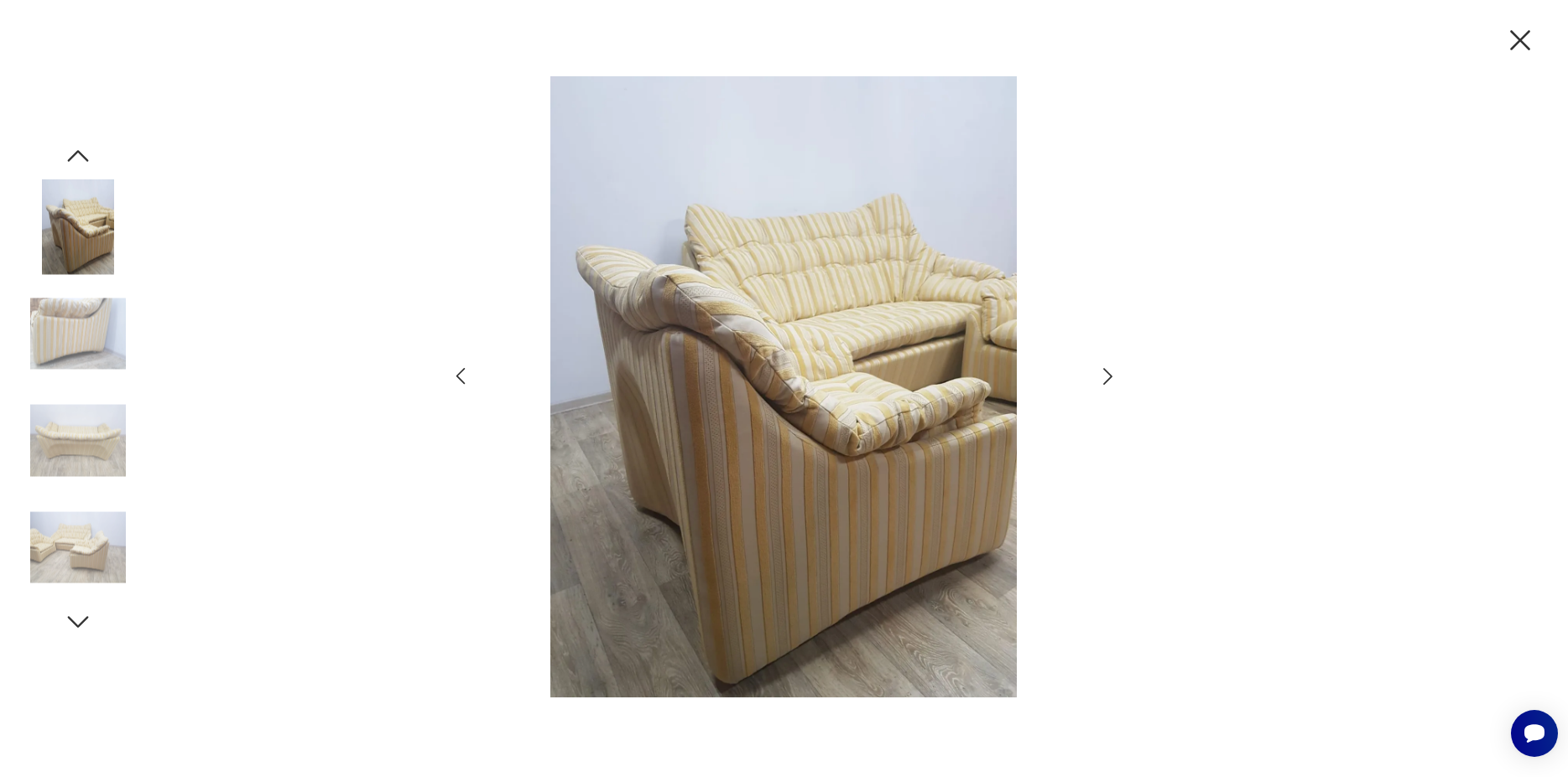
click at [1110, 374] on icon "button" at bounding box center [1107, 376] width 24 height 24
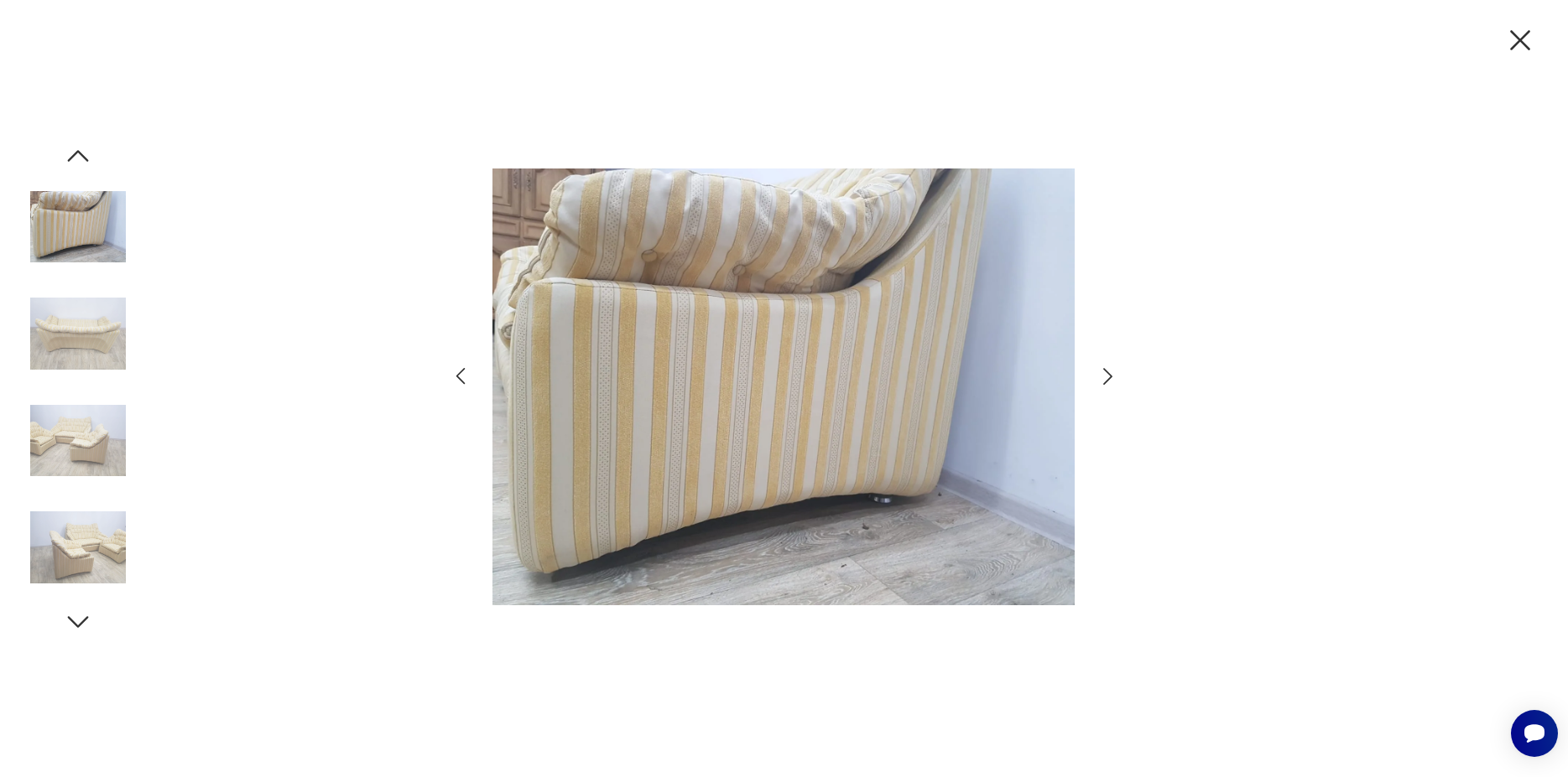
click at [1110, 374] on icon "button" at bounding box center [1107, 376] width 24 height 24
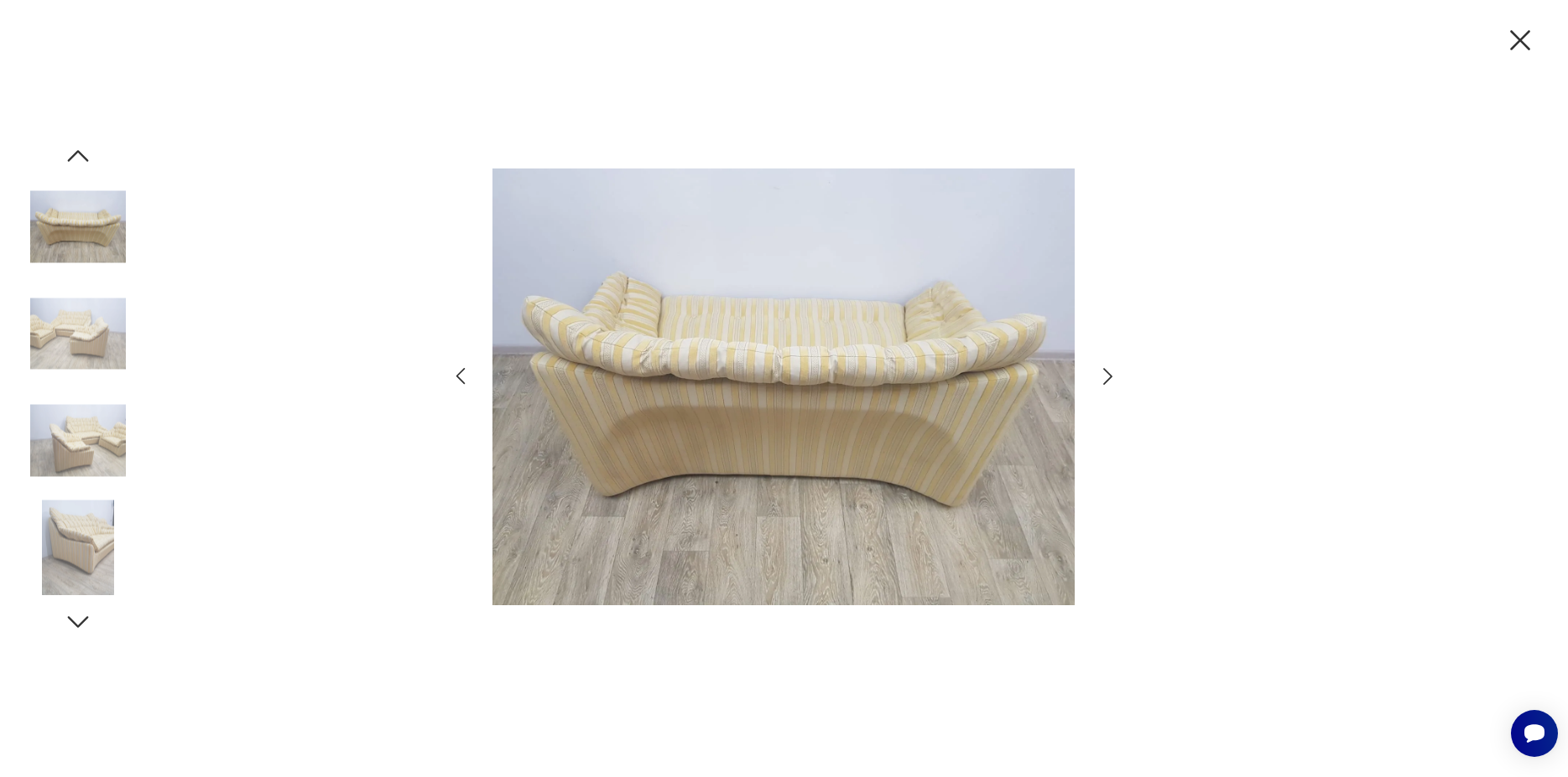
click at [1110, 374] on icon "button" at bounding box center [1107, 376] width 24 height 24
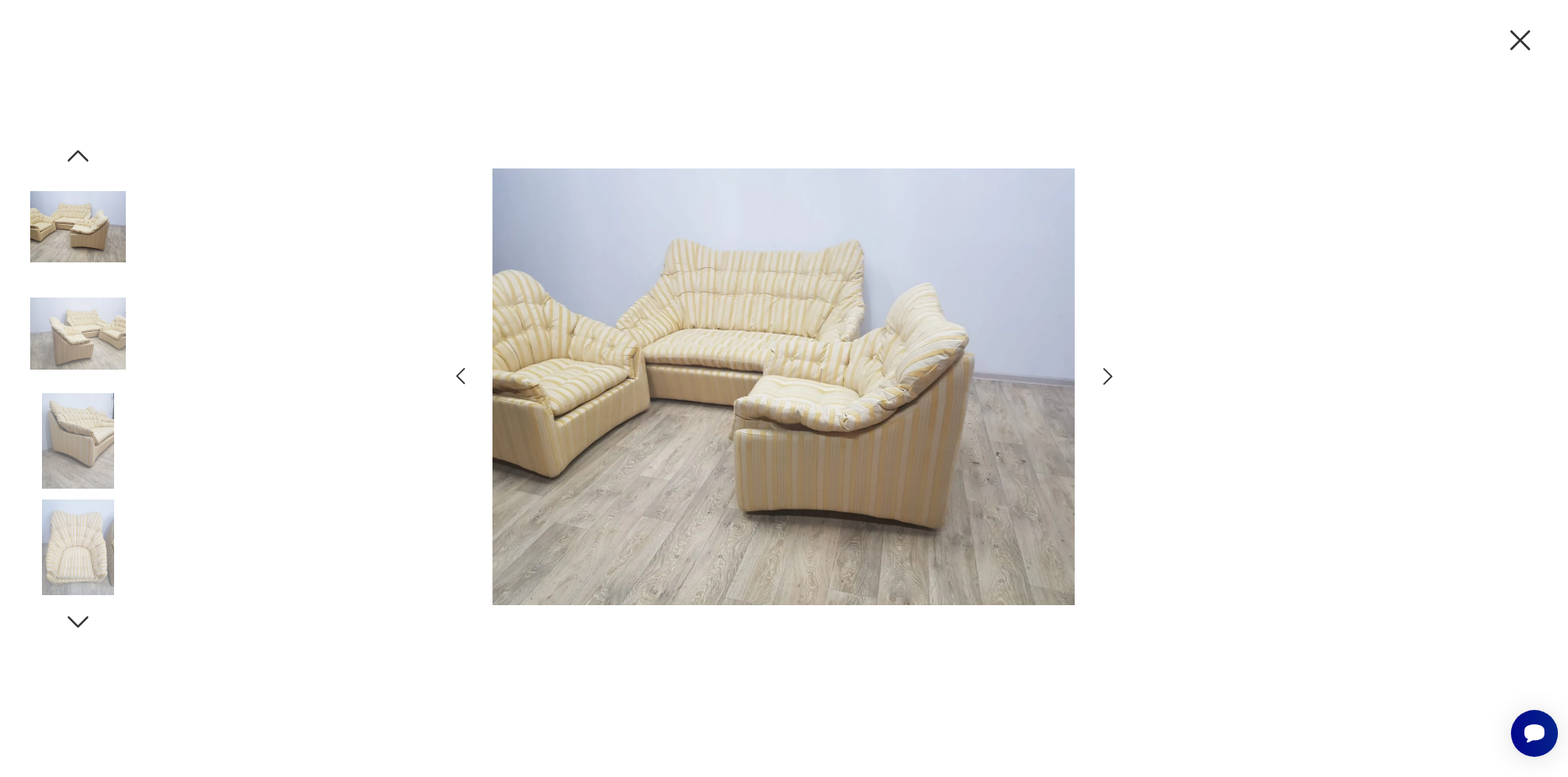
click at [1110, 374] on icon "button" at bounding box center [1107, 376] width 24 height 24
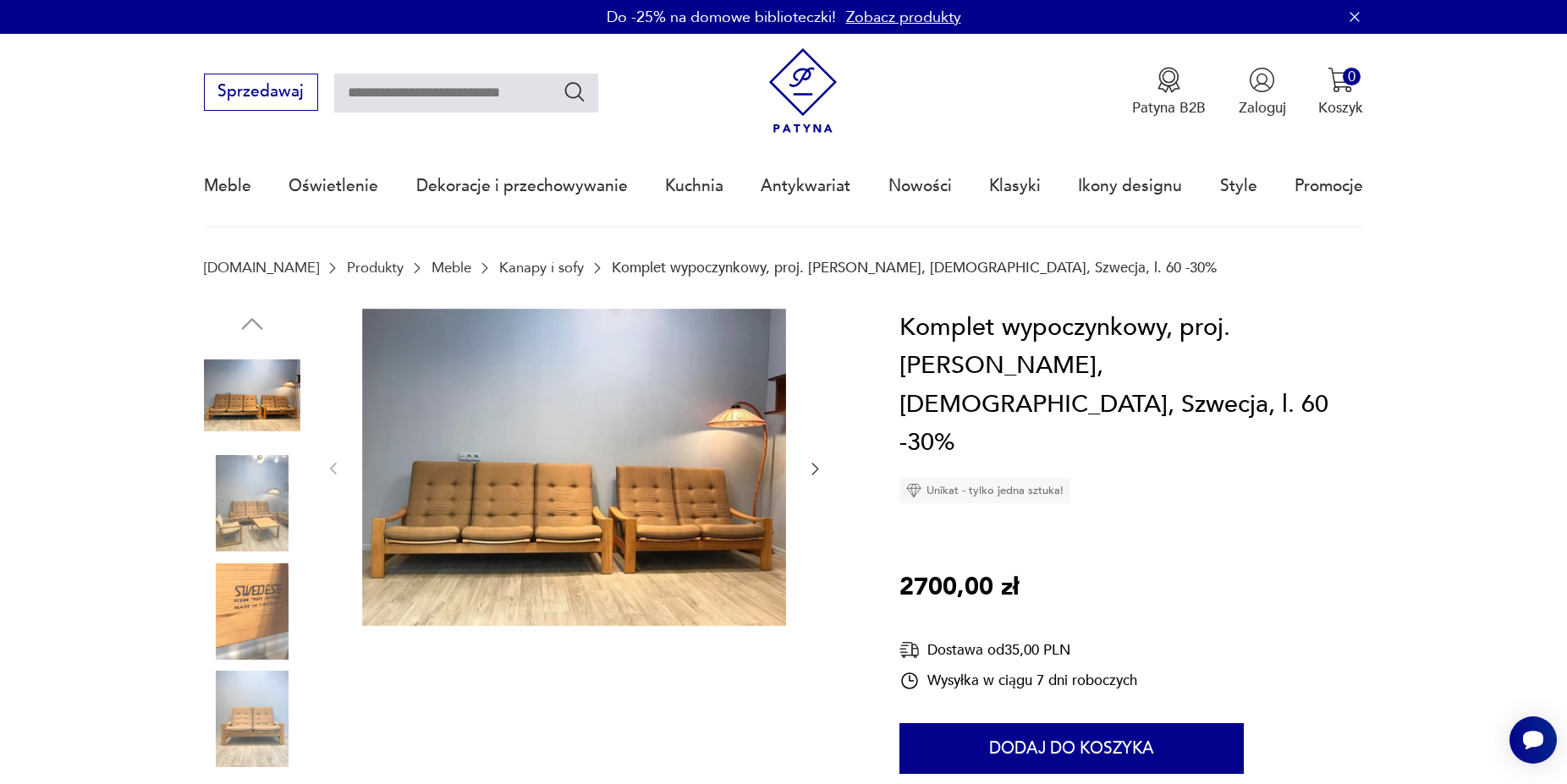
click at [282, 731] on img at bounding box center [252, 719] width 97 height 97
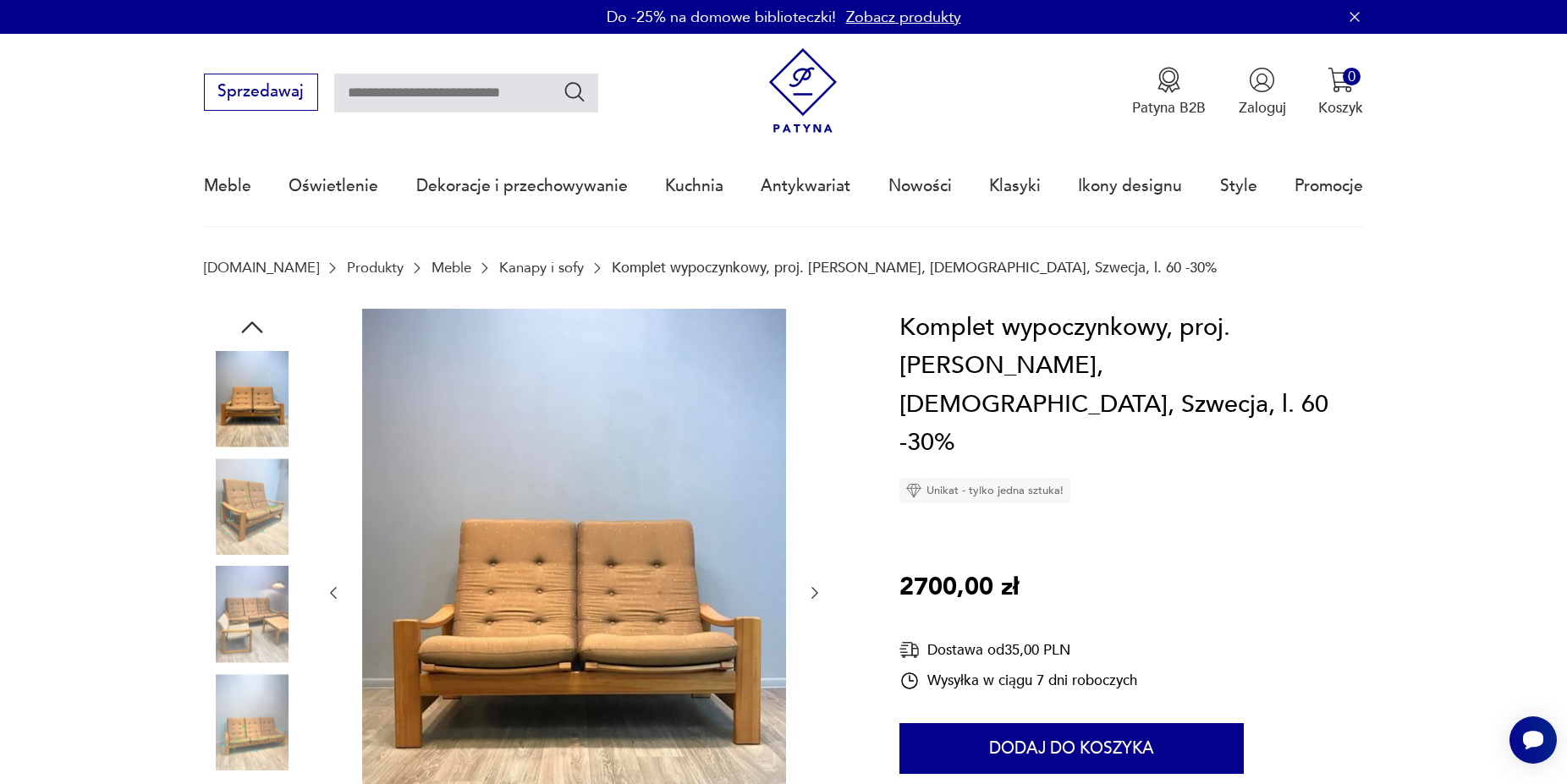
click at [276, 638] on img at bounding box center [252, 615] width 97 height 97
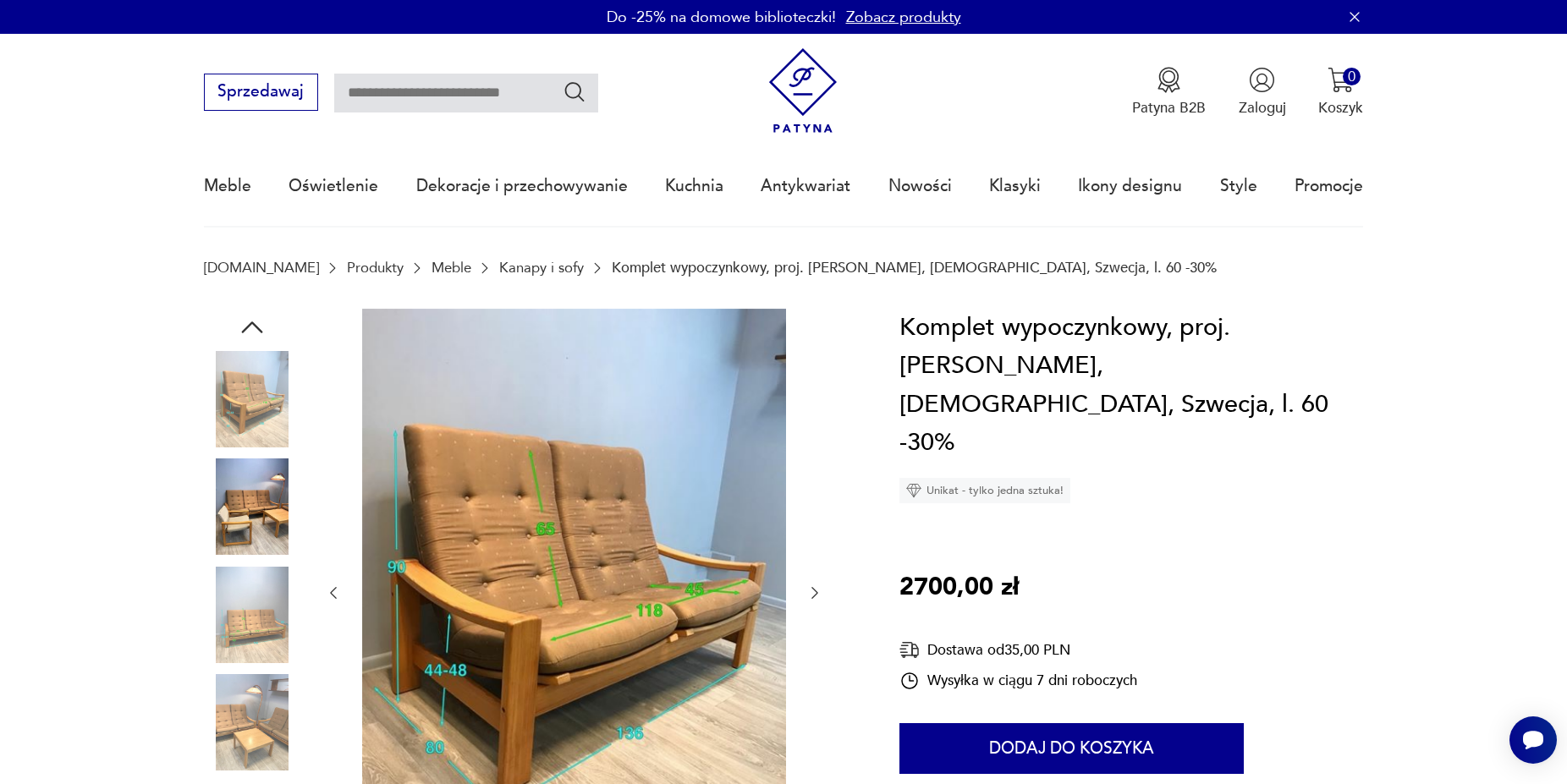
click at [214, 594] on img at bounding box center [252, 615] width 97 height 97
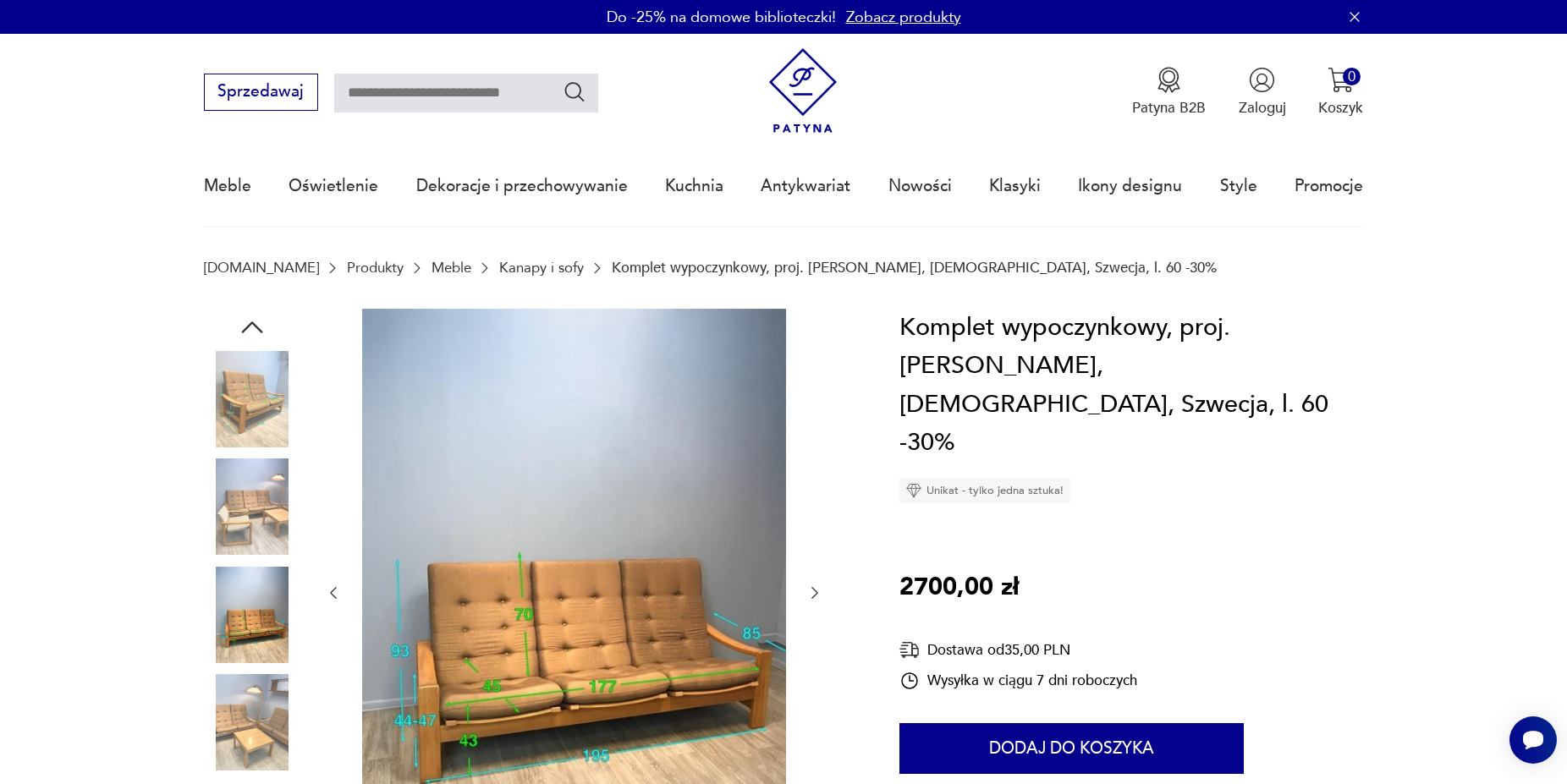
click at [264, 697] on img at bounding box center [252, 722] width 97 height 97
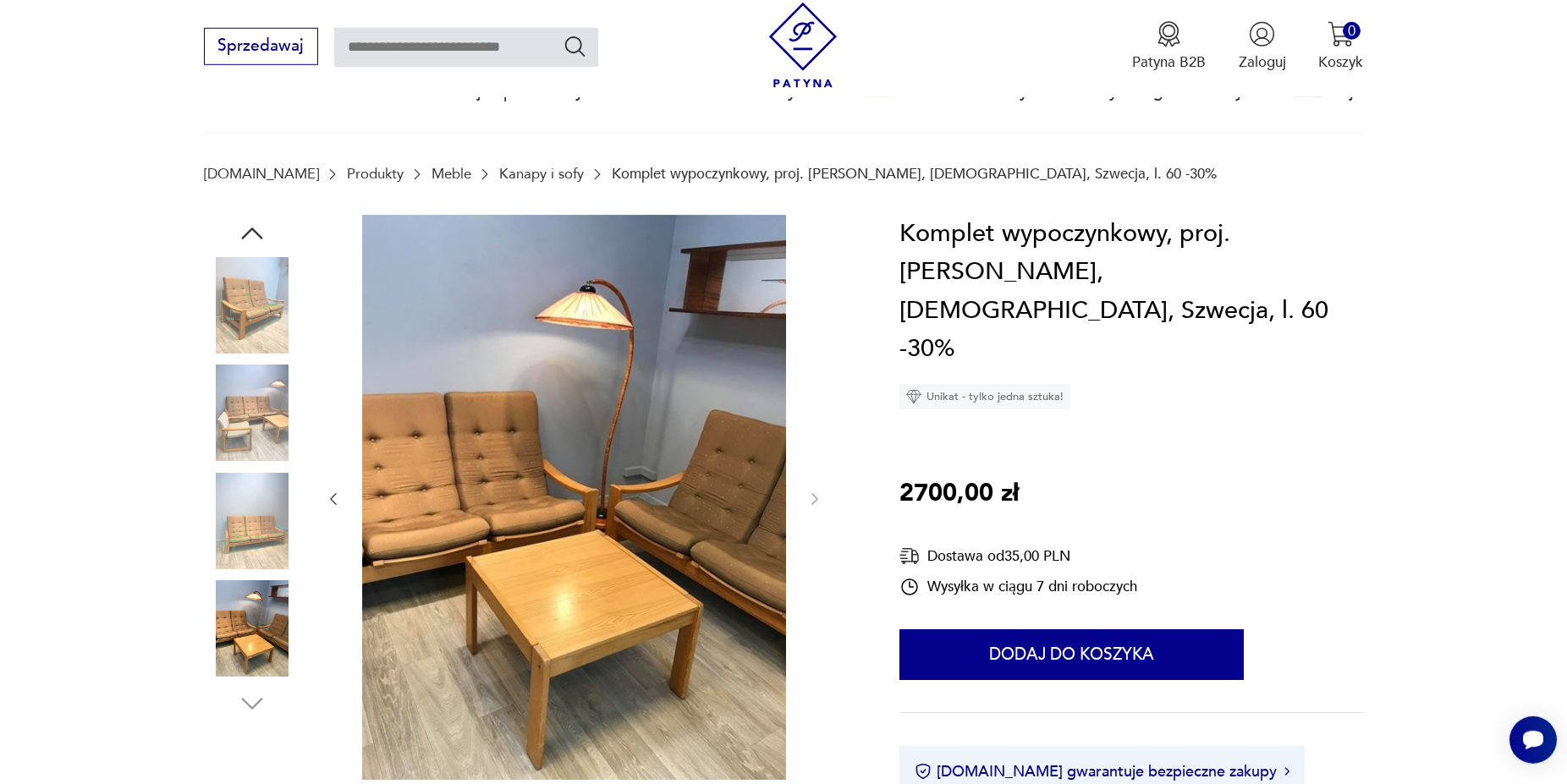
scroll to position [173, 0]
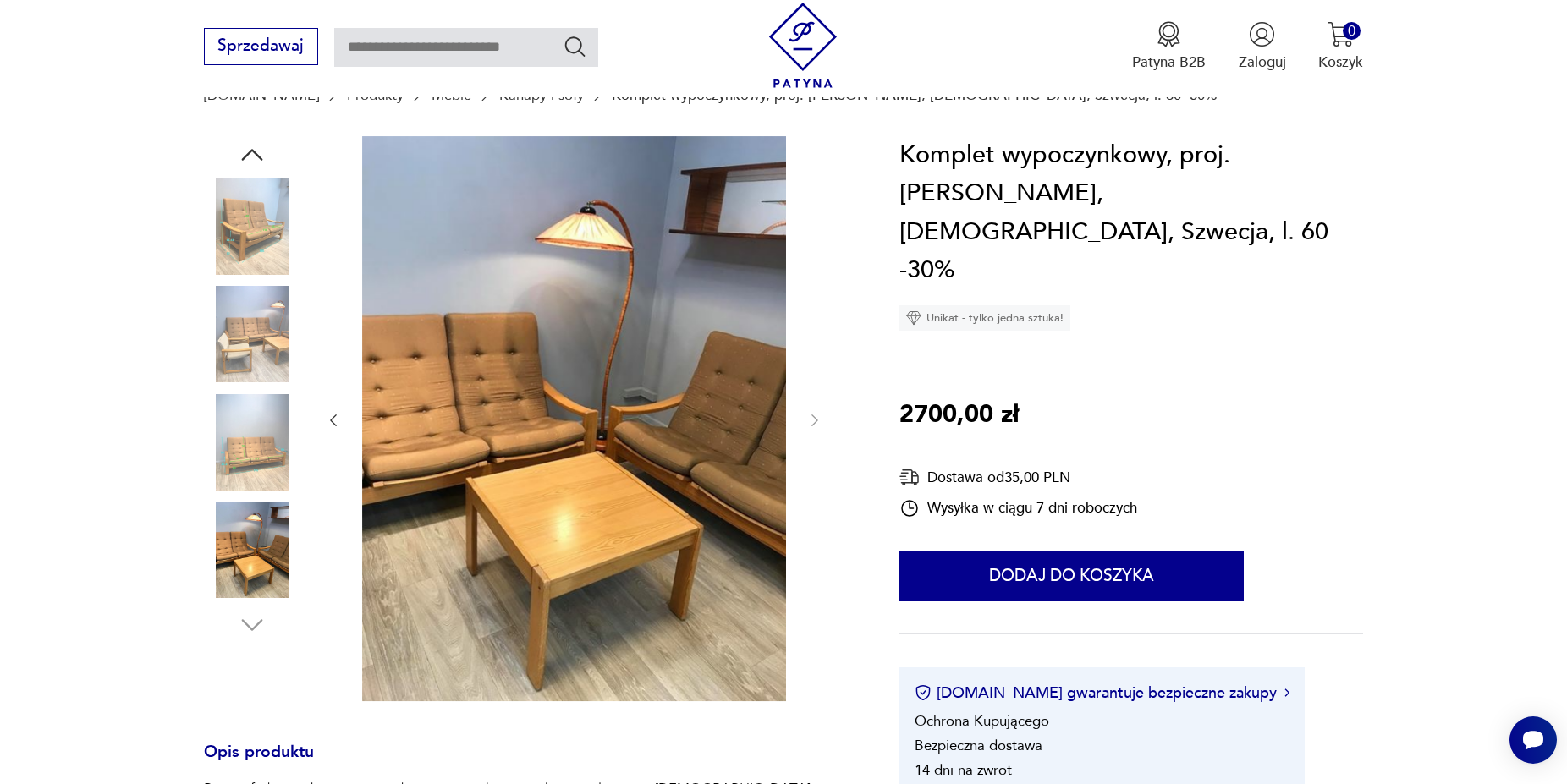
click at [253, 592] on img at bounding box center [252, 550] width 97 height 97
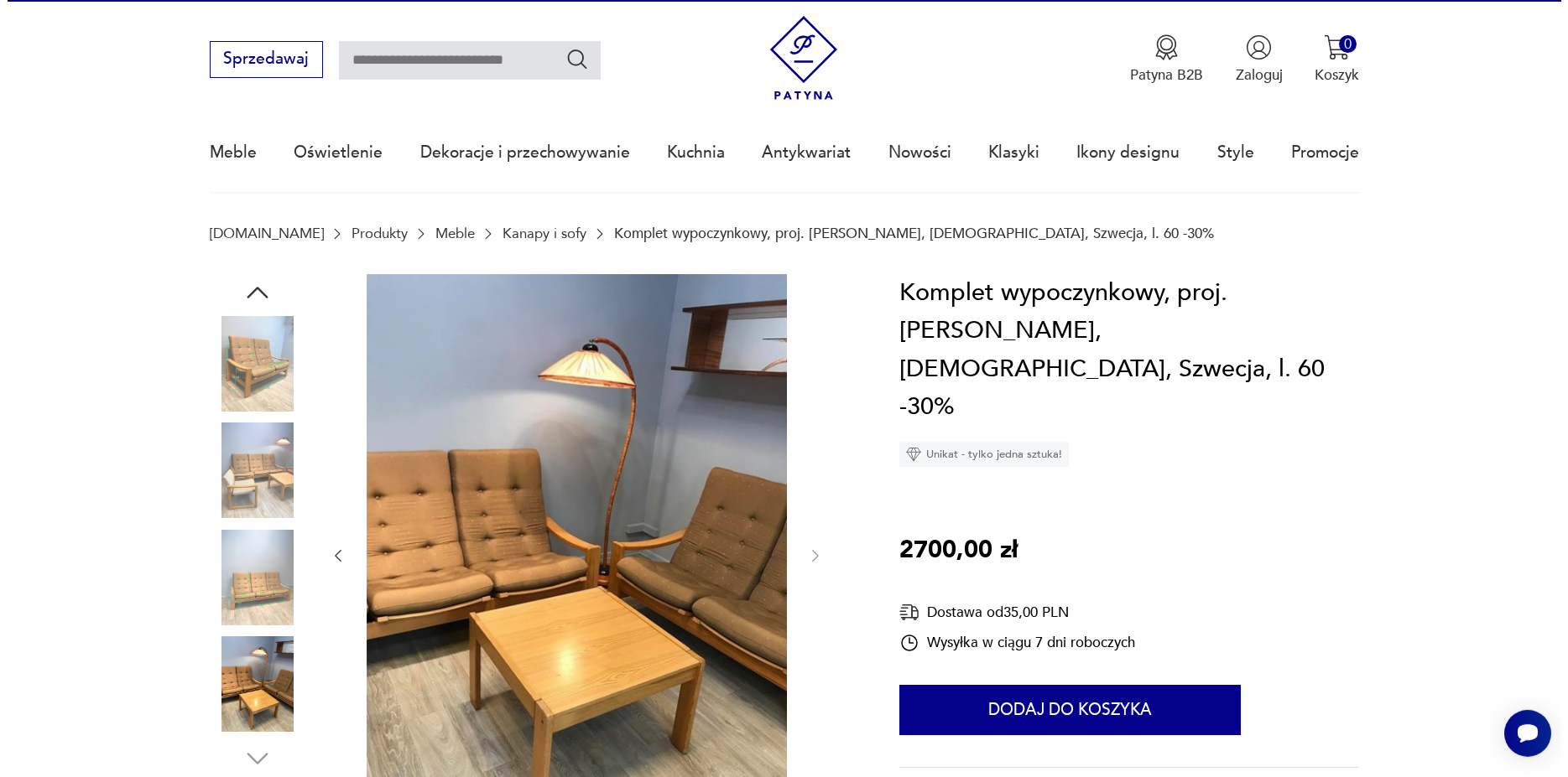
scroll to position [0, 0]
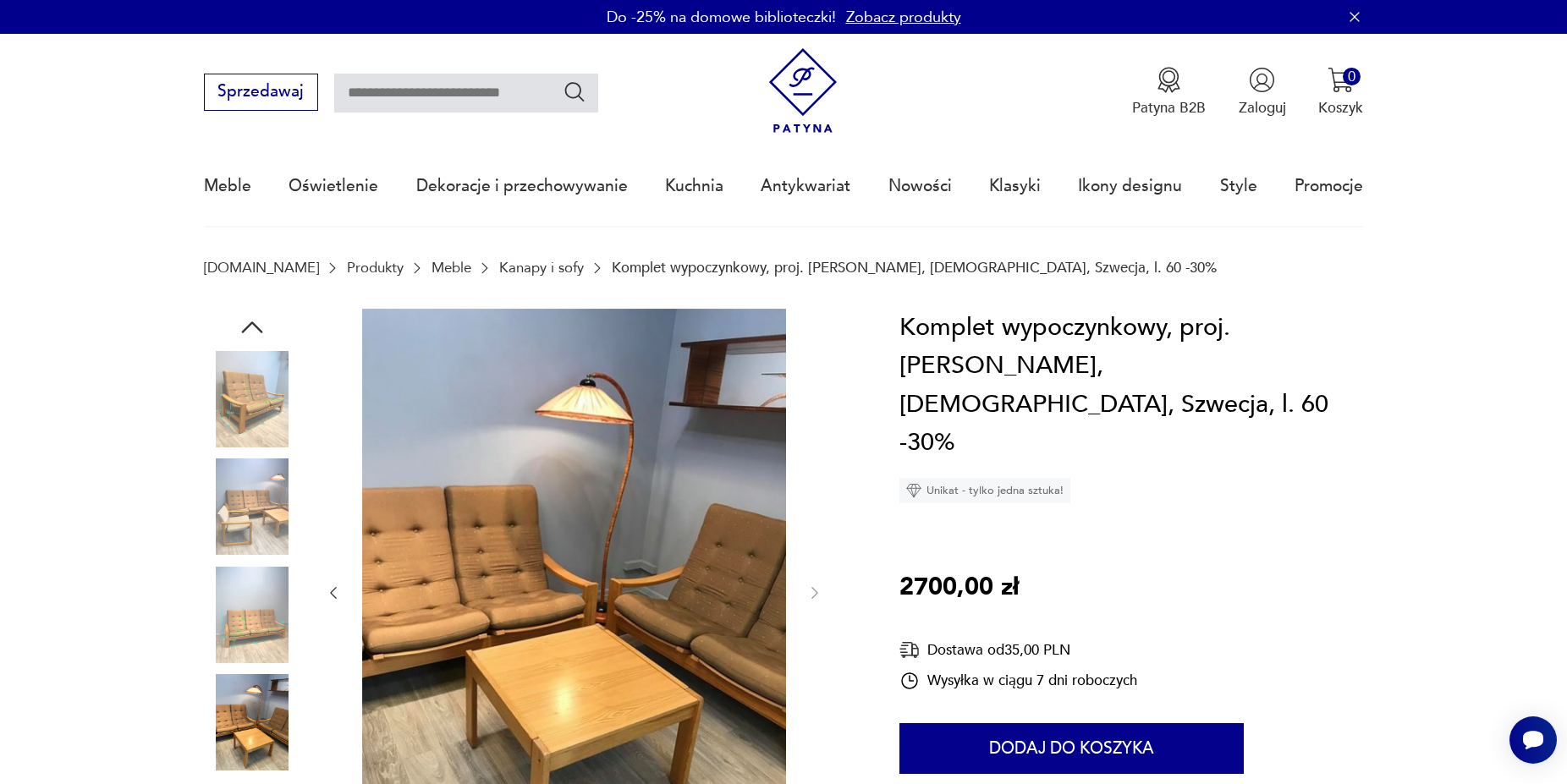
click at [245, 415] on img at bounding box center [252, 399] width 97 height 97
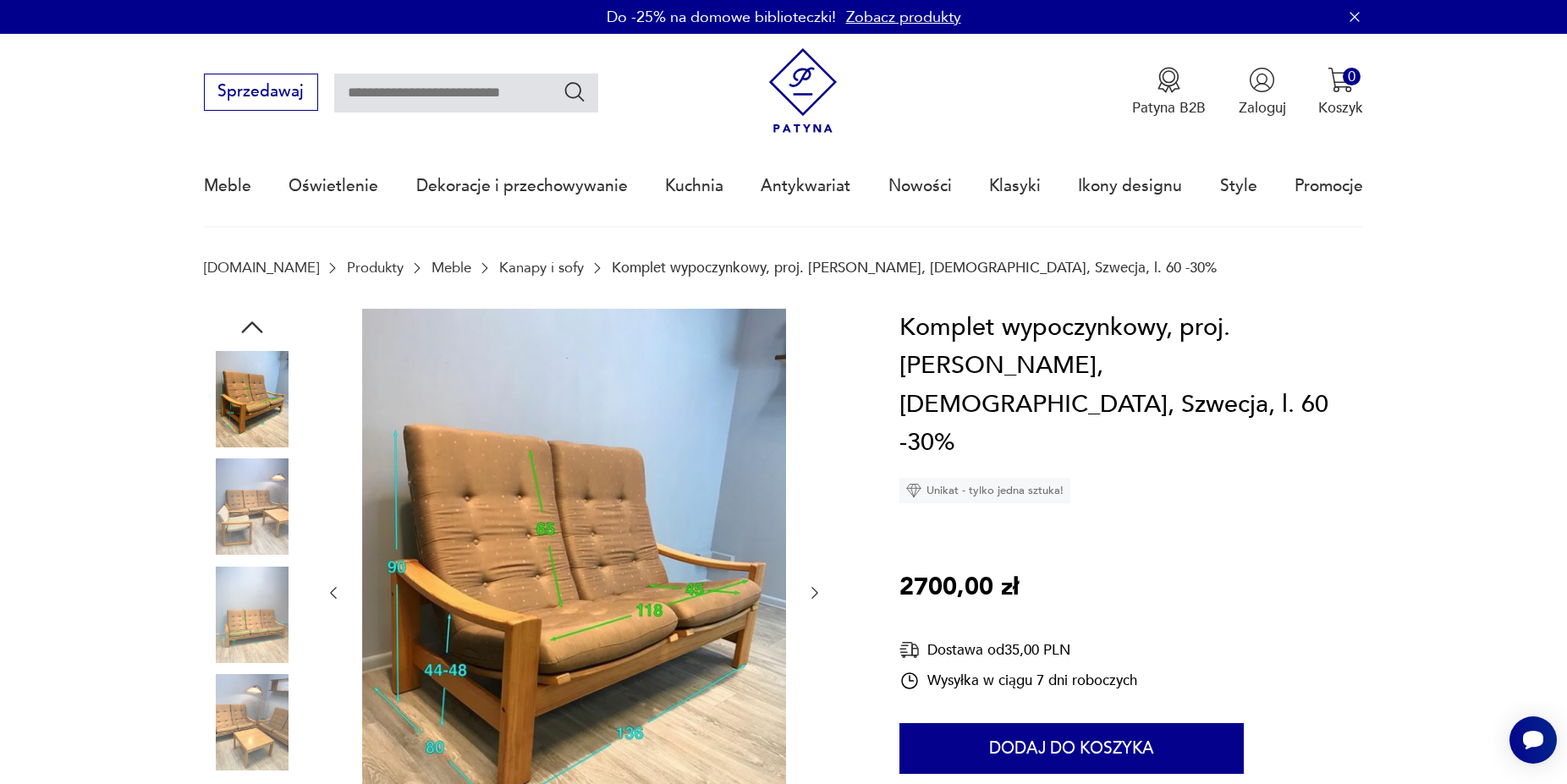
click at [535, 508] on img at bounding box center [574, 590] width 424 height 565
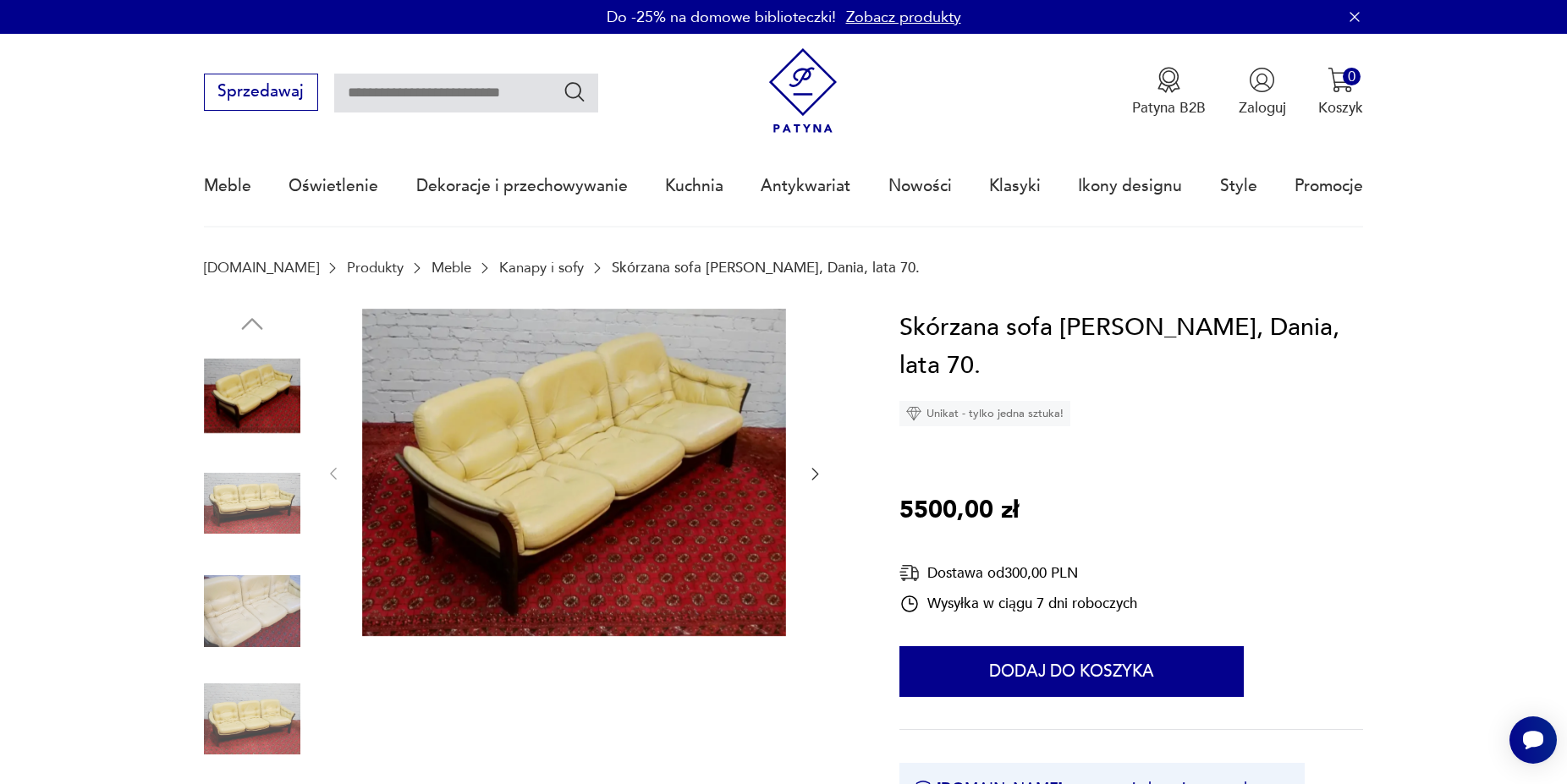
click at [263, 507] on img at bounding box center [252, 503] width 97 height 97
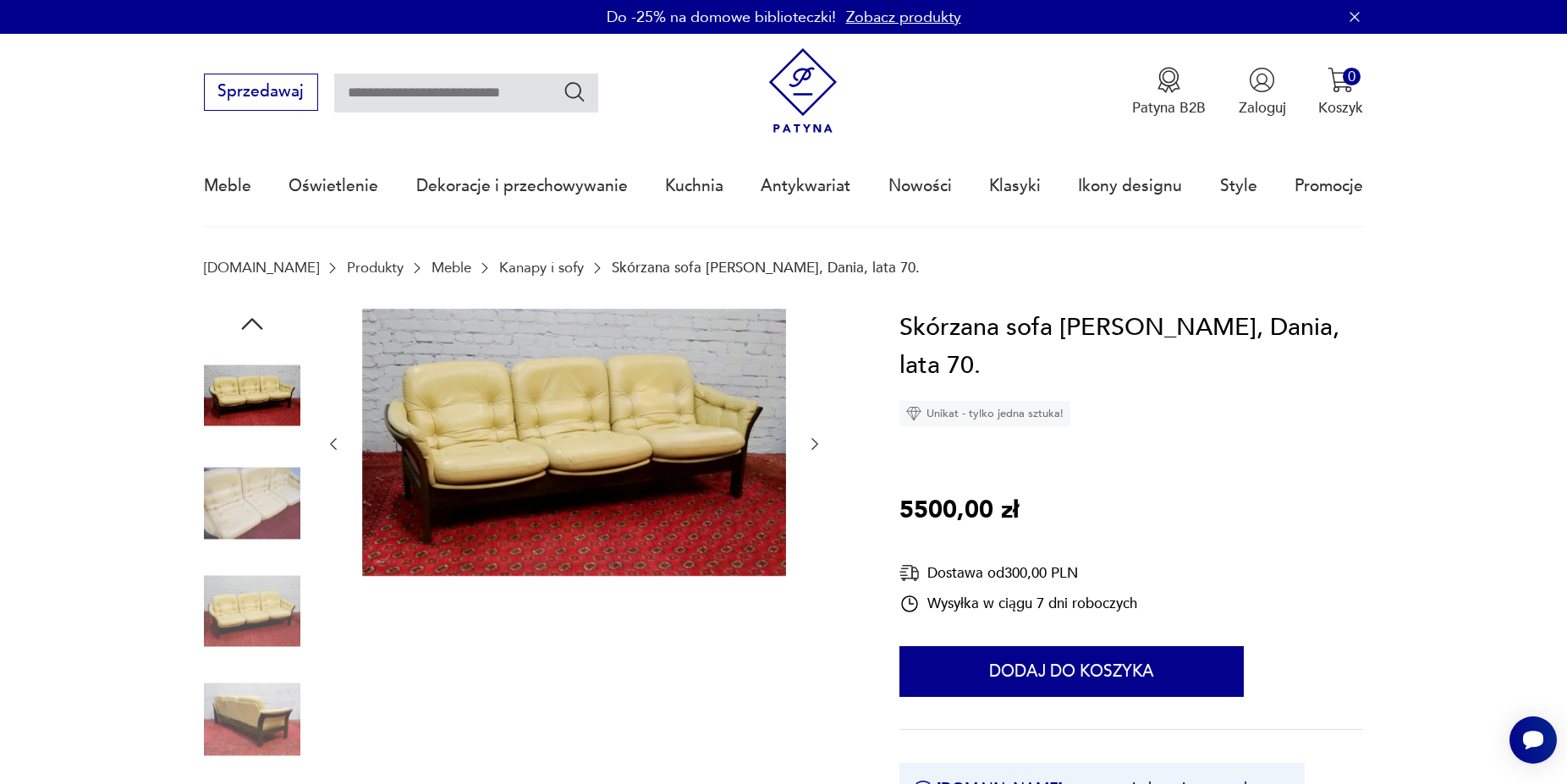
click at [249, 553] on div at bounding box center [252, 505] width 97 height 100
click at [261, 626] on img at bounding box center [252, 611] width 97 height 97
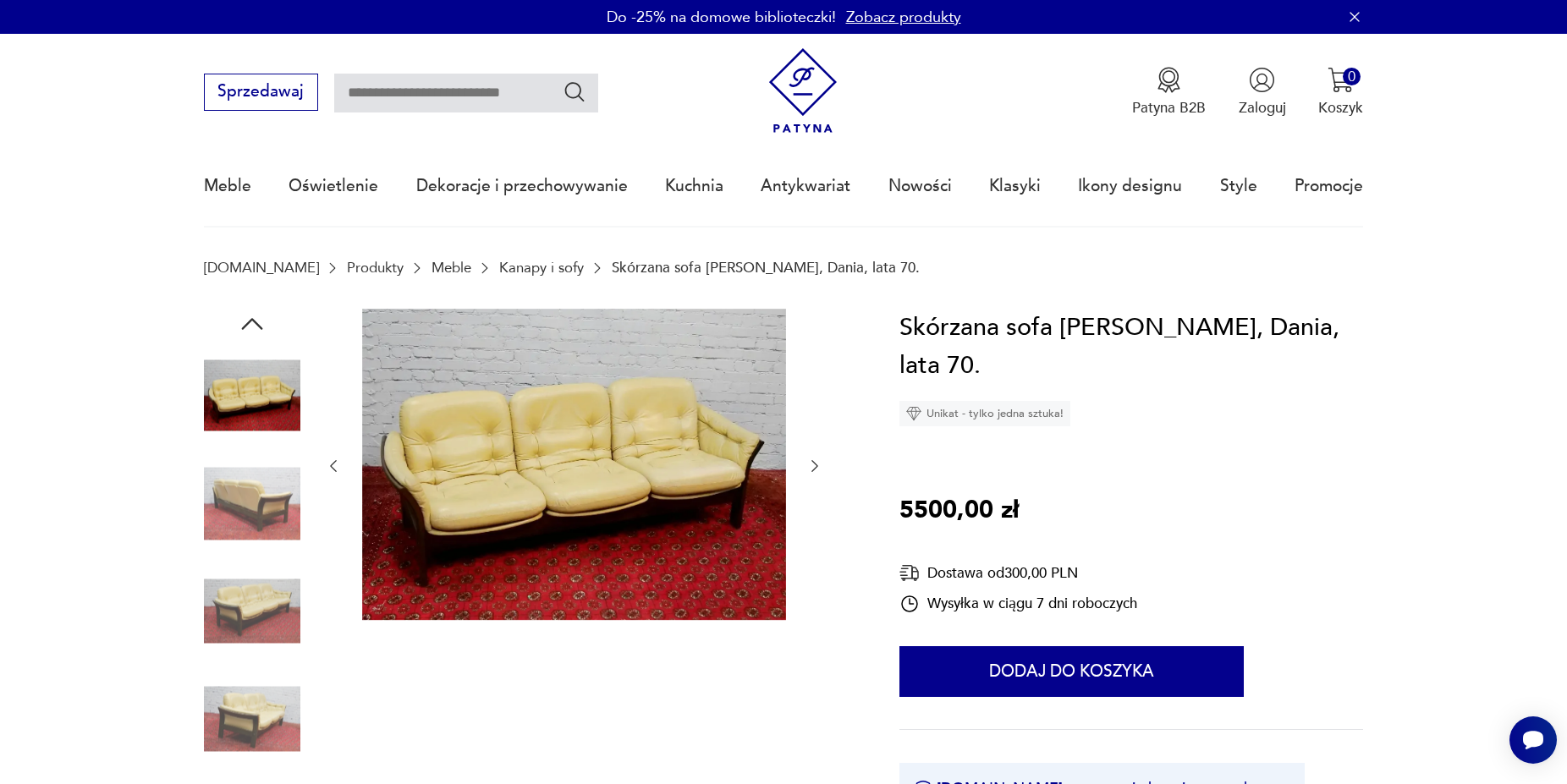
click at [261, 627] on img at bounding box center [252, 611] width 97 height 97
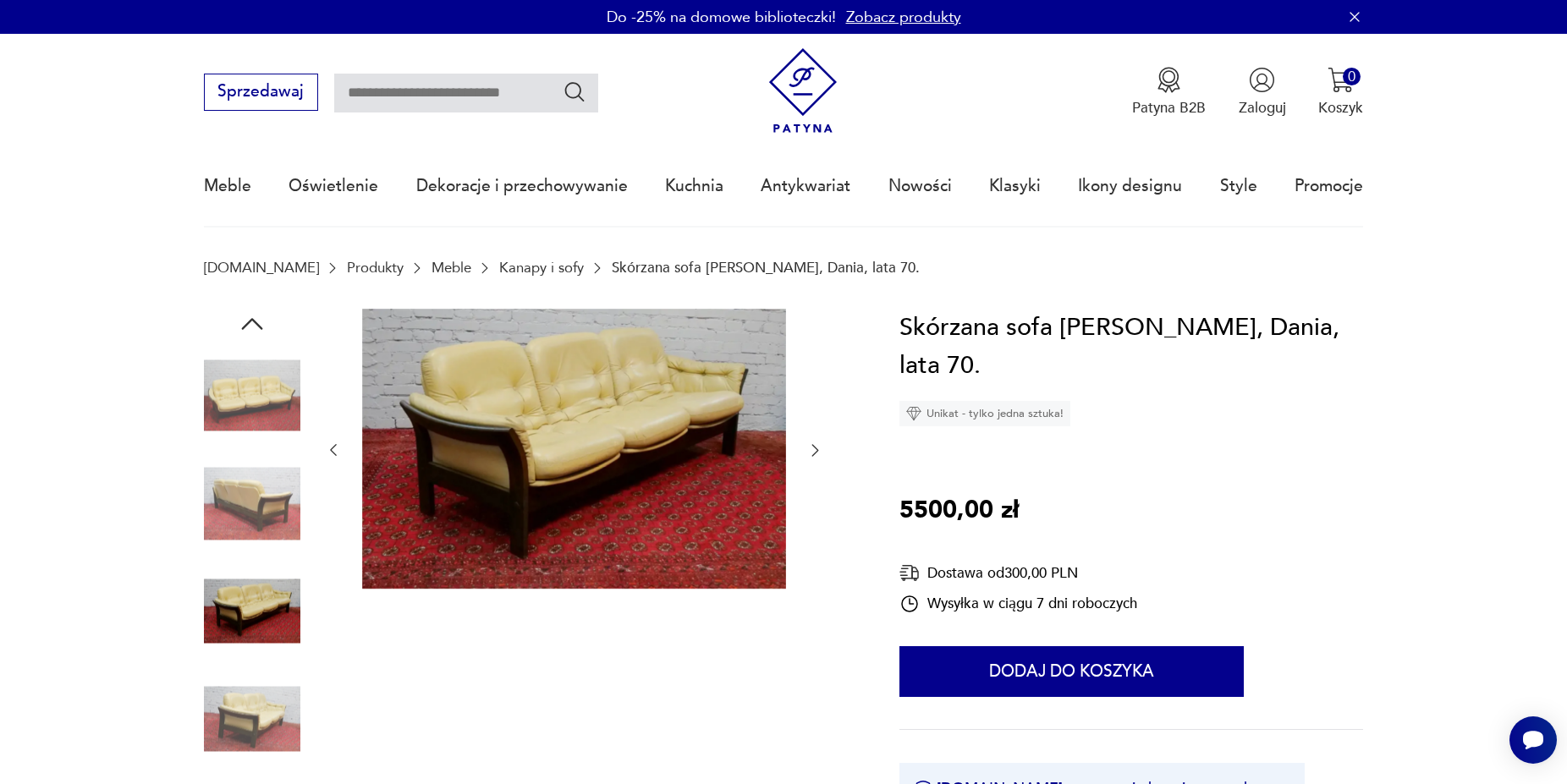
click at [254, 688] on img at bounding box center [252, 719] width 97 height 97
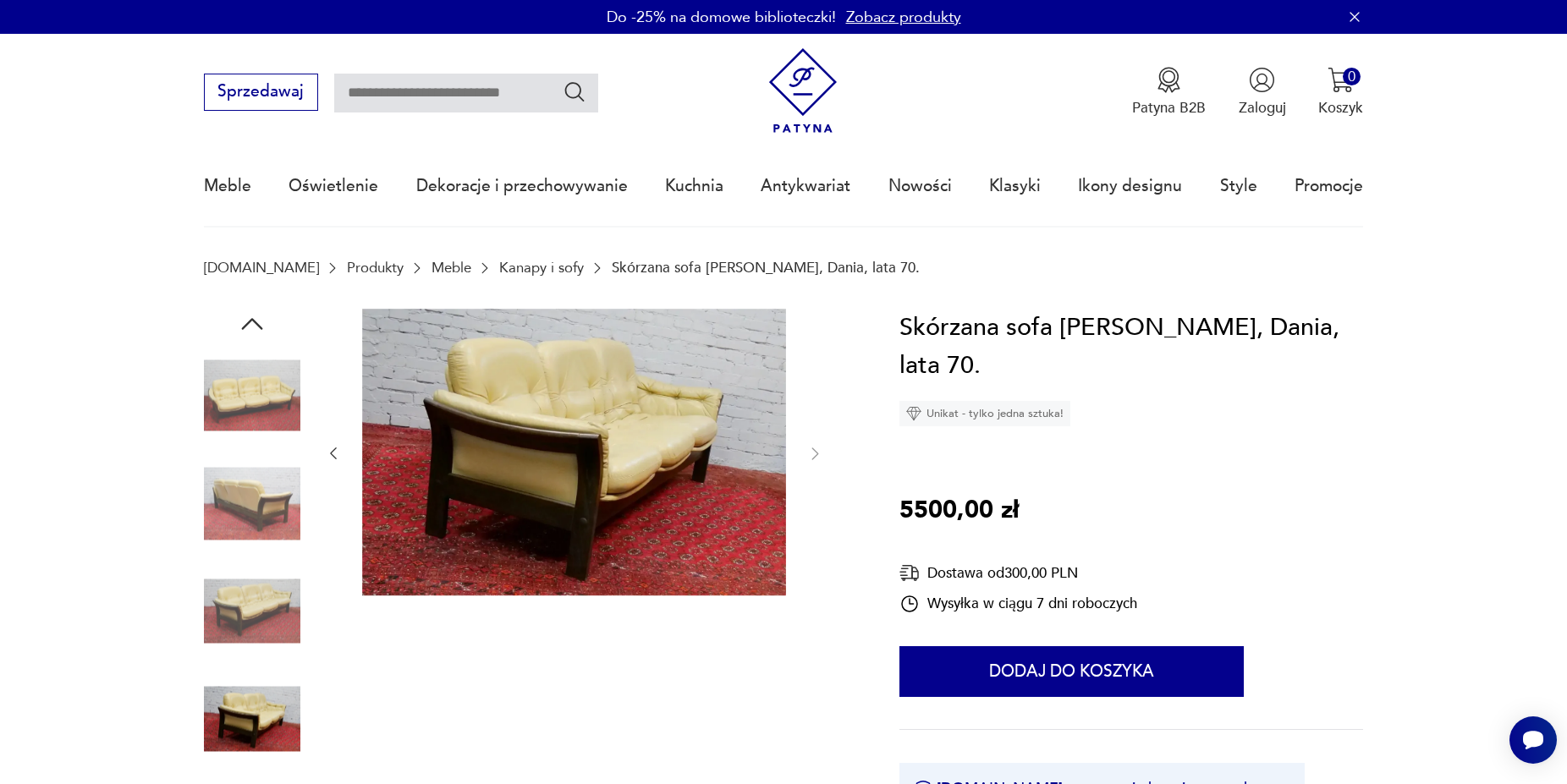
scroll to position [86, 0]
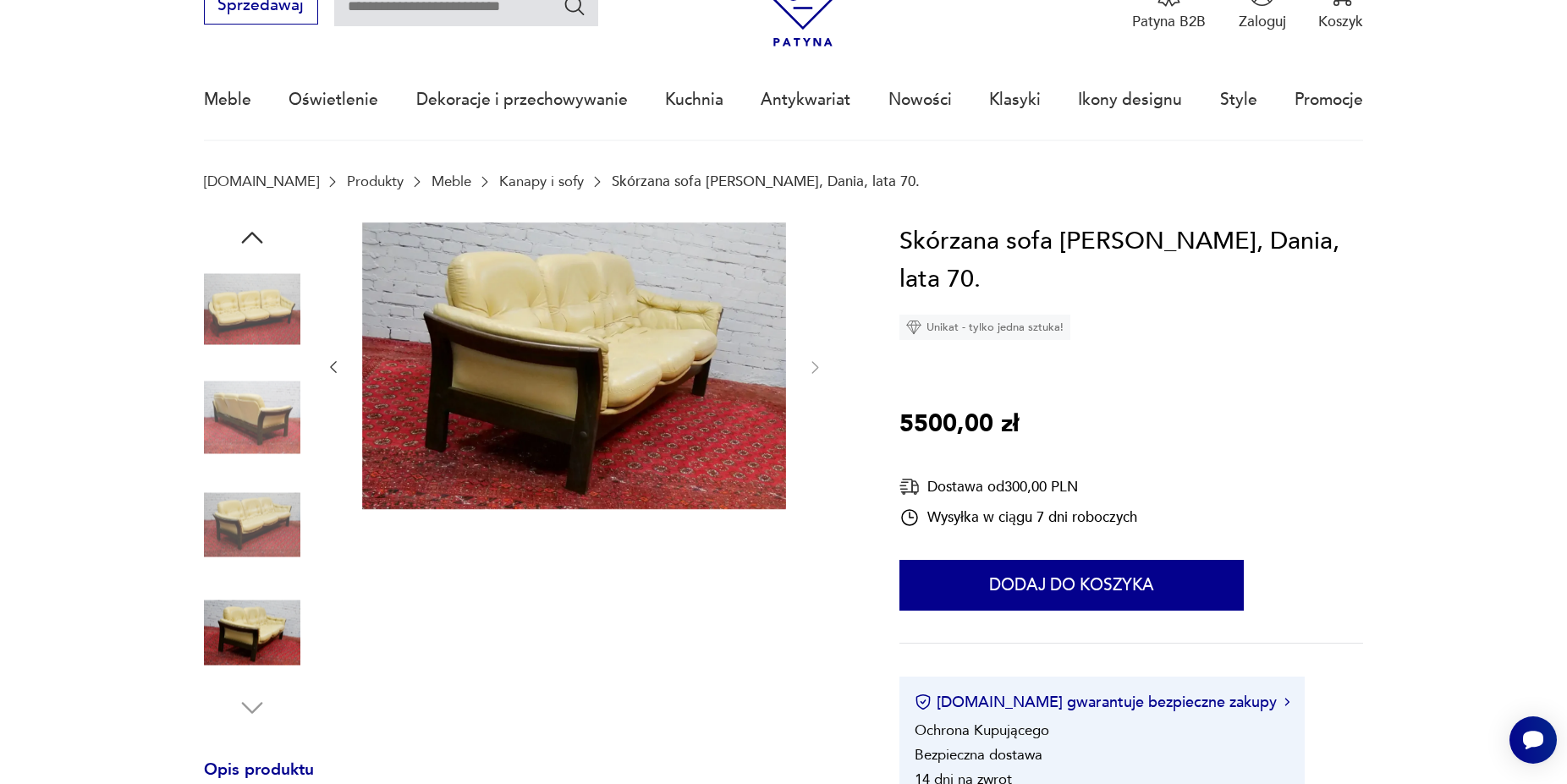
click at [266, 351] on img at bounding box center [252, 309] width 97 height 97
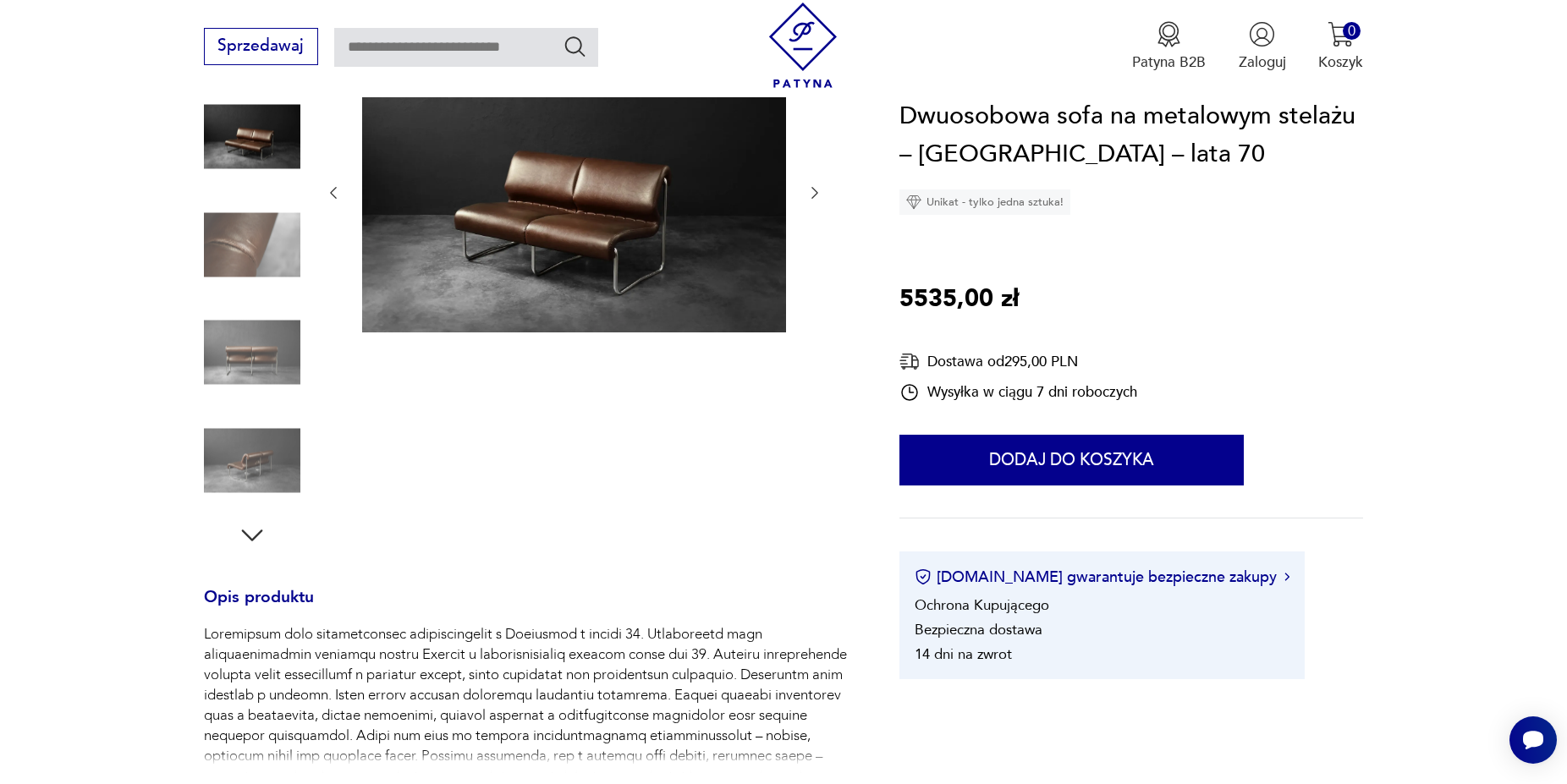
click at [818, 202] on button "button" at bounding box center [815, 193] width 17 height 21
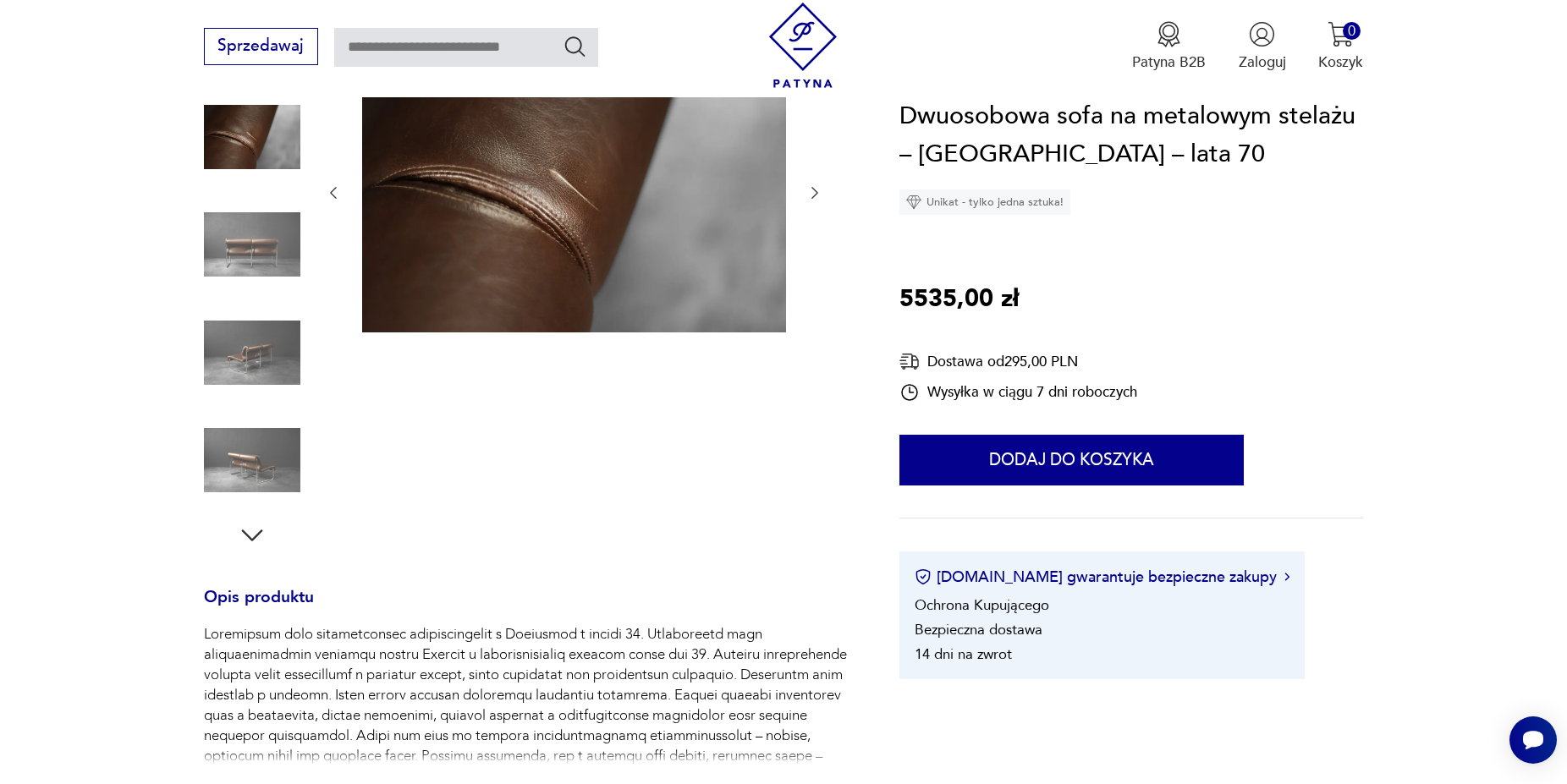
click at [815, 187] on icon "button" at bounding box center [815, 193] width 17 height 17
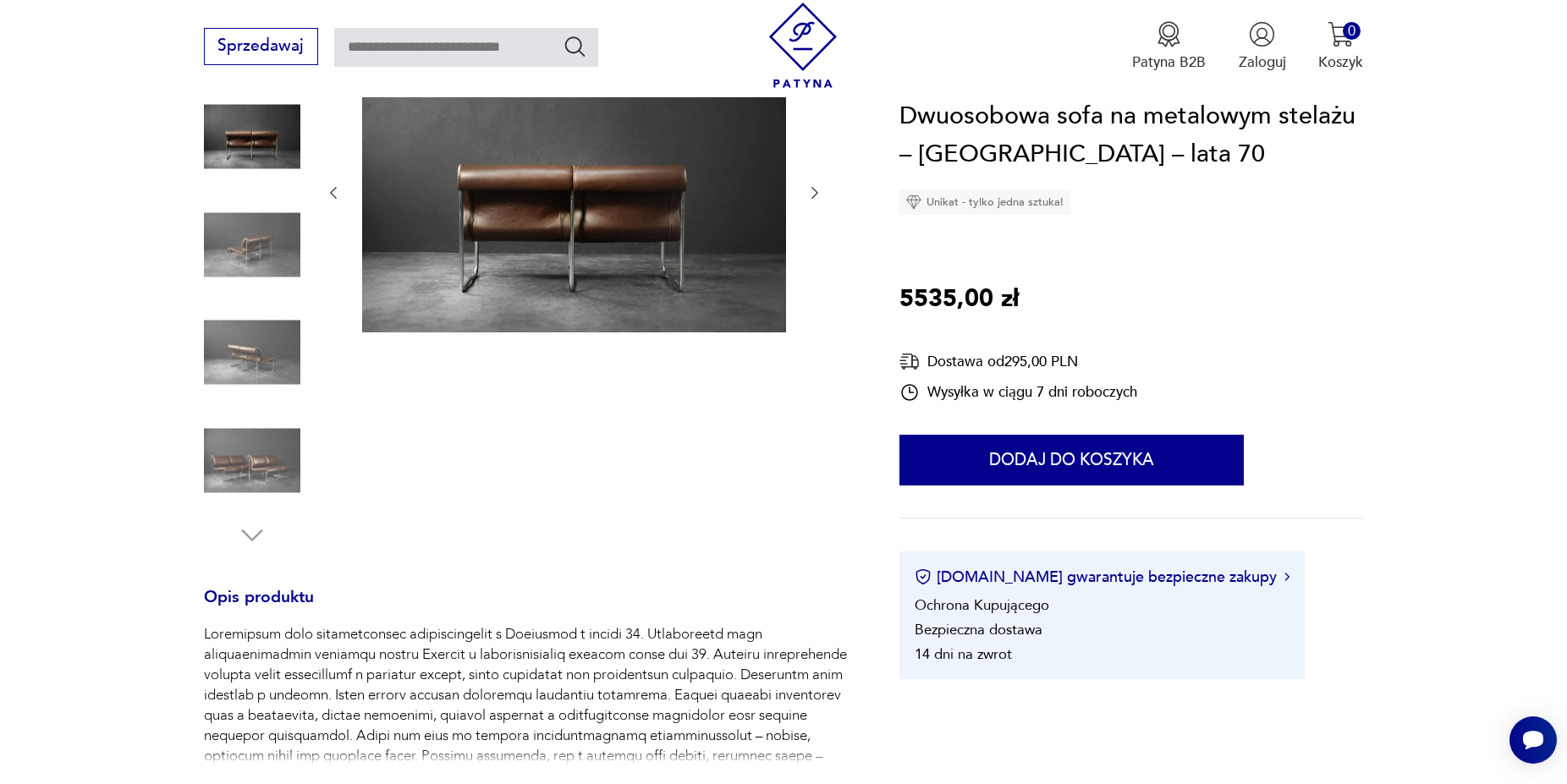
click at [325, 194] on icon "button" at bounding box center [334, 193] width 17 height 17
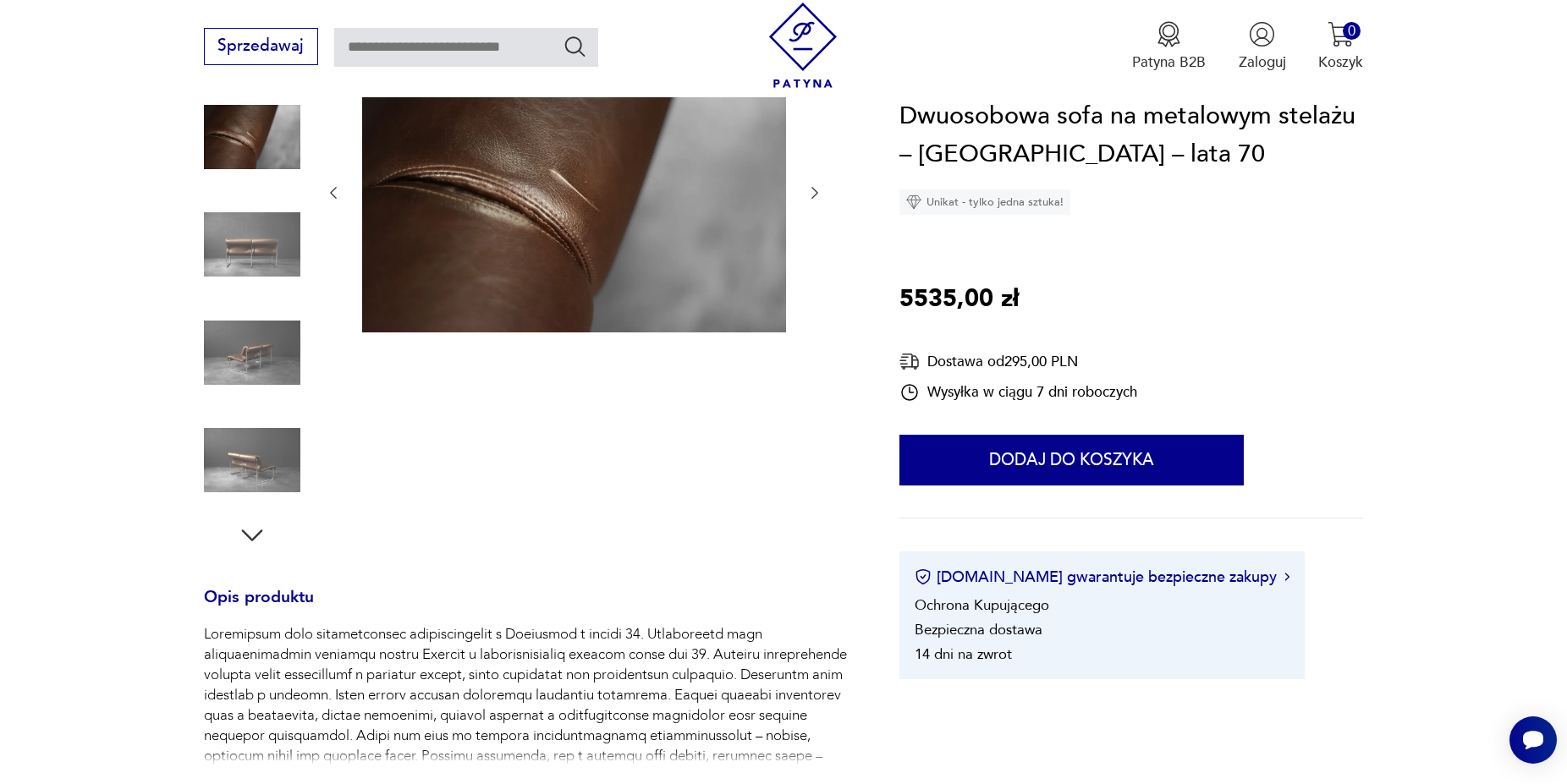
click at [325, 194] on icon "button" at bounding box center [334, 193] width 17 height 17
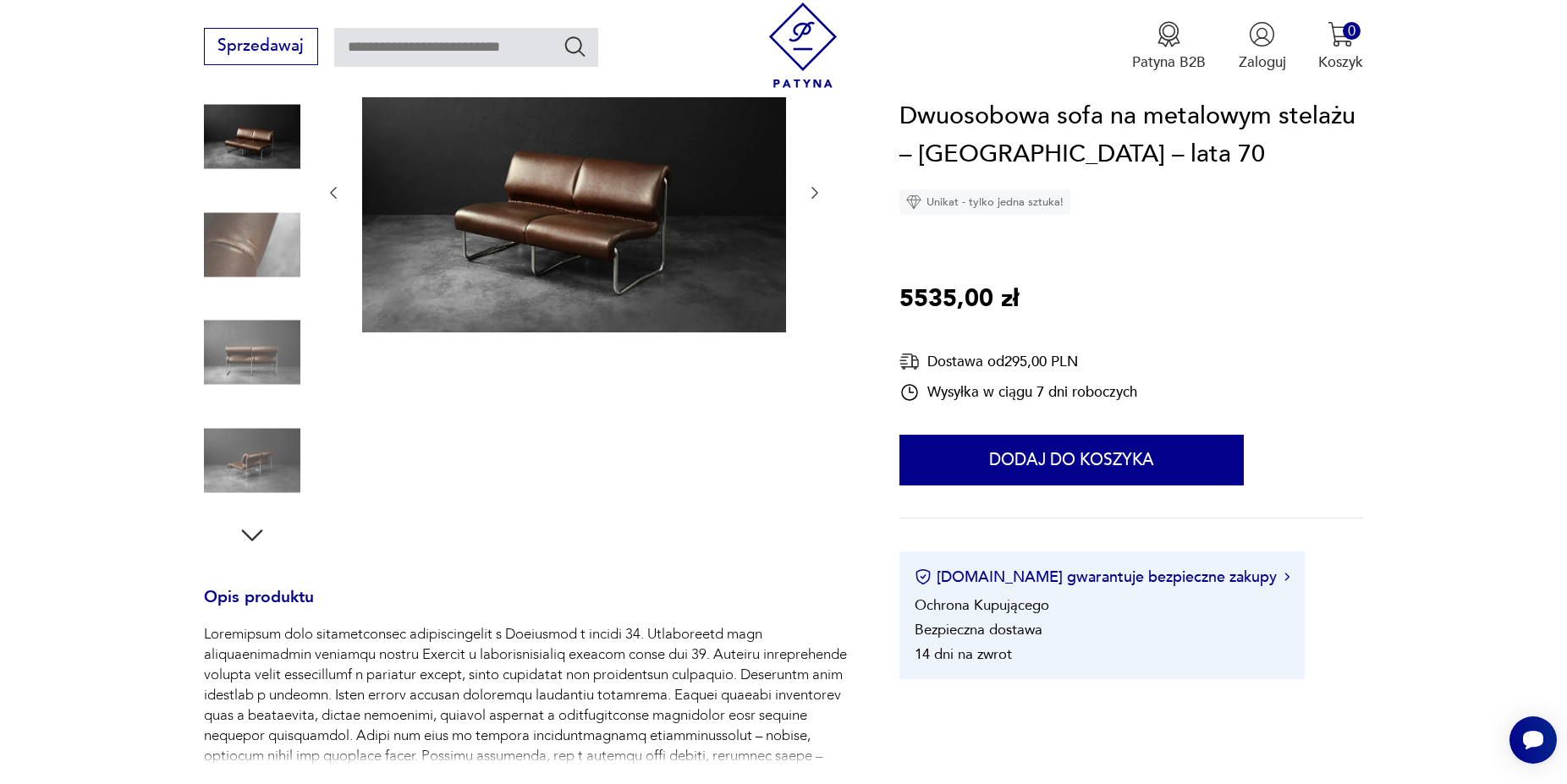
click at [325, 194] on icon "button" at bounding box center [334, 193] width 17 height 17
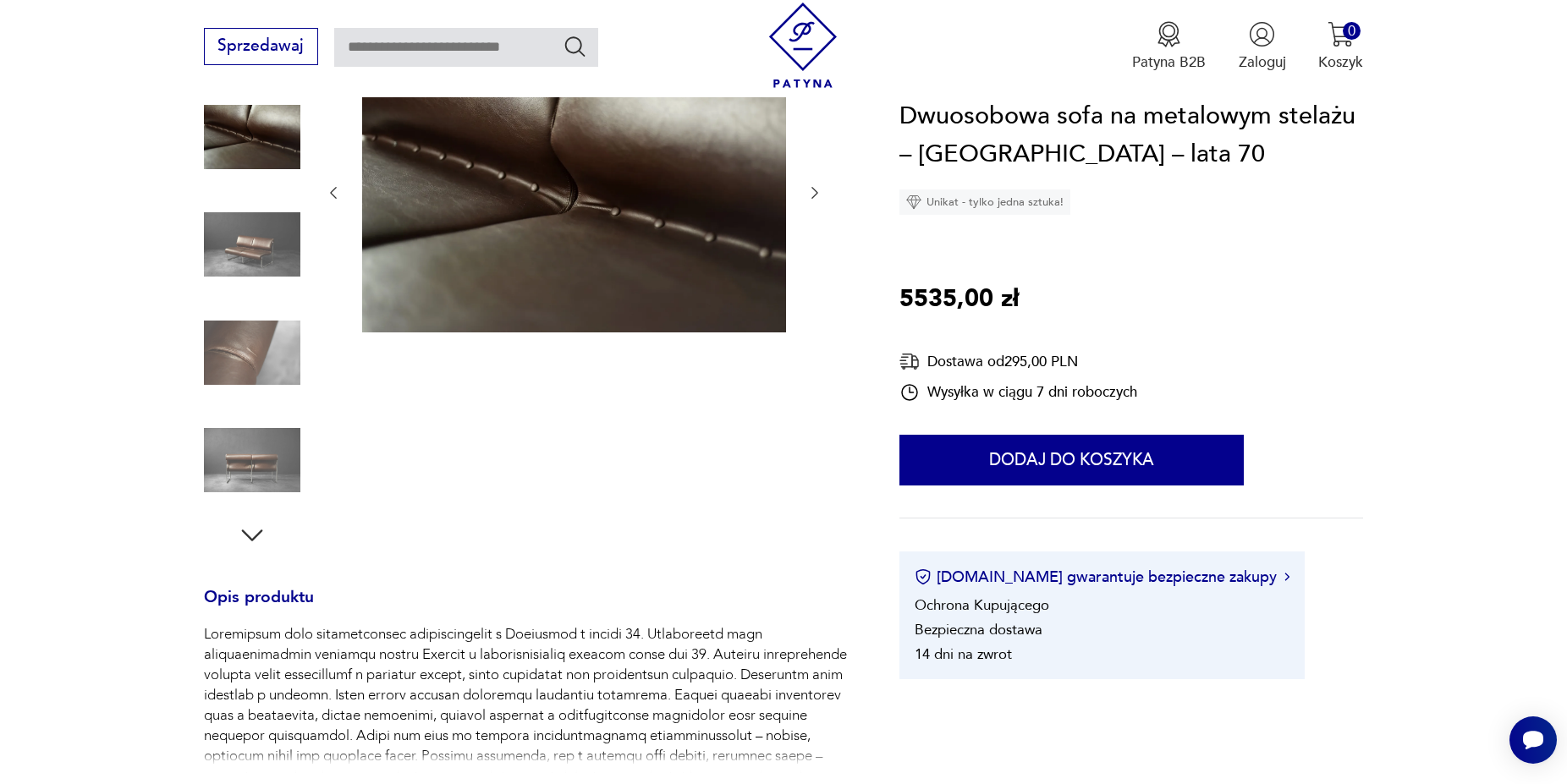
click at [325, 194] on icon "button" at bounding box center [334, 193] width 17 height 17
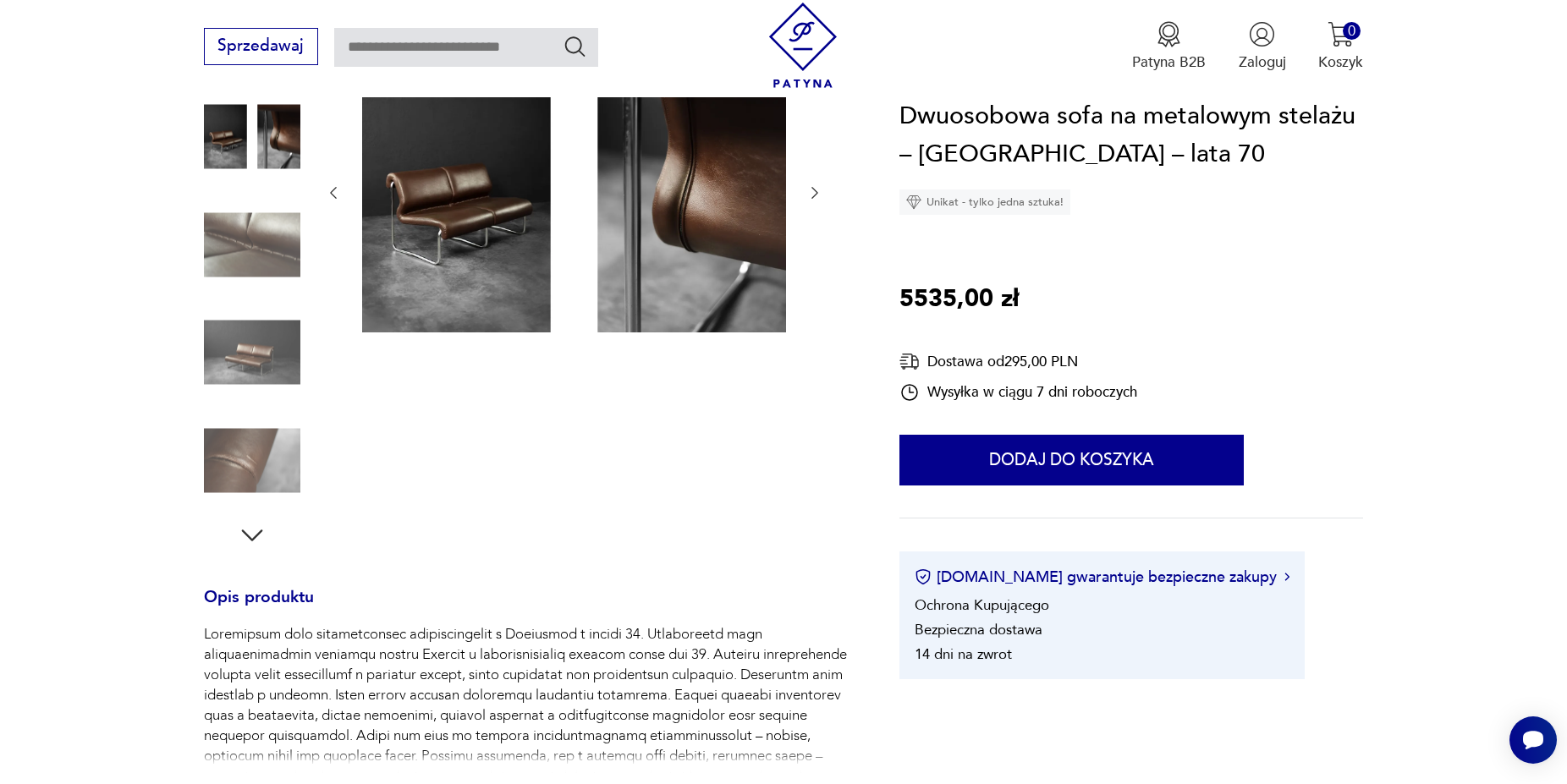
click at [325, 193] on icon "button" at bounding box center [334, 193] width 17 height 17
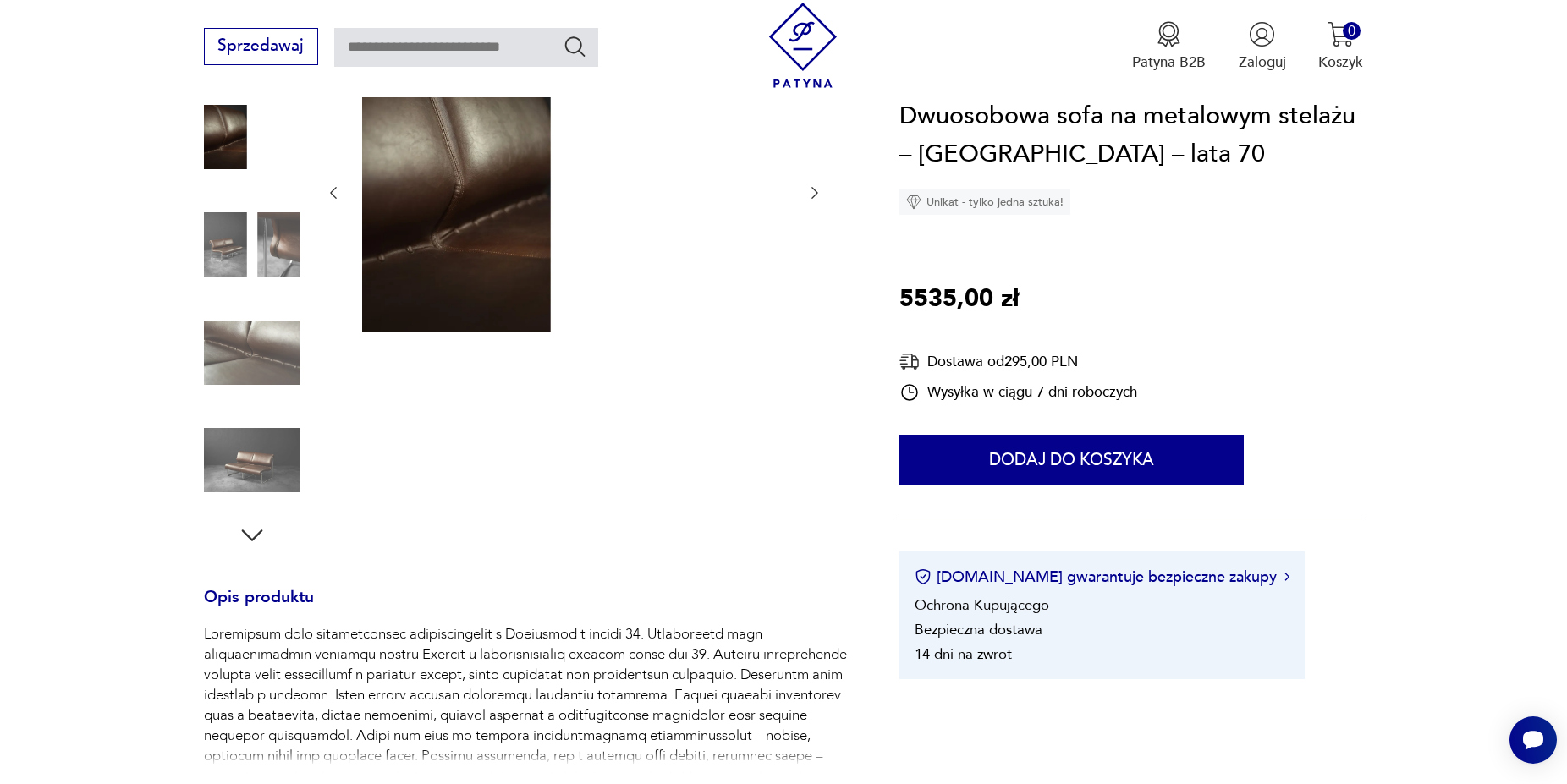
click at [325, 193] on icon "button" at bounding box center [334, 193] width 17 height 17
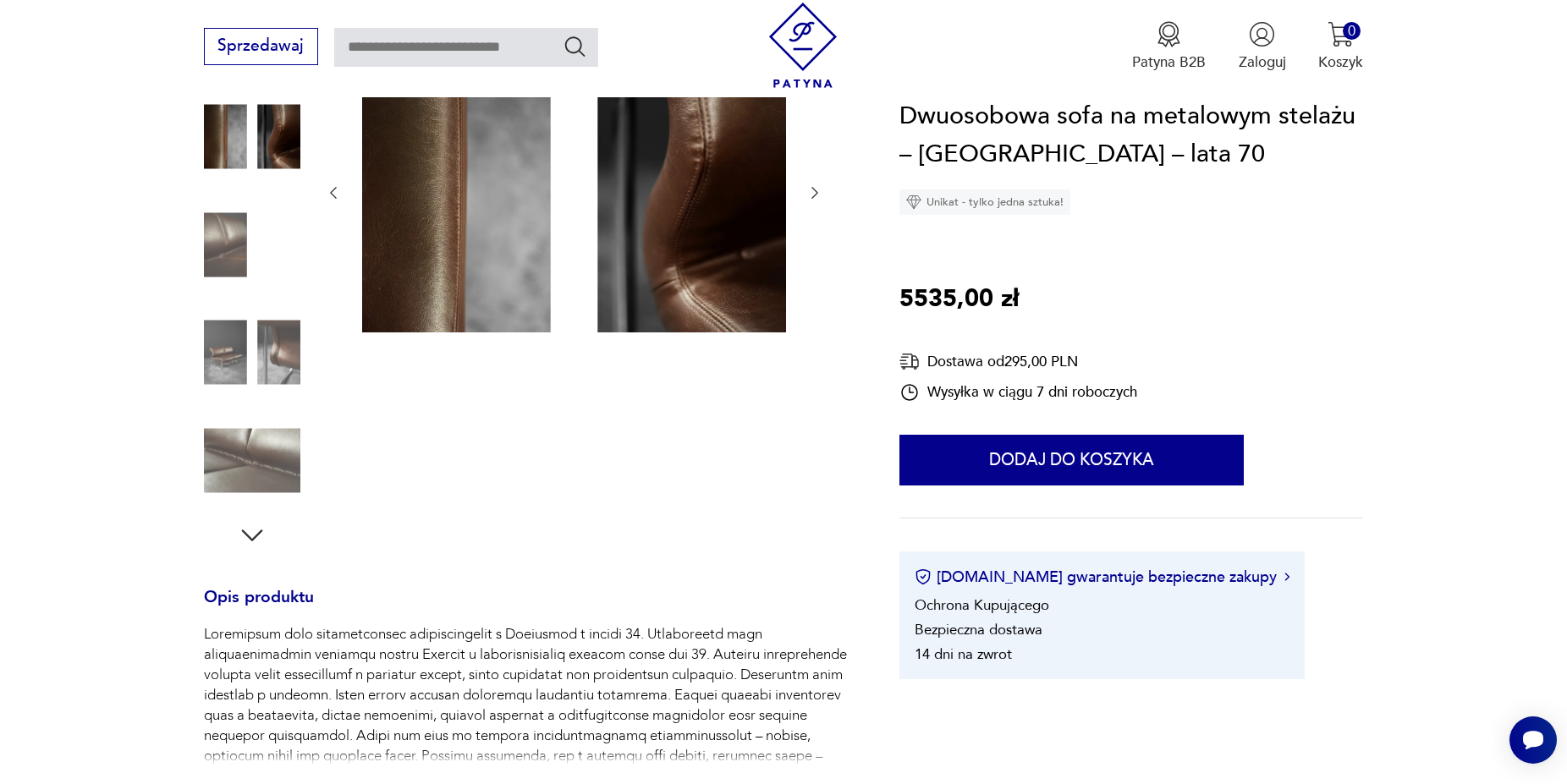
click at [325, 193] on icon "button" at bounding box center [334, 193] width 17 height 17
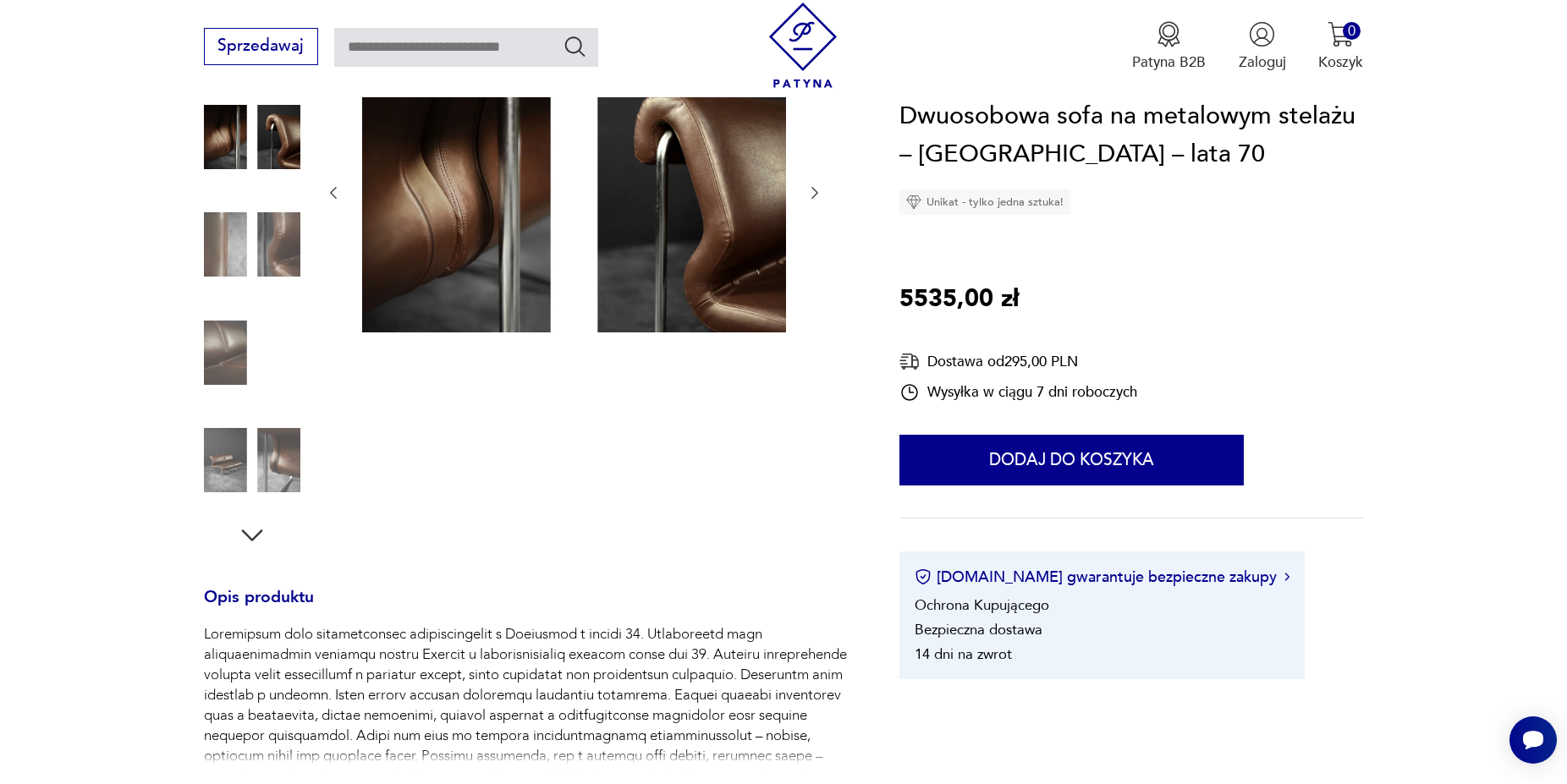
click at [325, 193] on icon "button" at bounding box center [334, 193] width 17 height 17
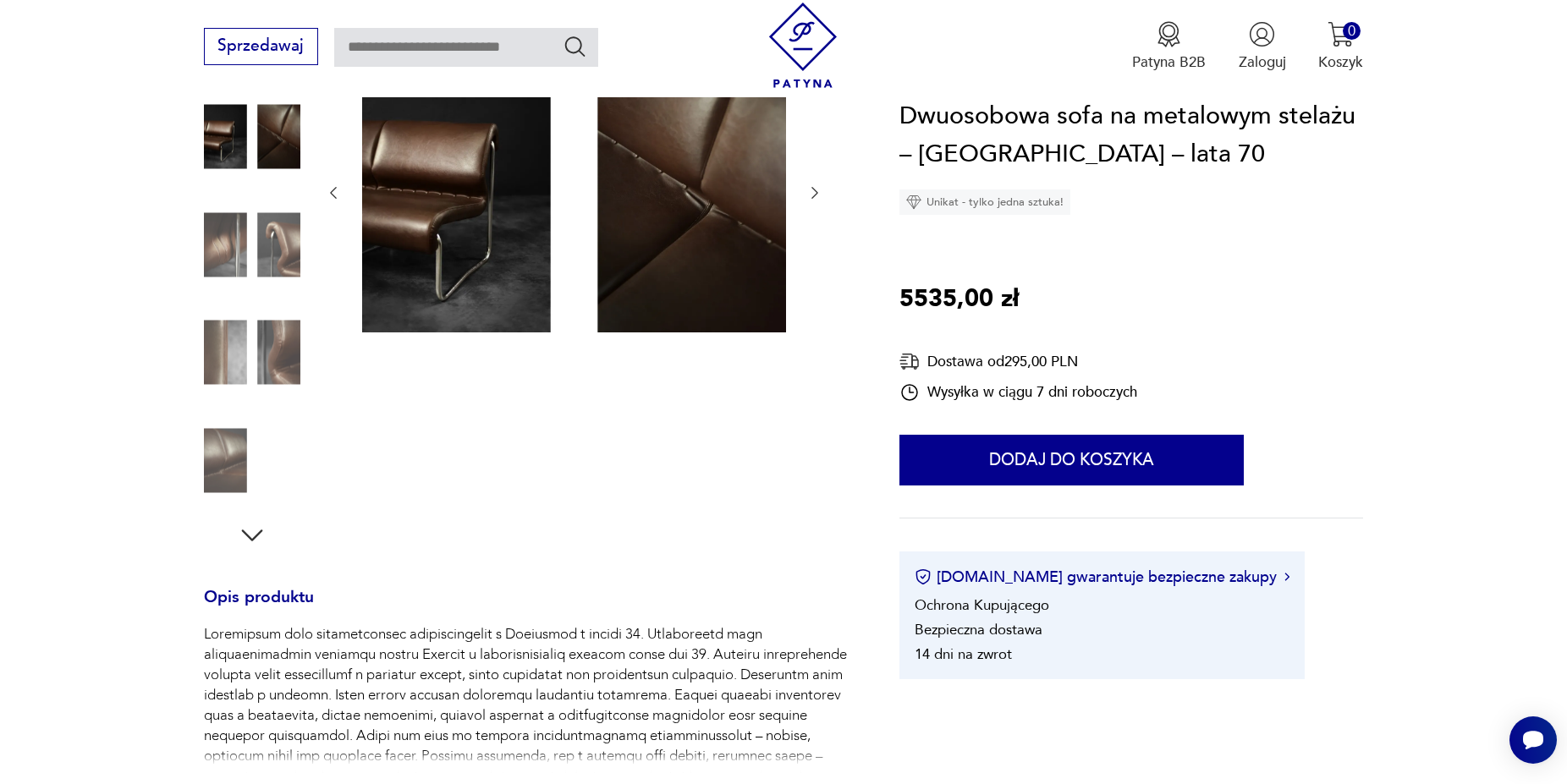
click at [325, 193] on icon "button" at bounding box center [334, 193] width 17 height 17
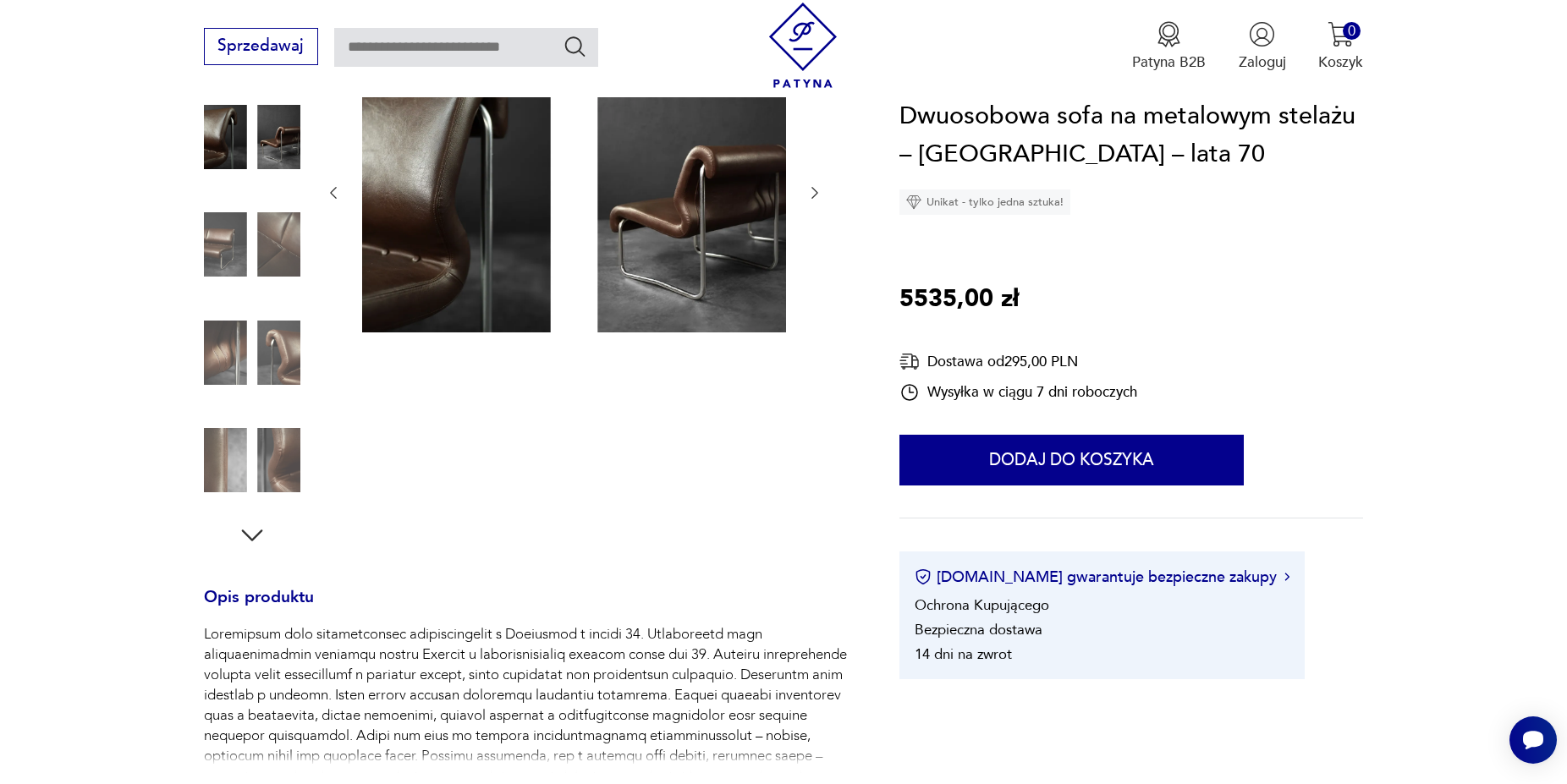
click at [325, 193] on icon "button" at bounding box center [334, 193] width 17 height 17
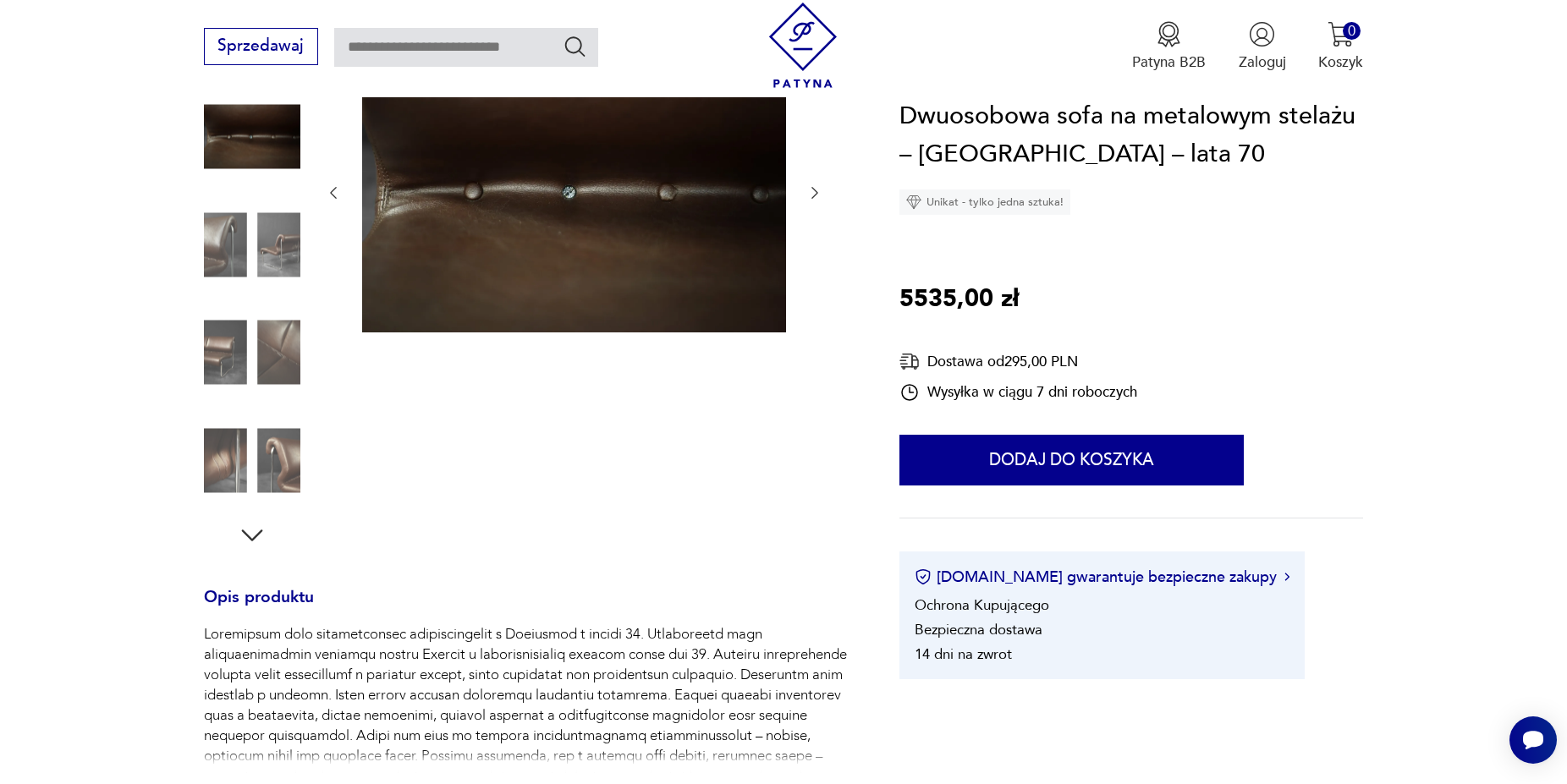
click at [325, 193] on icon "button" at bounding box center [334, 193] width 17 height 17
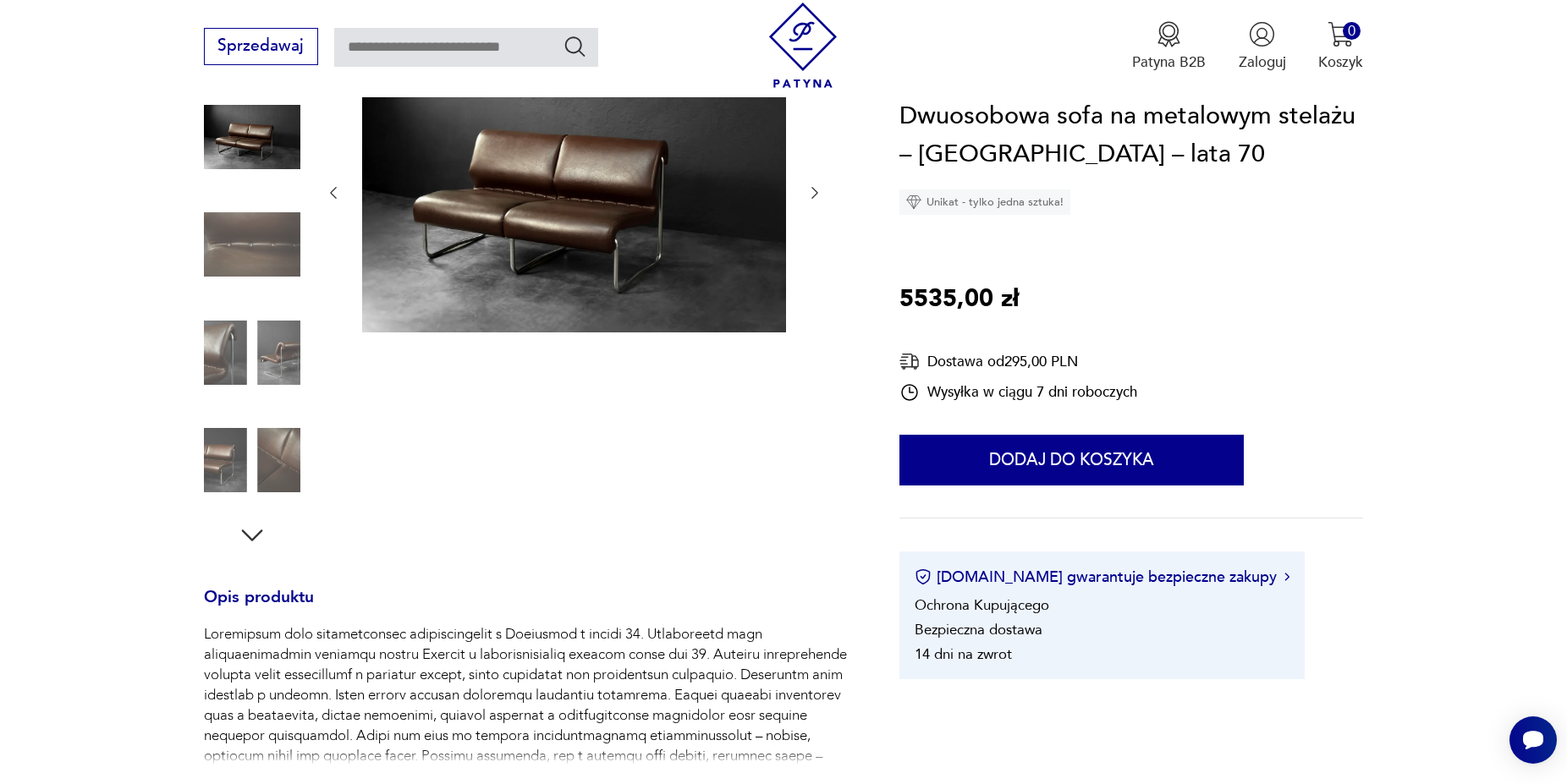
click at [815, 189] on icon "button" at bounding box center [815, 193] width 17 height 17
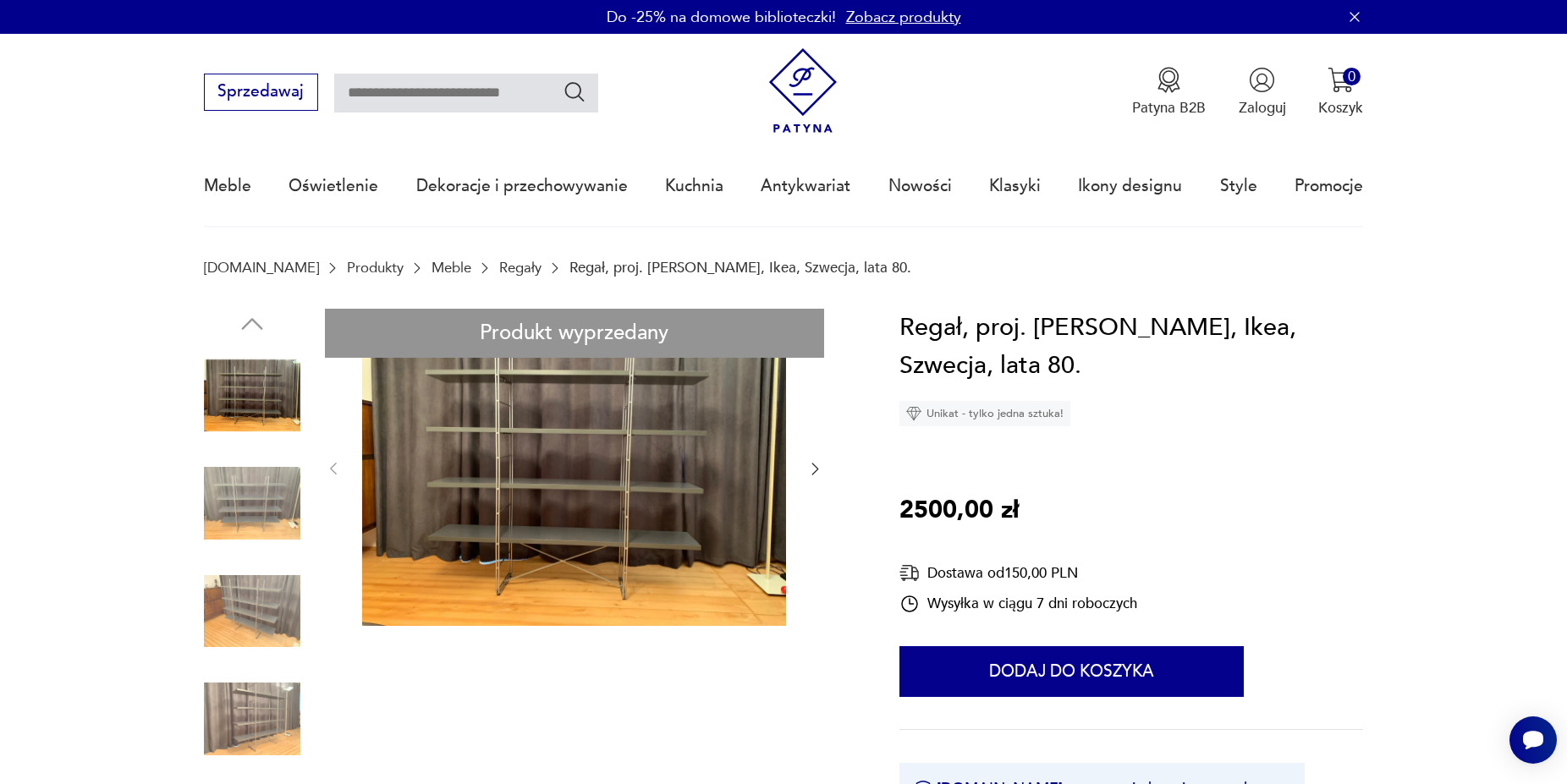
click at [499, 272] on link "Regały" at bounding box center [520, 267] width 42 height 16
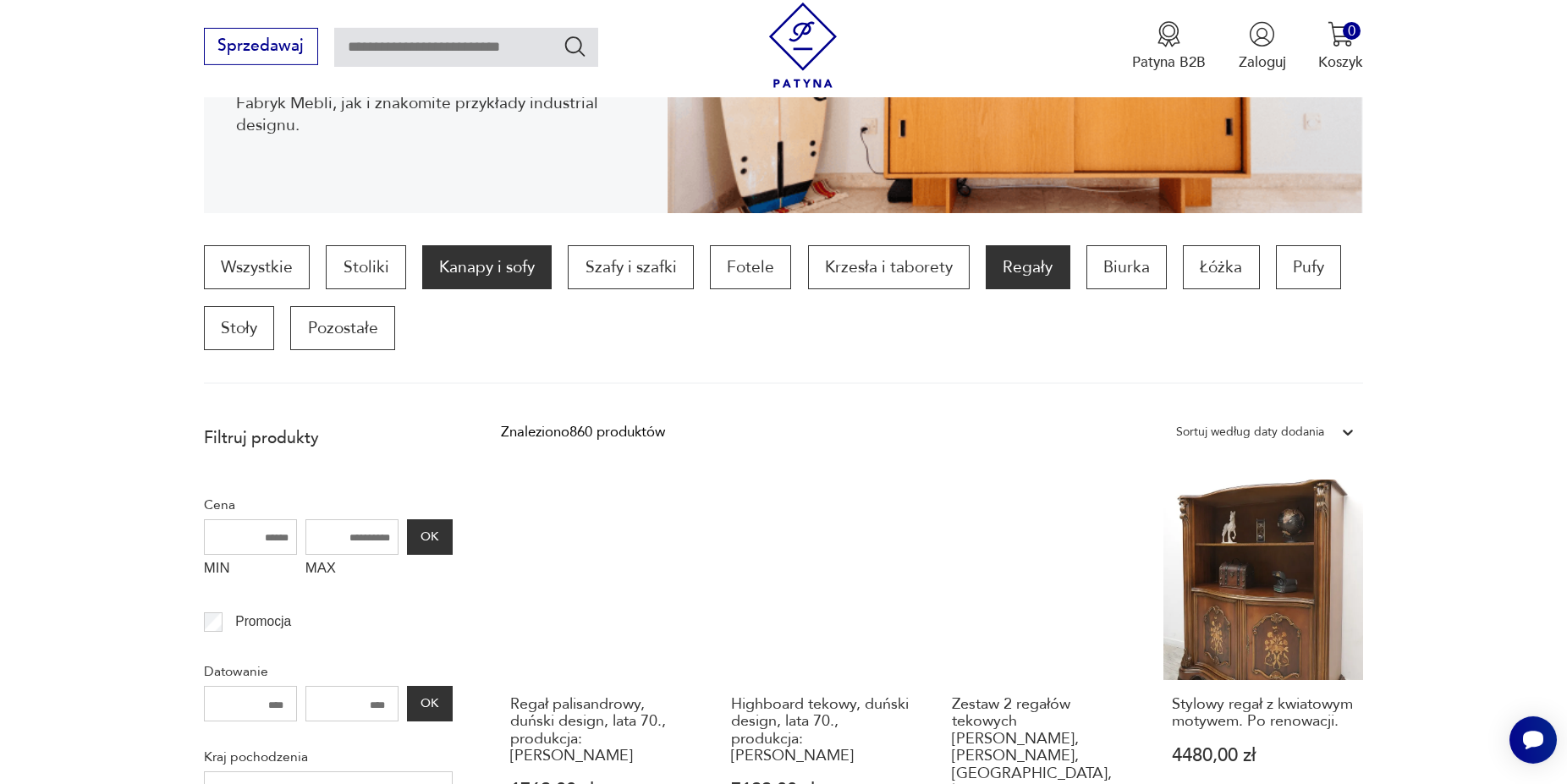
scroll to position [55, 0]
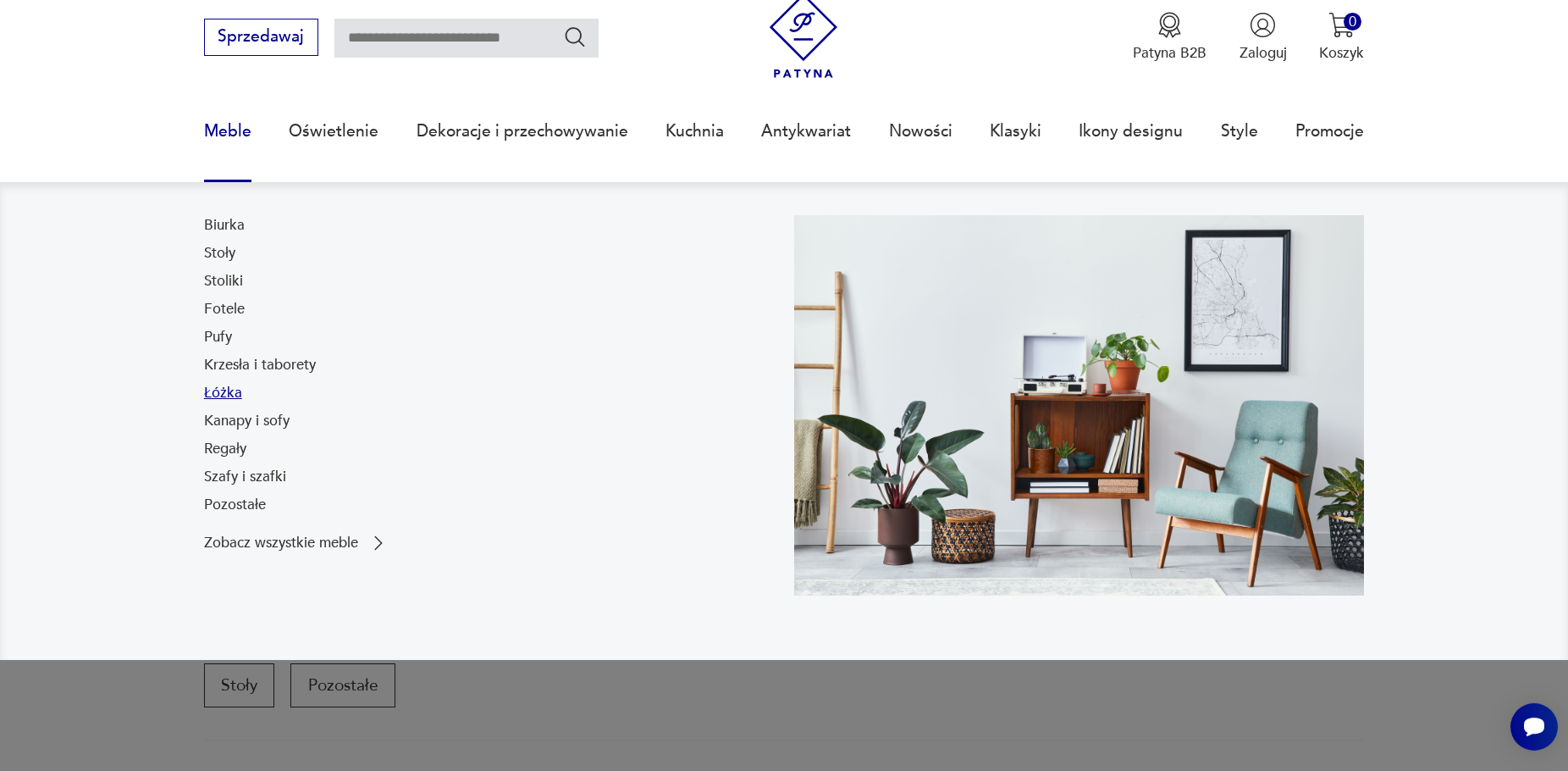
click at [216, 394] on link "Łóżka" at bounding box center [223, 394] width 38 height 21
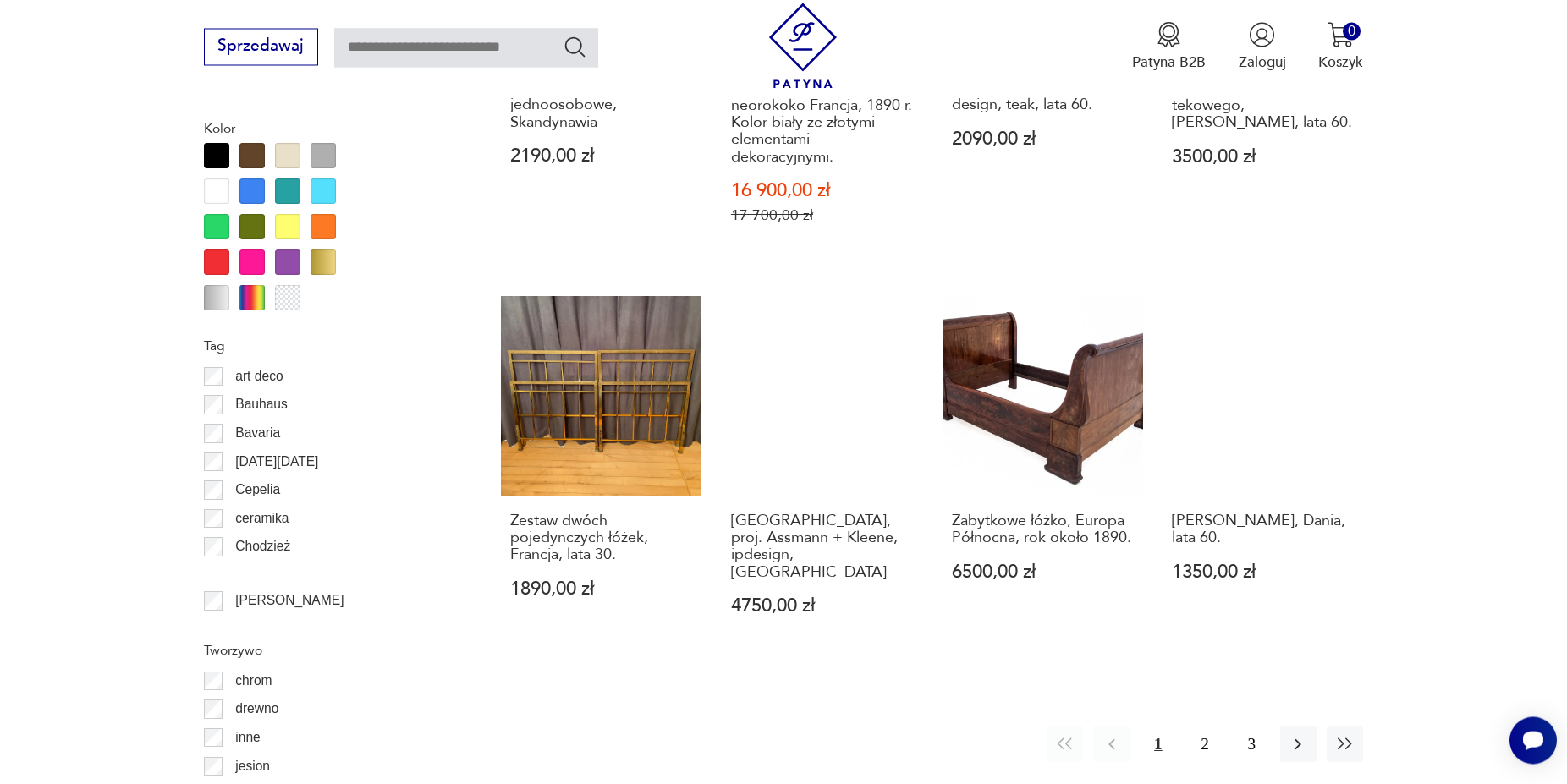
scroll to position [1858, 0]
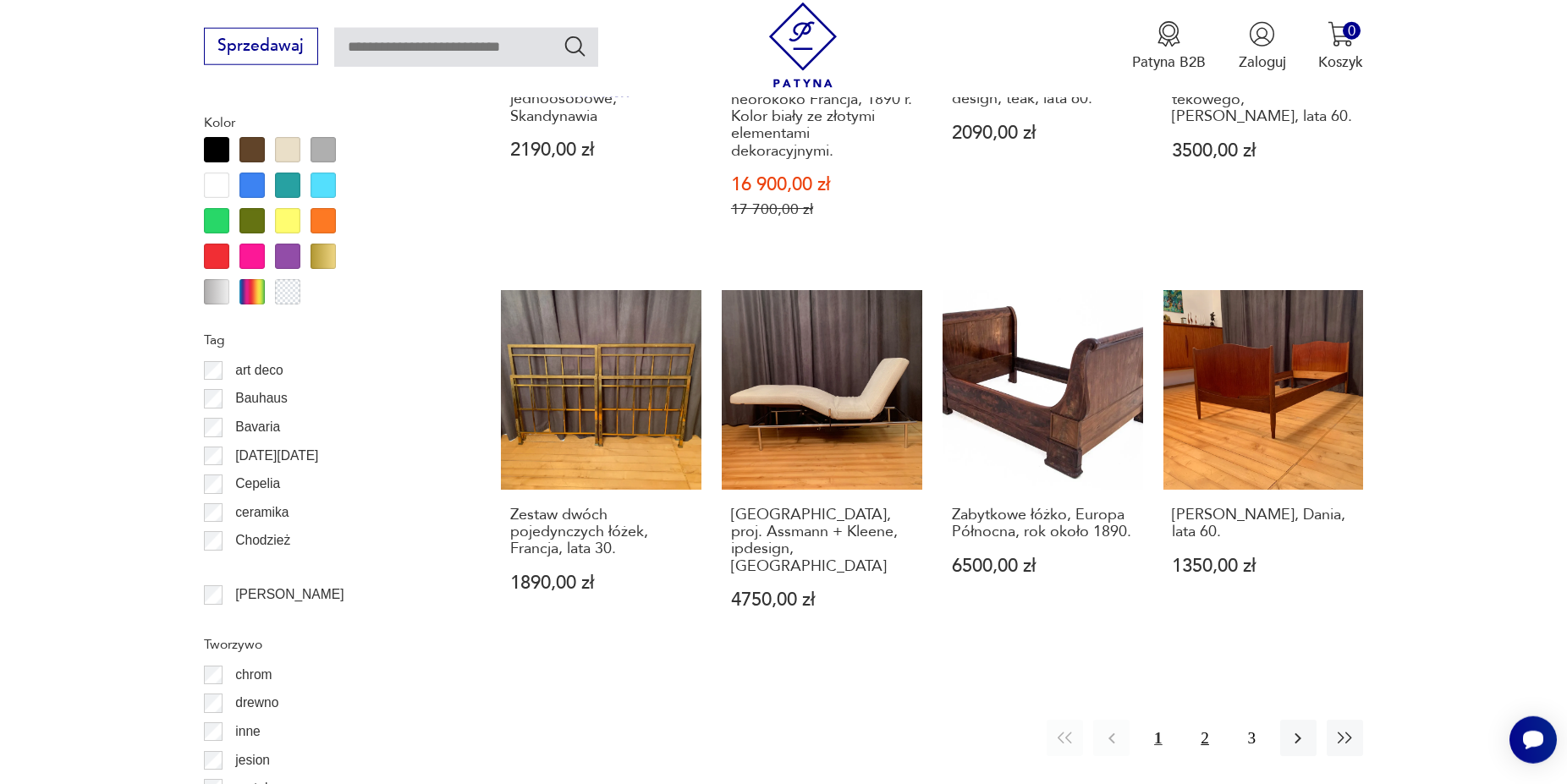
click at [1207, 720] on button "2" at bounding box center [1205, 738] width 37 height 37
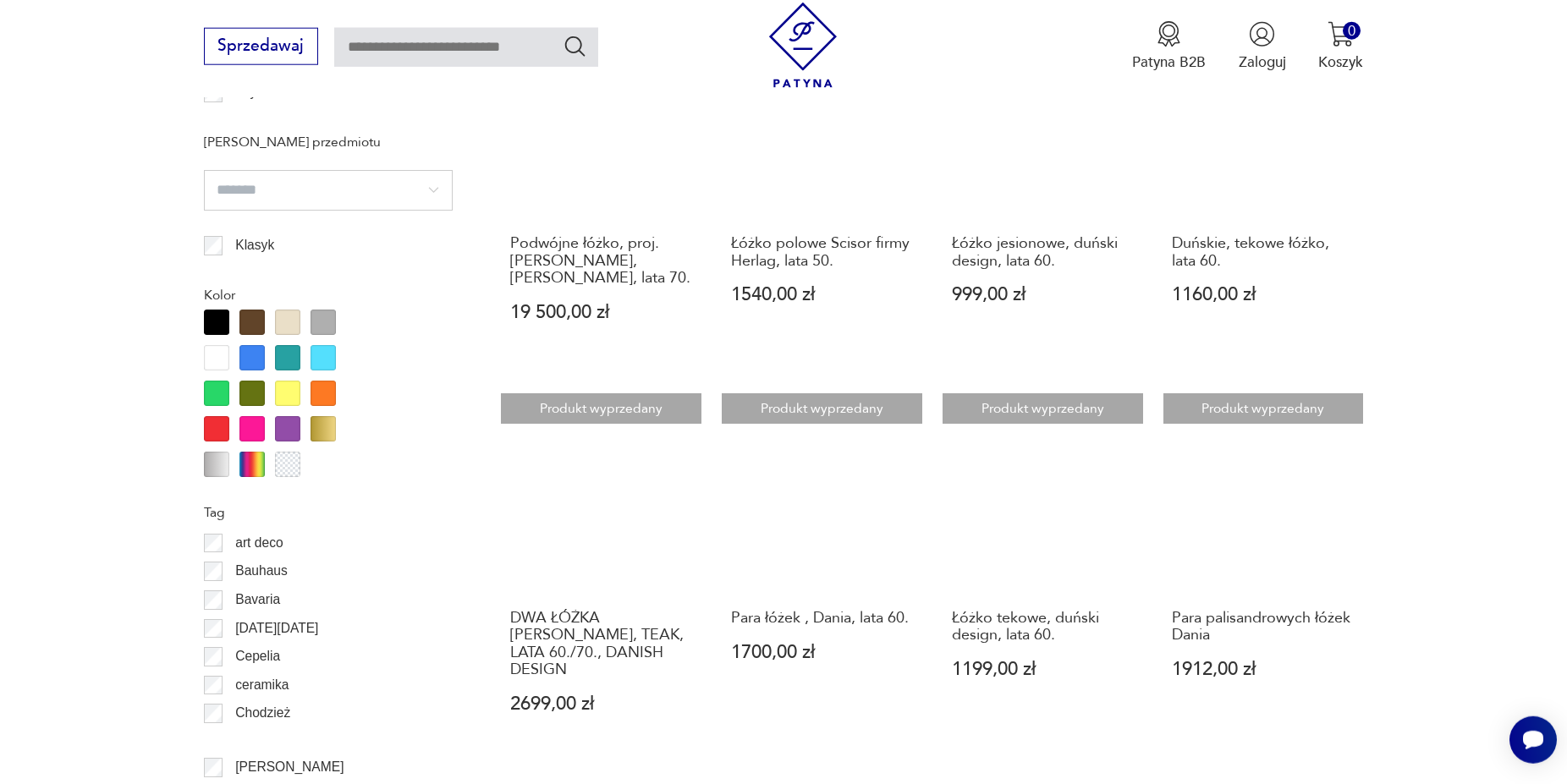
scroll to position [1944, 0]
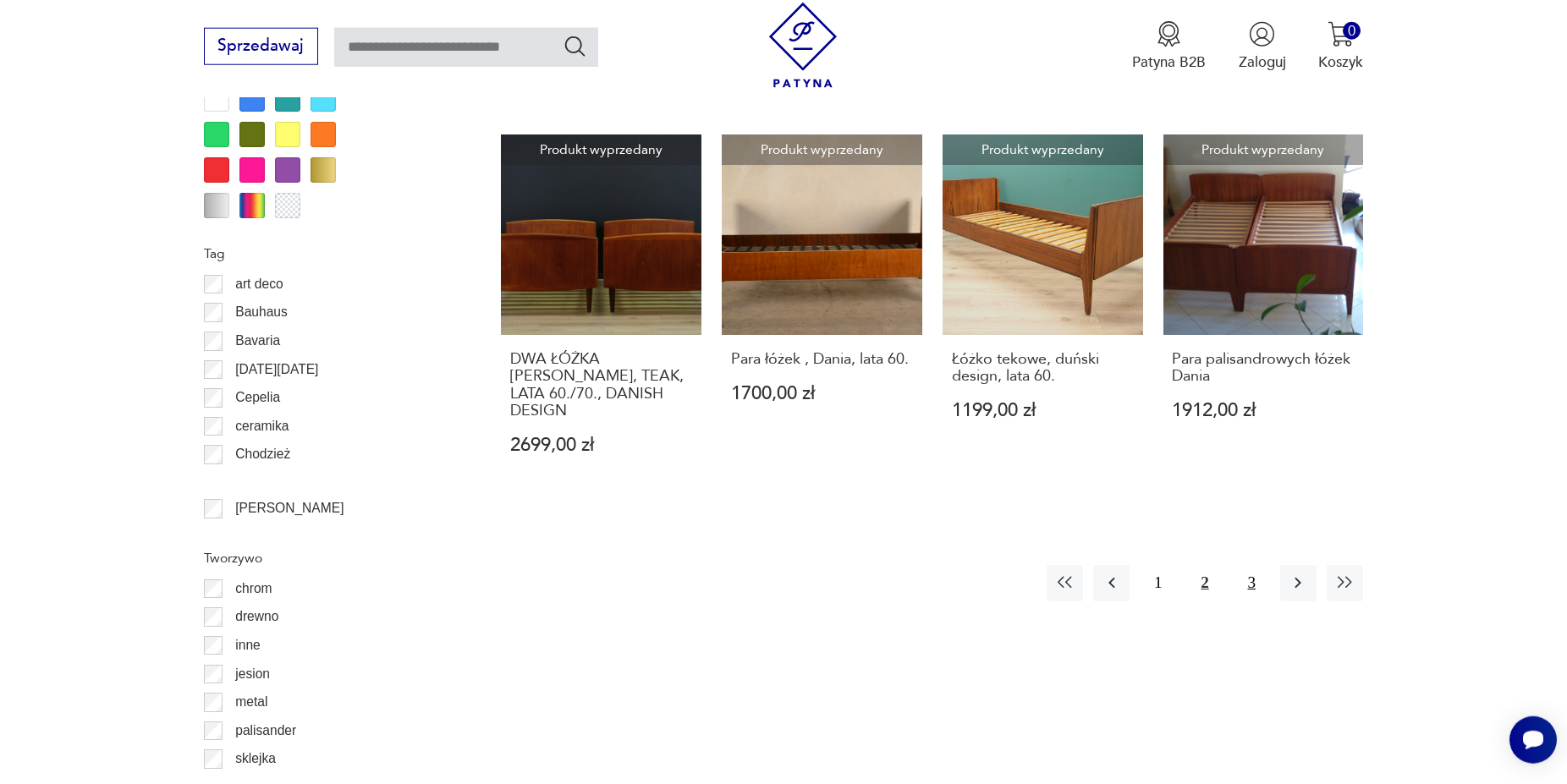
click at [1255, 565] on button "3" at bounding box center [1252, 583] width 37 height 37
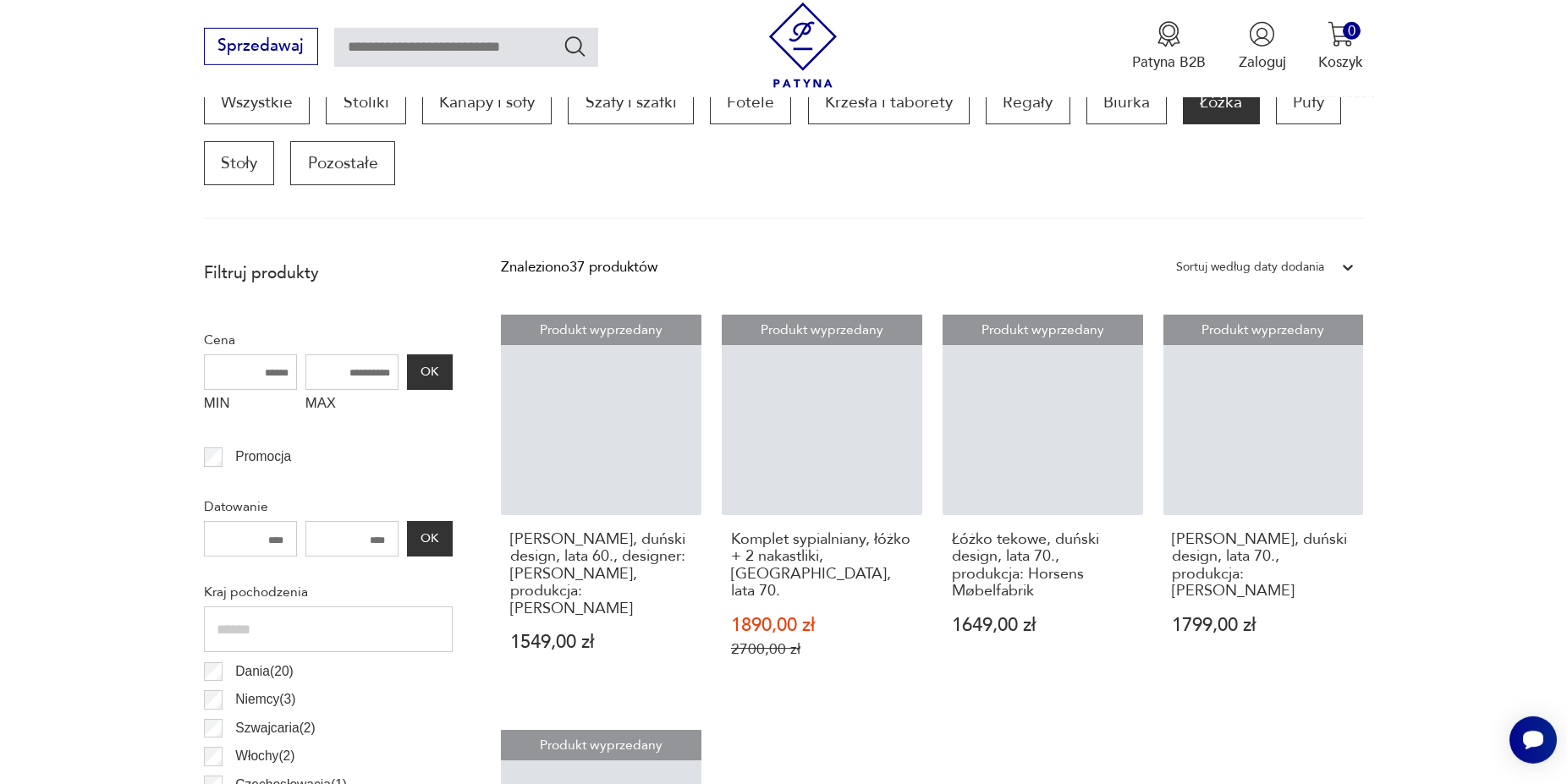
scroll to position [563, 0]
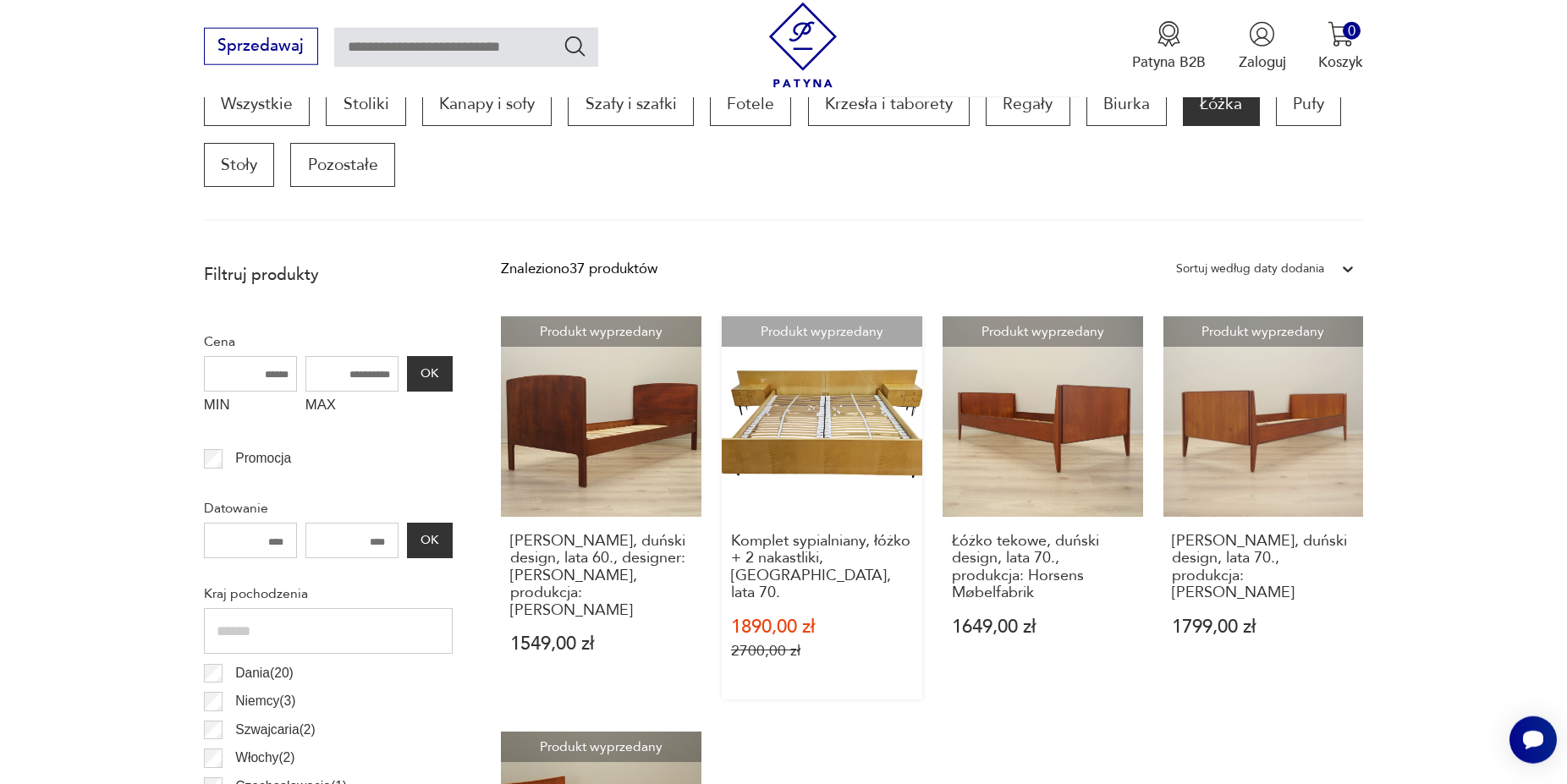
click at [776, 389] on link "Produkt wyprzedany Komplet sypialniany, łóżko + 2 nakastliki, [GEOGRAPHIC_DATA]…" at bounding box center [822, 509] width 200 height 384
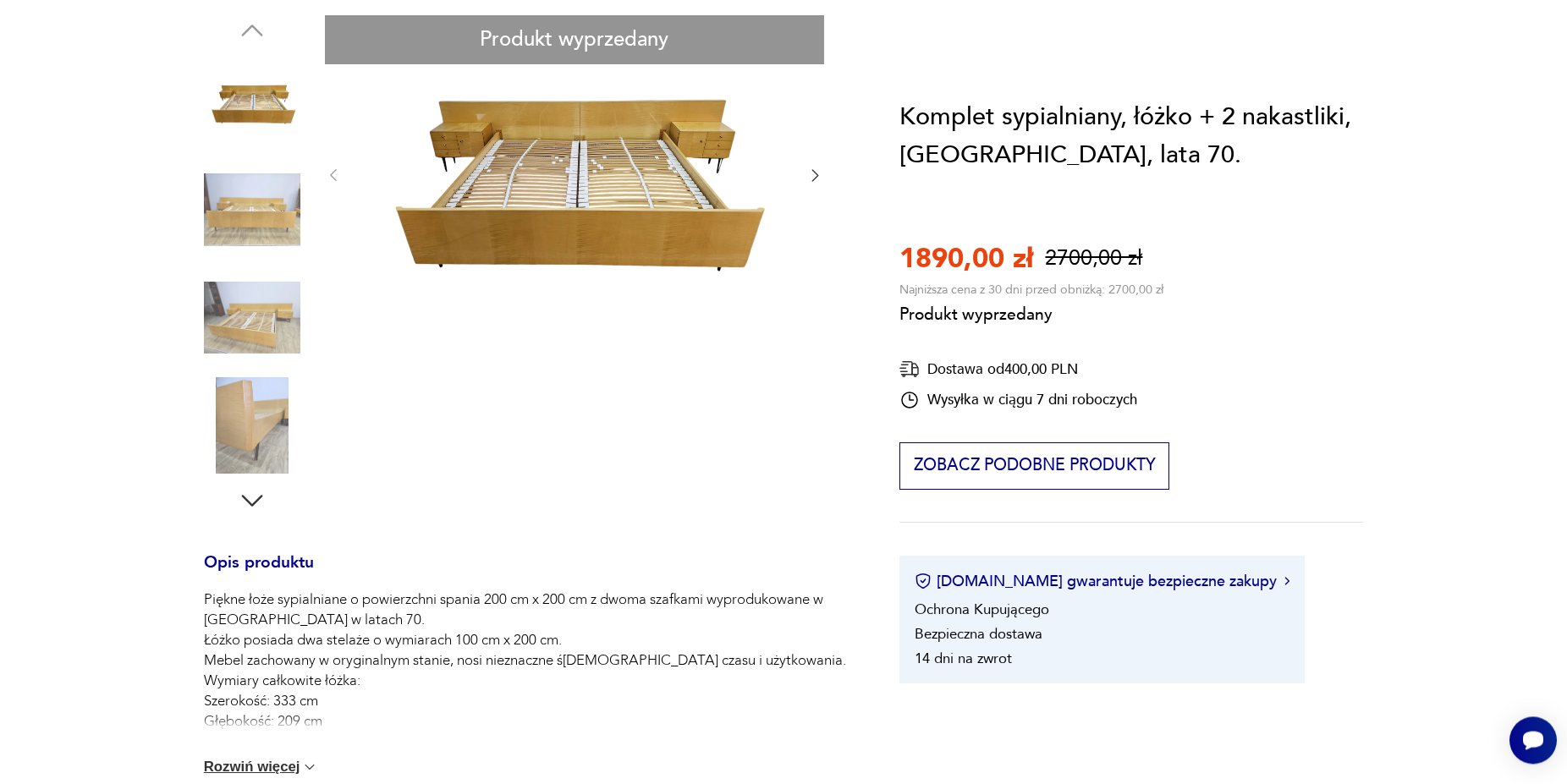
scroll to position [431, 0]
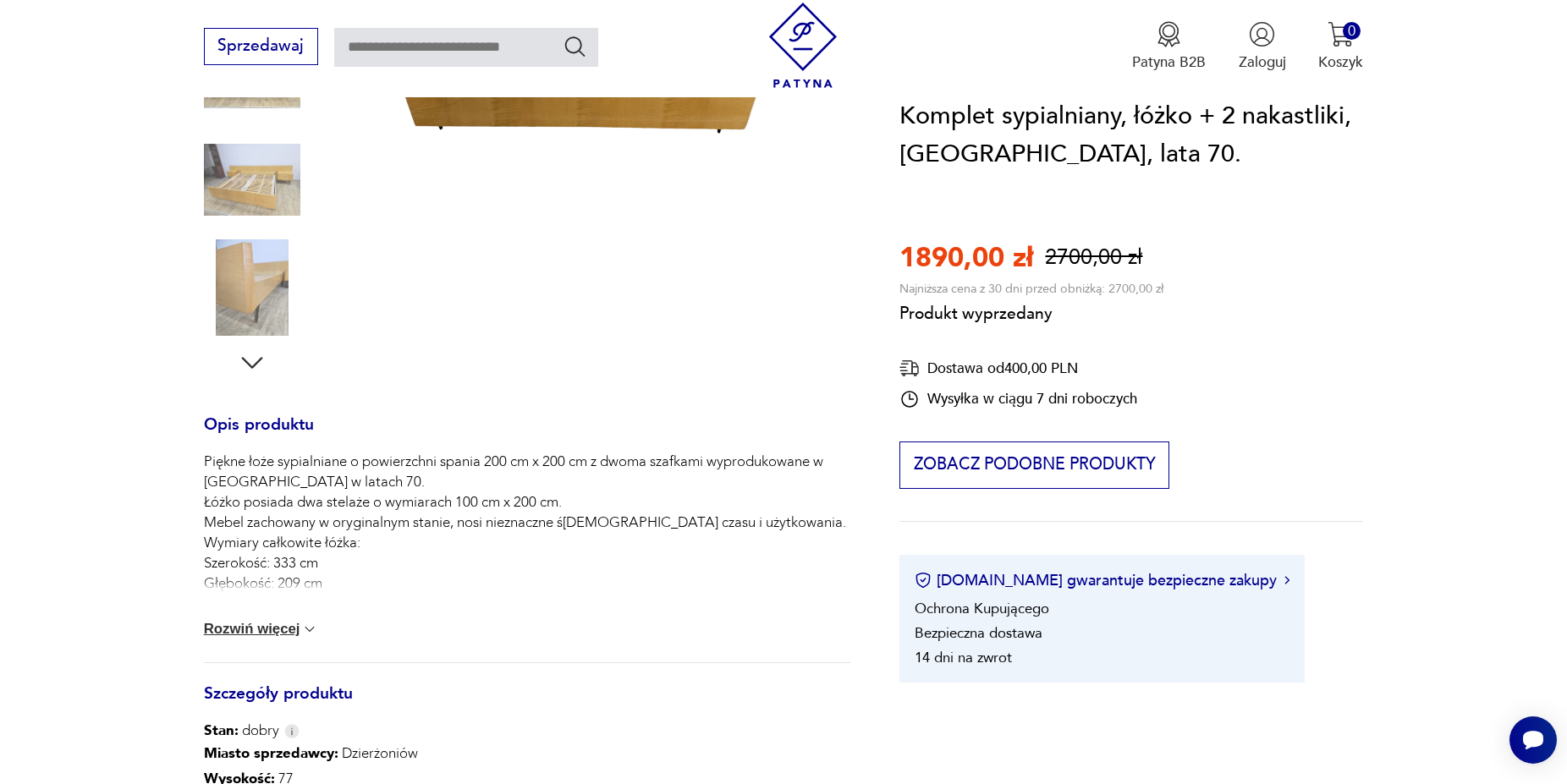
click at [257, 308] on div "Produkt wyprzedany Opis produktu Piękne łoże sypialniane o powierzchni spania 2…" at bounding box center [528, 461] width 647 height 1167
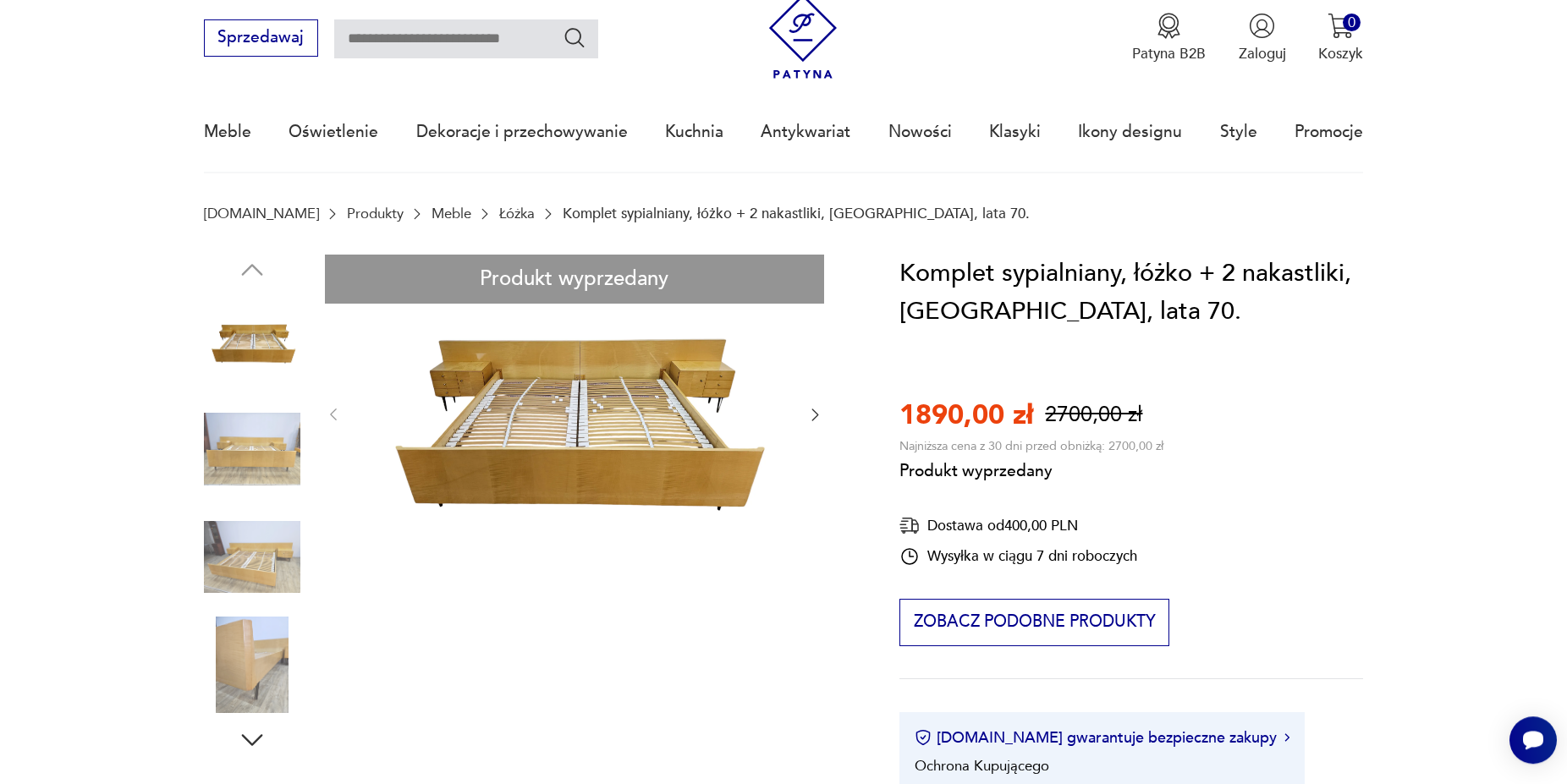
scroll to position [0, 0]
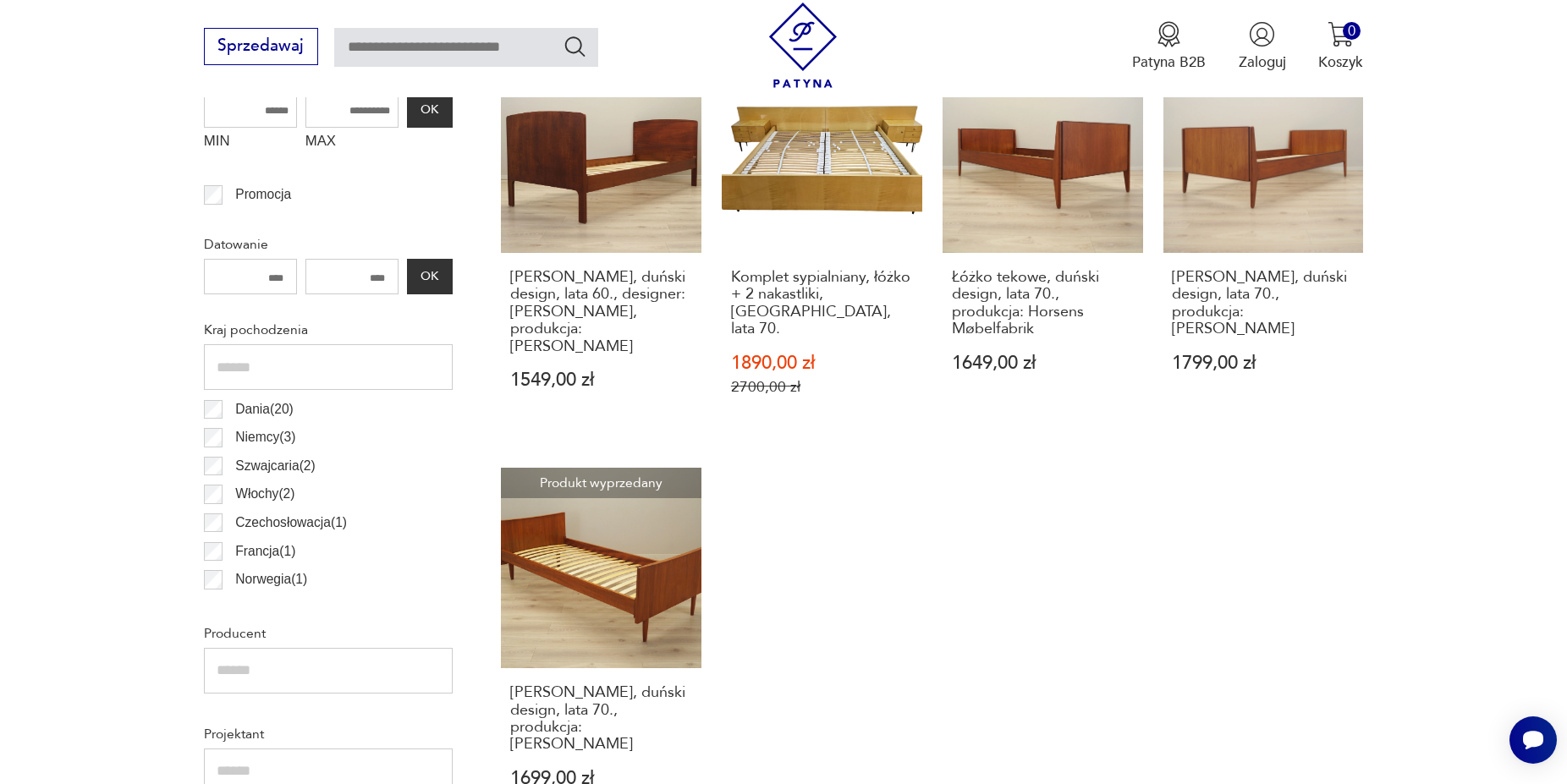
scroll to position [482, 0]
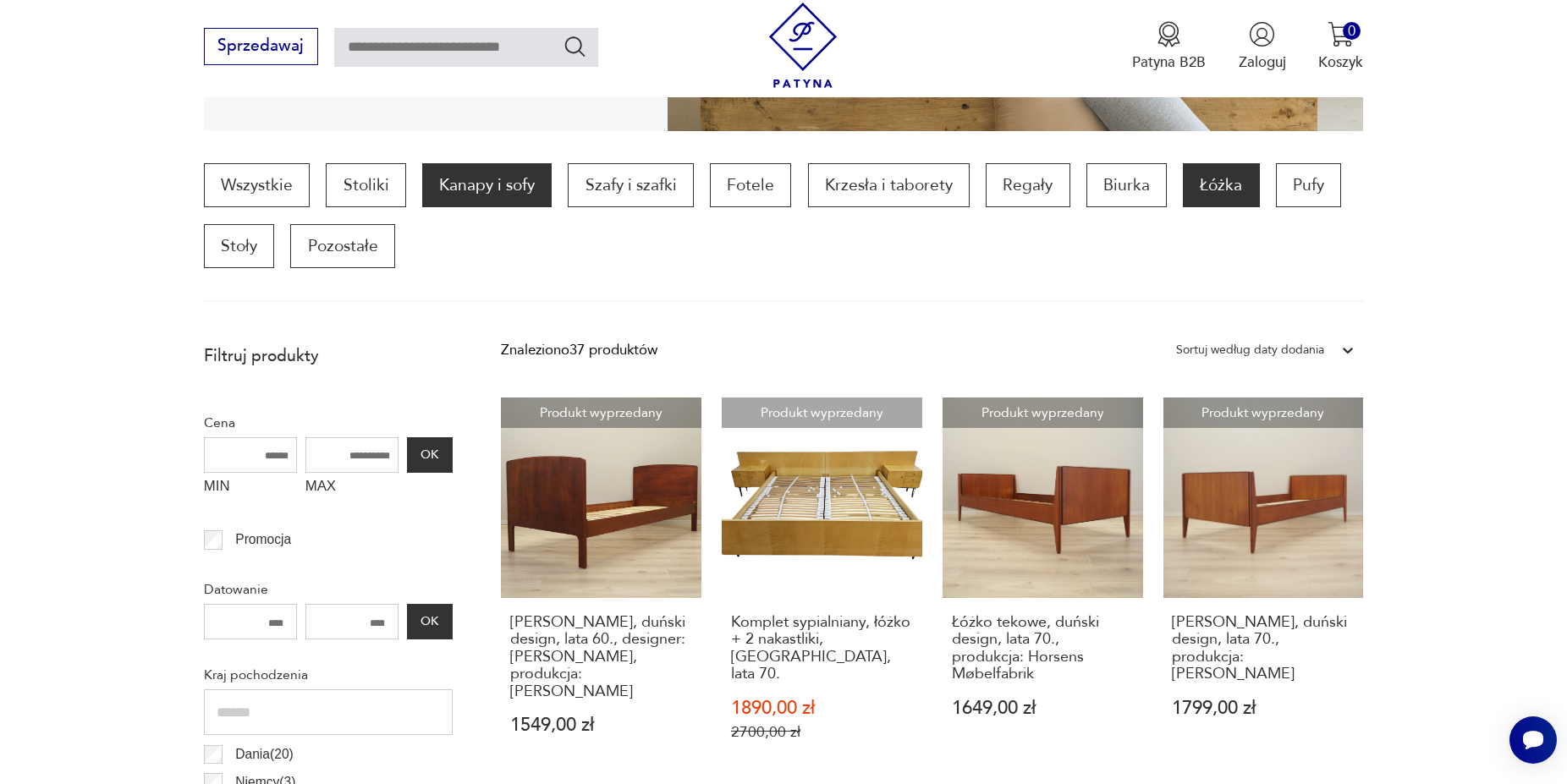
click at [441, 188] on p "Kanapy i sofy" at bounding box center [487, 185] width 130 height 44
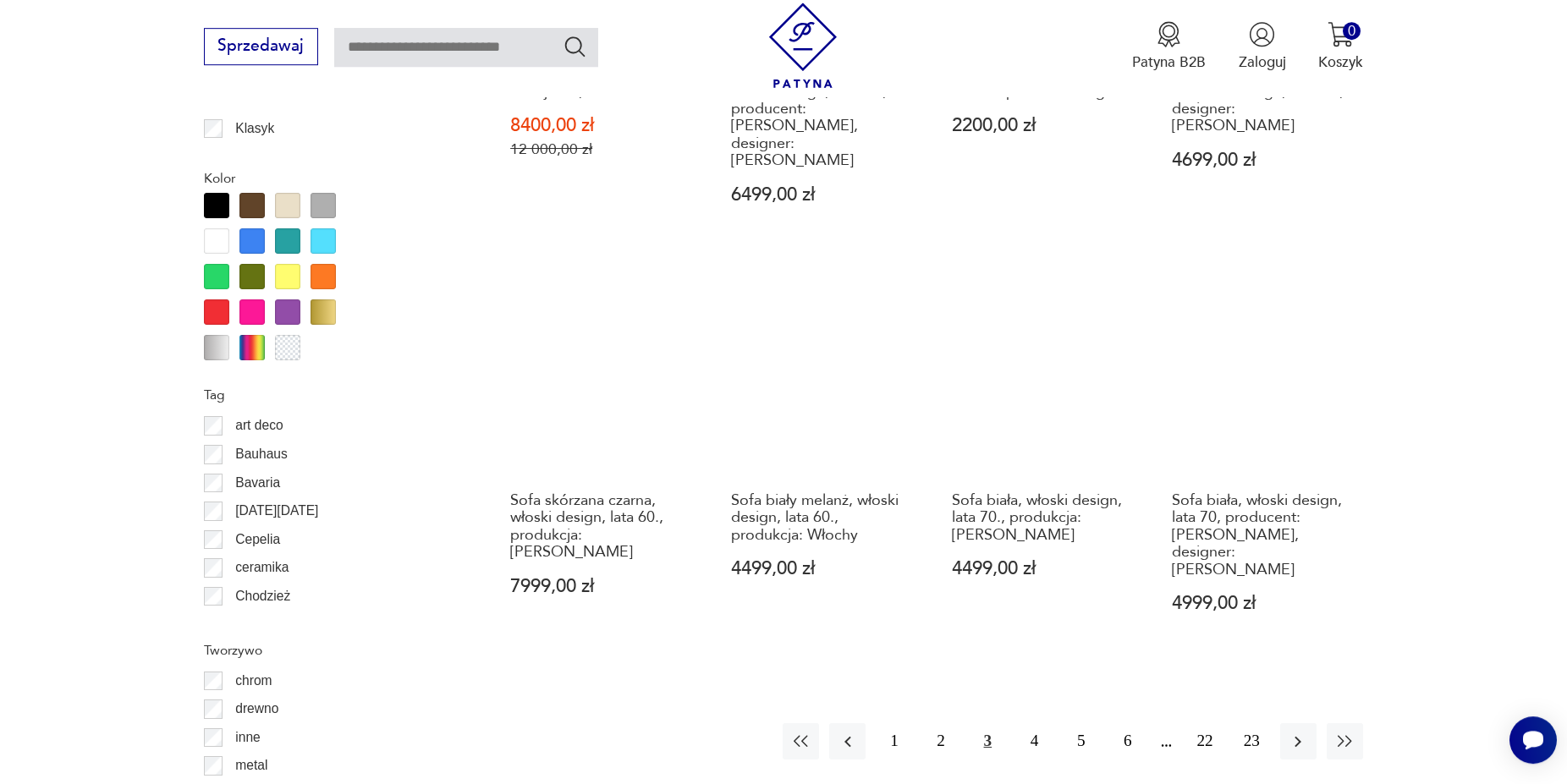
scroll to position [1857, 0]
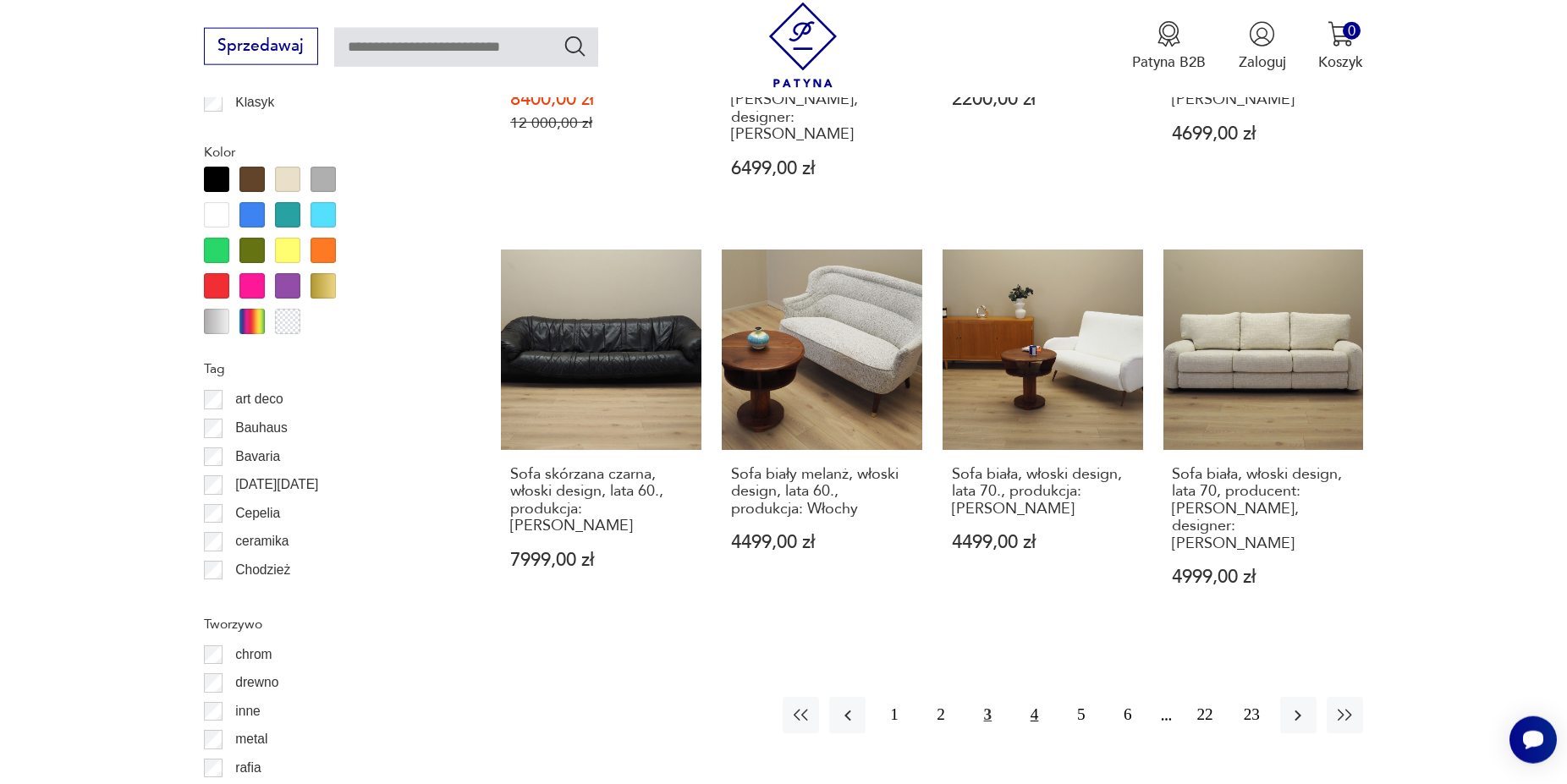
click at [1038, 697] on button "4" at bounding box center [1035, 714] width 37 height 37
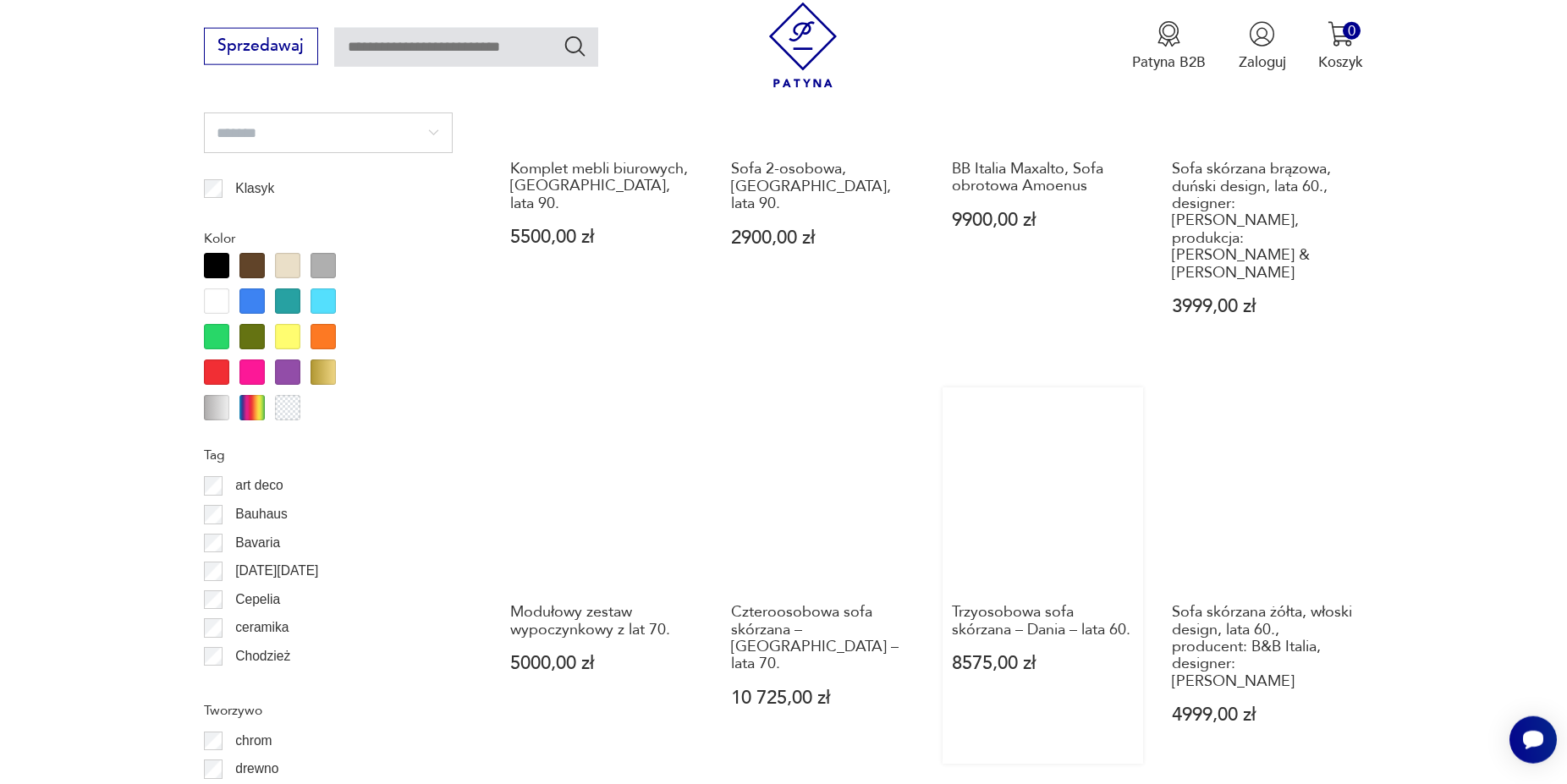
scroll to position [2030, 0]
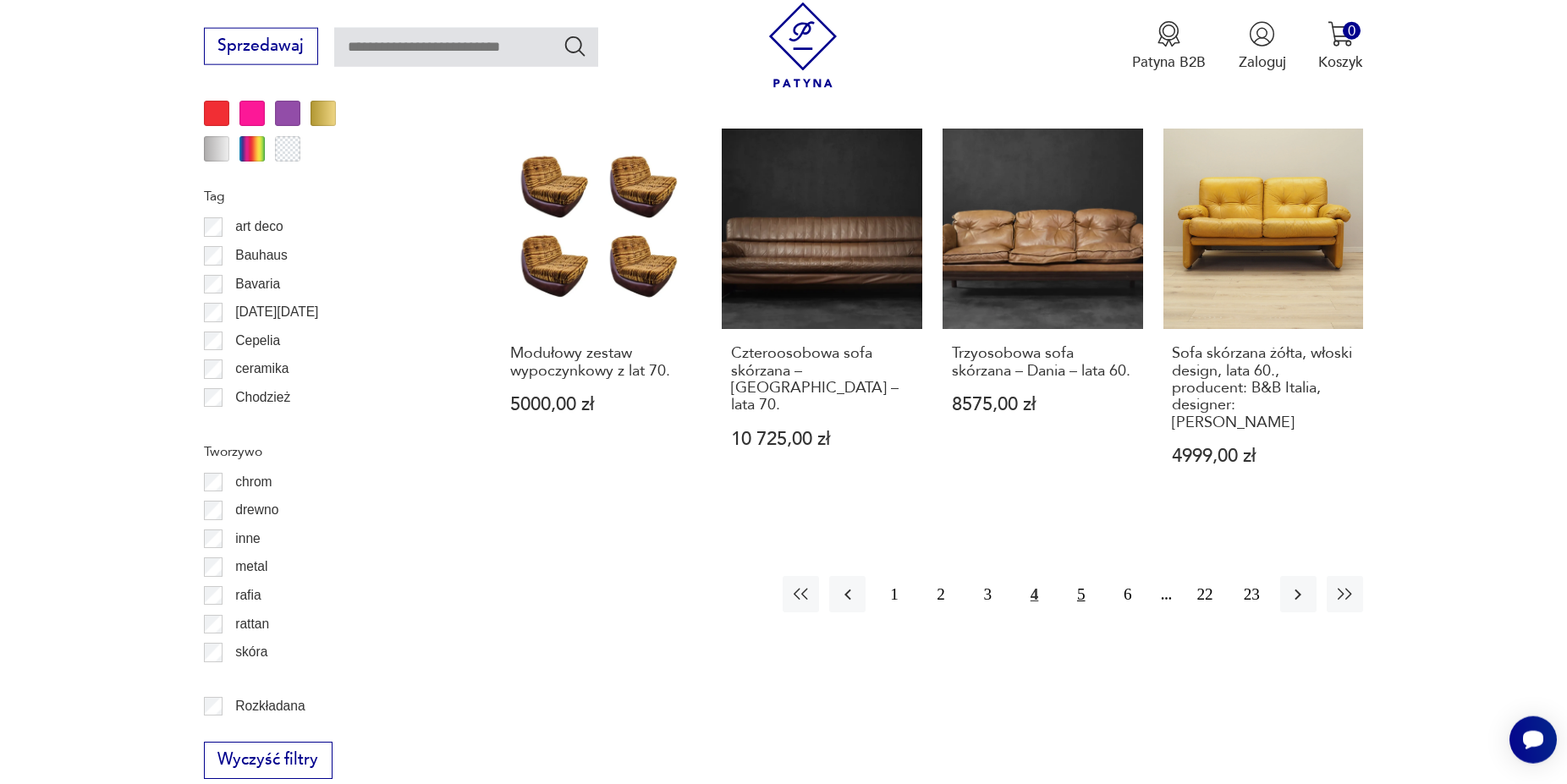
click at [1082, 576] on button "5" at bounding box center [1081, 594] width 37 height 37
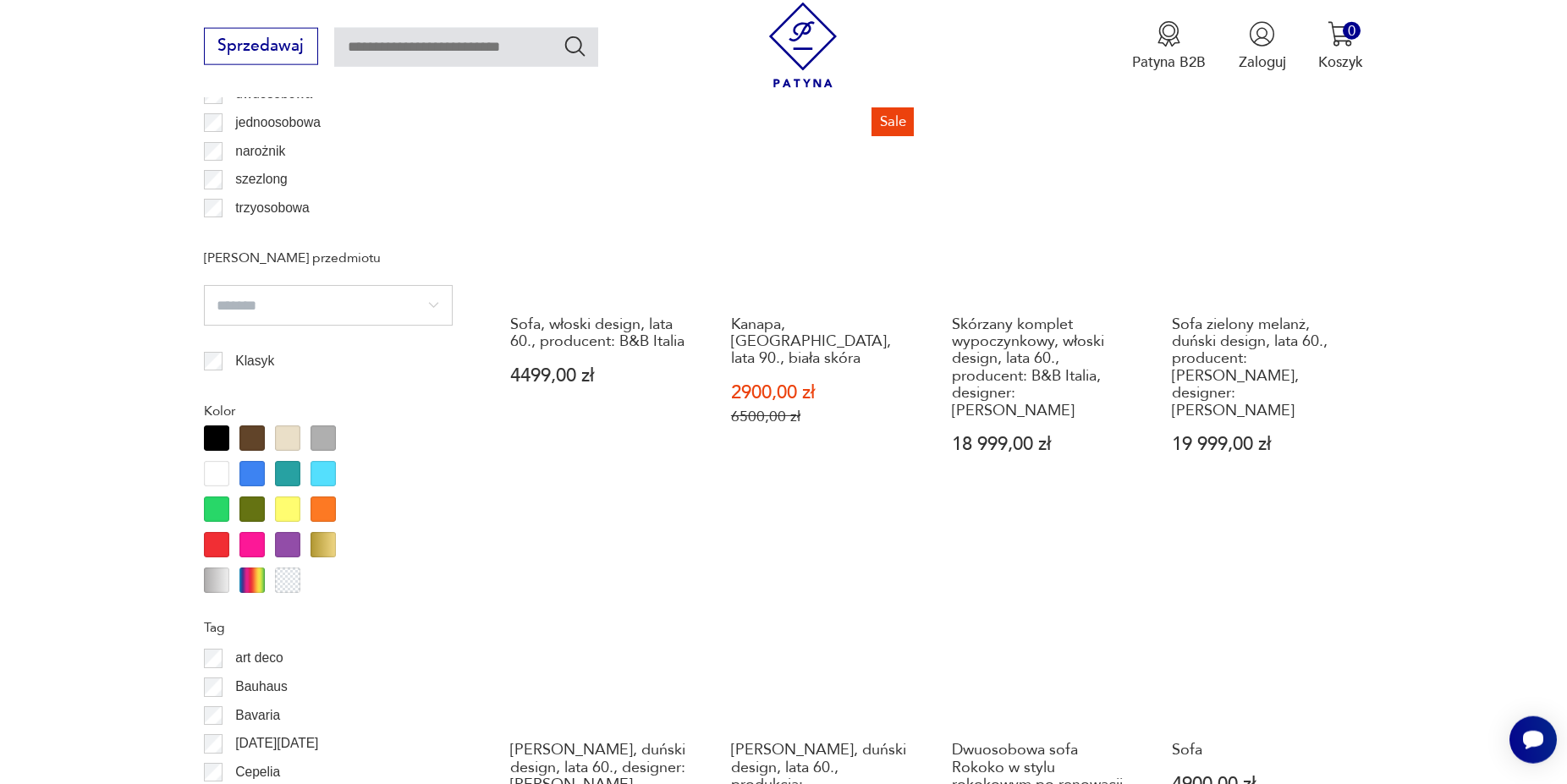
scroll to position [1943, 0]
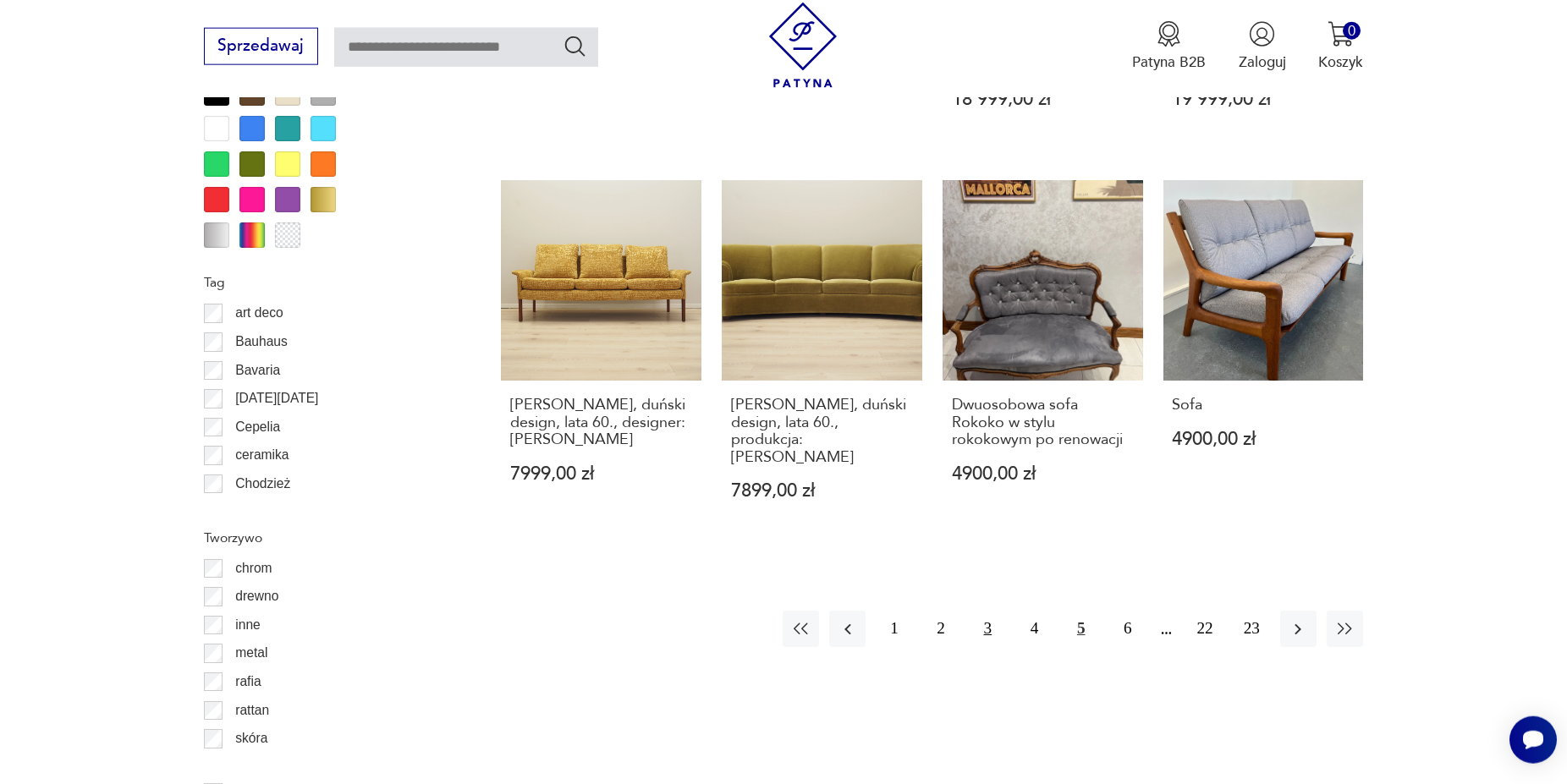
click at [994, 611] on button "3" at bounding box center [988, 629] width 37 height 37
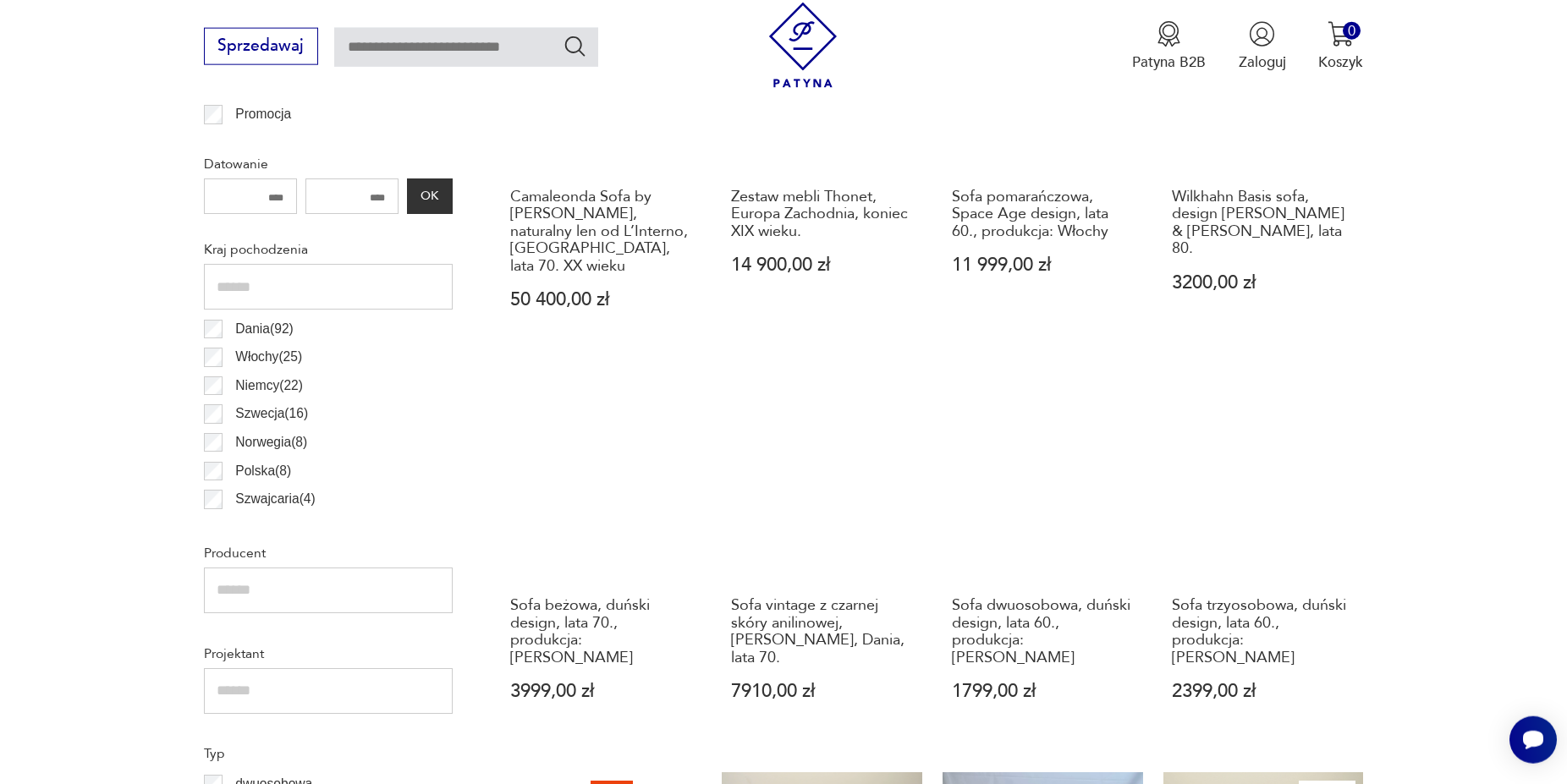
scroll to position [562, 0]
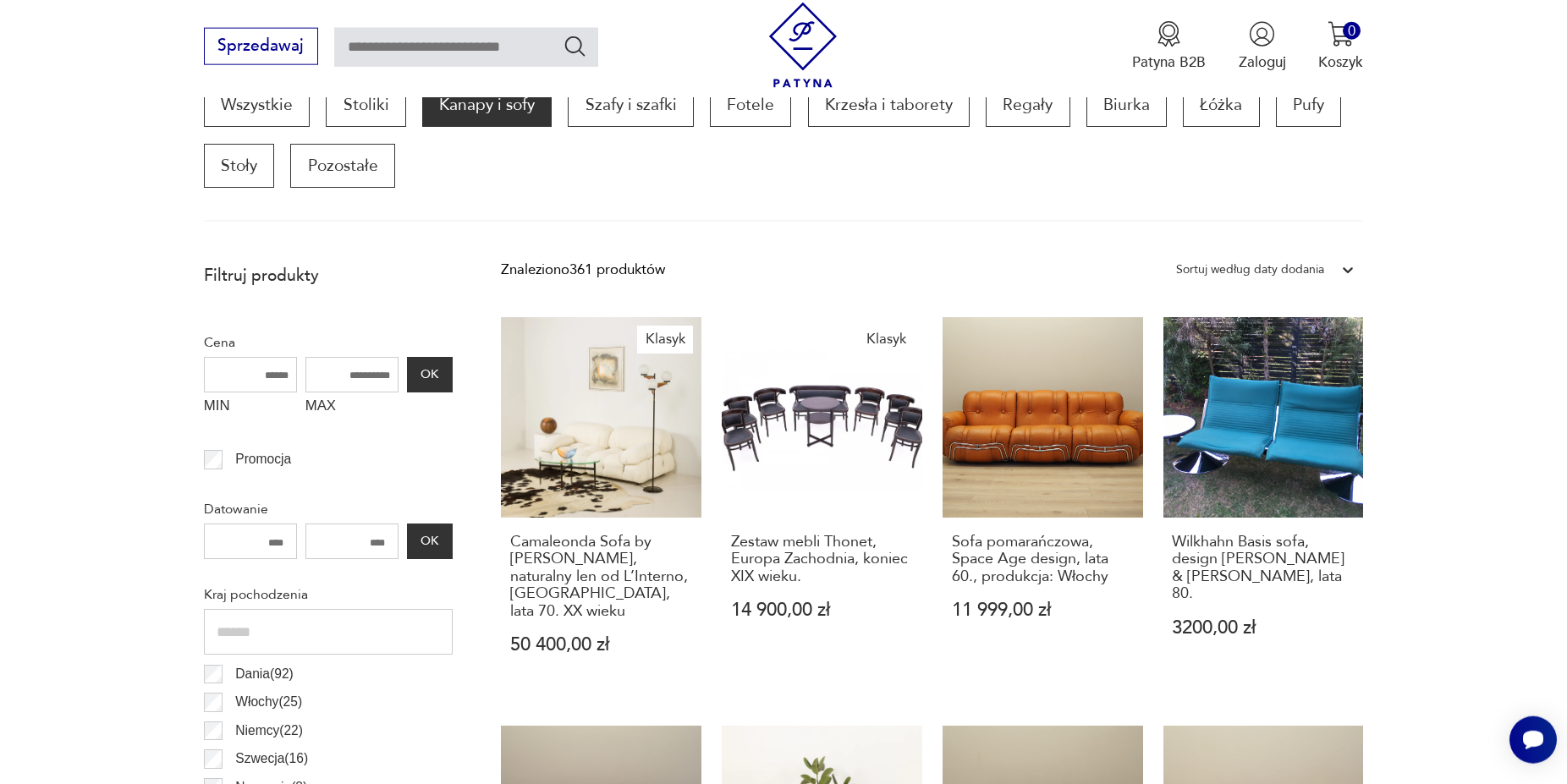
click at [1211, 259] on div "Sortuj według daty dodania" at bounding box center [1250, 269] width 148 height 22
click at [1211, 270] on div "Sortuj według daty dodania" at bounding box center [1250, 269] width 148 height 22
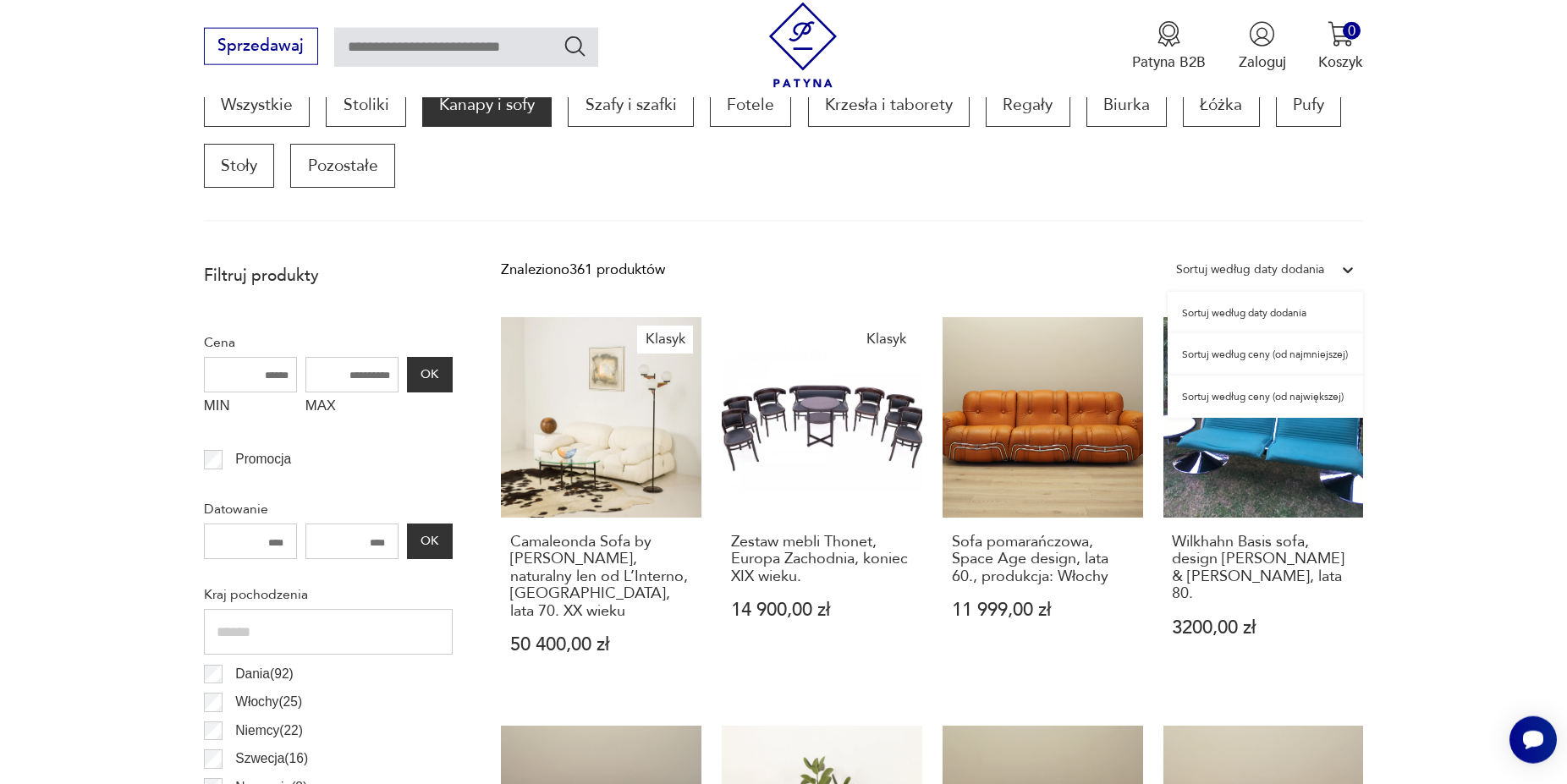
click at [1228, 363] on div "Sortuj według ceny (od najmniejszej)" at bounding box center [1266, 354] width 196 height 42
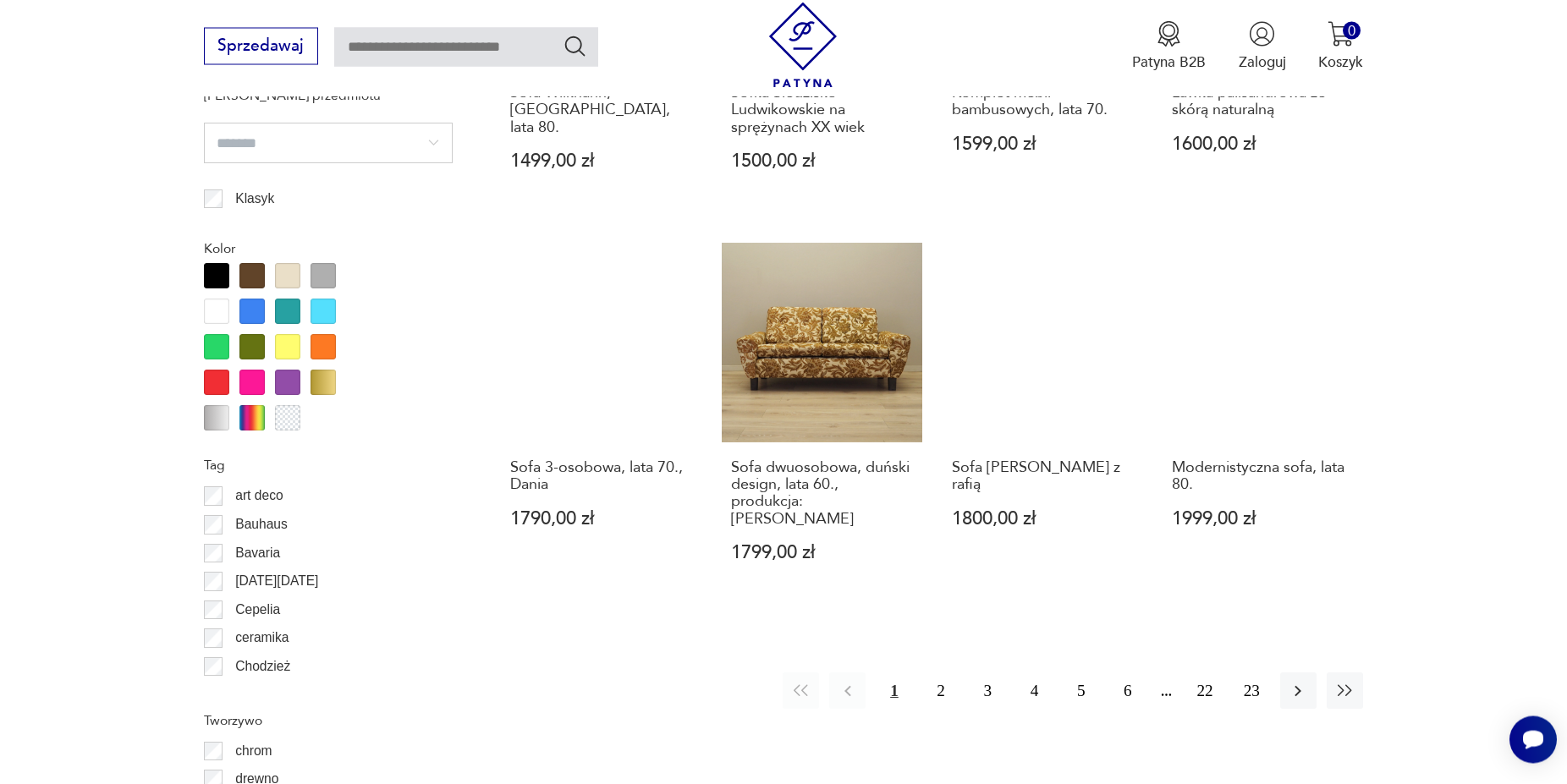
scroll to position [1857, 0]
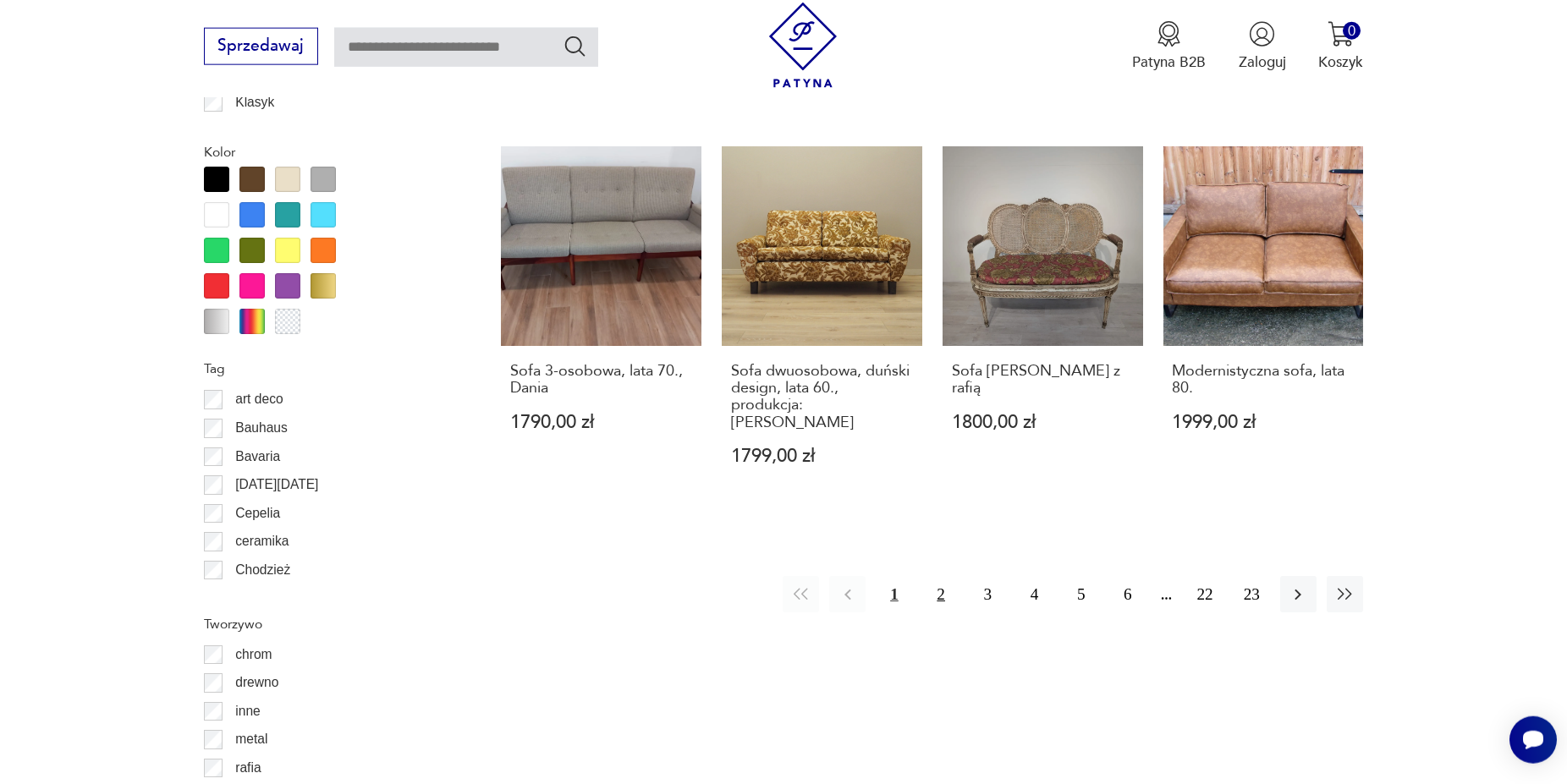
click at [936, 587] on button "2" at bounding box center [942, 594] width 37 height 37
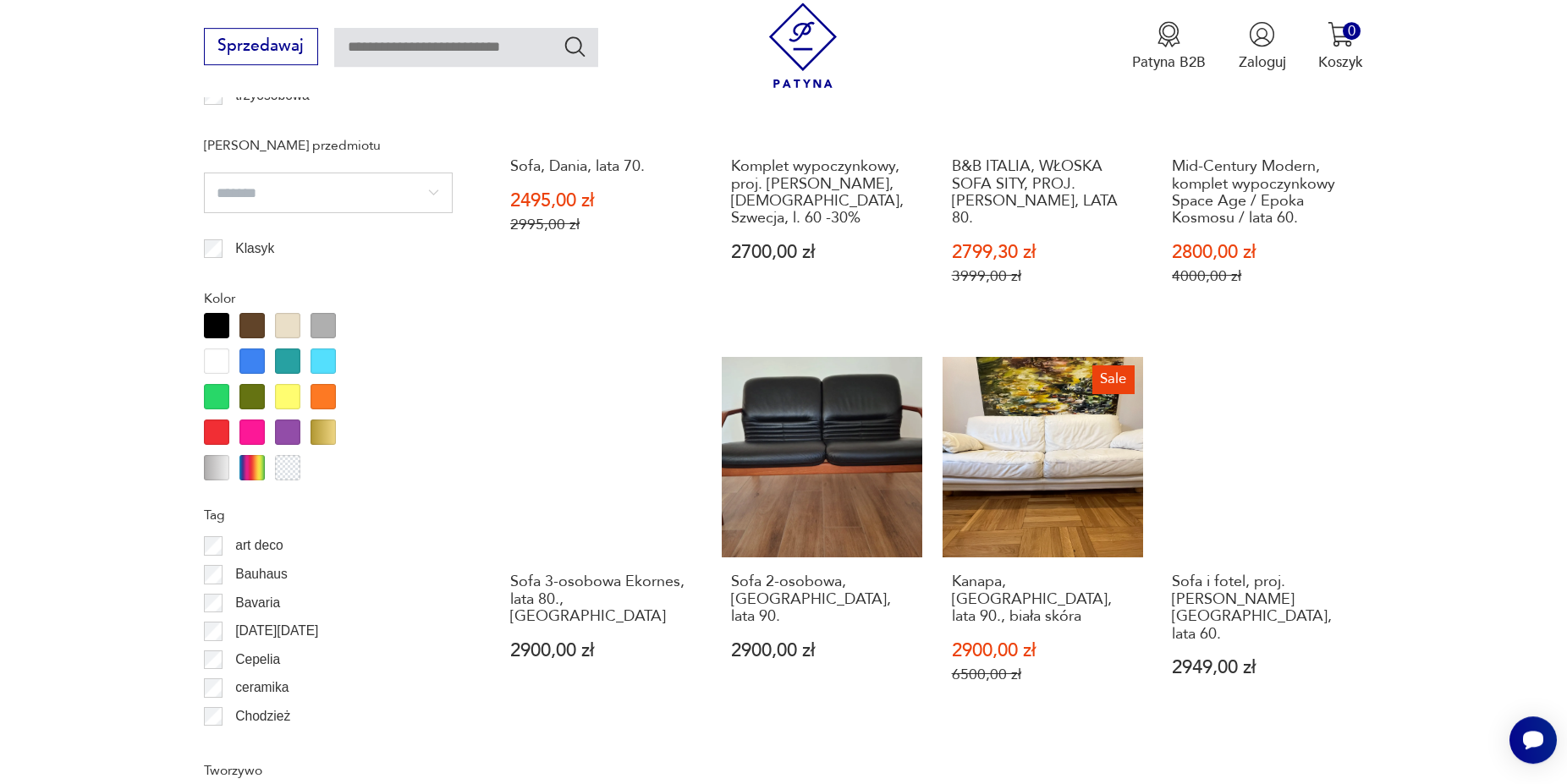
scroll to position [1857, 0]
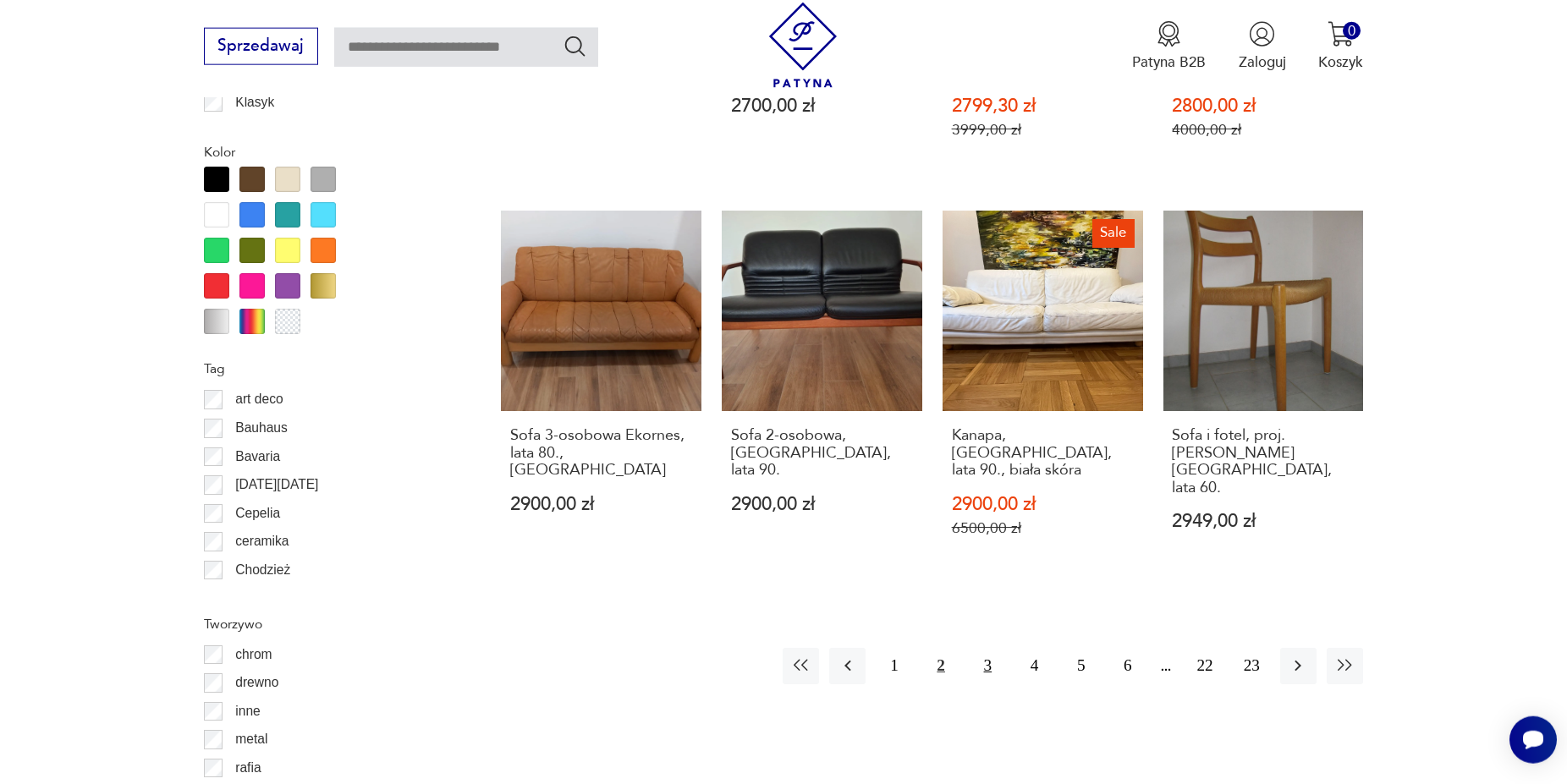
click at [993, 648] on button "3" at bounding box center [988, 666] width 37 height 37
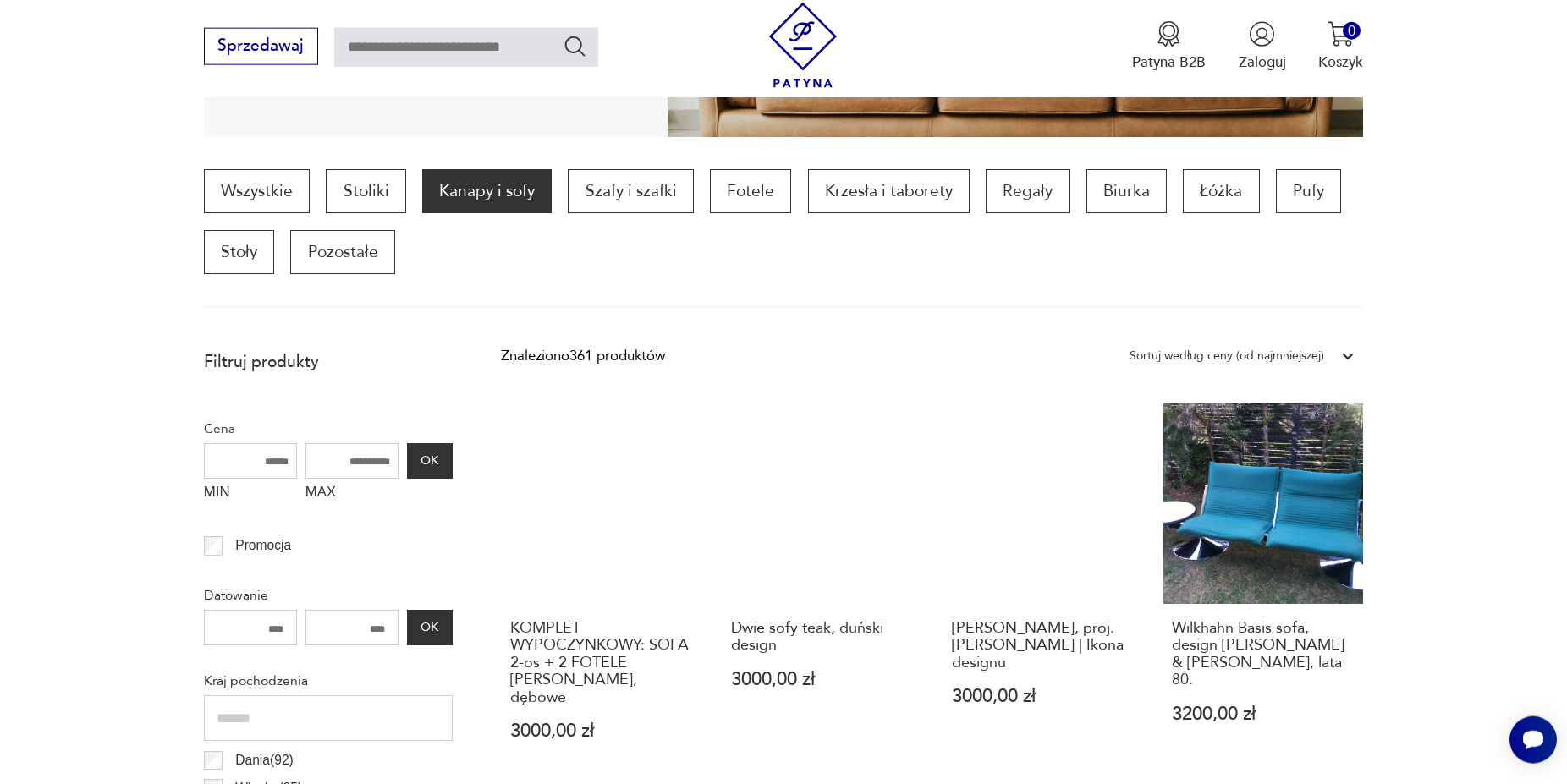
scroll to position [822, 0]
